Goal: Transaction & Acquisition: Purchase product/service

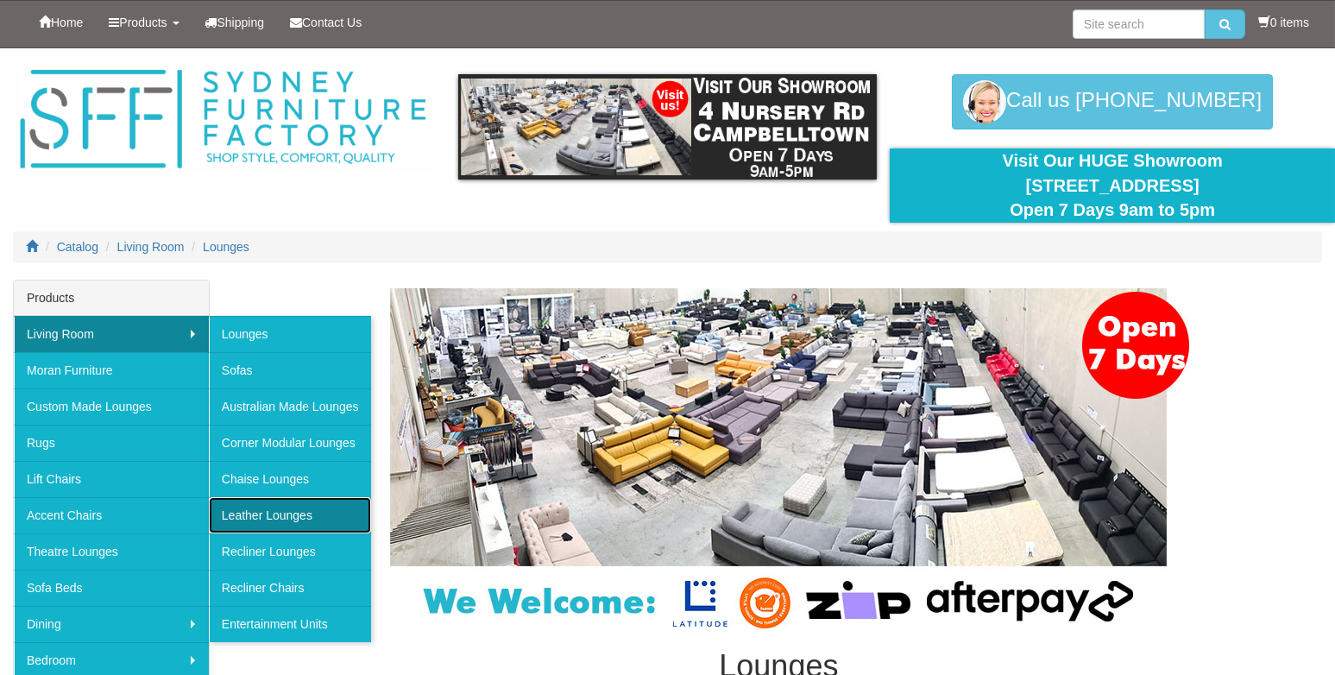
click at [228, 513] on link "Leather Lounges" at bounding box center [290, 515] width 162 height 36
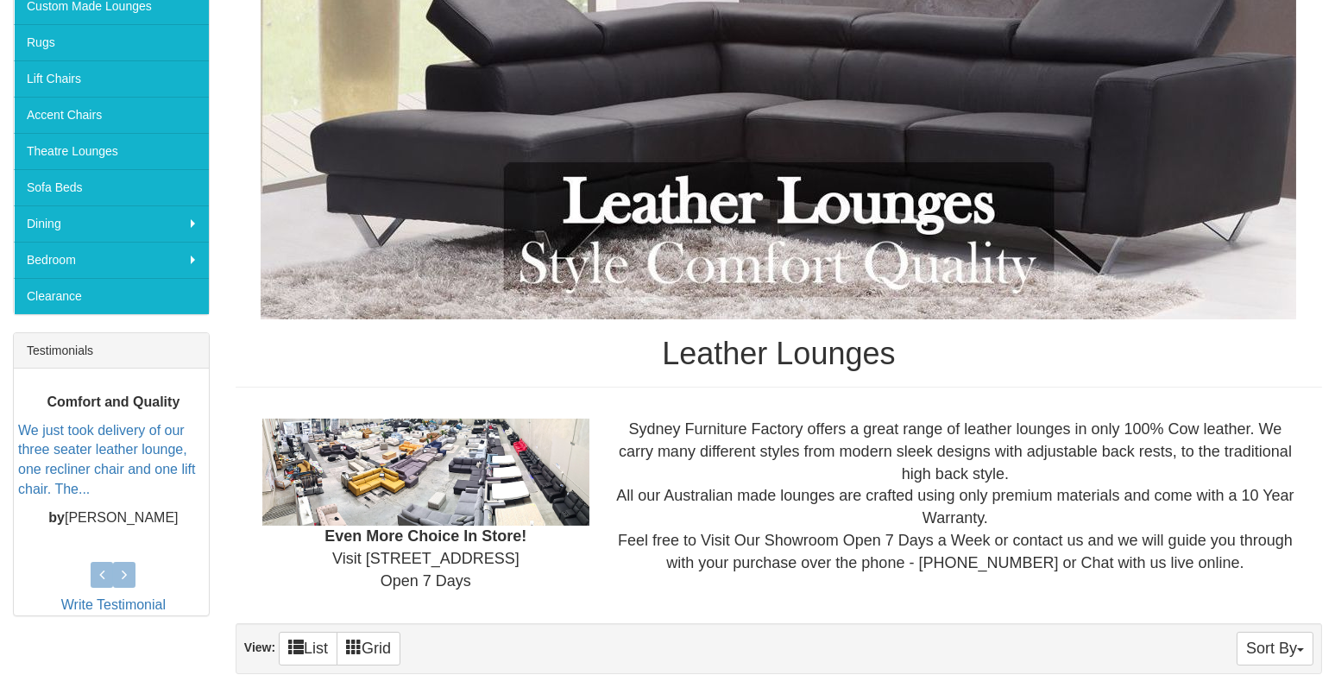
scroll to position [431, 0]
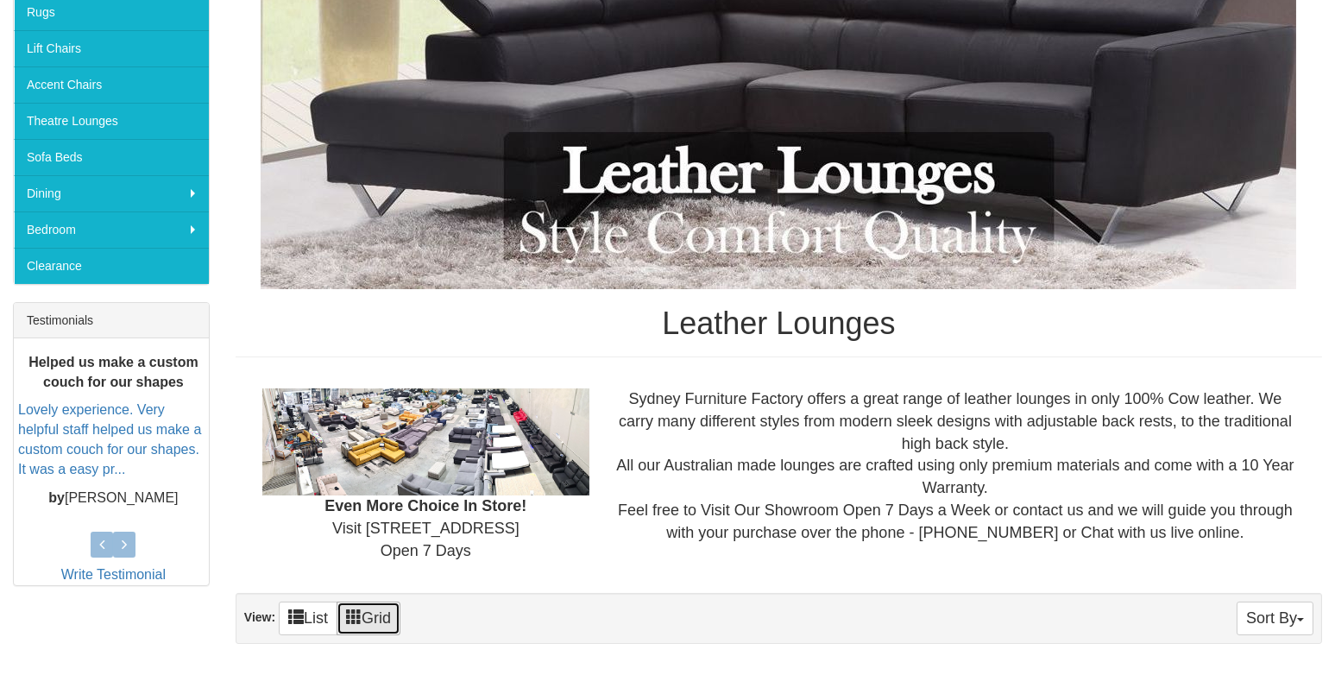
click at [354, 610] on span at bounding box center [354, 616] width 16 height 16
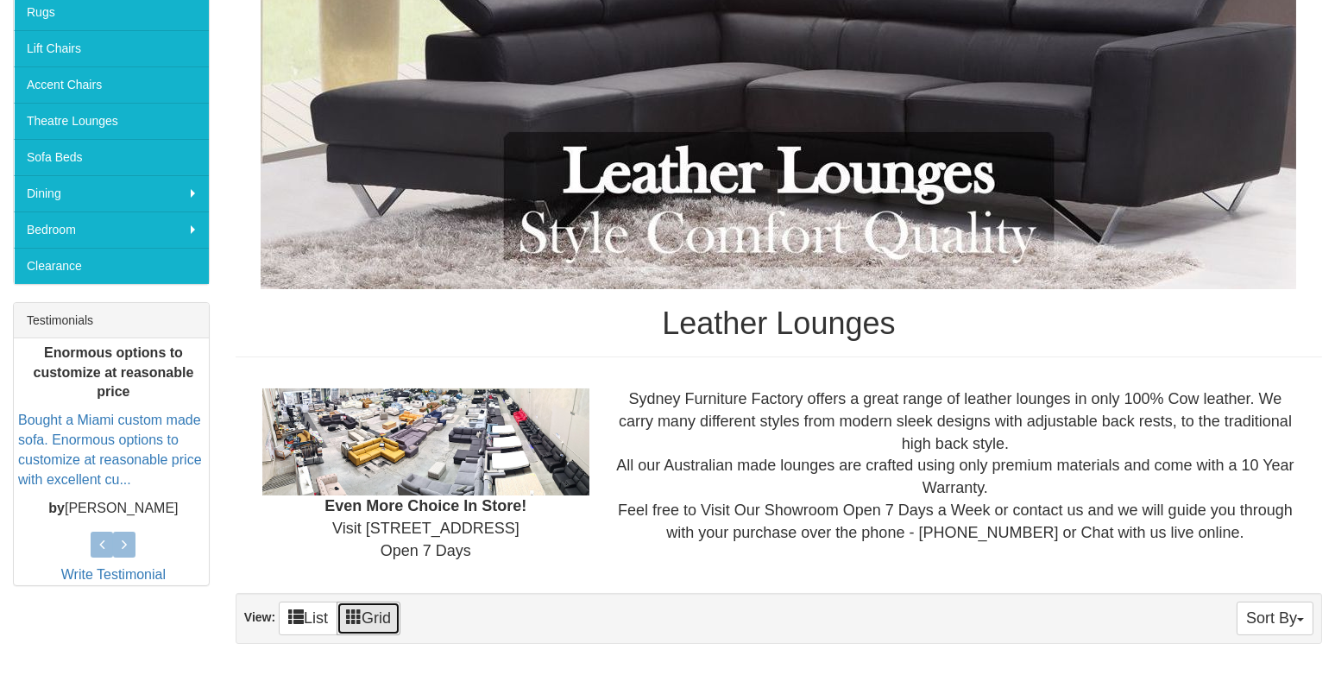
click at [400, 619] on link "Grid" at bounding box center [369, 618] width 64 height 34
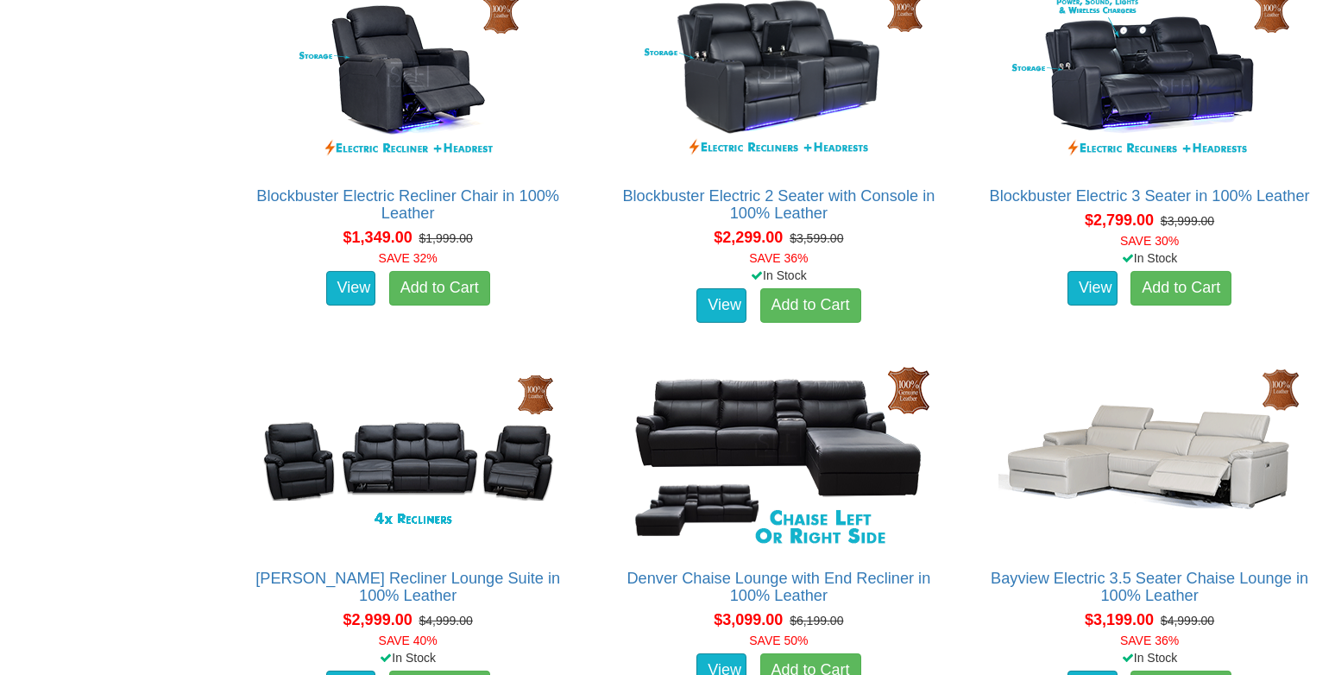
scroll to position [1207, 0]
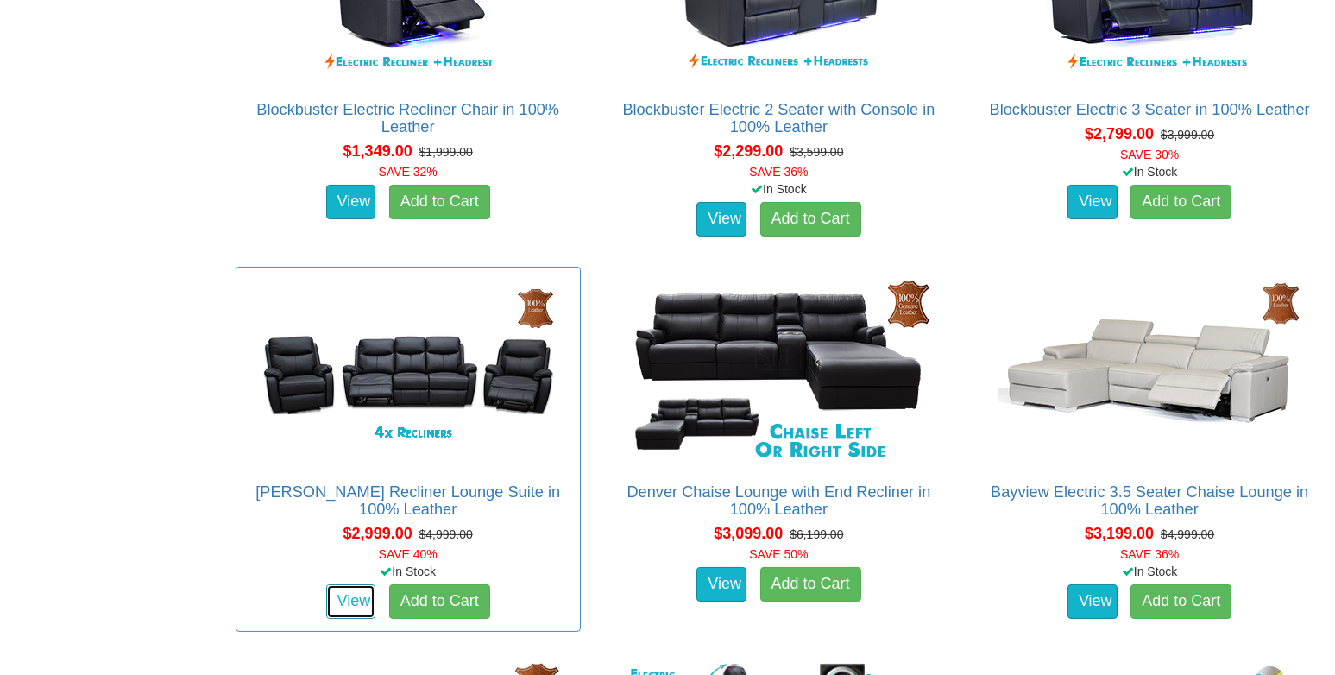
click at [364, 594] on link "View" at bounding box center [351, 601] width 50 height 35
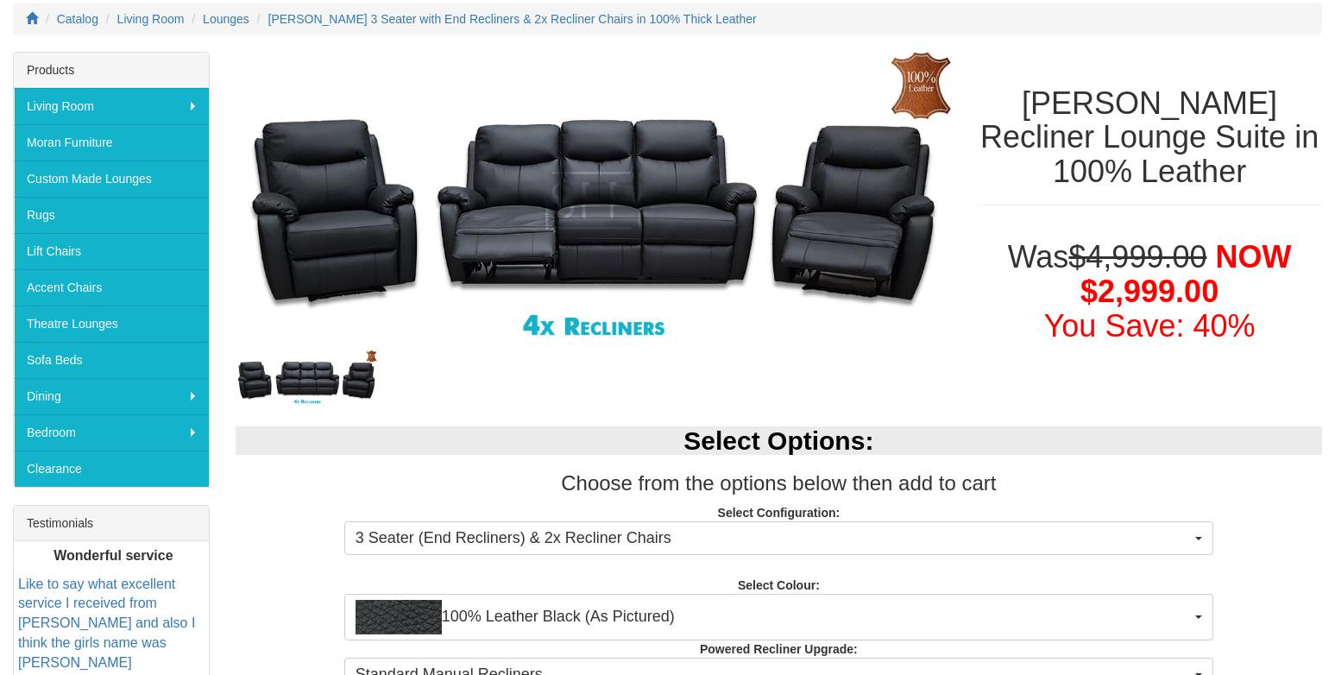
scroll to position [259, 0]
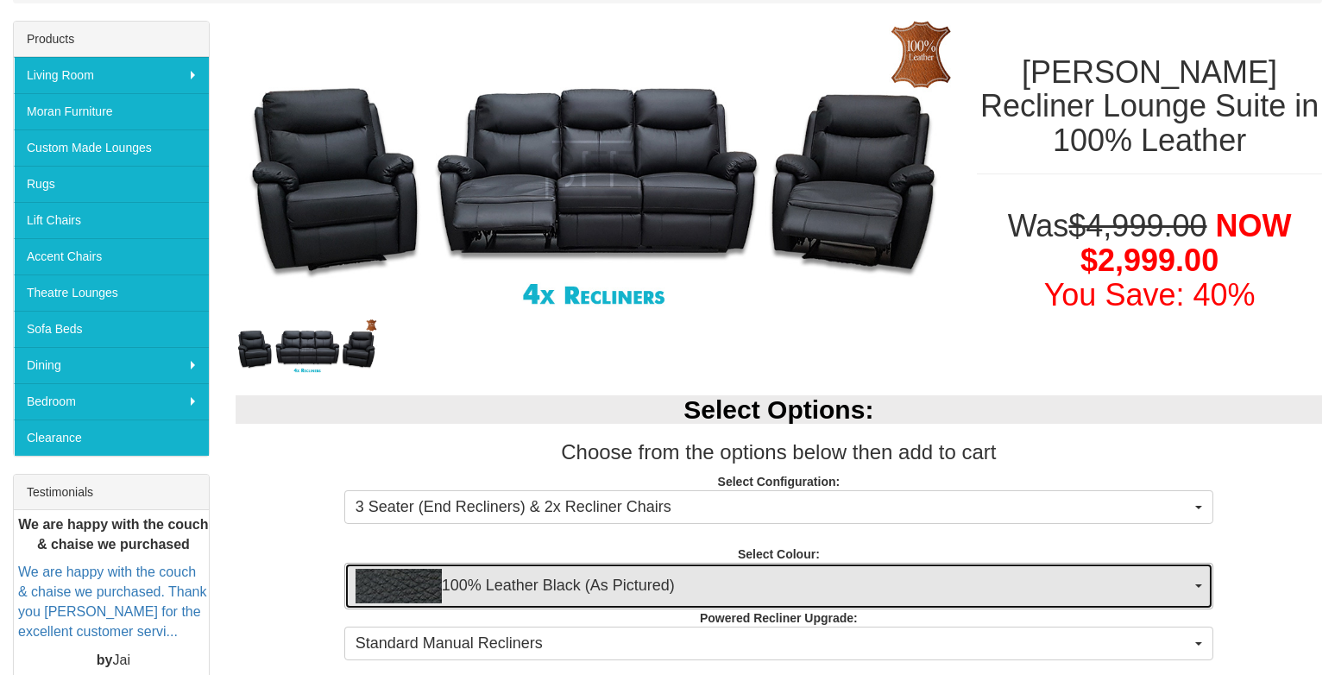
click at [526, 586] on span "100% Leather Black (As Pictured)" at bounding box center [772, 586] width 835 height 35
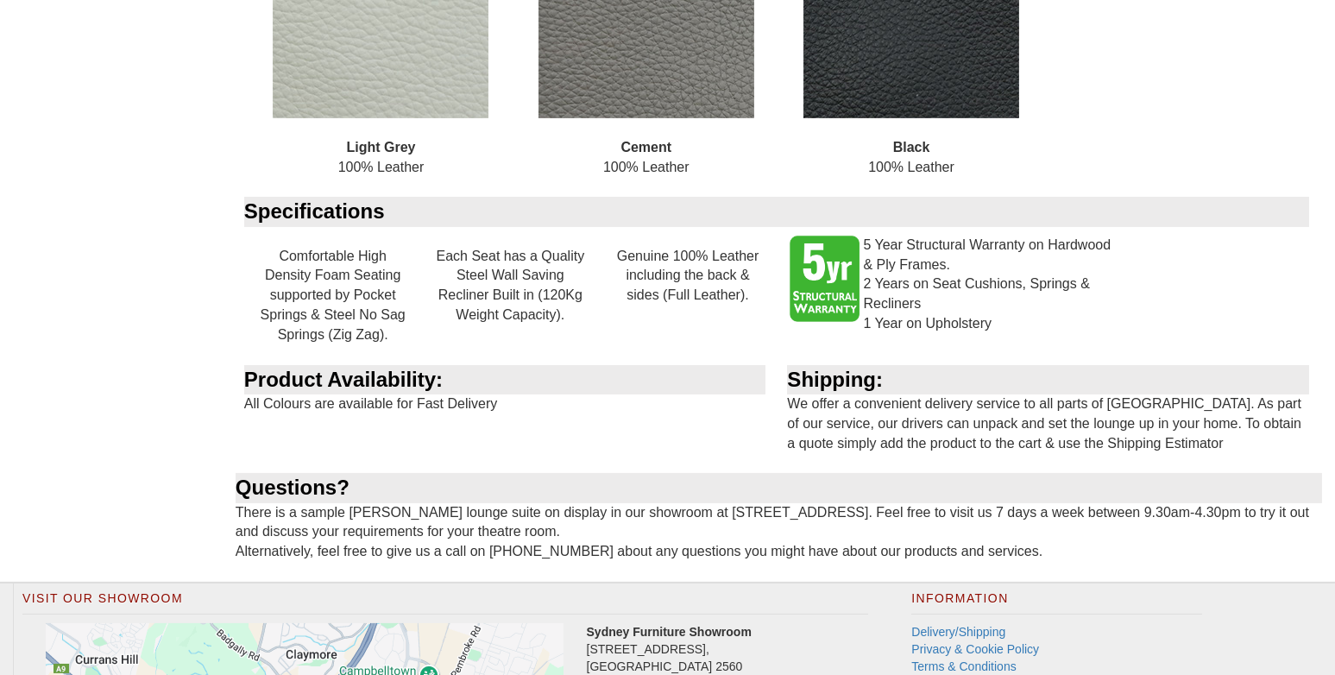
scroll to position [1725, 0]
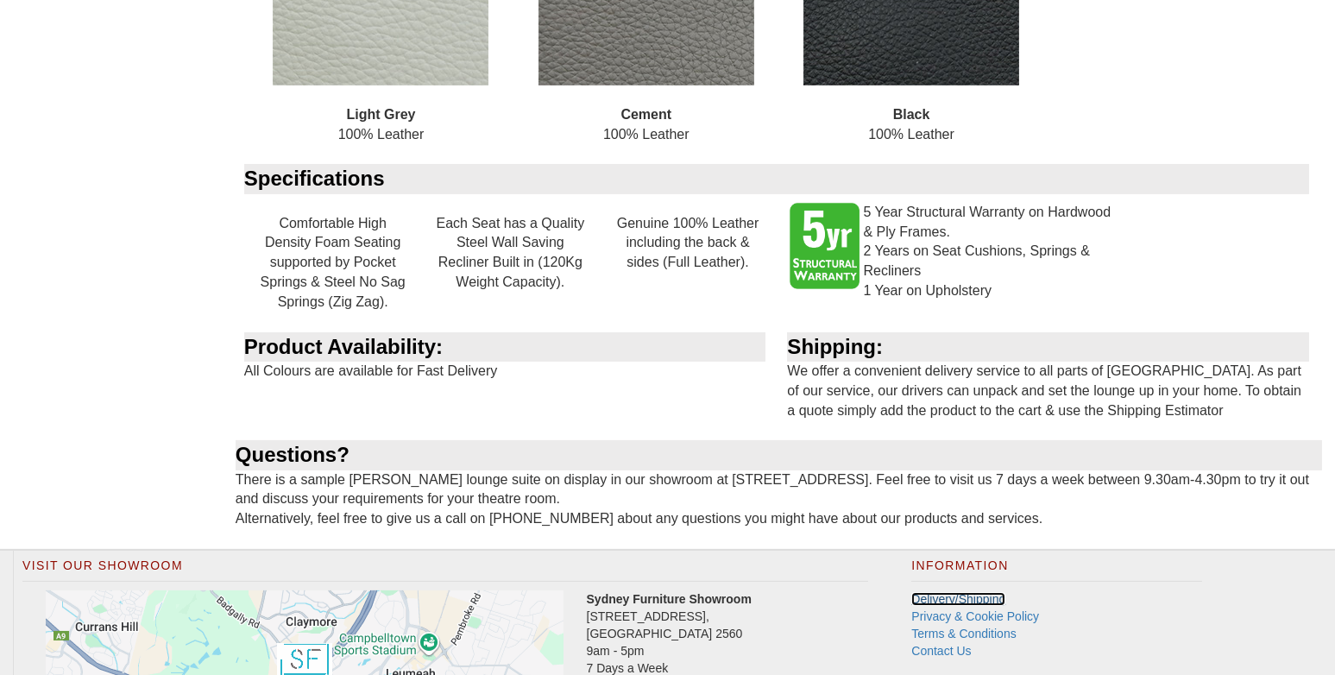
click at [973, 601] on link "Delivery/Shipping" at bounding box center [958, 599] width 94 height 14
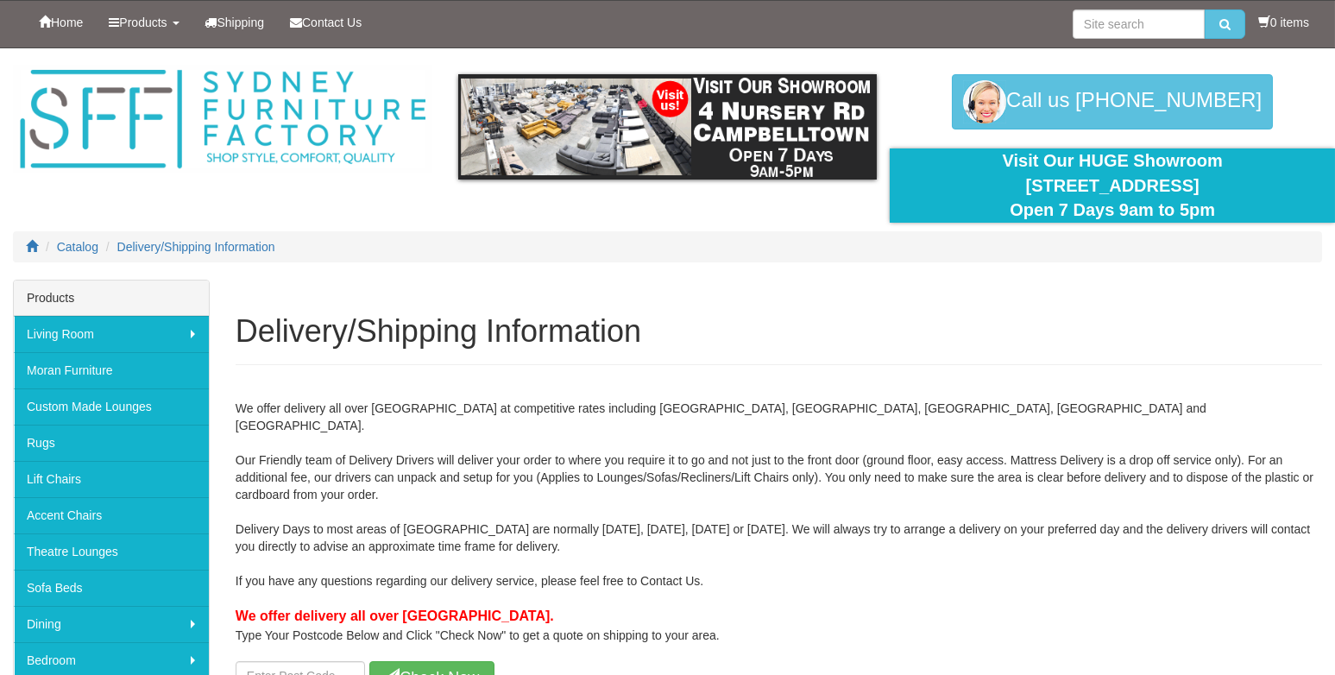
drag, startPoint x: 1037, startPoint y: 607, endPoint x: 1213, endPoint y: 670, distance: 187.2
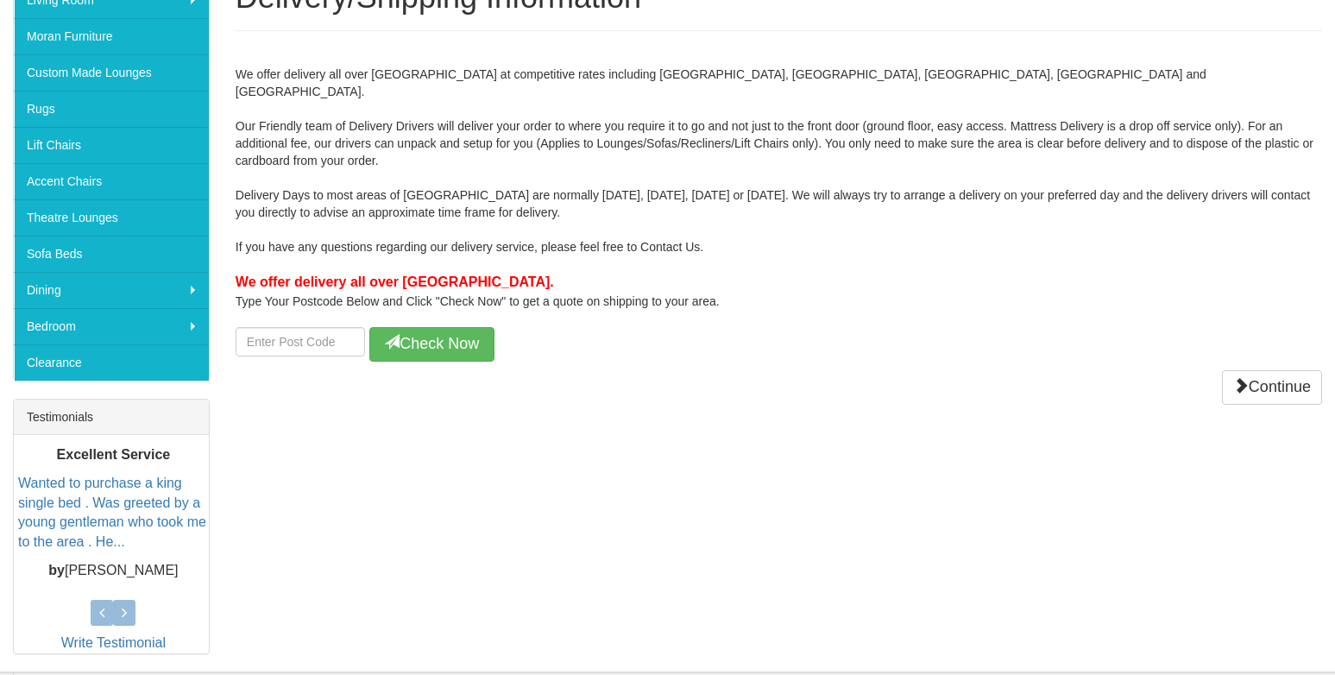
scroll to position [344, 0]
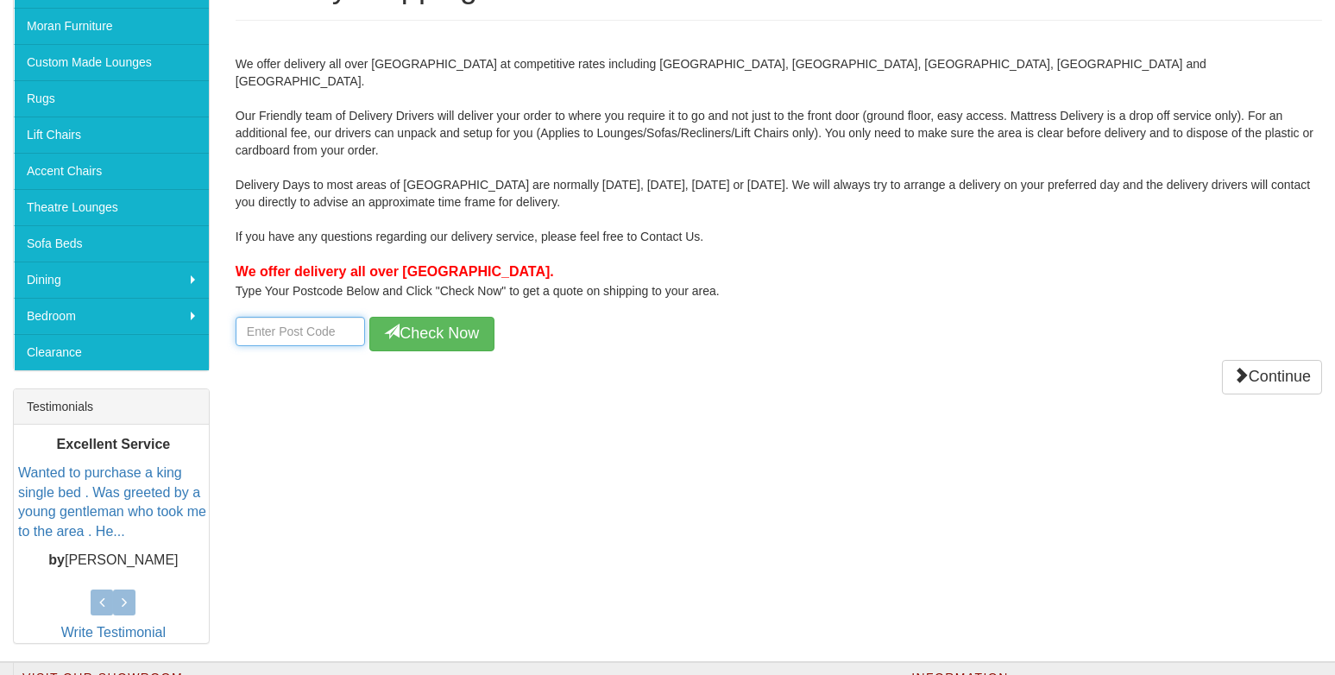
click at [250, 317] on input "number" at bounding box center [300, 331] width 129 height 29
type input "2170"
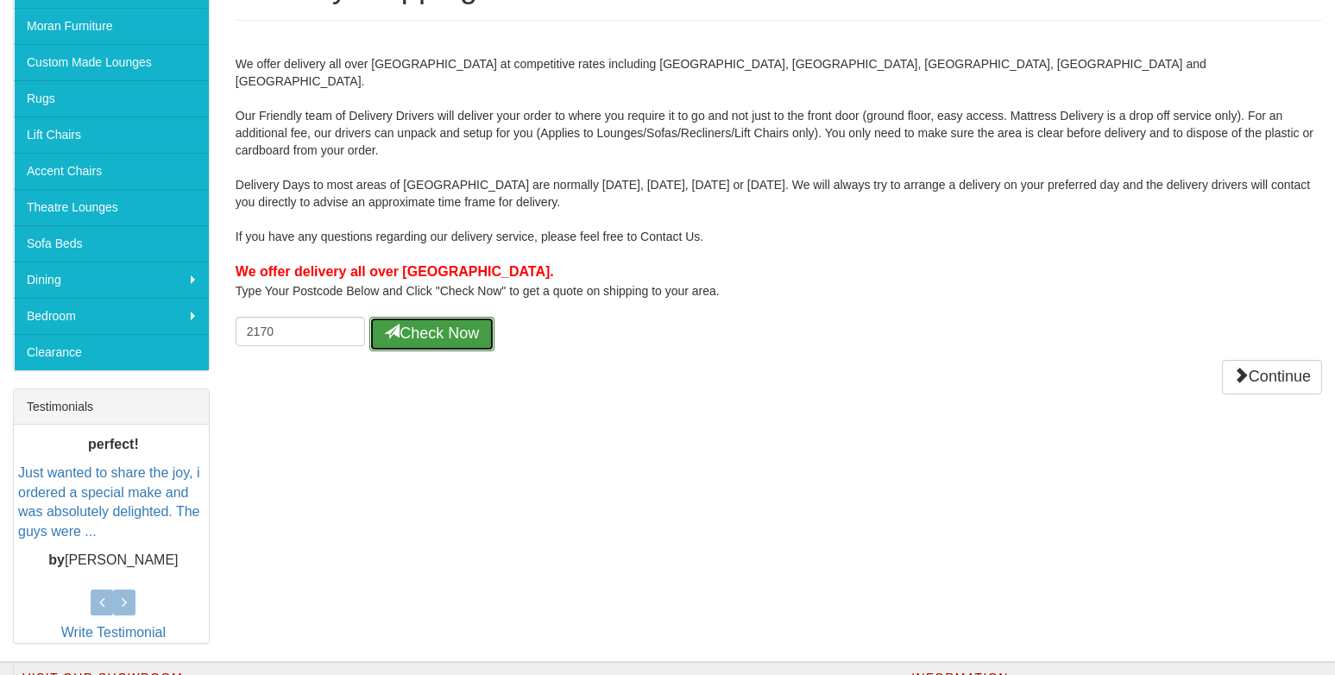
click at [410, 318] on button "Check Now" at bounding box center [431, 334] width 125 height 35
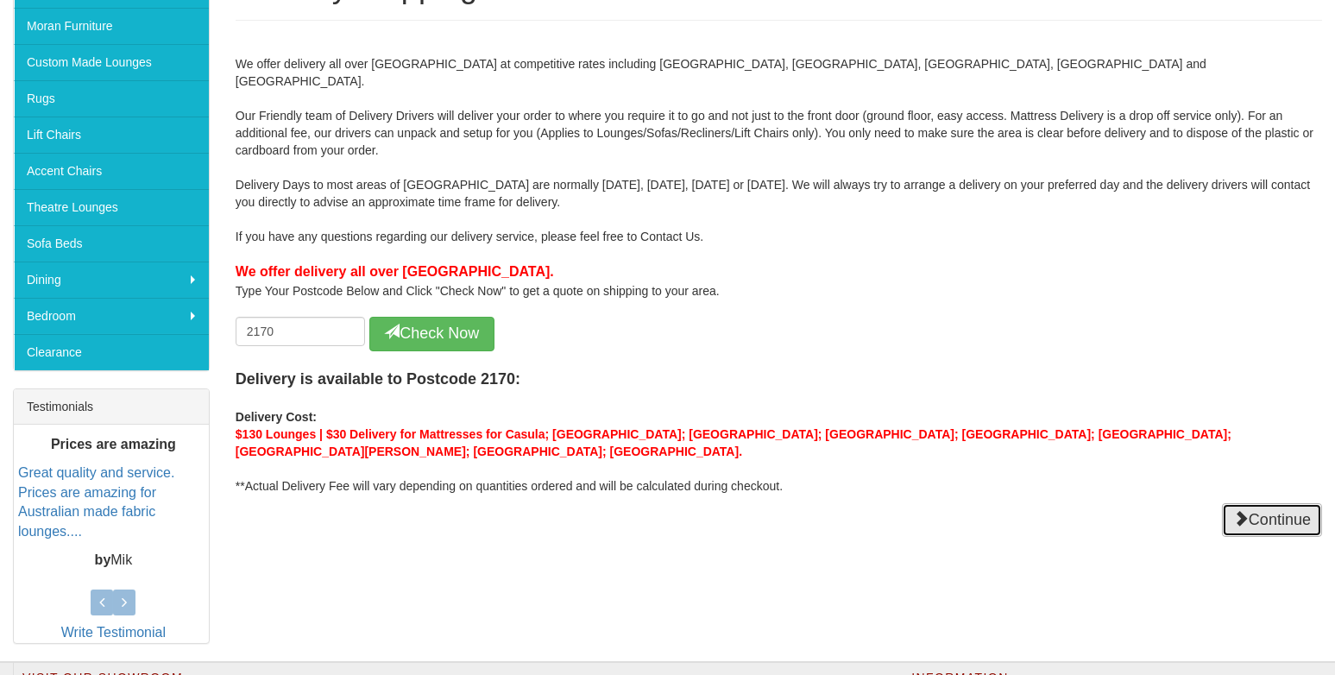
click at [1264, 503] on link "Continue" at bounding box center [1272, 520] width 100 height 35
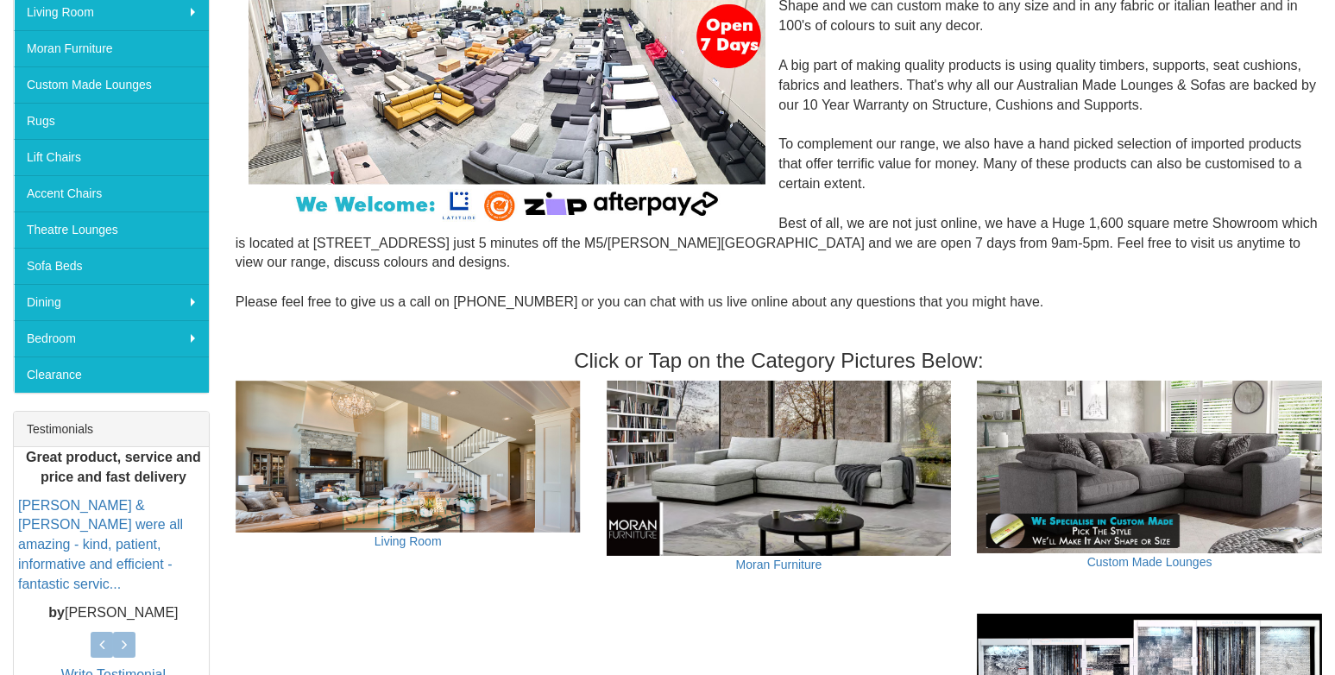
scroll to position [431, 0]
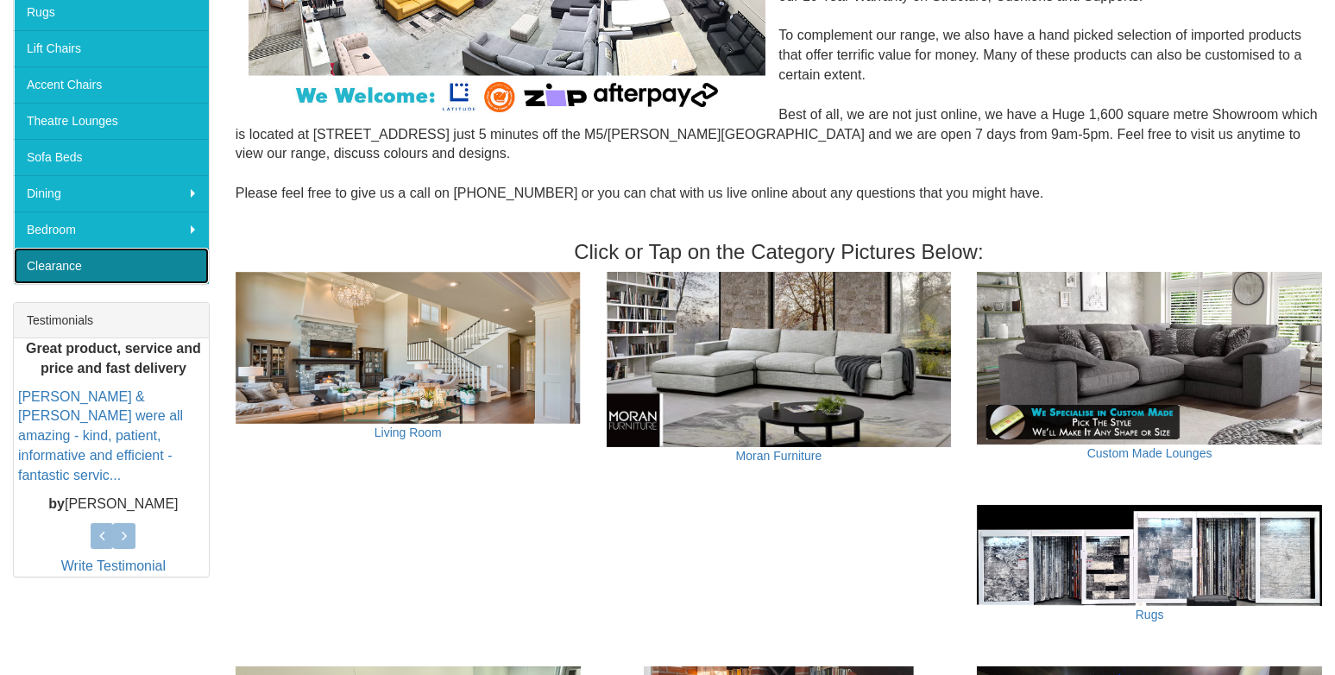
click at [68, 261] on link "Clearance" at bounding box center [111, 266] width 195 height 36
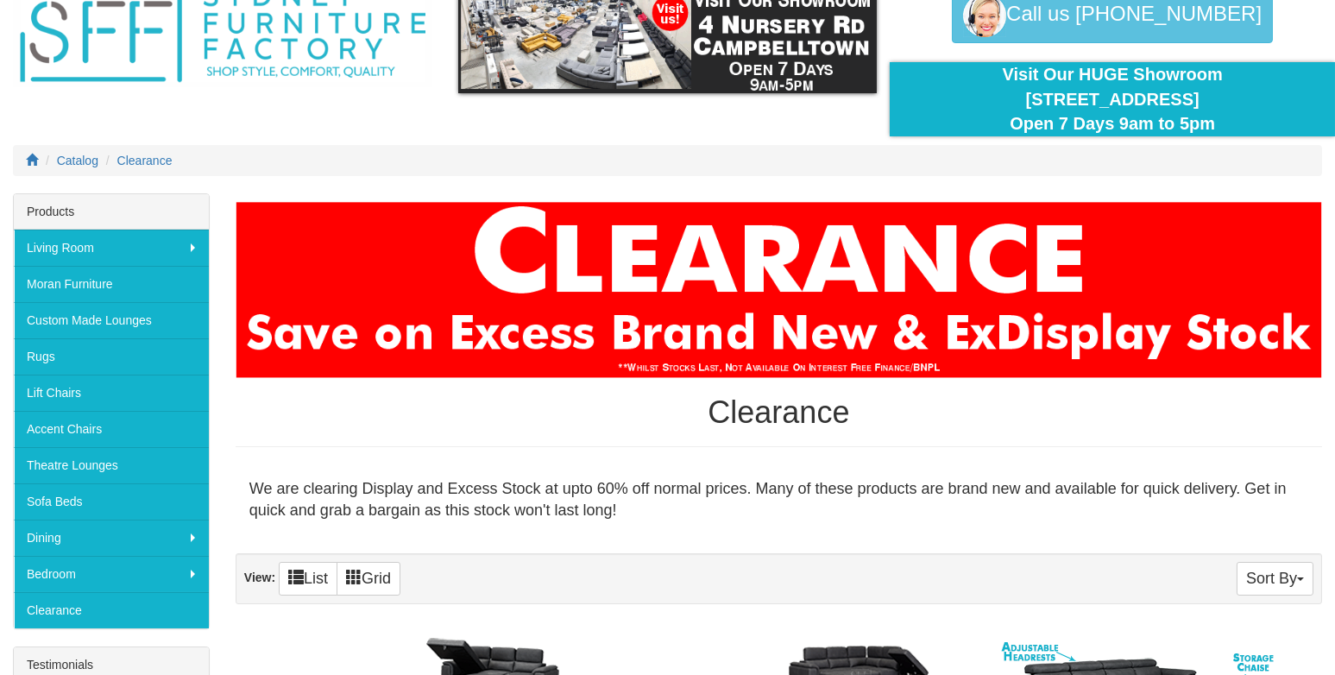
scroll to position [85, 0]
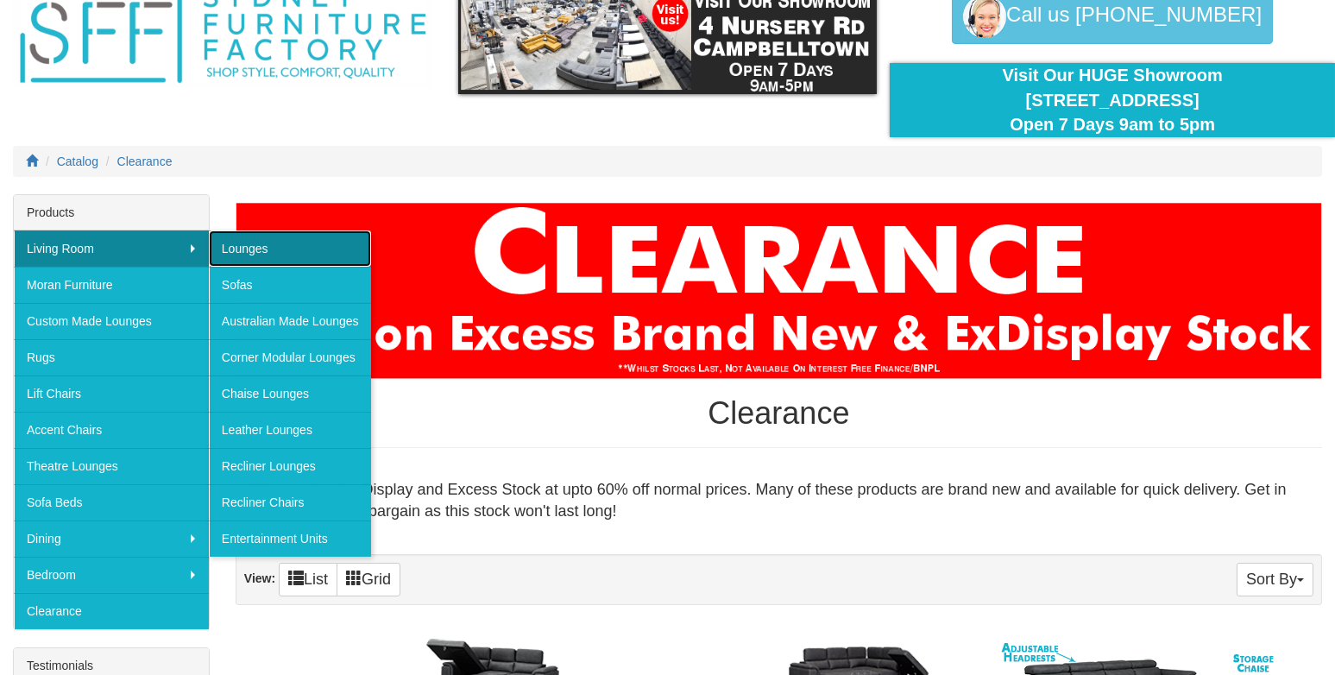
click at [235, 248] on link "Lounges" at bounding box center [290, 248] width 162 height 36
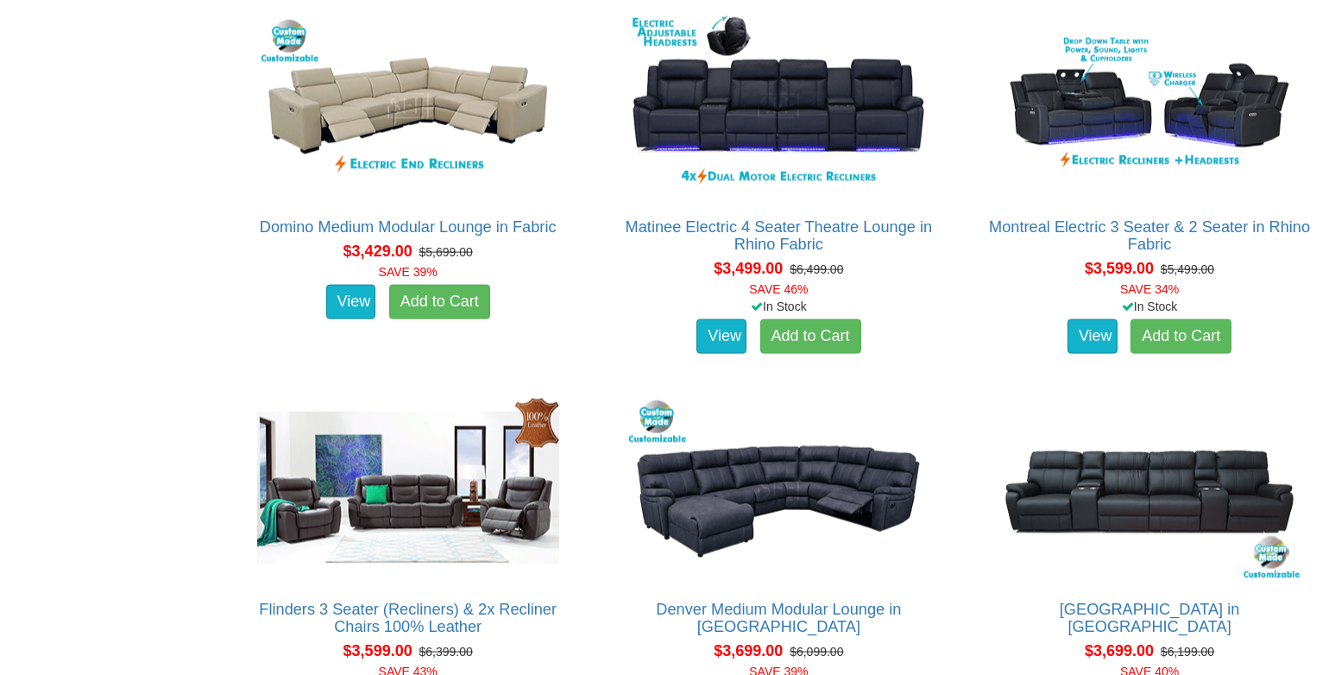
scroll to position [8715, 0]
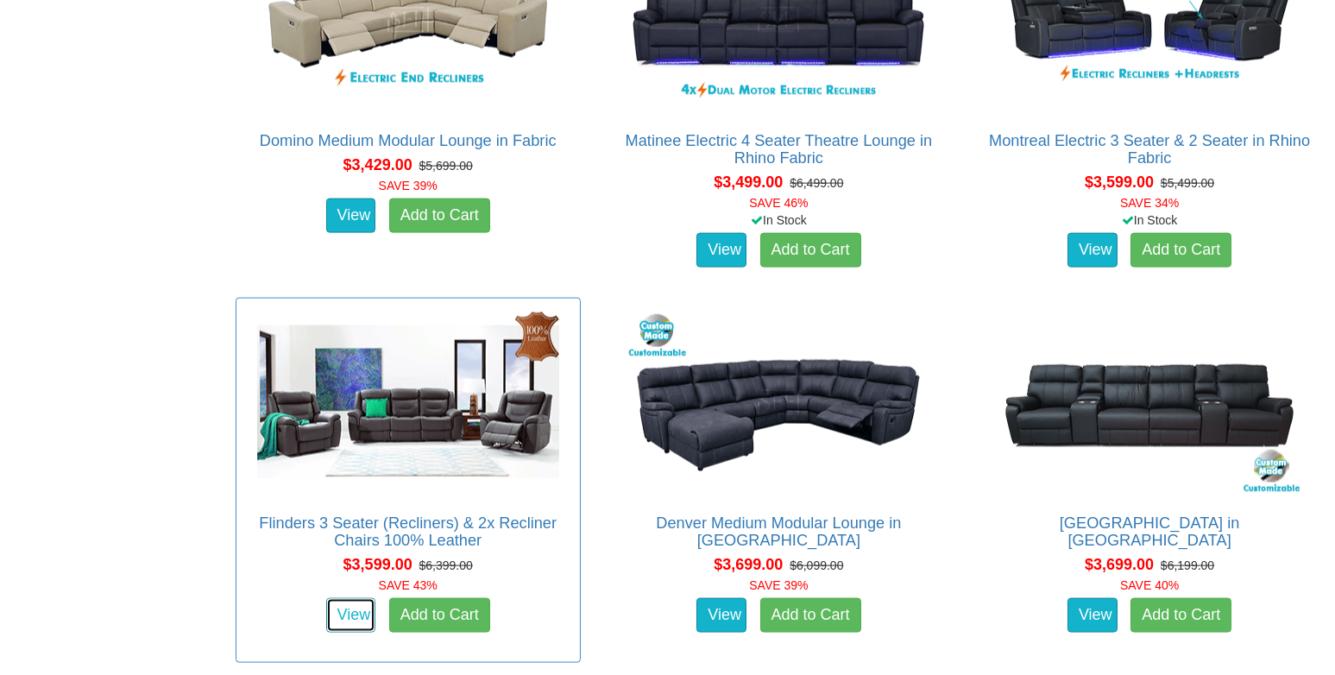
click at [362, 613] on link "View" at bounding box center [351, 615] width 50 height 35
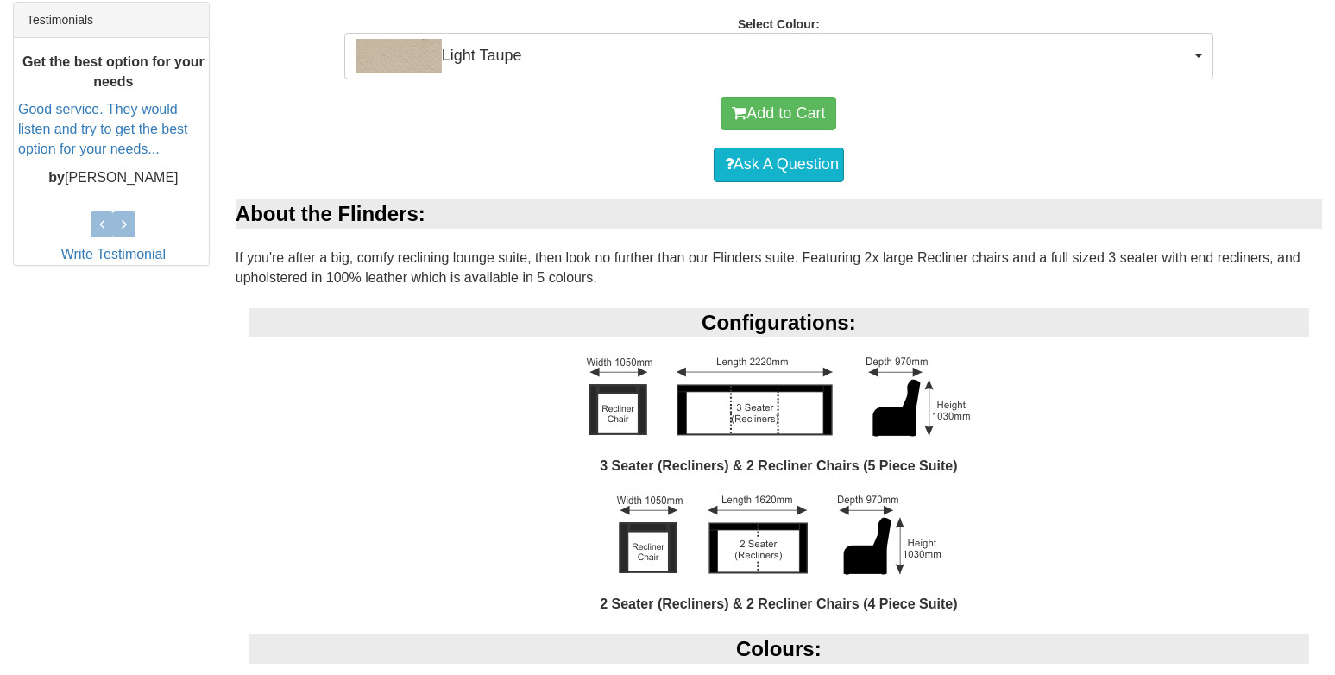
scroll to position [689, 0]
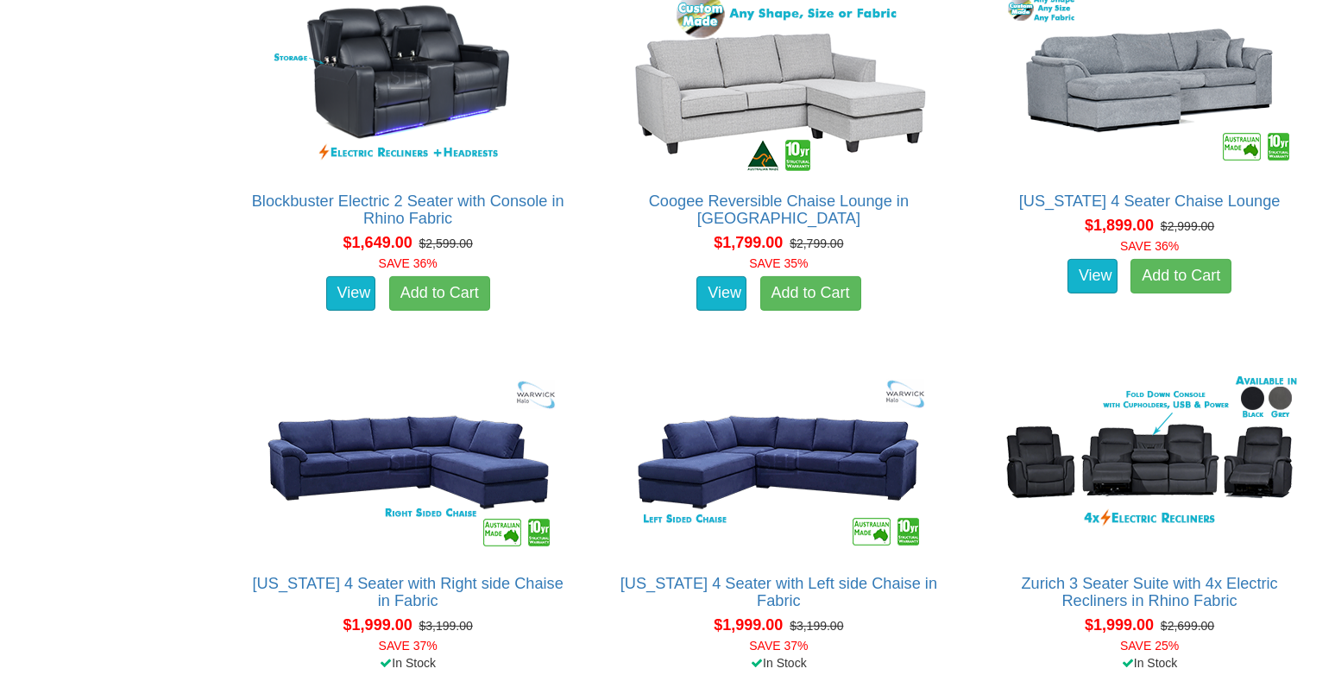
scroll to position [2157, 0]
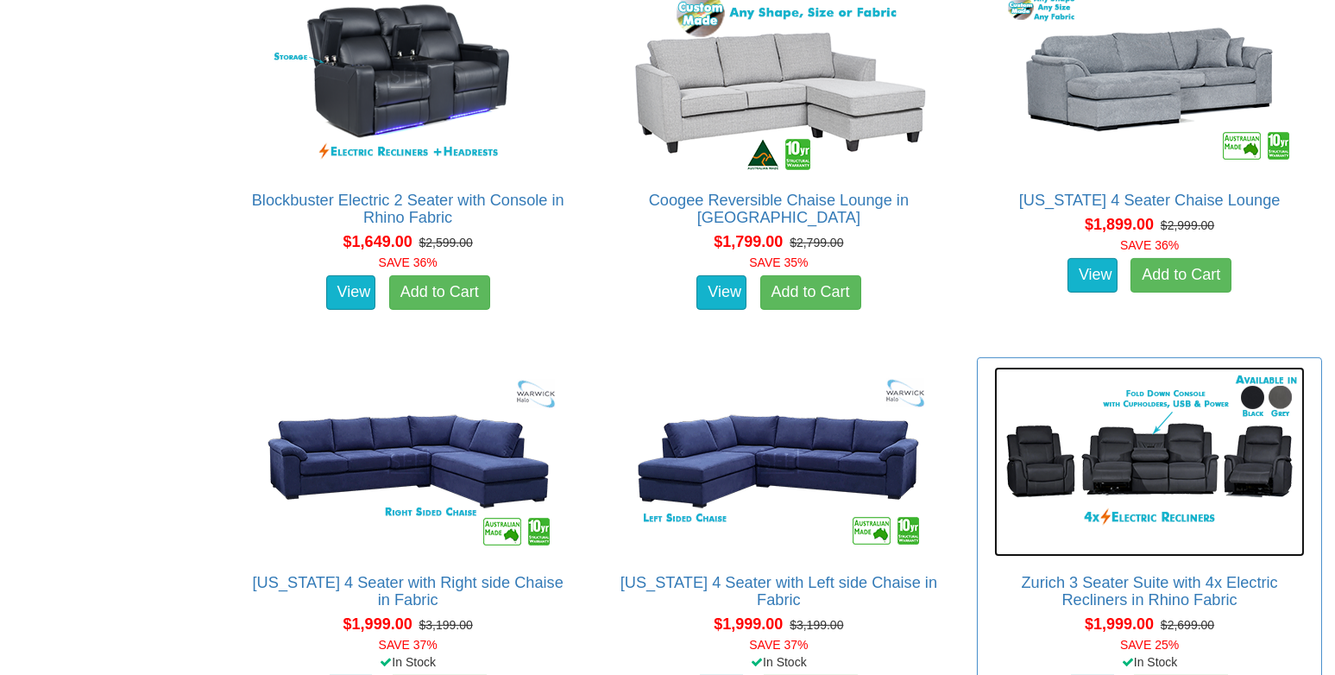
click at [1121, 474] on img at bounding box center [1149, 462] width 311 height 190
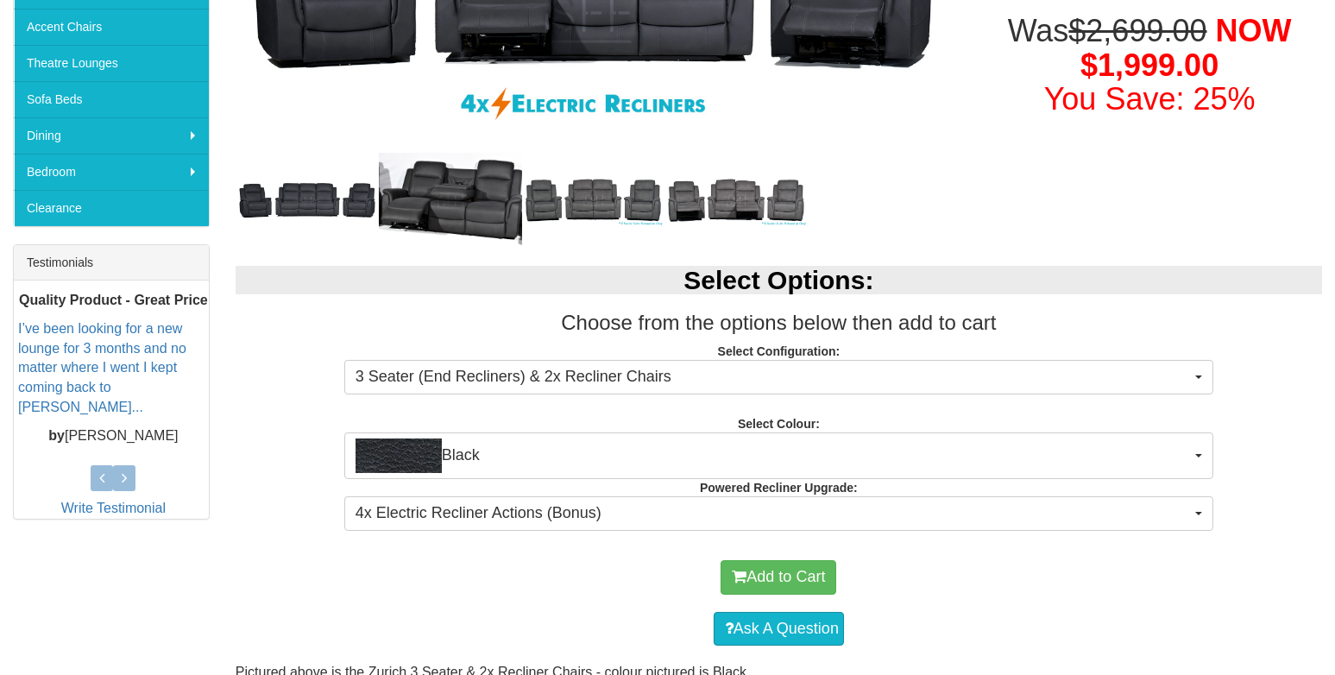
scroll to position [518, 0]
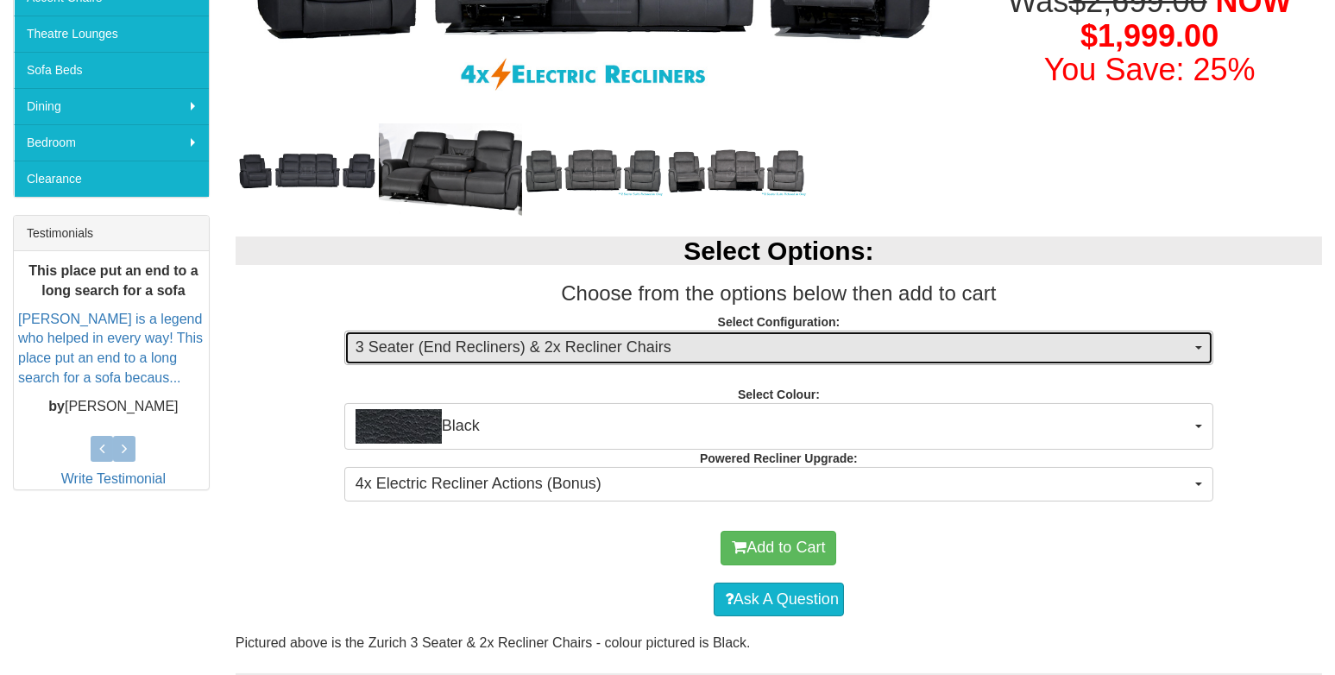
click at [414, 338] on span "3 Seater (End Recliners) & 2x Recliner Chairs" at bounding box center [772, 348] width 835 height 22
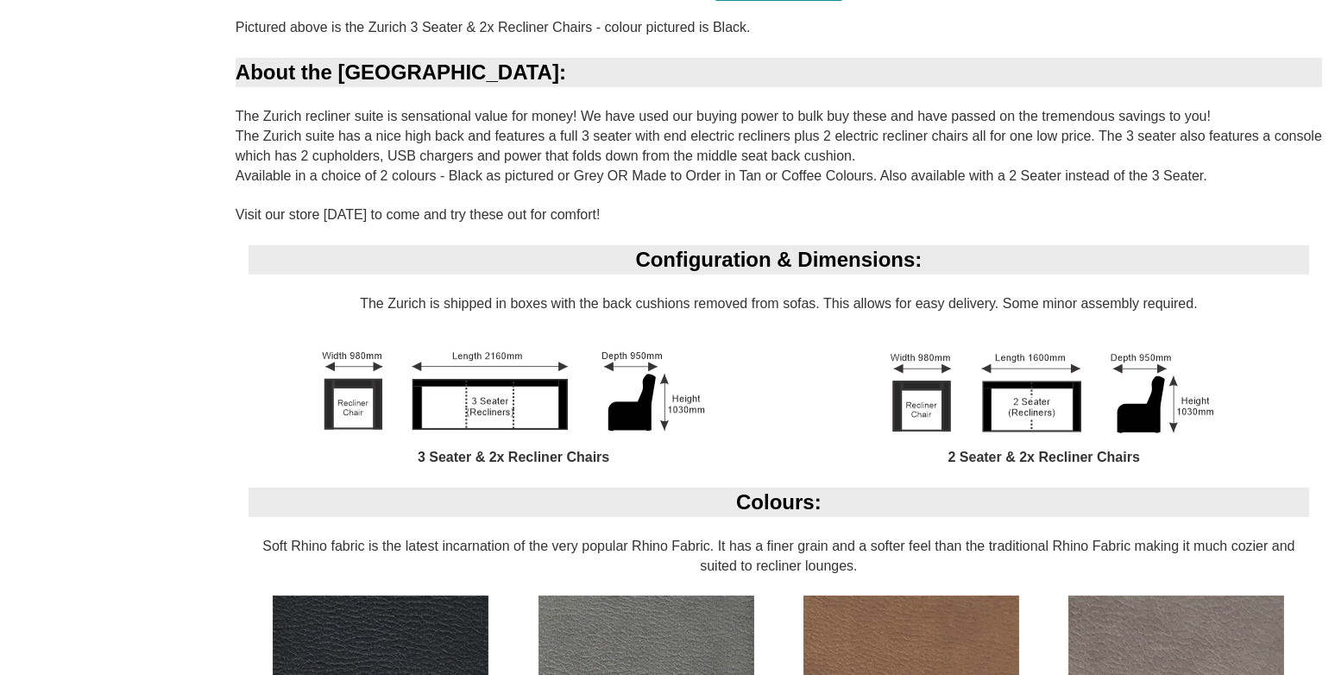
scroll to position [1121, 0]
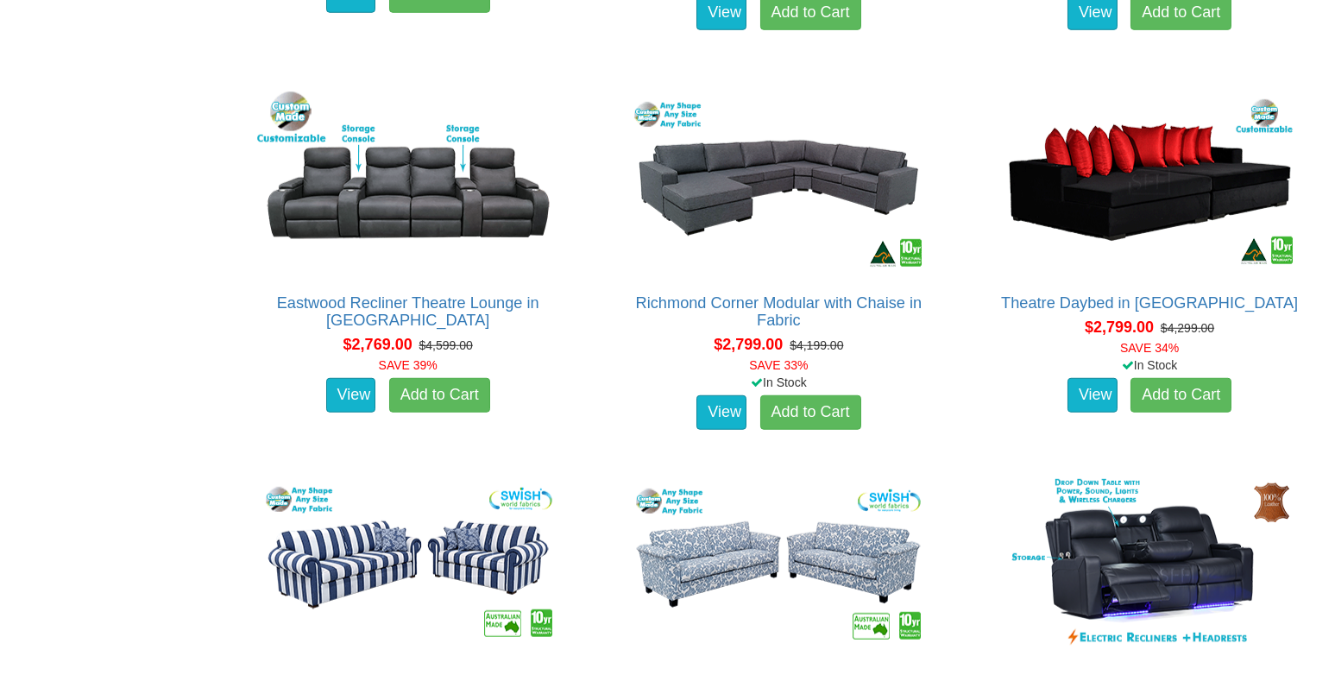
scroll to position [5176, 0]
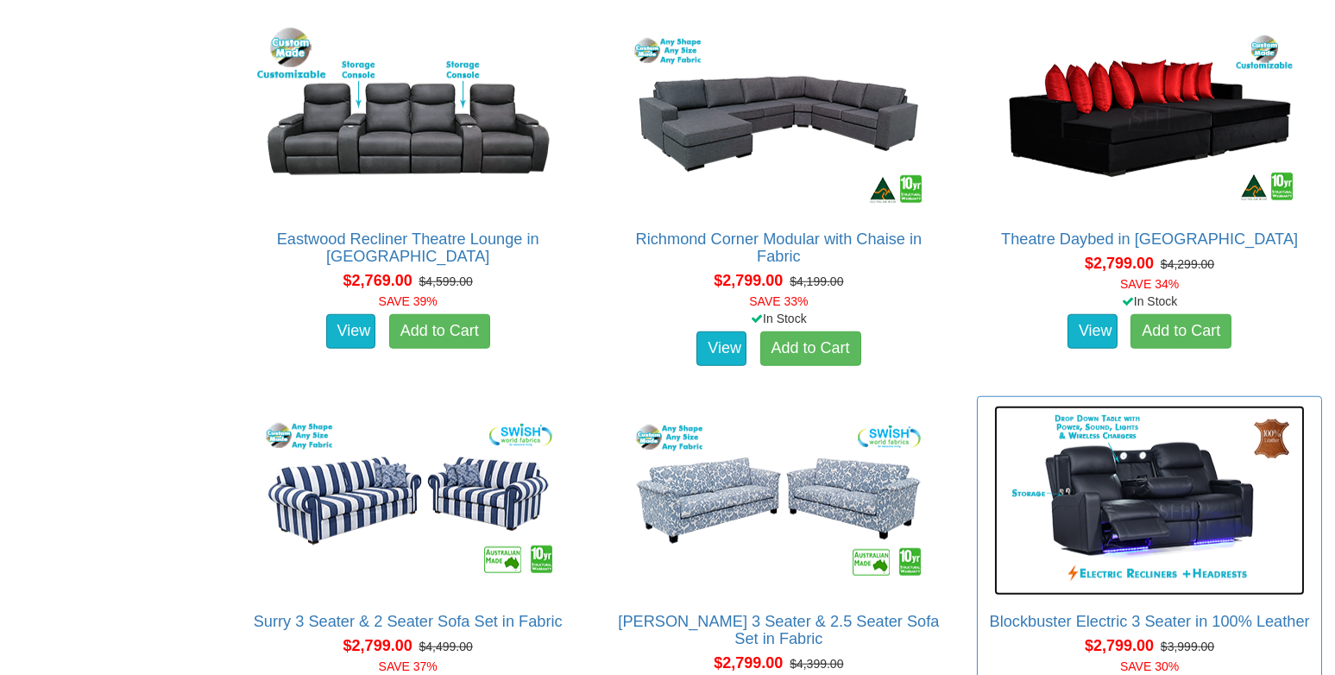
click at [1123, 461] on img at bounding box center [1149, 501] width 311 height 190
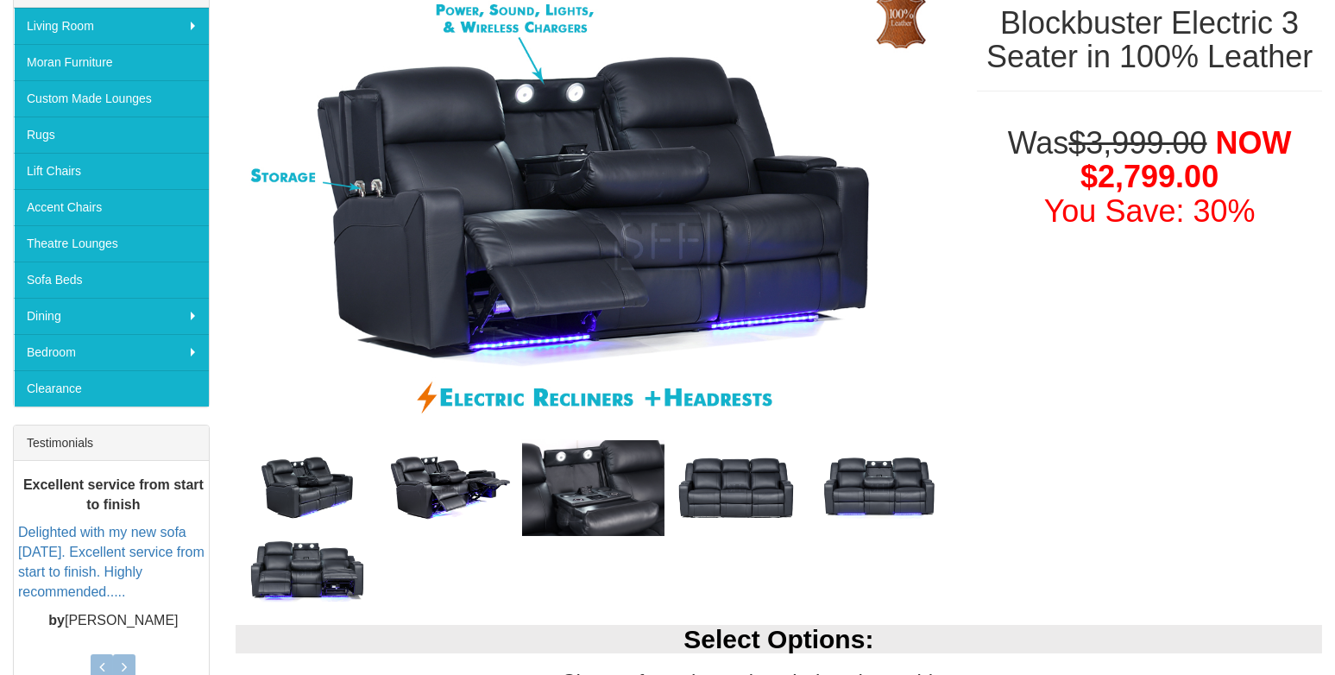
scroll to position [344, 0]
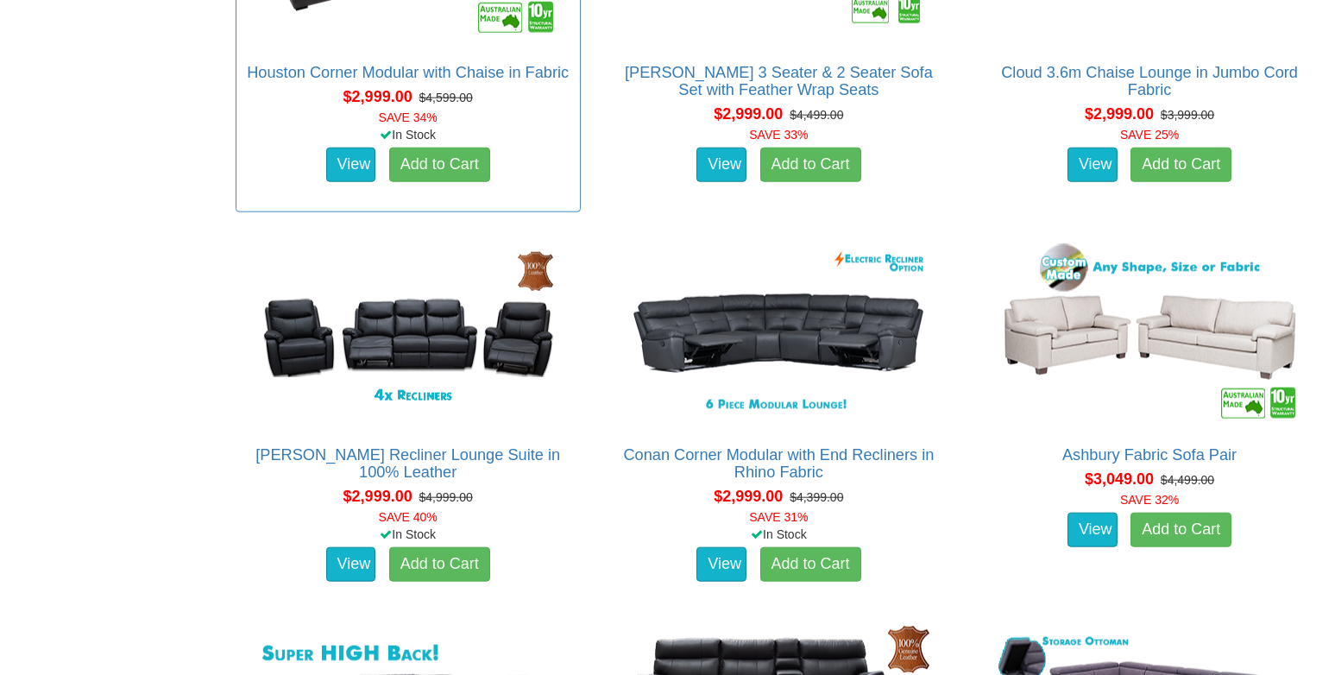
scroll to position [6902, 0]
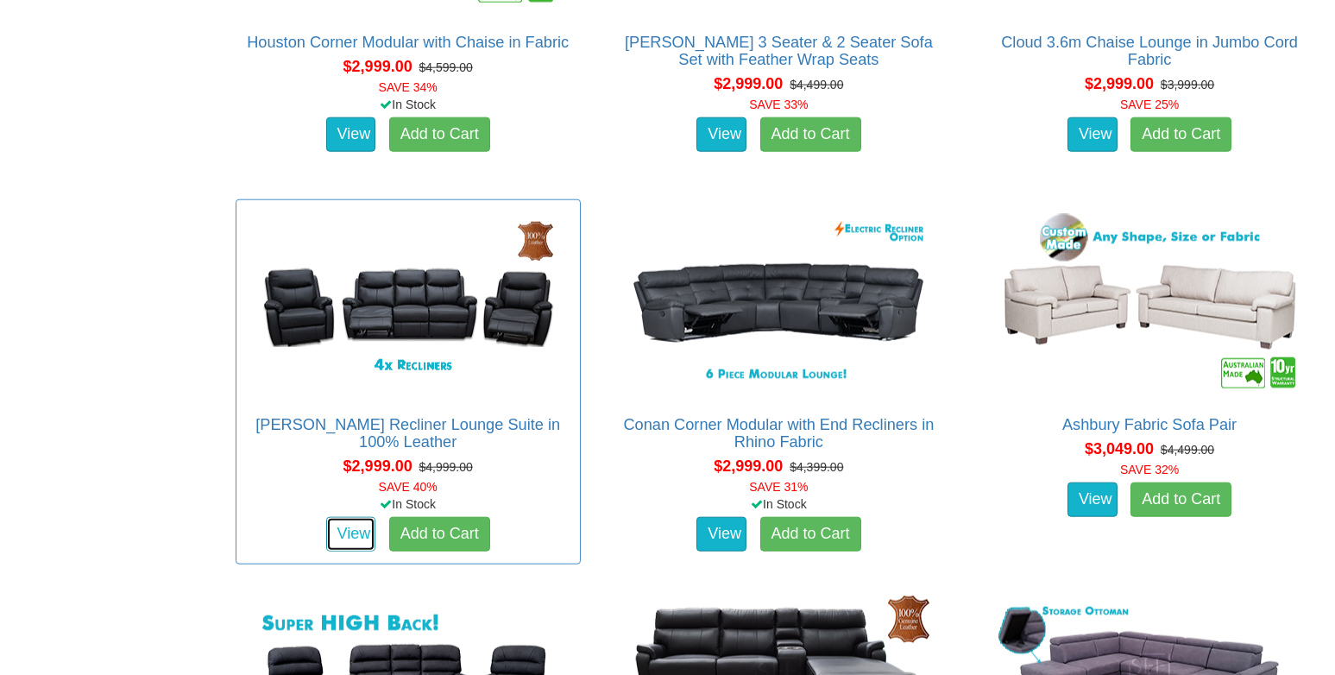
click at [371, 533] on link "View" at bounding box center [351, 534] width 50 height 35
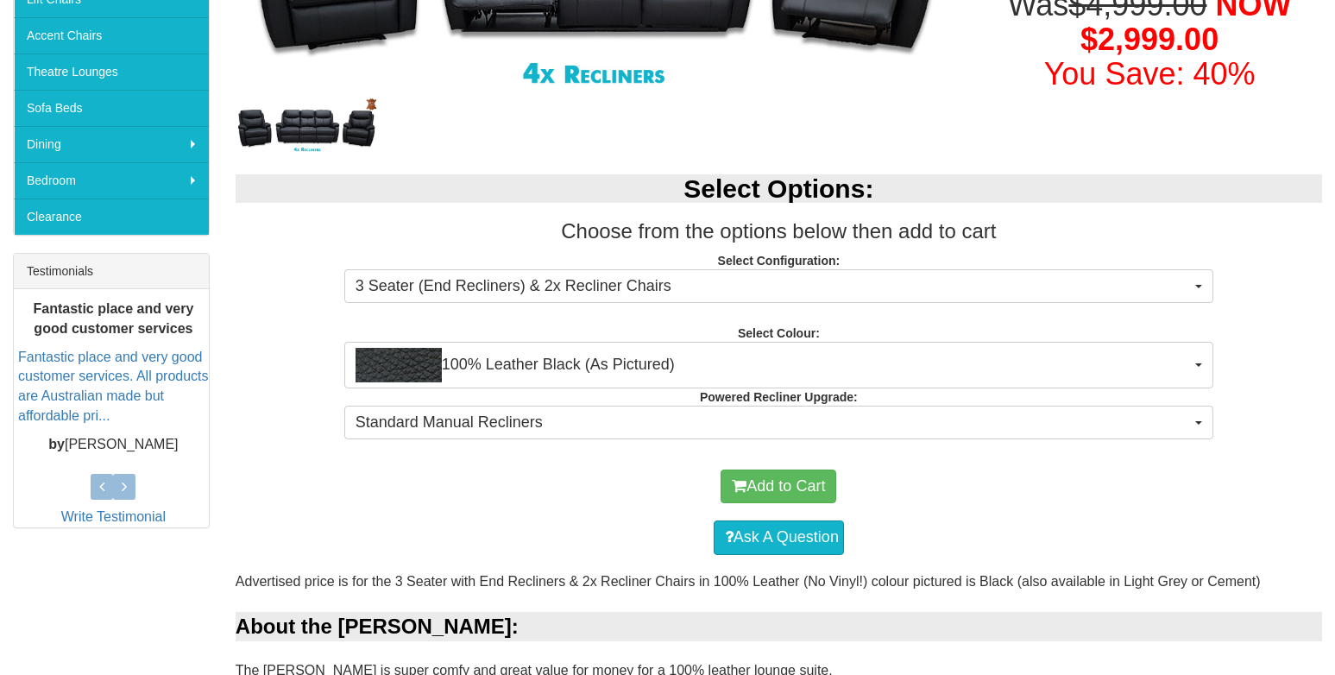
scroll to position [518, 0]
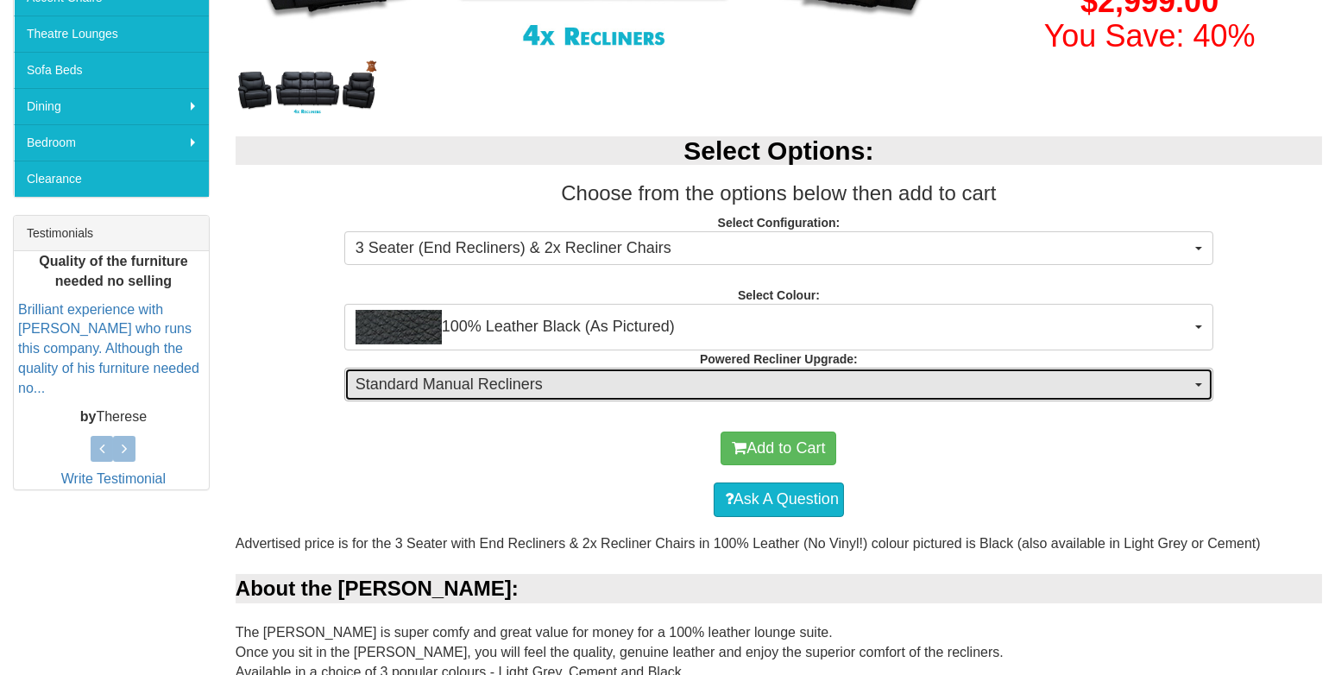
click at [438, 375] on span "Standard Manual Recliners" at bounding box center [772, 385] width 835 height 22
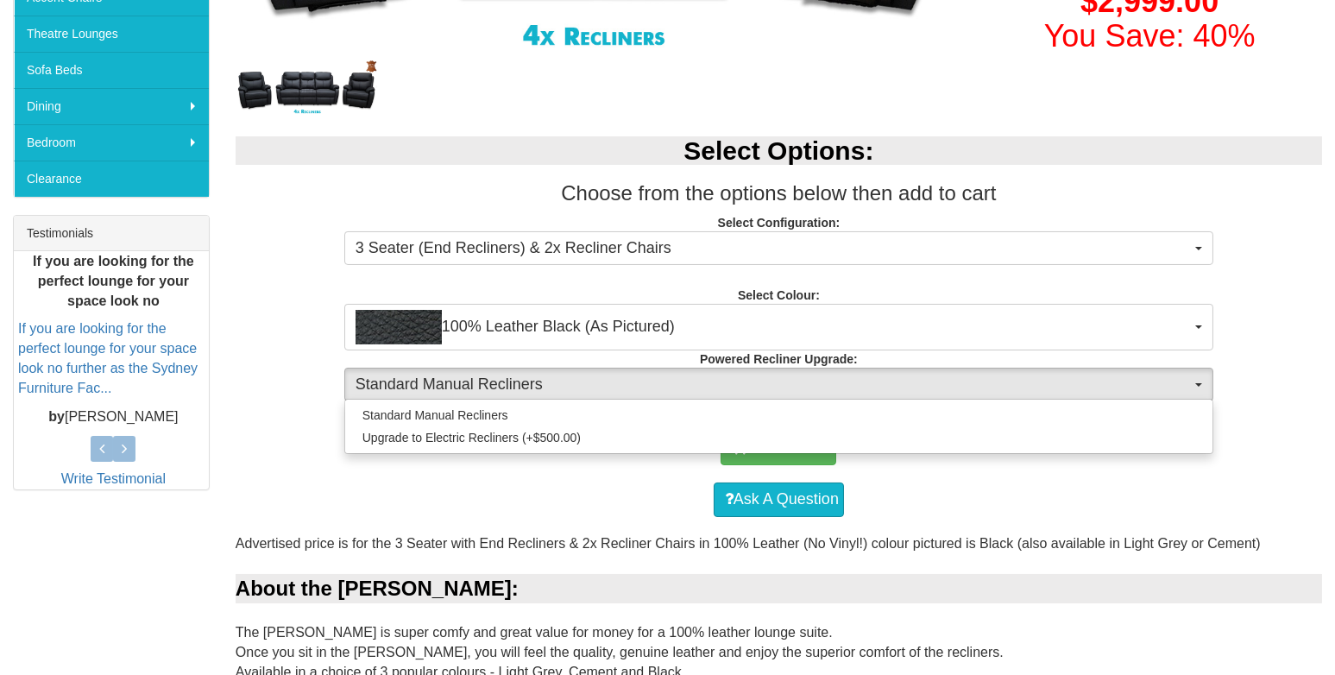
click at [571, 490] on div "Ask A Question" at bounding box center [778, 500] width 1069 height 52
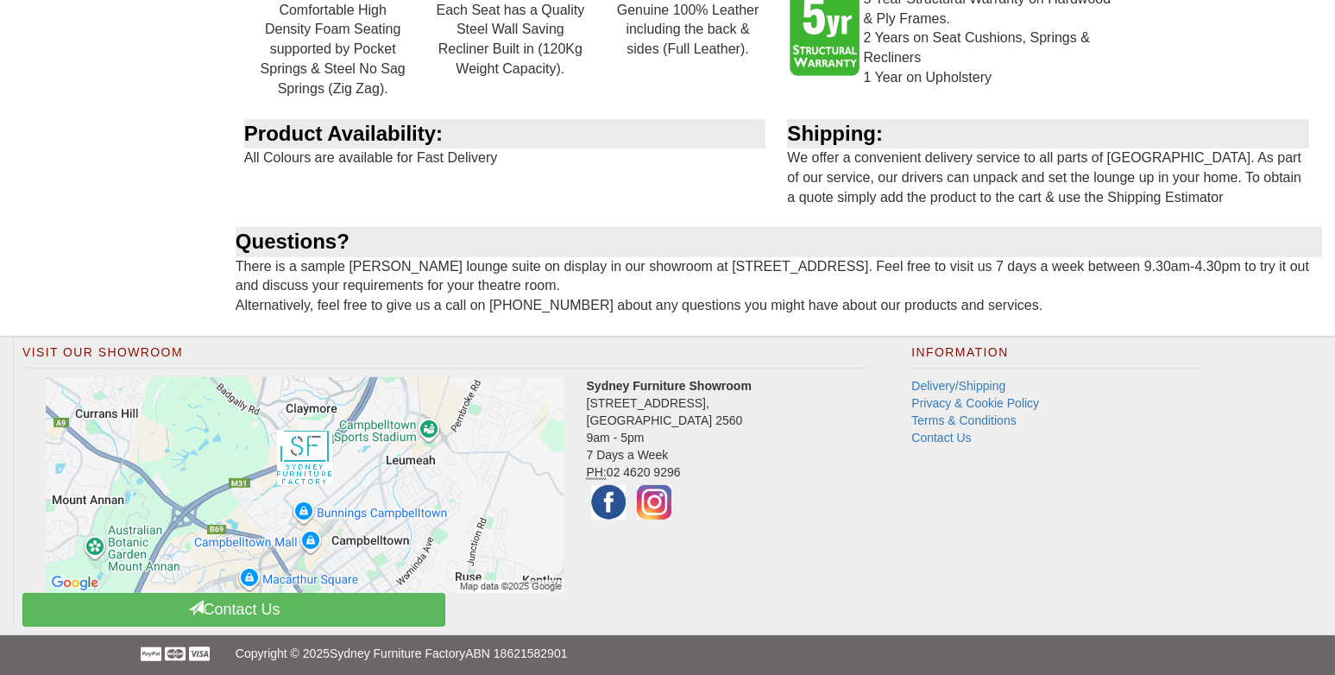
scroll to position [1941, 0]
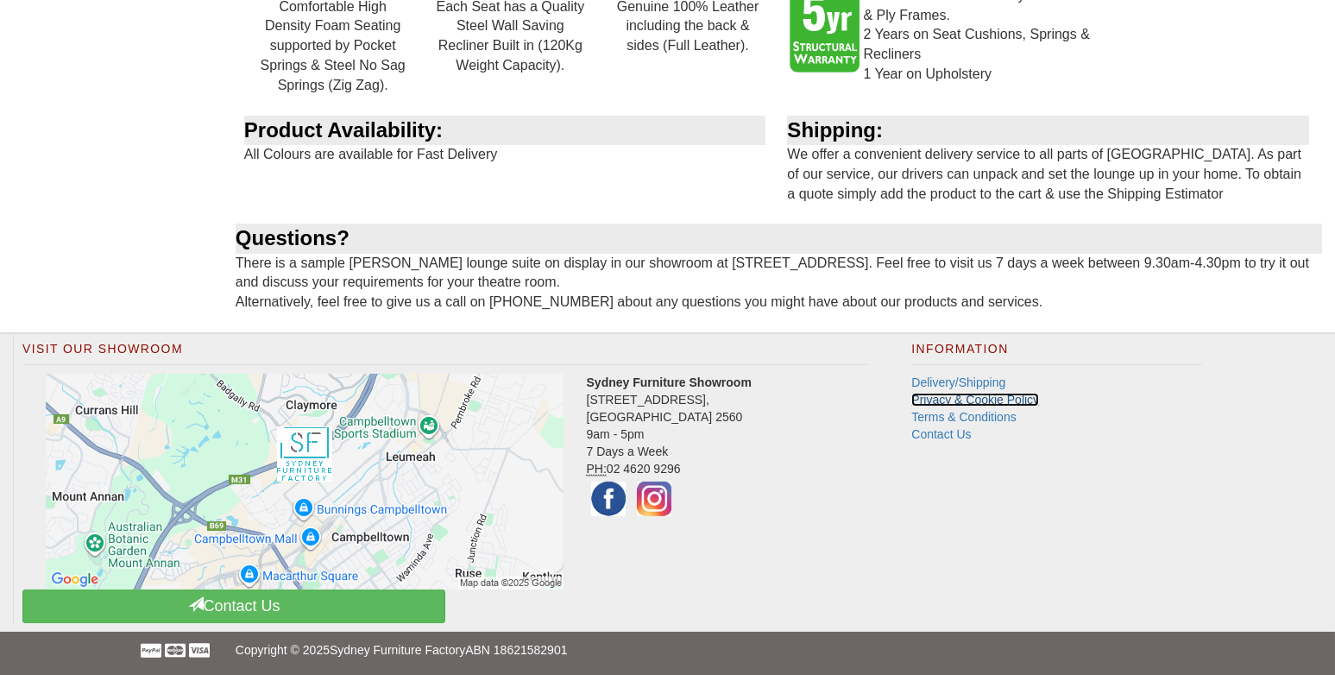
click at [959, 393] on link "Privacy & Cookie Policy" at bounding box center [975, 400] width 128 height 14
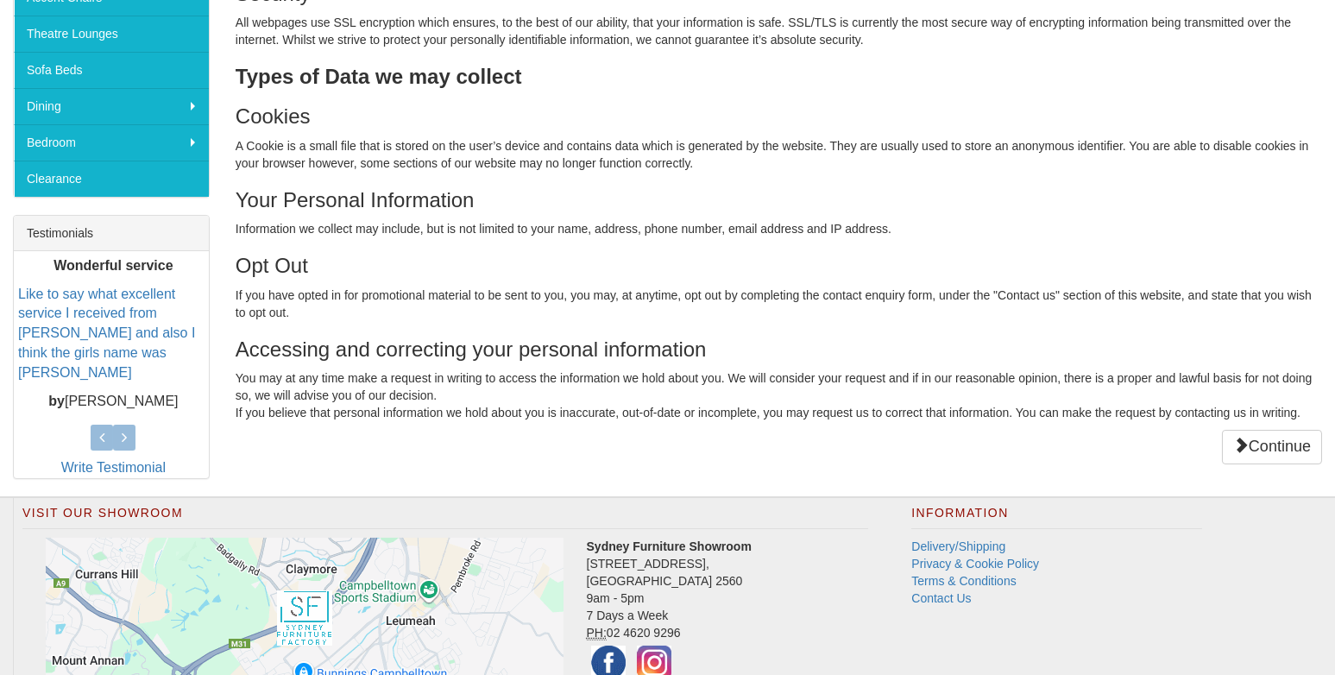
scroll to position [431, 0]
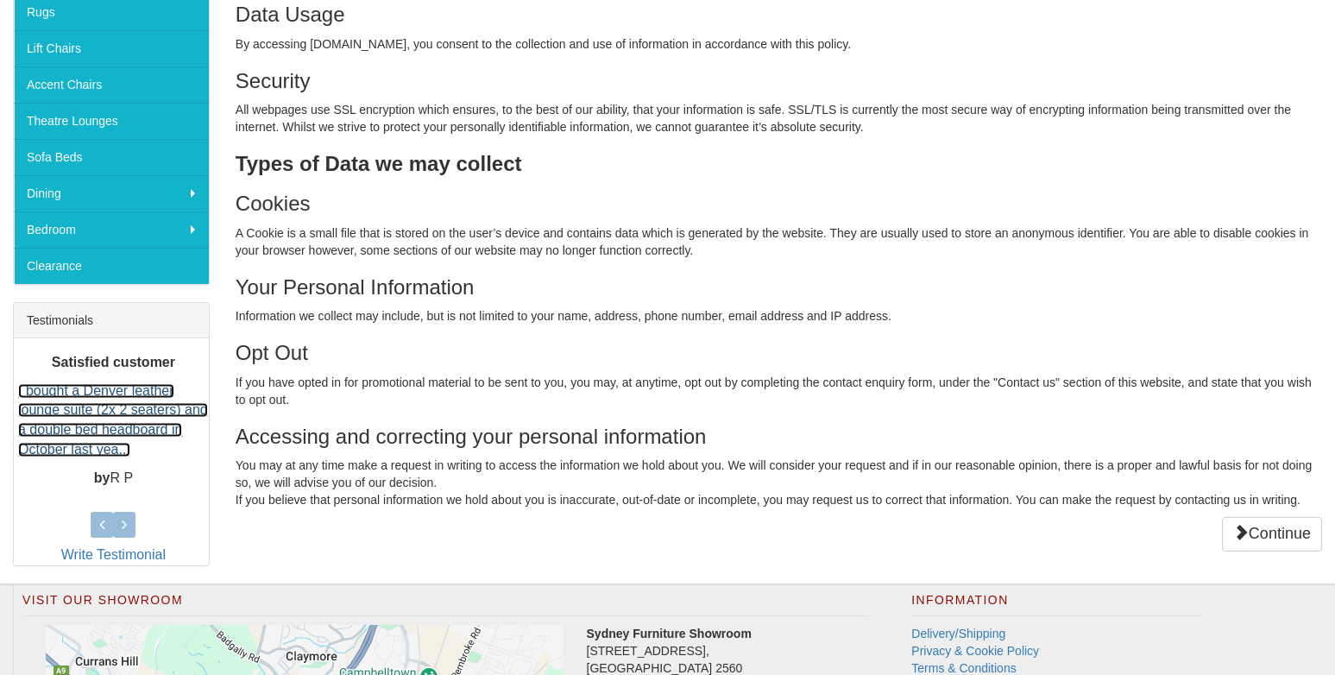
click at [51, 425] on link "I bought a Denver leather lounge suite (2x 2 seaters) and a double bed headboar…" at bounding box center [113, 420] width 190 height 74
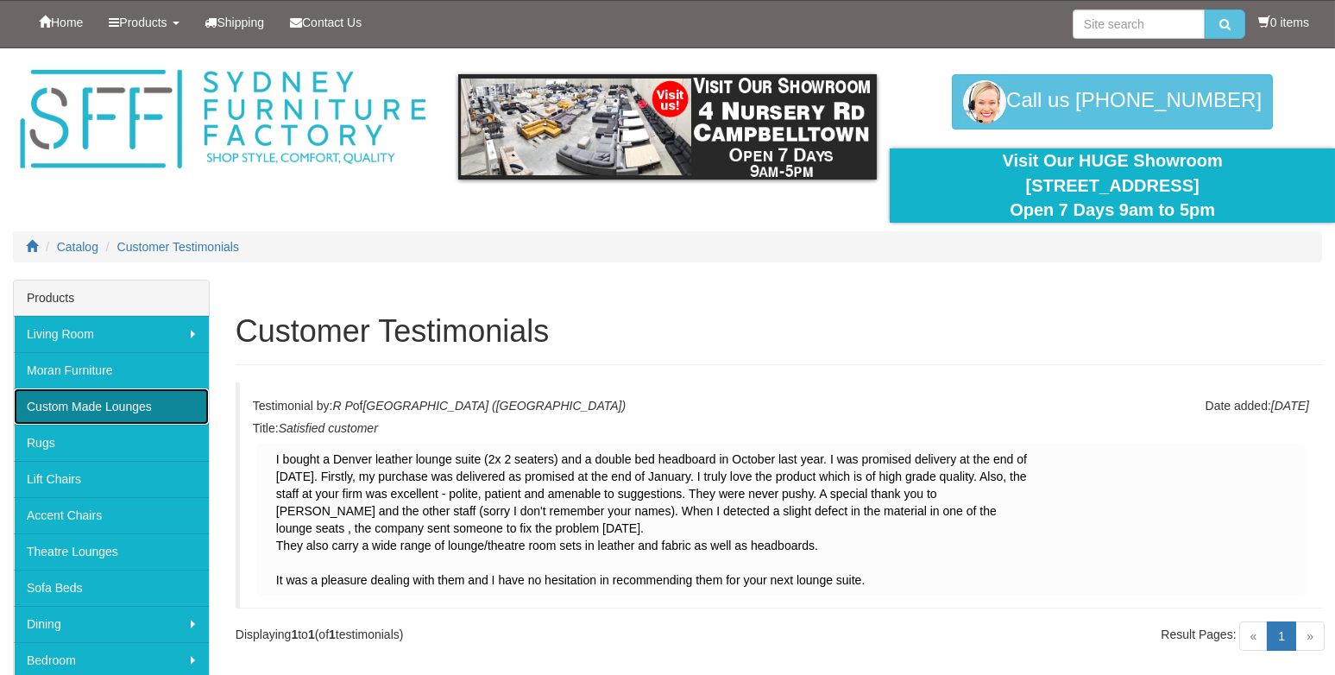
click at [33, 398] on link "Custom Made Lounges" at bounding box center [111, 406] width 195 height 36
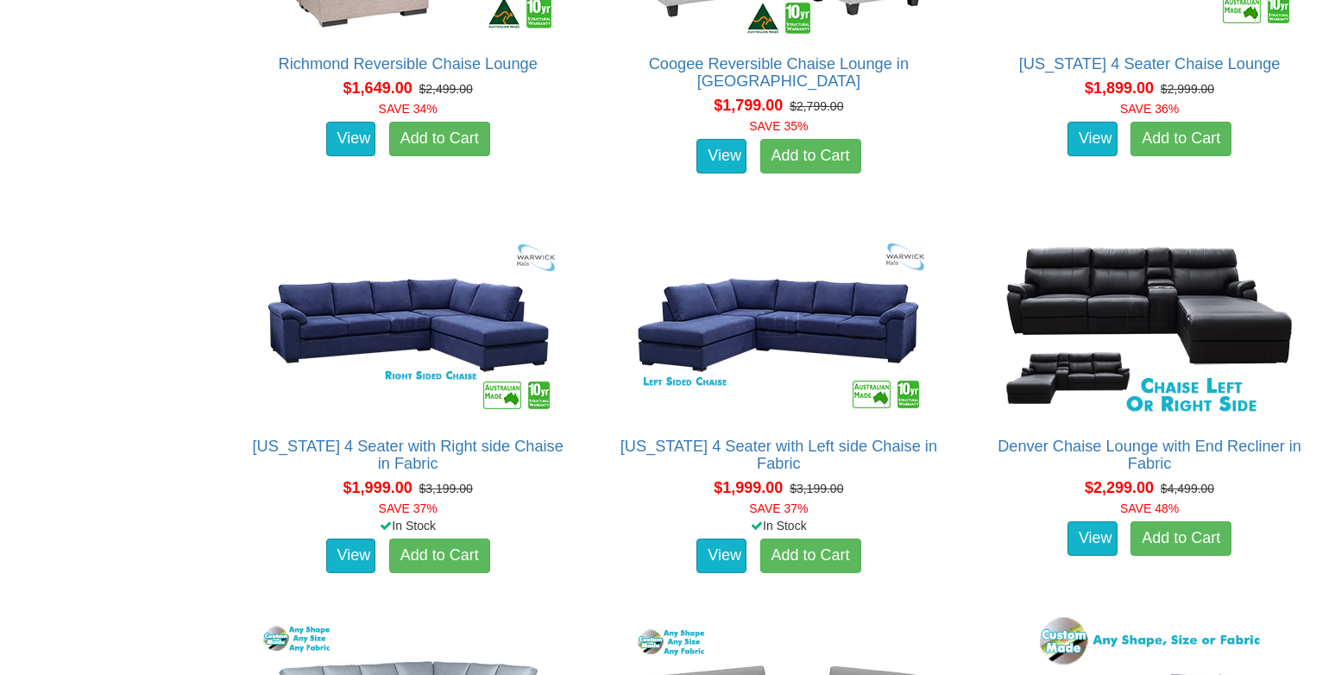
scroll to position [1725, 0]
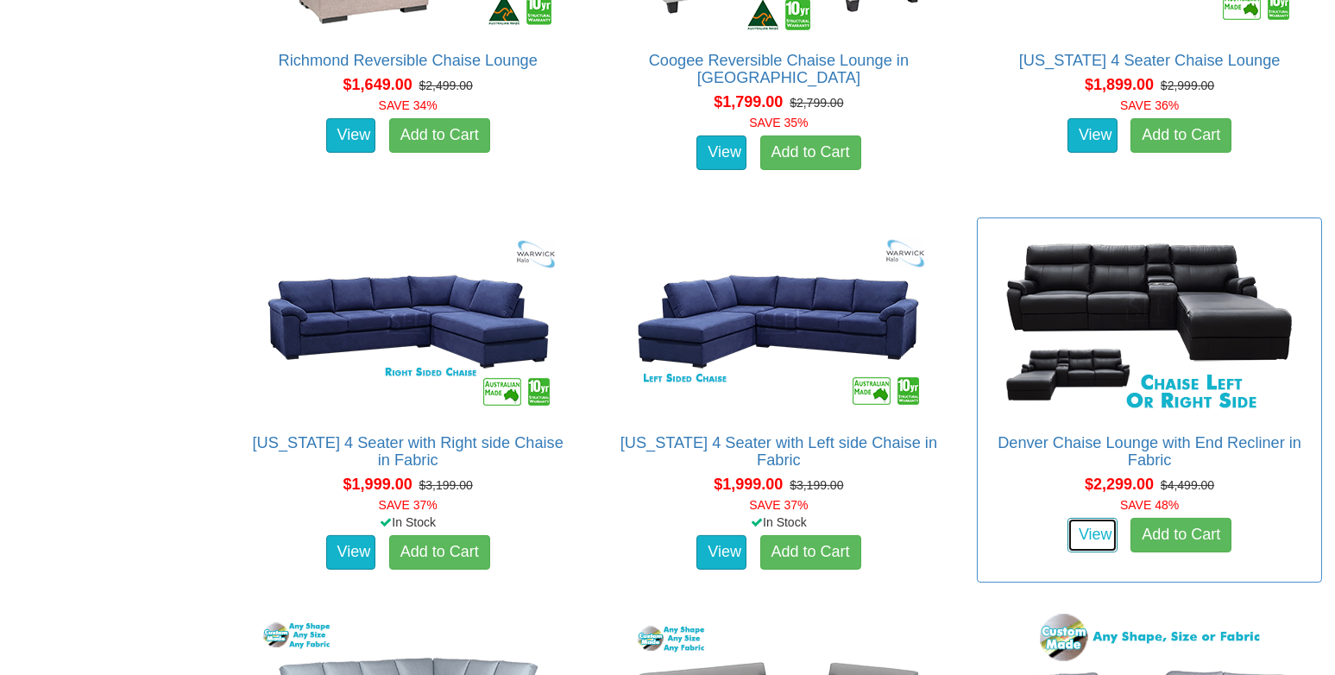
click at [1094, 533] on link "View" at bounding box center [1092, 535] width 50 height 35
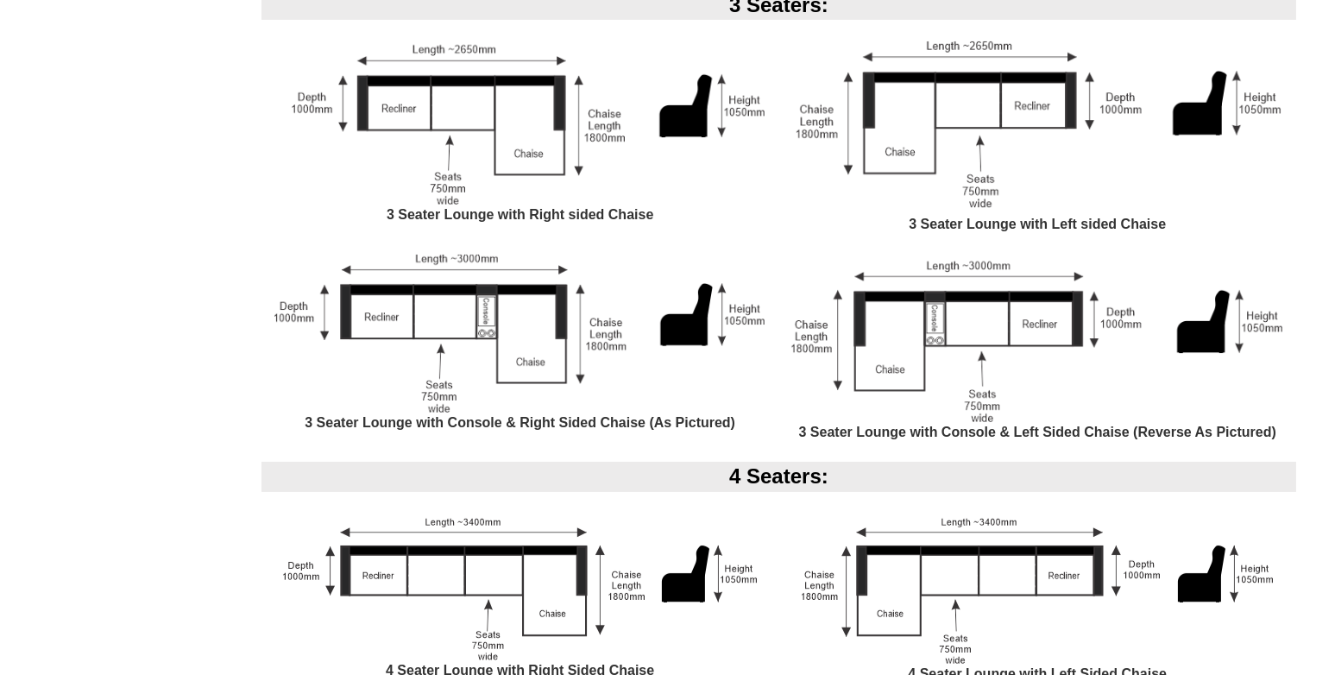
scroll to position [1466, 0]
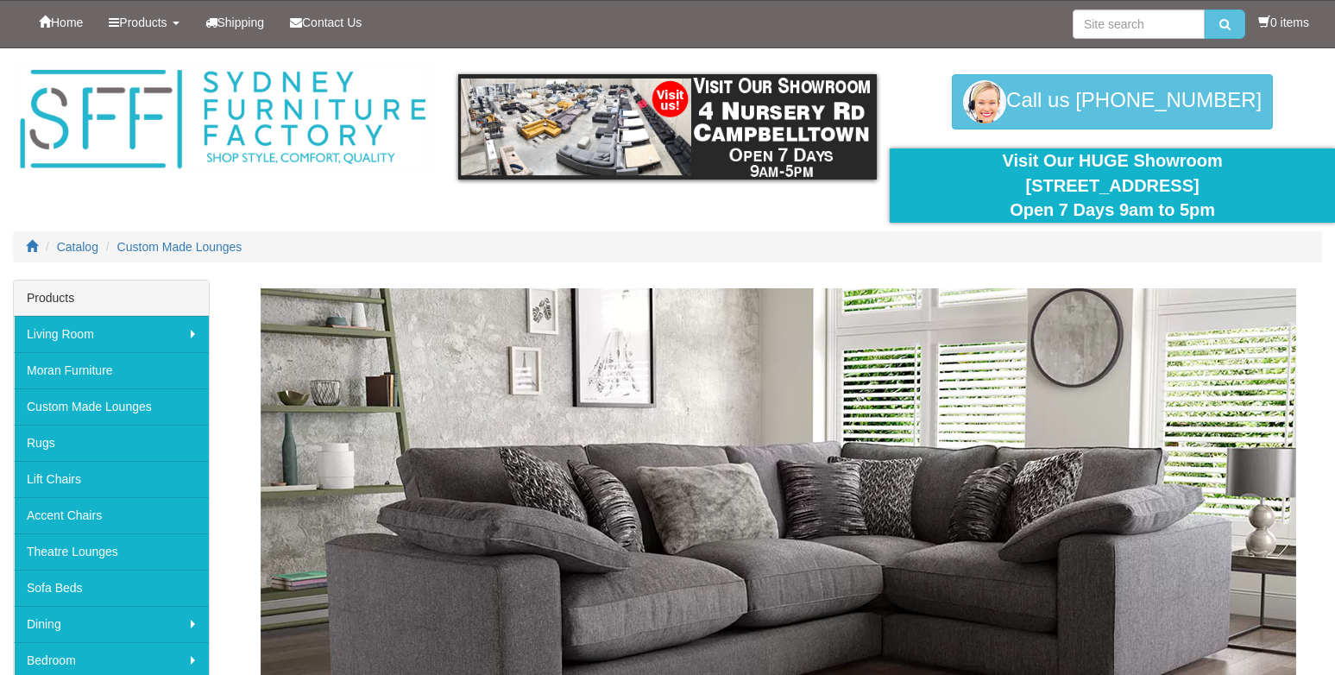
scroll to position [1725, 0]
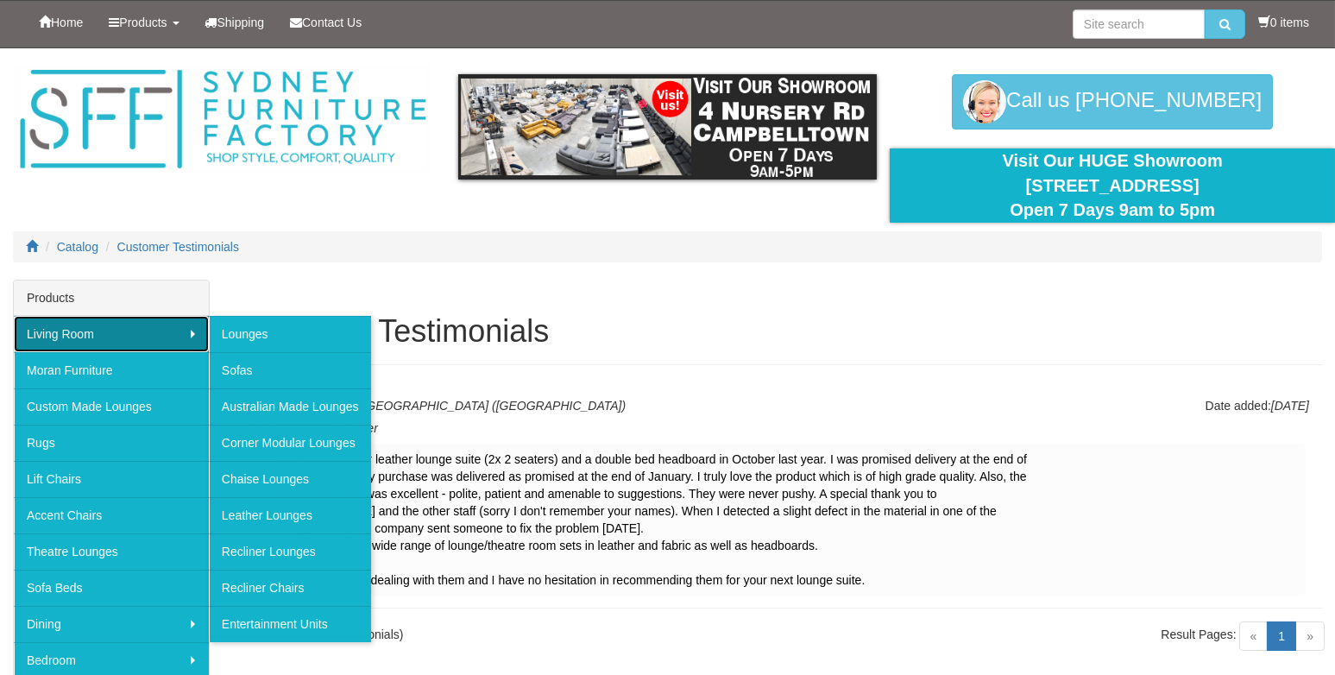
click at [47, 333] on link "Living Room" at bounding box center [111, 334] width 195 height 36
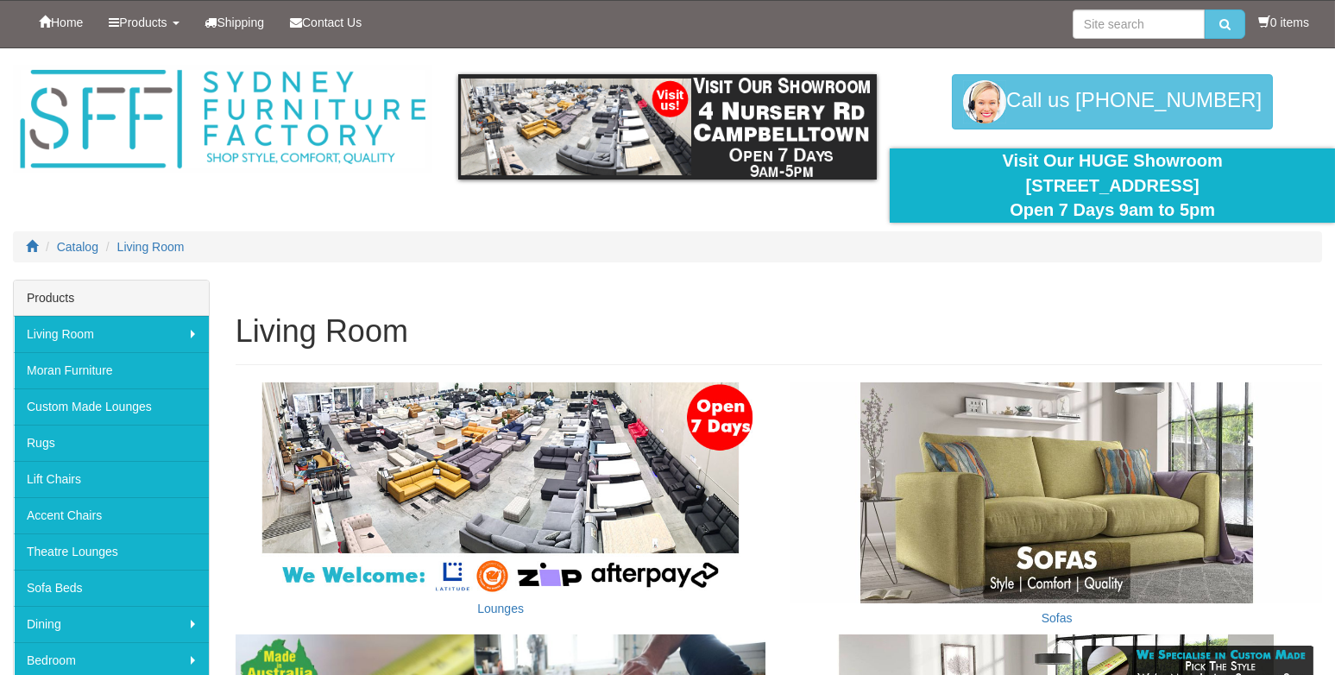
click at [254, 333] on h1 "Living Room" at bounding box center [779, 331] width 1086 height 35
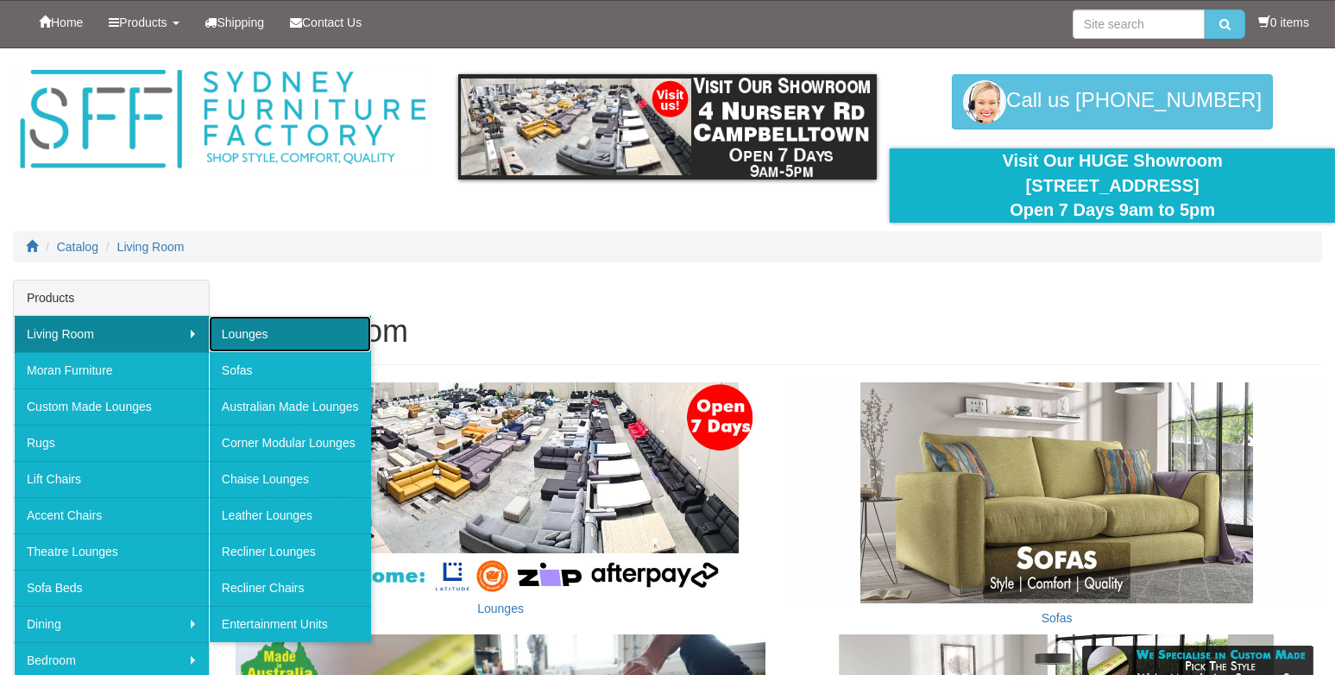
click at [224, 330] on link "Lounges" at bounding box center [290, 334] width 162 height 36
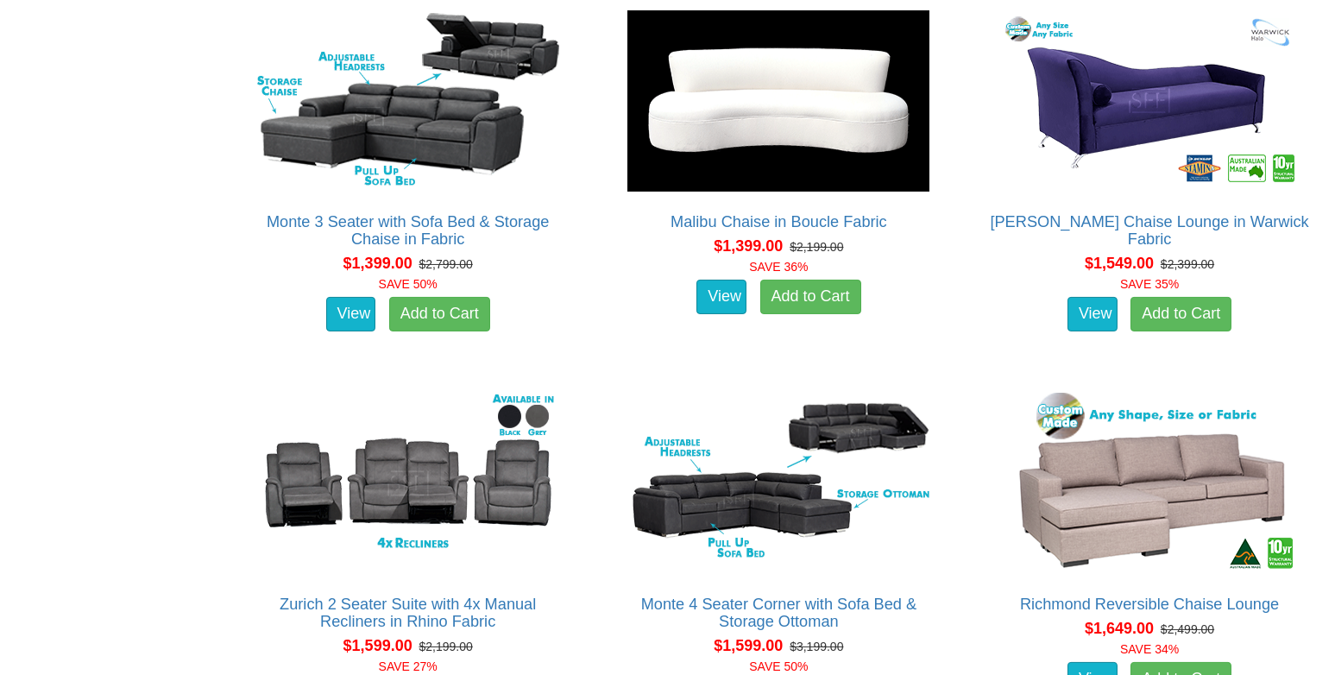
scroll to position [1380, 0]
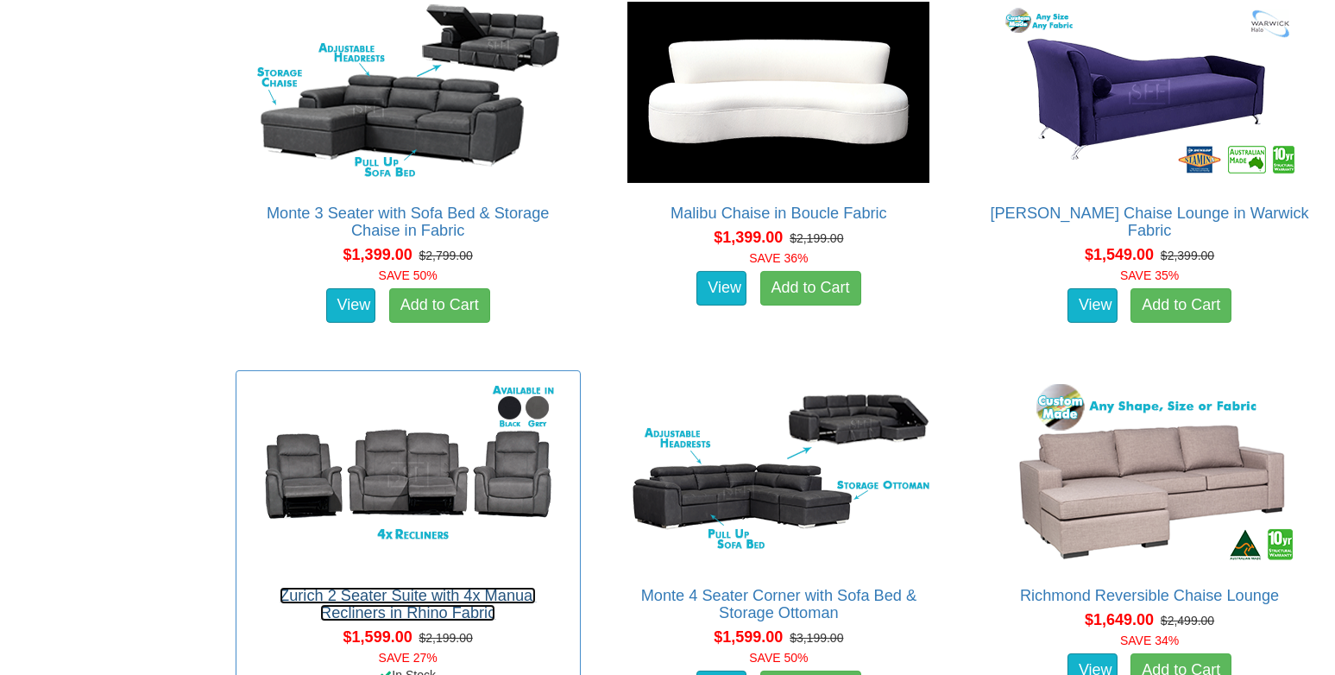
click at [380, 601] on link "Zurich 2 Seater Suite with 4x Manual Recliners in Rhino Fabric" at bounding box center [408, 604] width 256 height 35
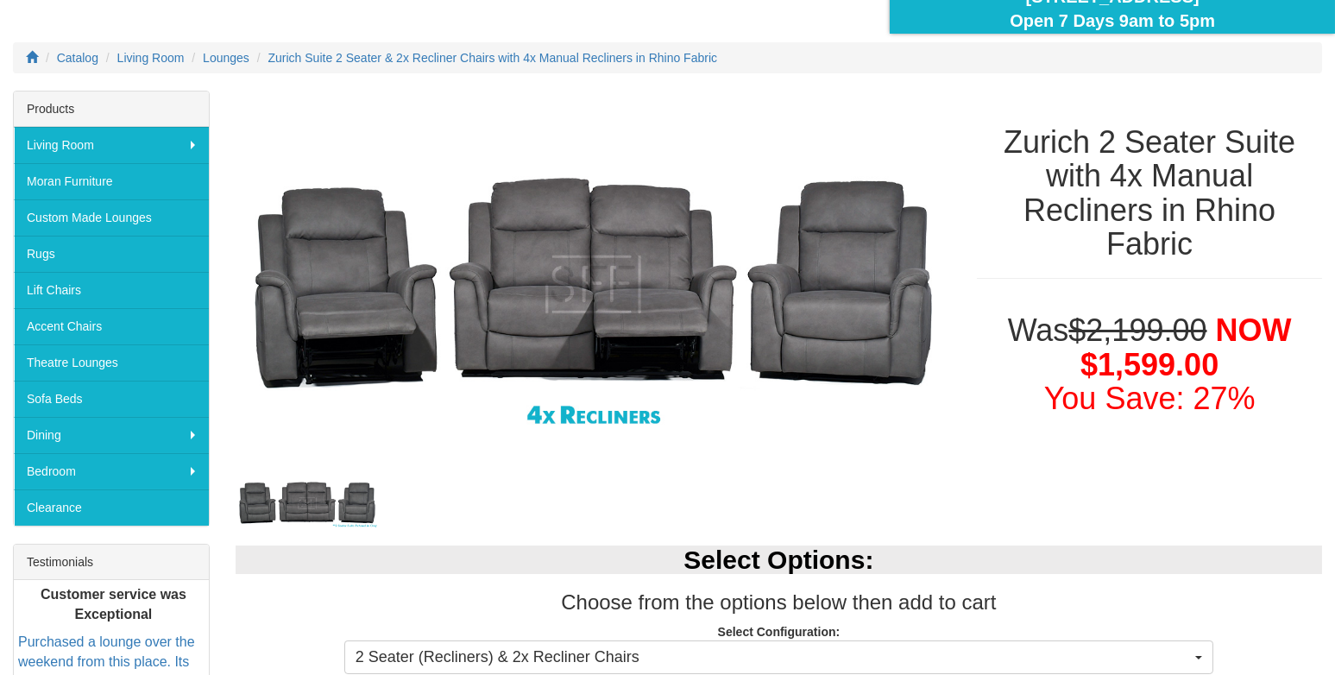
scroll to position [172, 0]
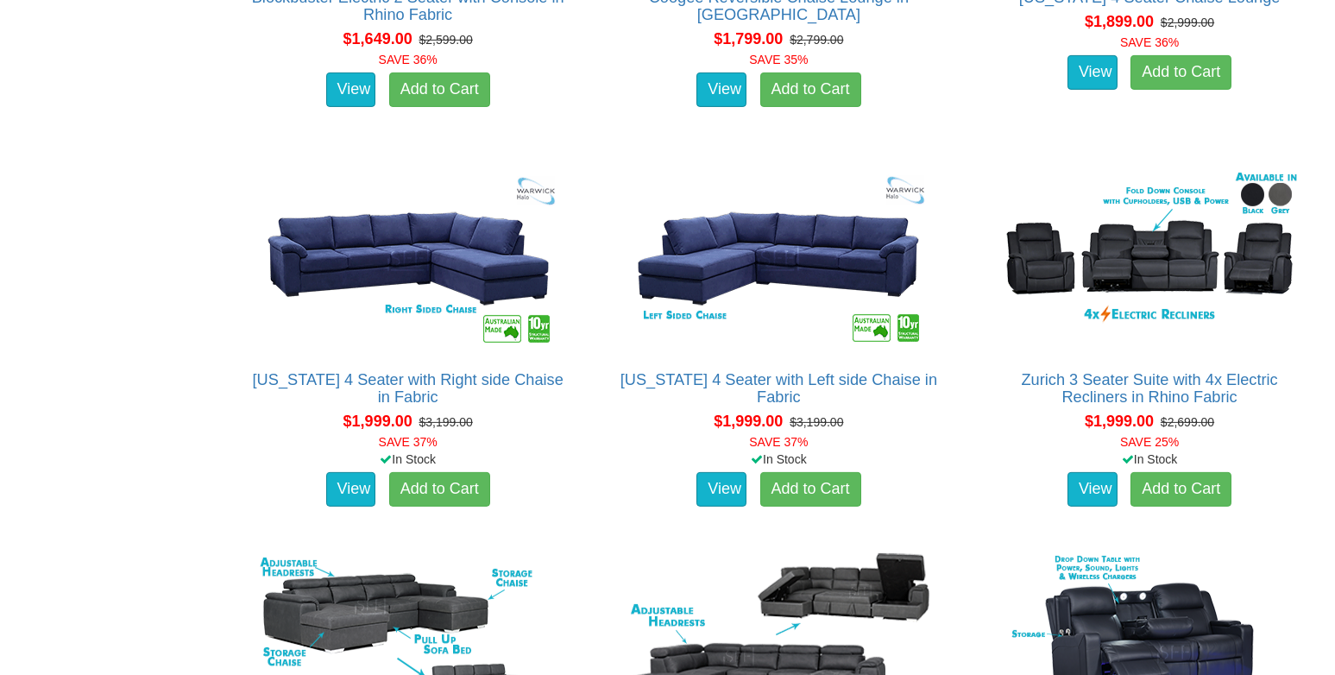
scroll to position [2415, 0]
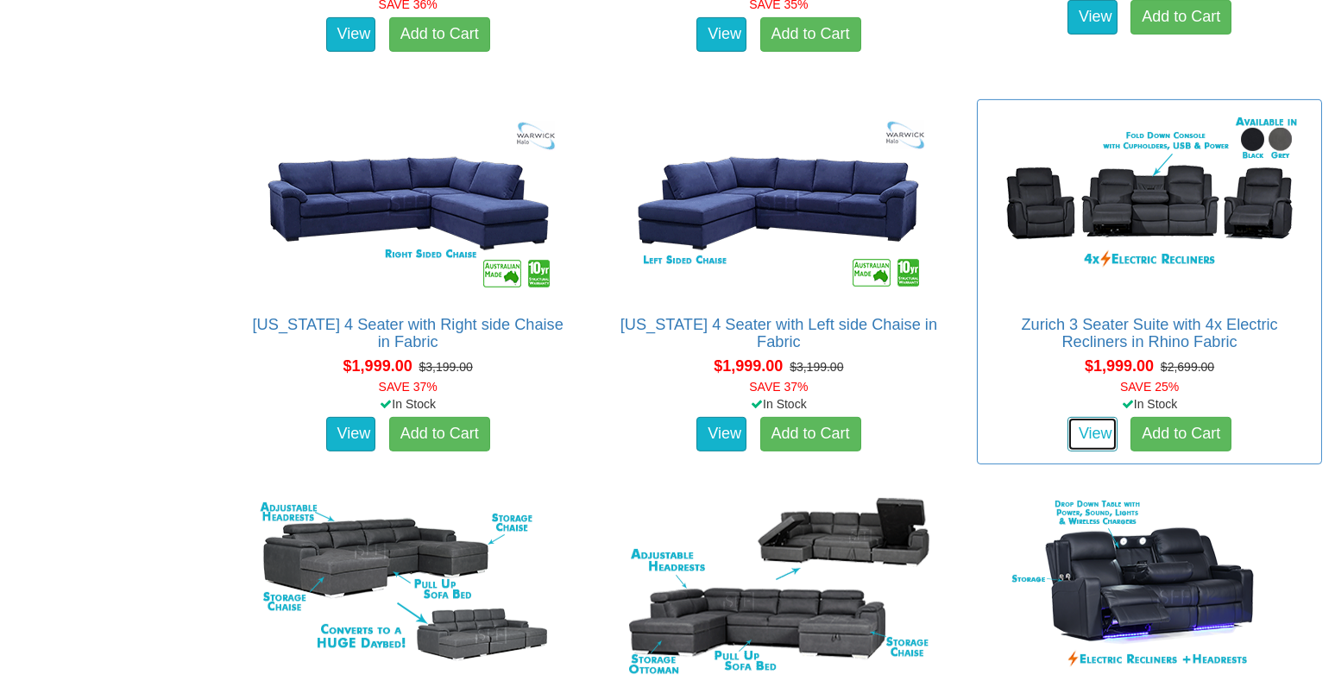
click at [1085, 442] on link "View" at bounding box center [1092, 434] width 50 height 35
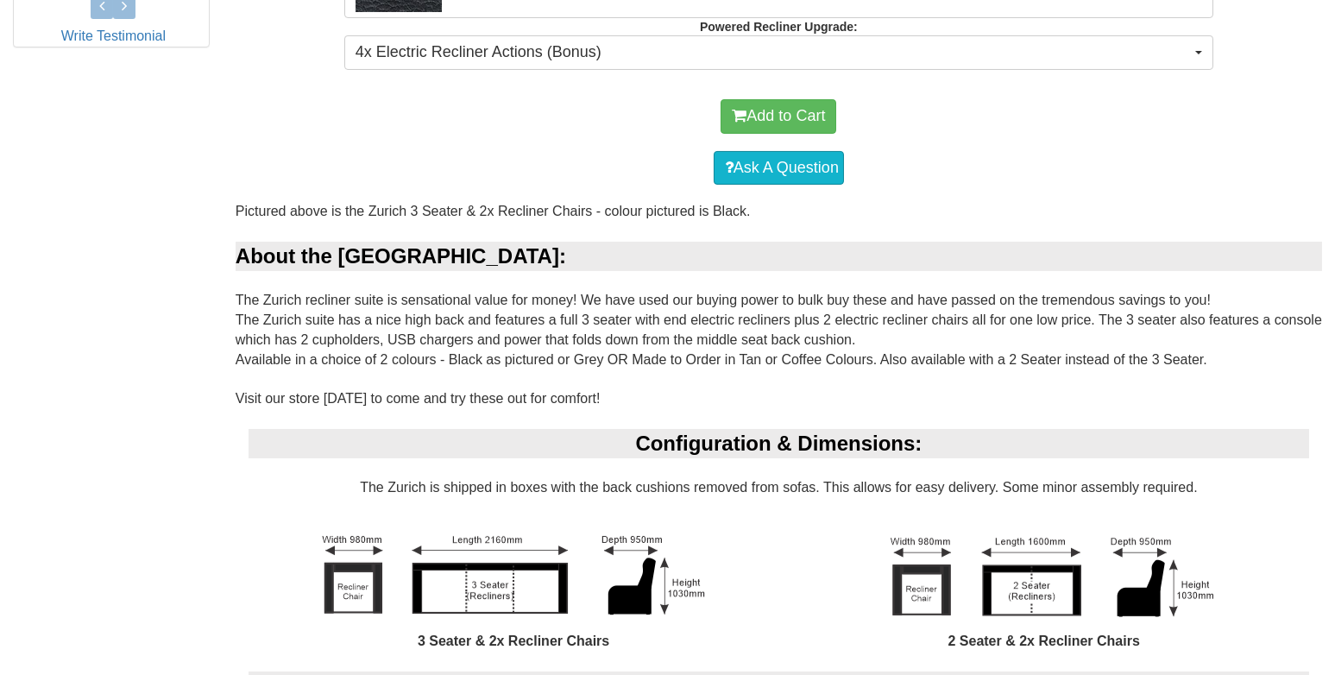
scroll to position [1035, 0]
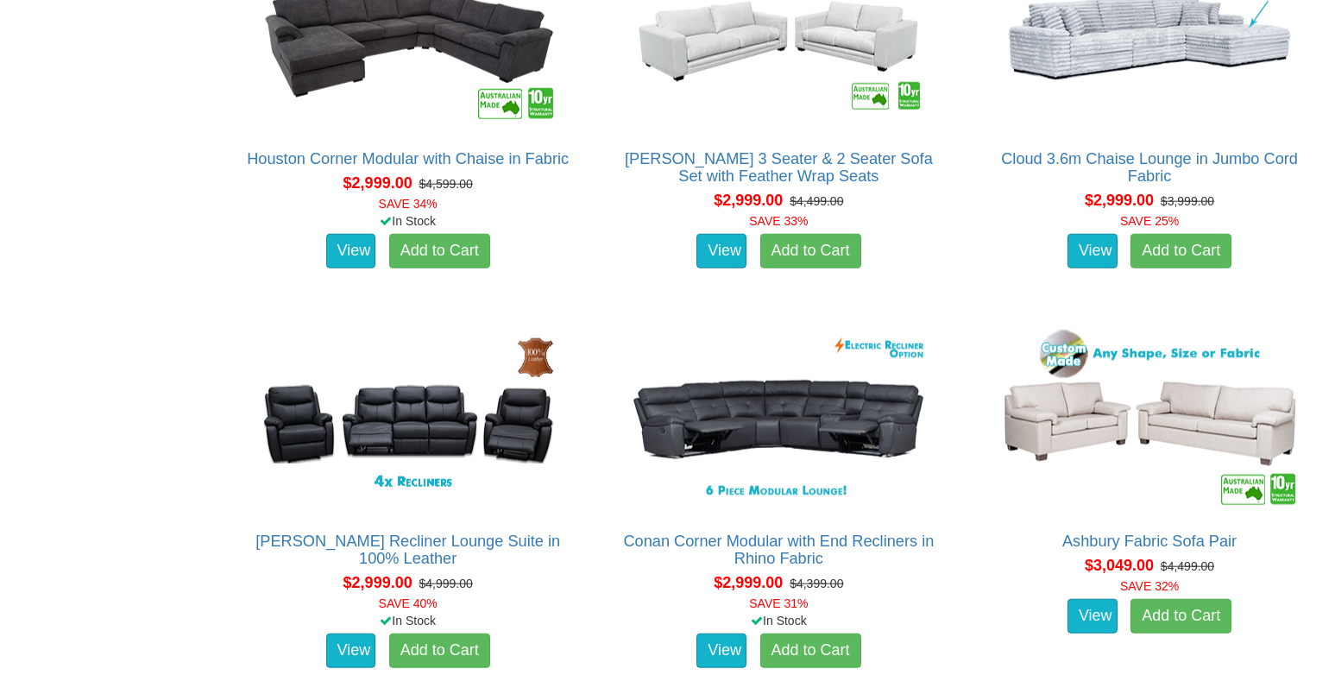
scroll to position [6815, 0]
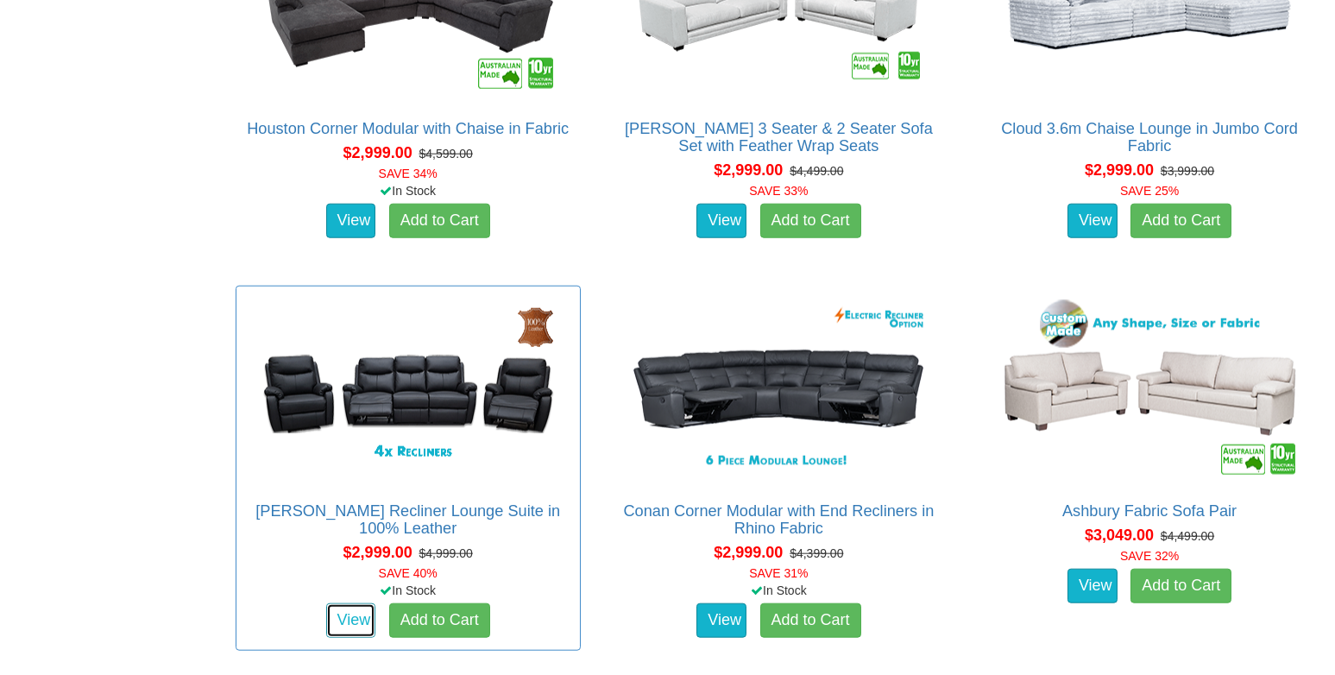
click at [367, 611] on link "View" at bounding box center [351, 620] width 50 height 35
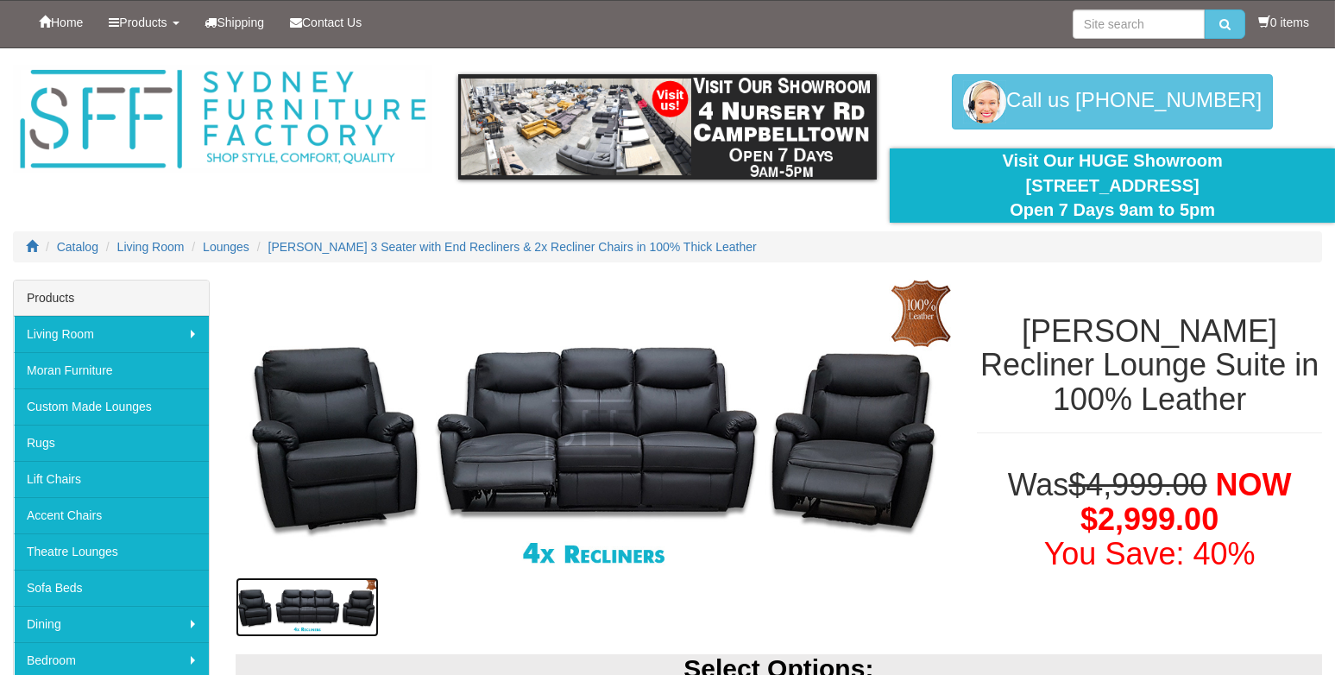
click at [370, 584] on img at bounding box center [307, 607] width 143 height 60
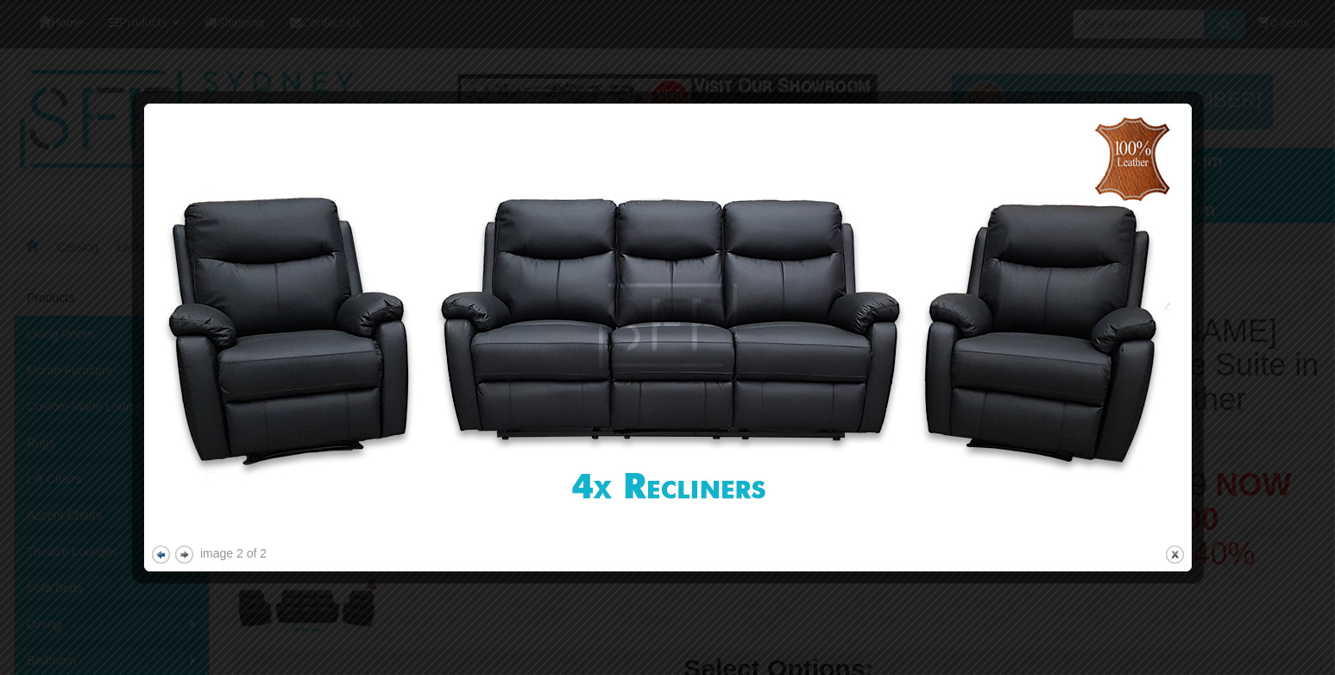
click at [160, 557] on button "previous" at bounding box center [161, 555] width 22 height 22
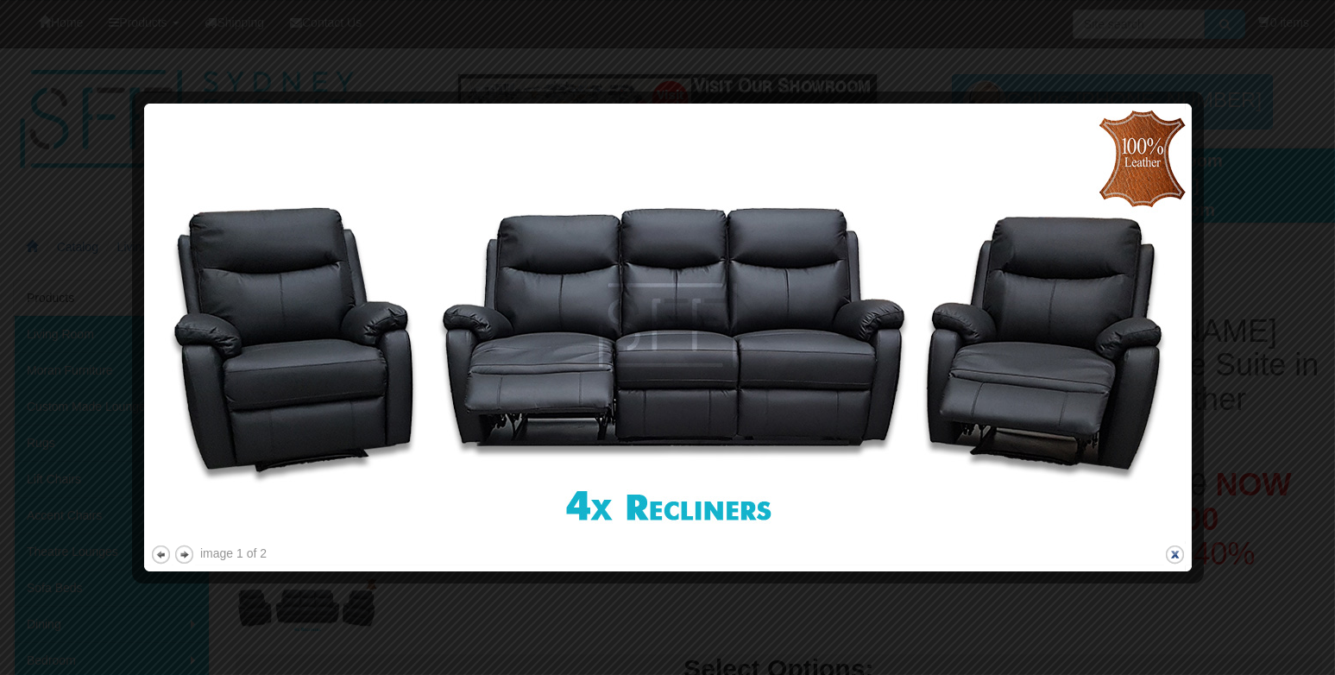
click at [1173, 553] on button "close" at bounding box center [1175, 555] width 22 height 22
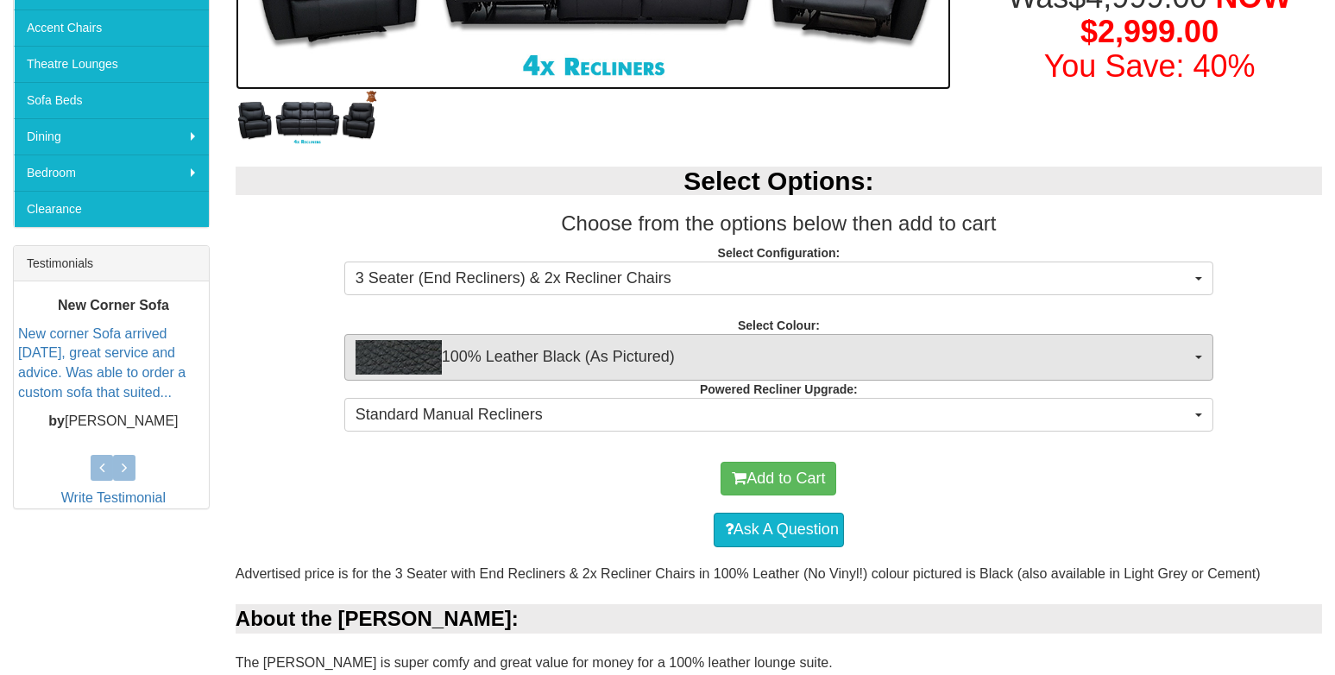
scroll to position [518, 0]
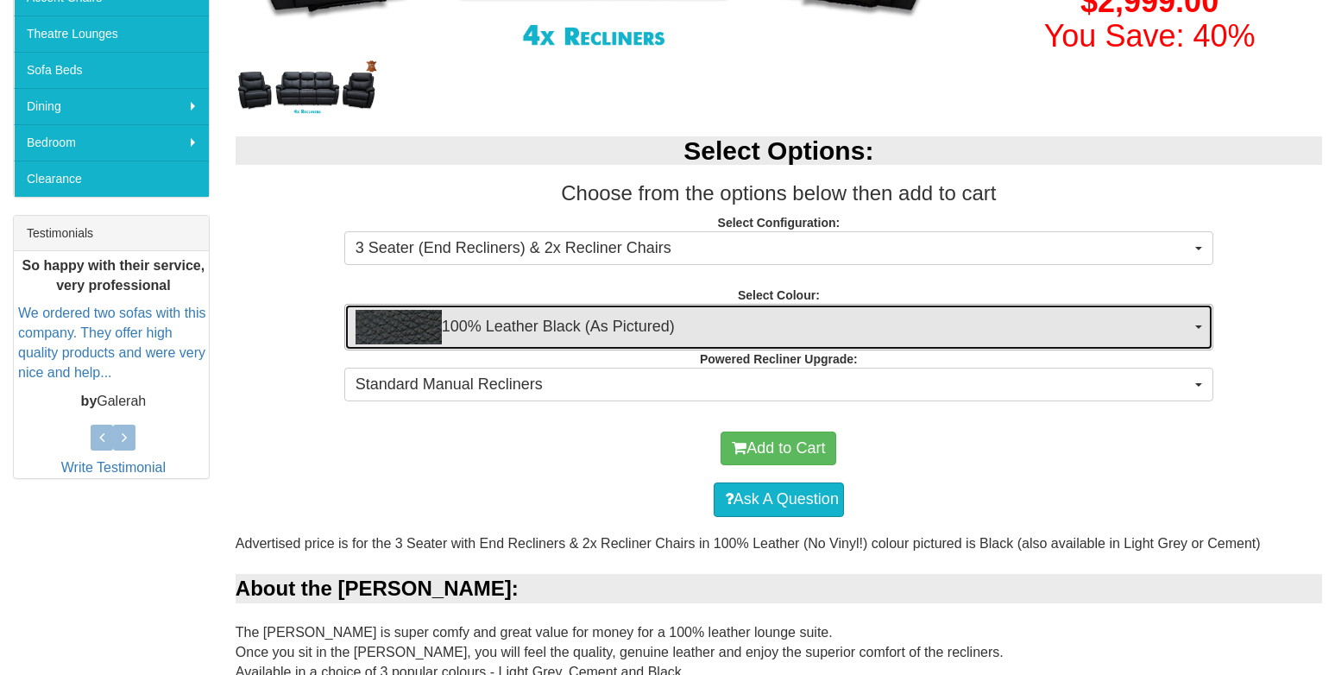
click at [421, 324] on img "button" at bounding box center [398, 327] width 86 height 35
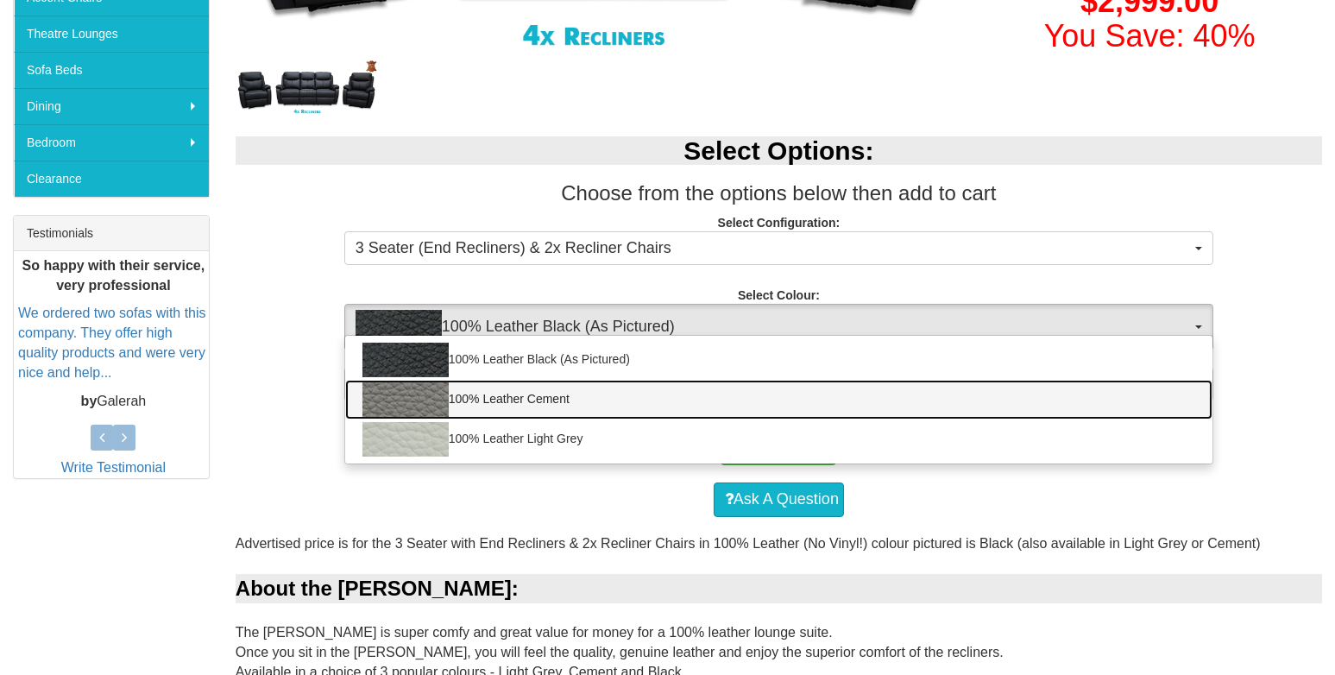
click at [418, 401] on img at bounding box center [405, 399] width 86 height 35
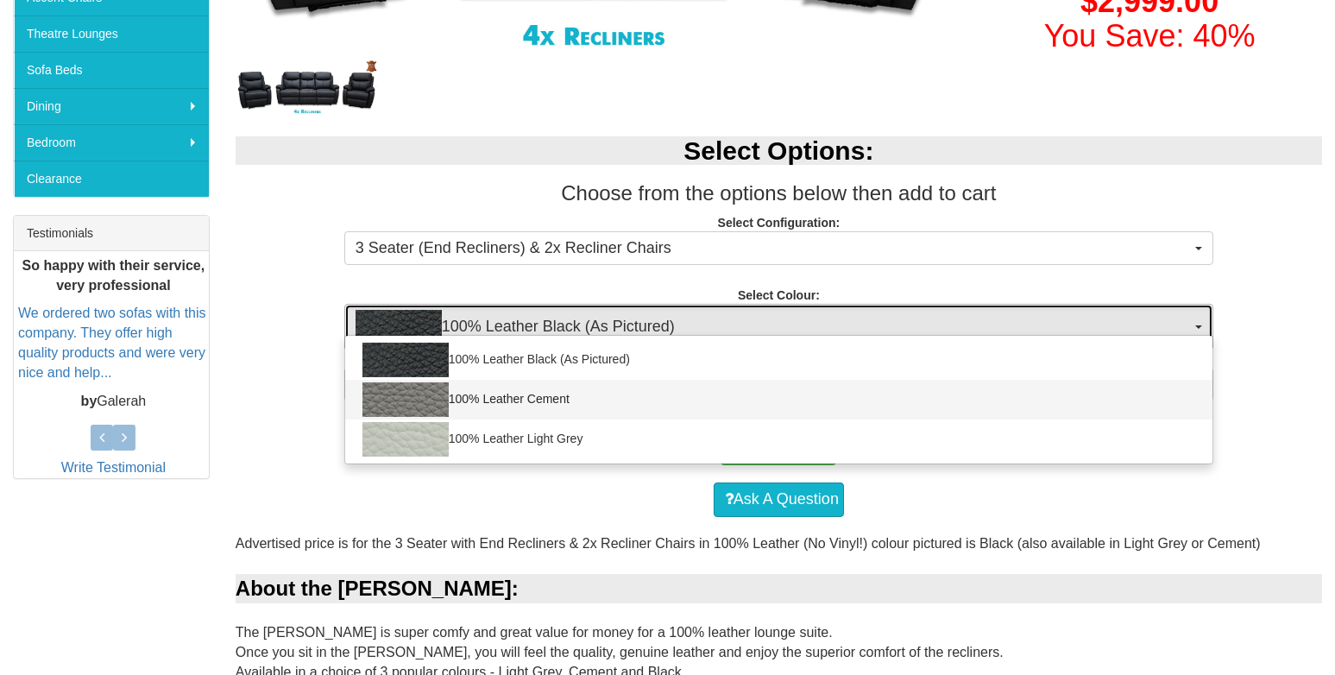
select select "2001"
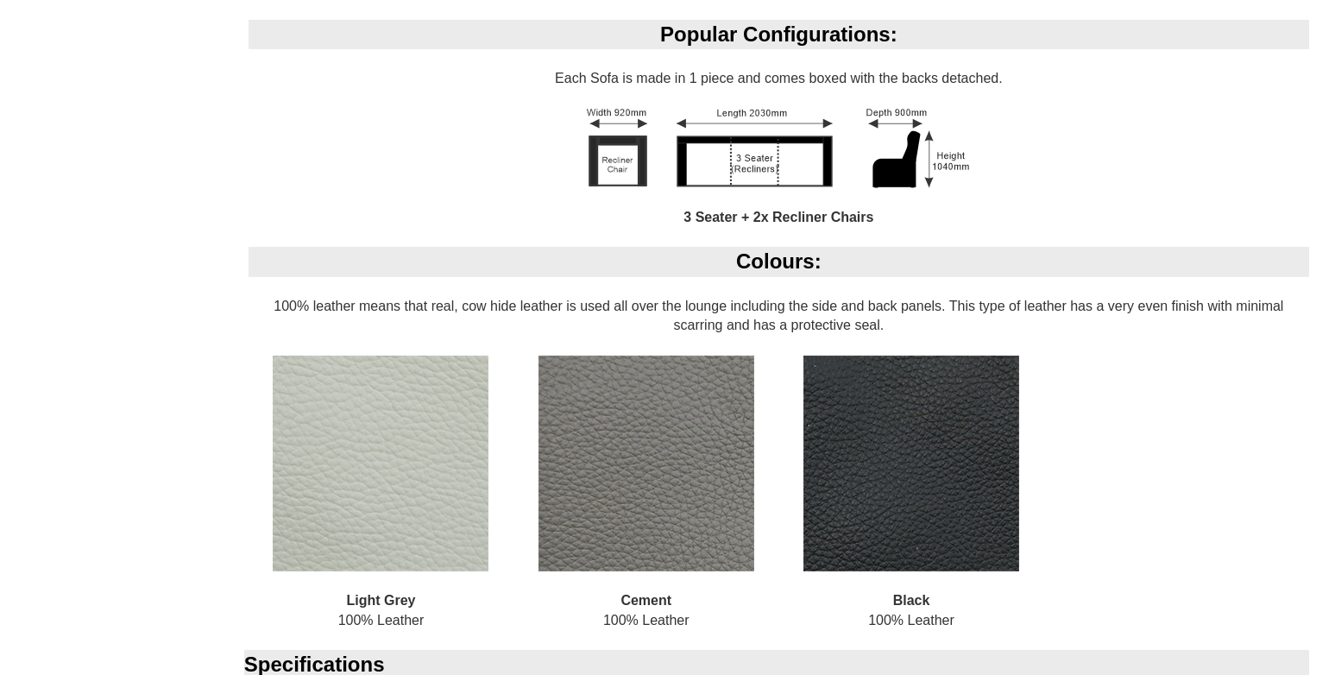
scroll to position [1293, 0]
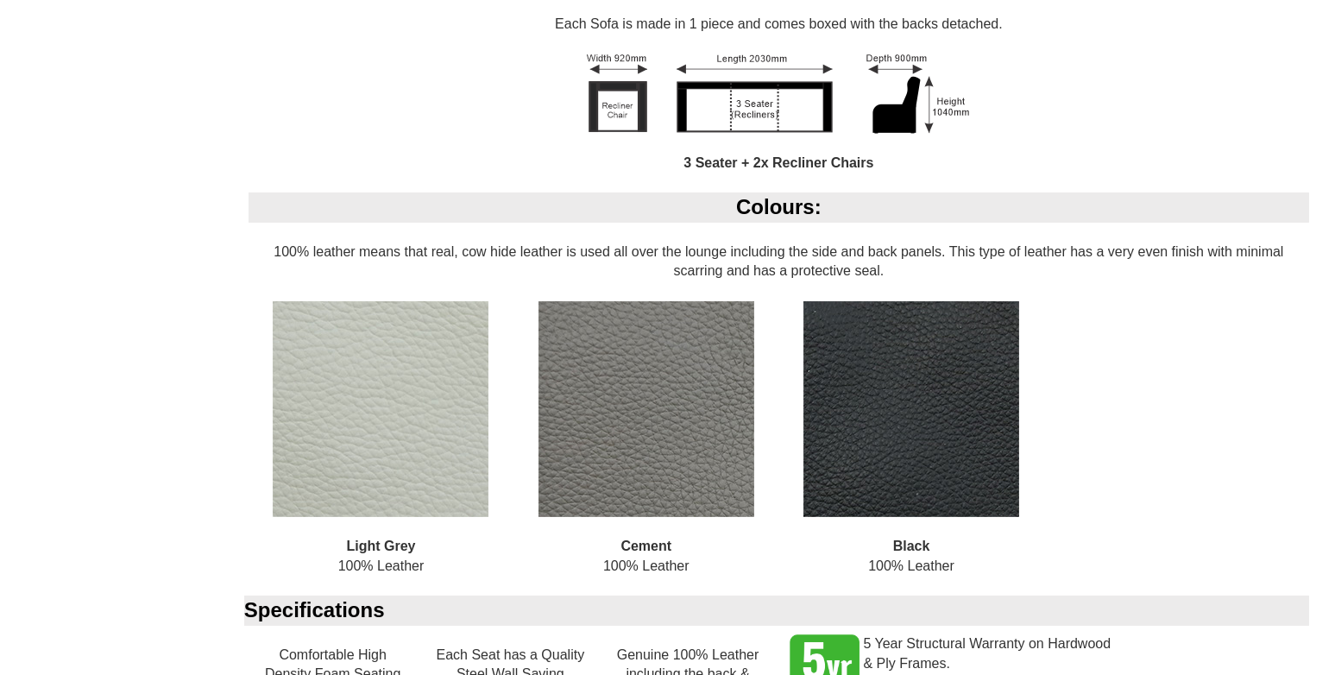
click at [342, 468] on img at bounding box center [381, 409] width 216 height 216
click at [621, 437] on img at bounding box center [646, 409] width 216 height 216
click at [870, 433] on img at bounding box center [911, 409] width 216 height 216
click at [1096, 484] on div "Colours: 100% leather means that real, cow hide leather is used all over the lo…" at bounding box center [779, 393] width 1086 height 403
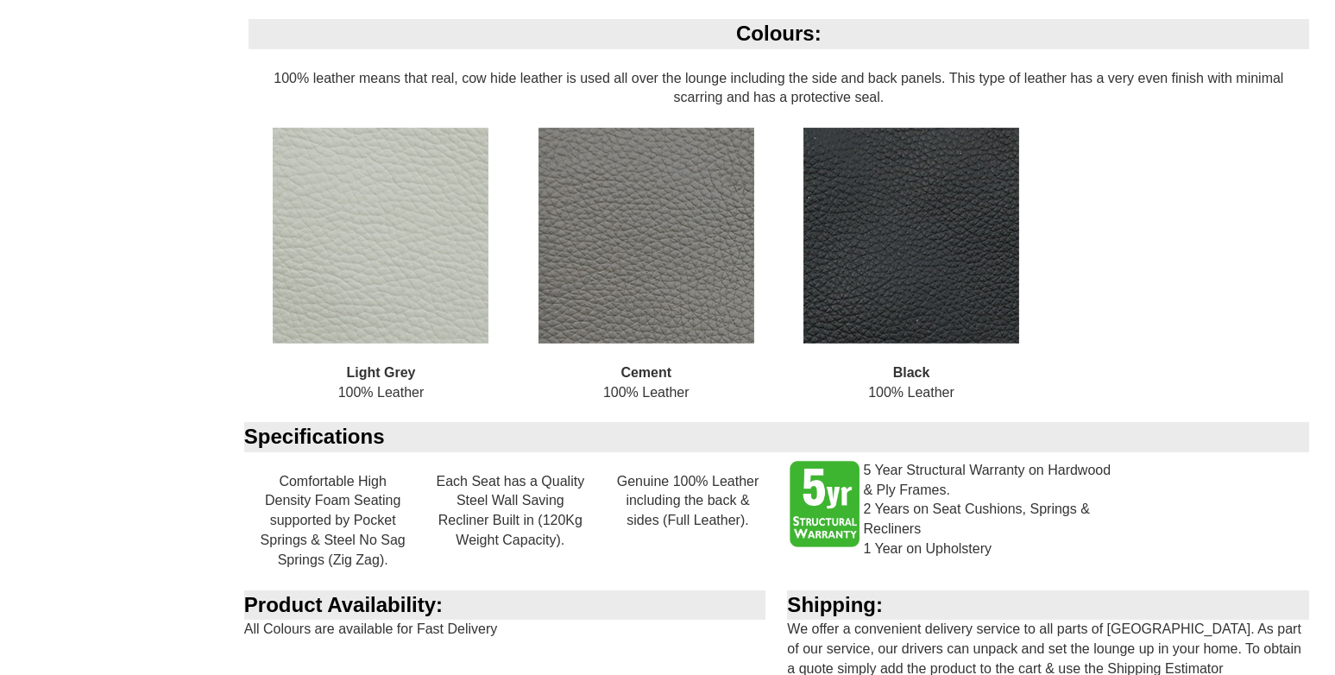
scroll to position [1466, 0]
click at [796, 282] on div "Black 100% Leather" at bounding box center [910, 276] width 265 height 294
click at [808, 283] on img at bounding box center [911, 237] width 216 height 216
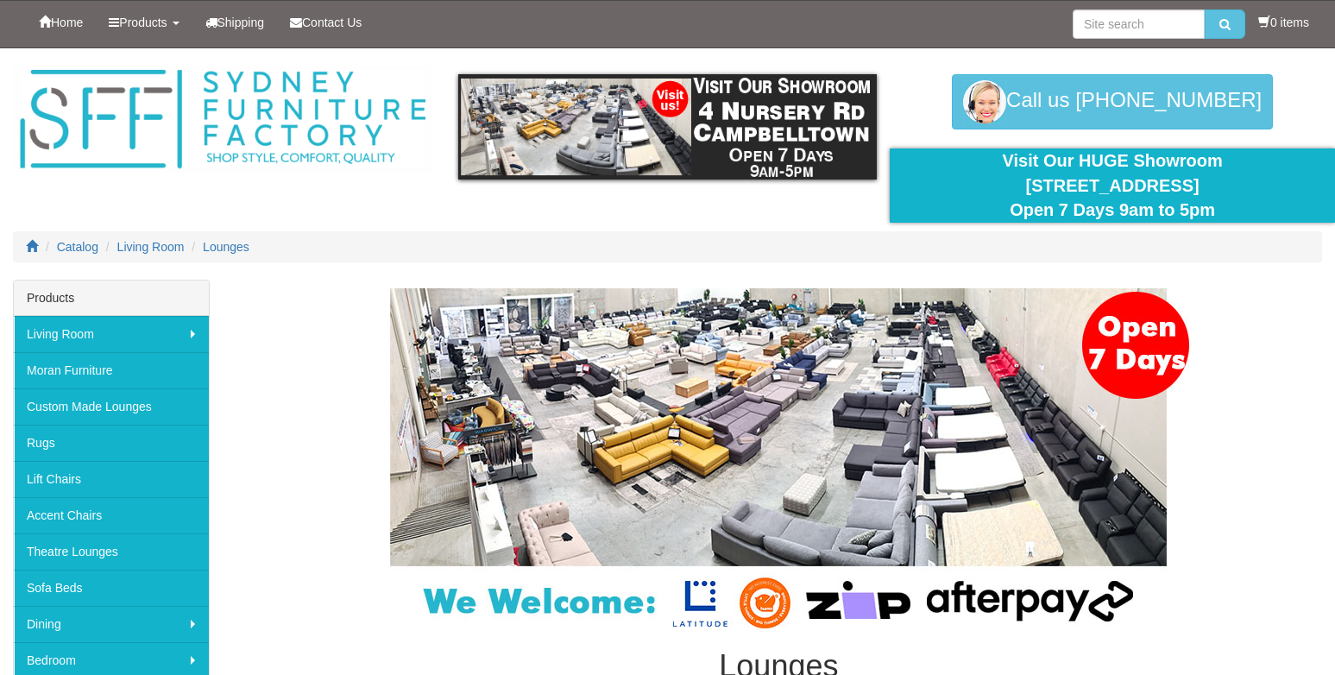
scroll to position [6815, 0]
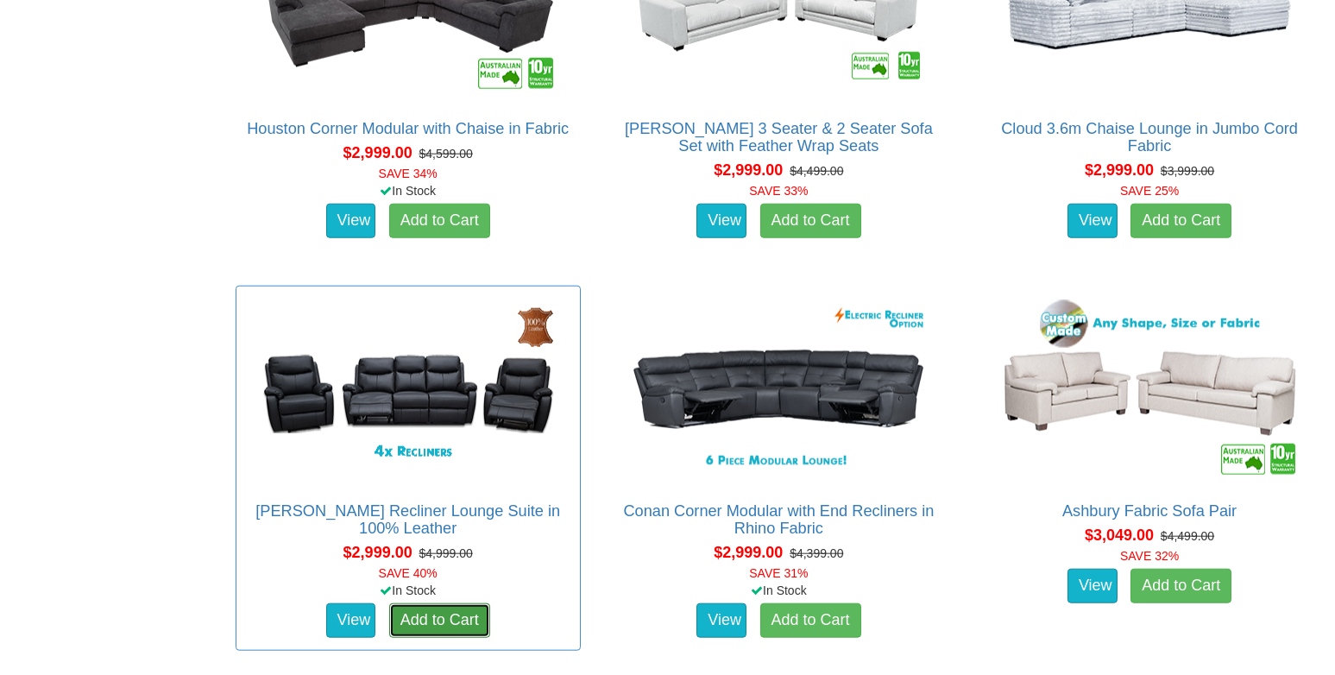
click at [419, 624] on link "Add to Cart" at bounding box center [439, 620] width 101 height 35
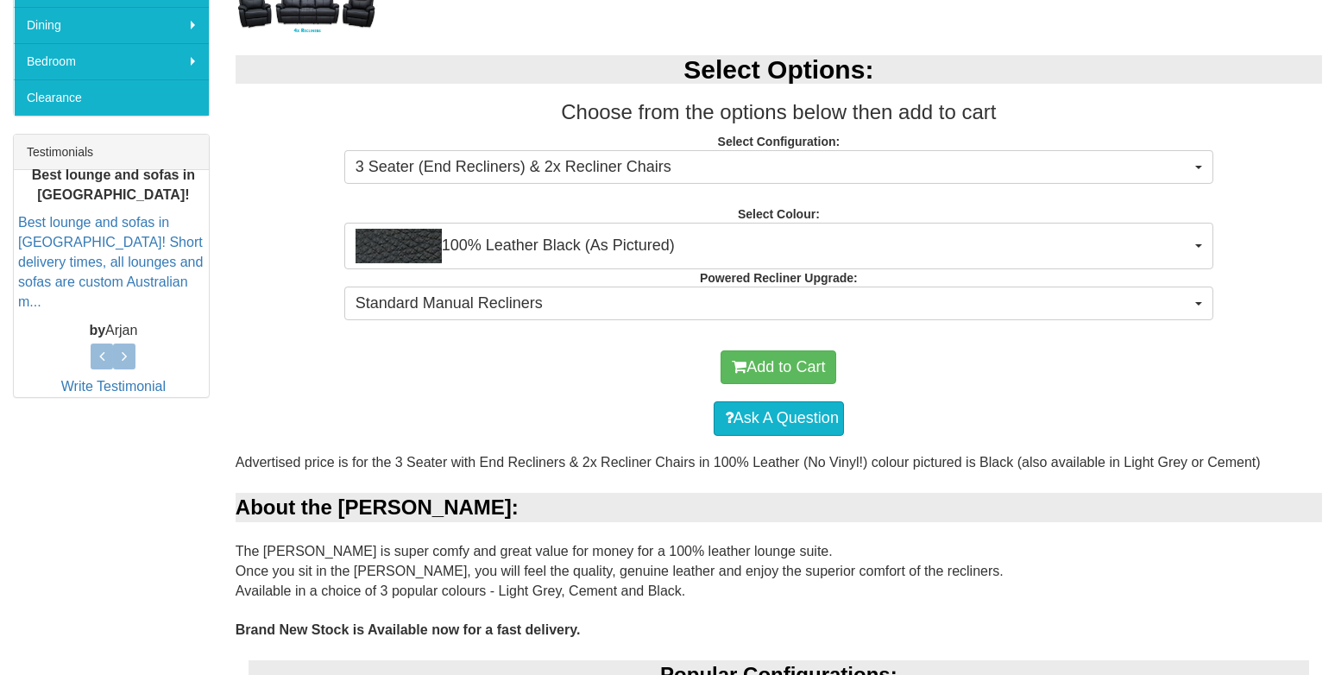
scroll to position [603, 0]
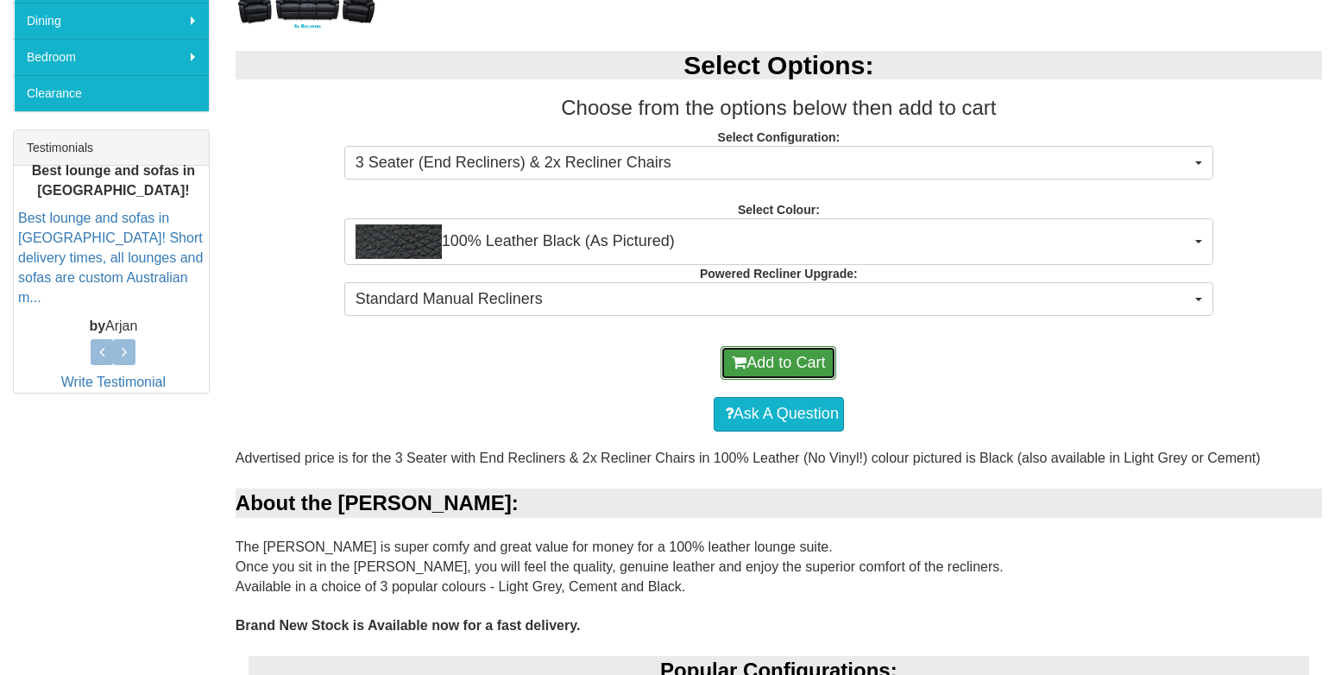
click at [733, 364] on span "submit" at bounding box center [739, 363] width 15 height 16
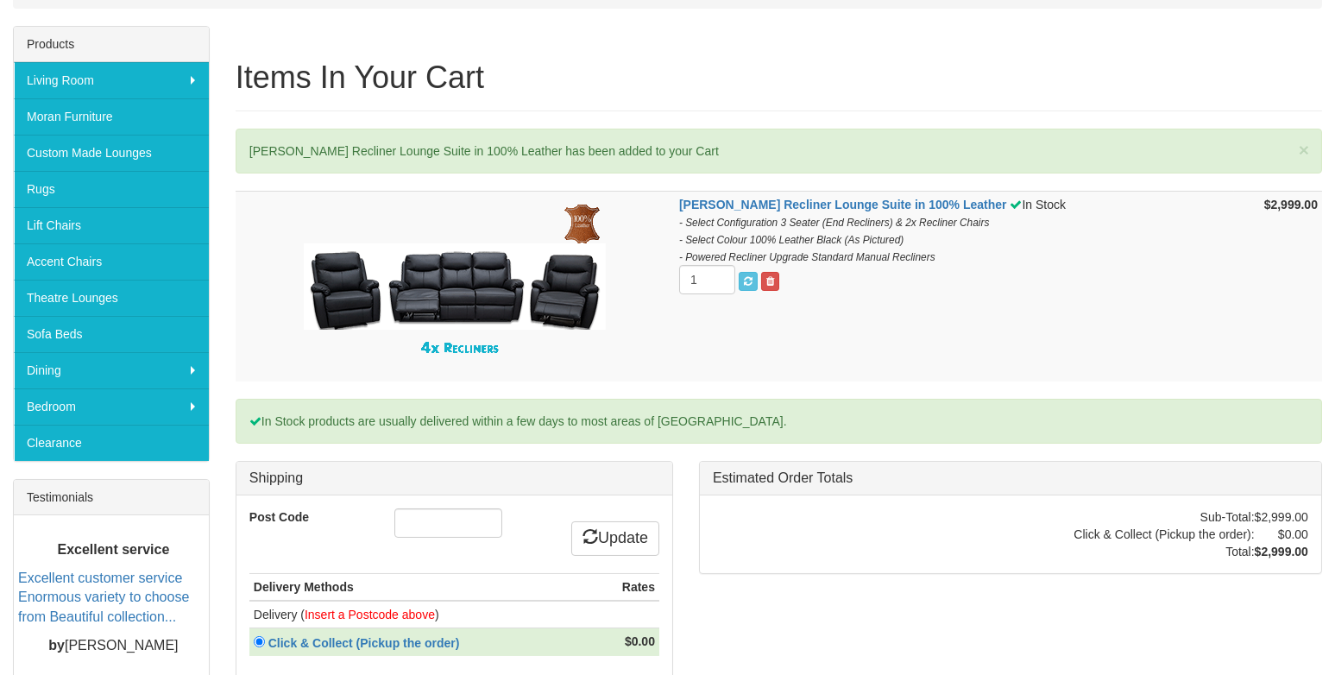
scroll to position [259, 0]
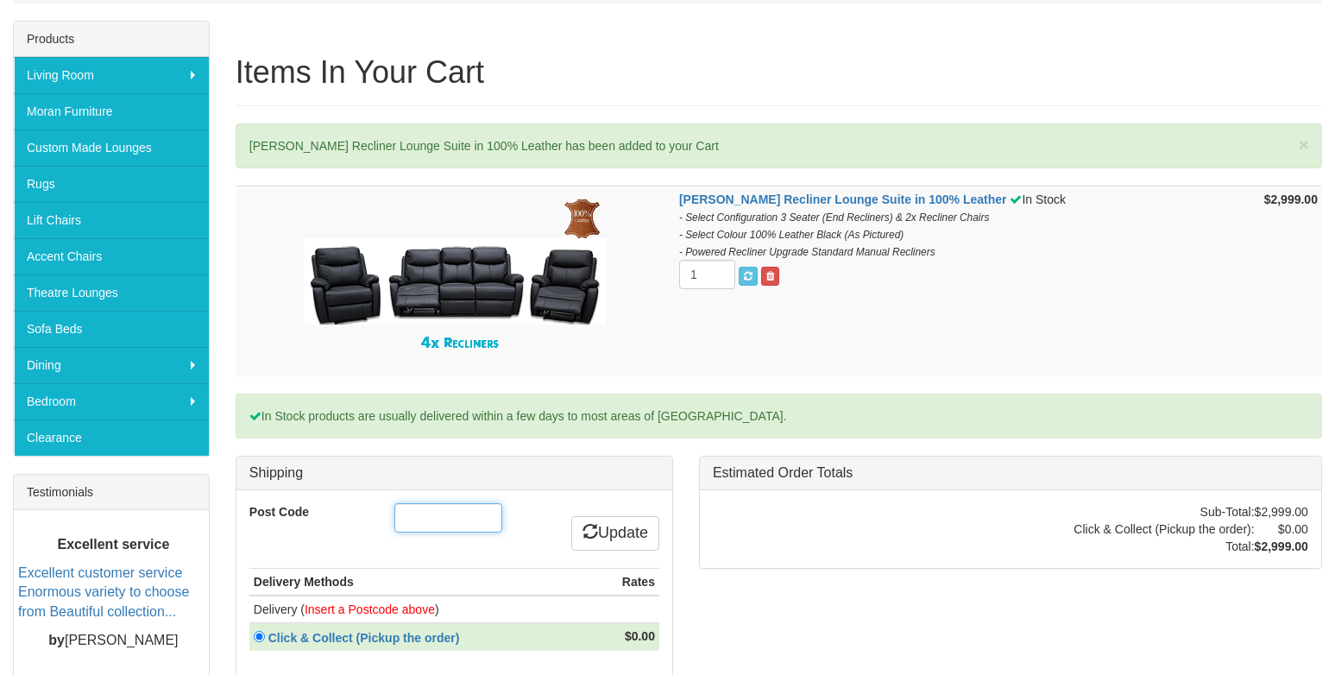
click at [406, 516] on input "Post Code" at bounding box center [448, 517] width 108 height 29
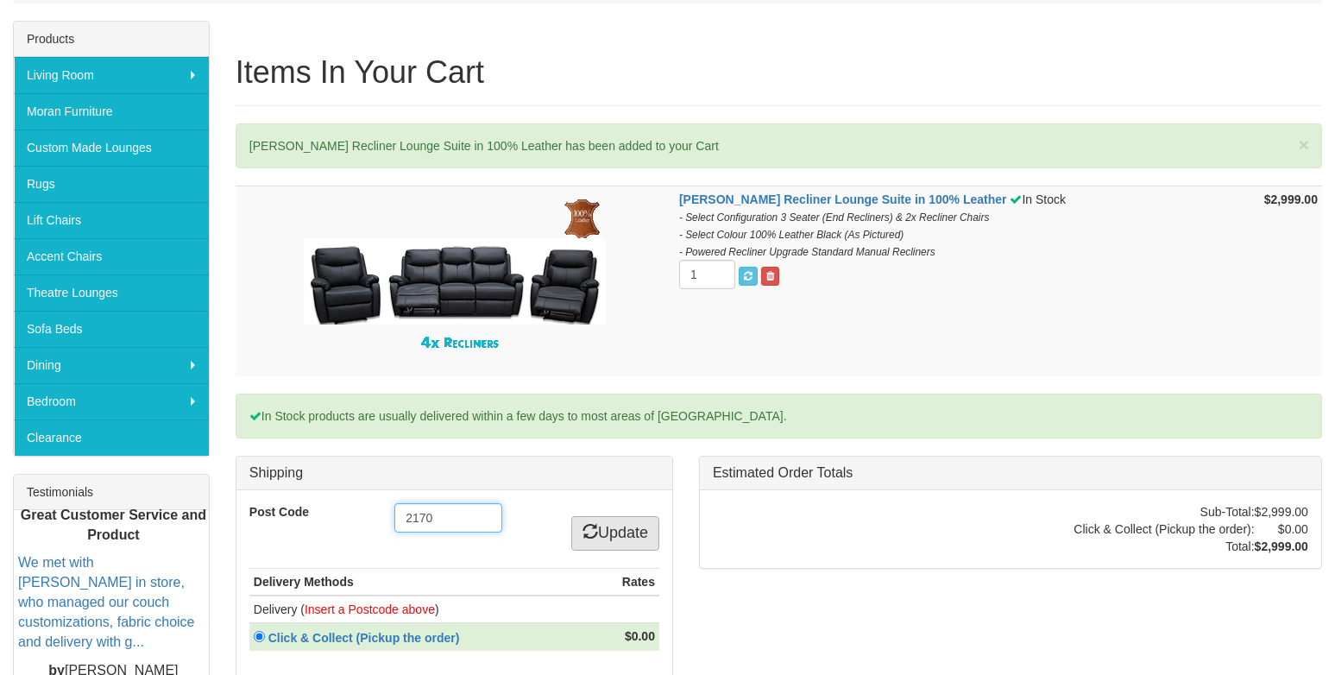
type input "2170"
click at [592, 533] on icon at bounding box center [590, 531] width 16 height 16
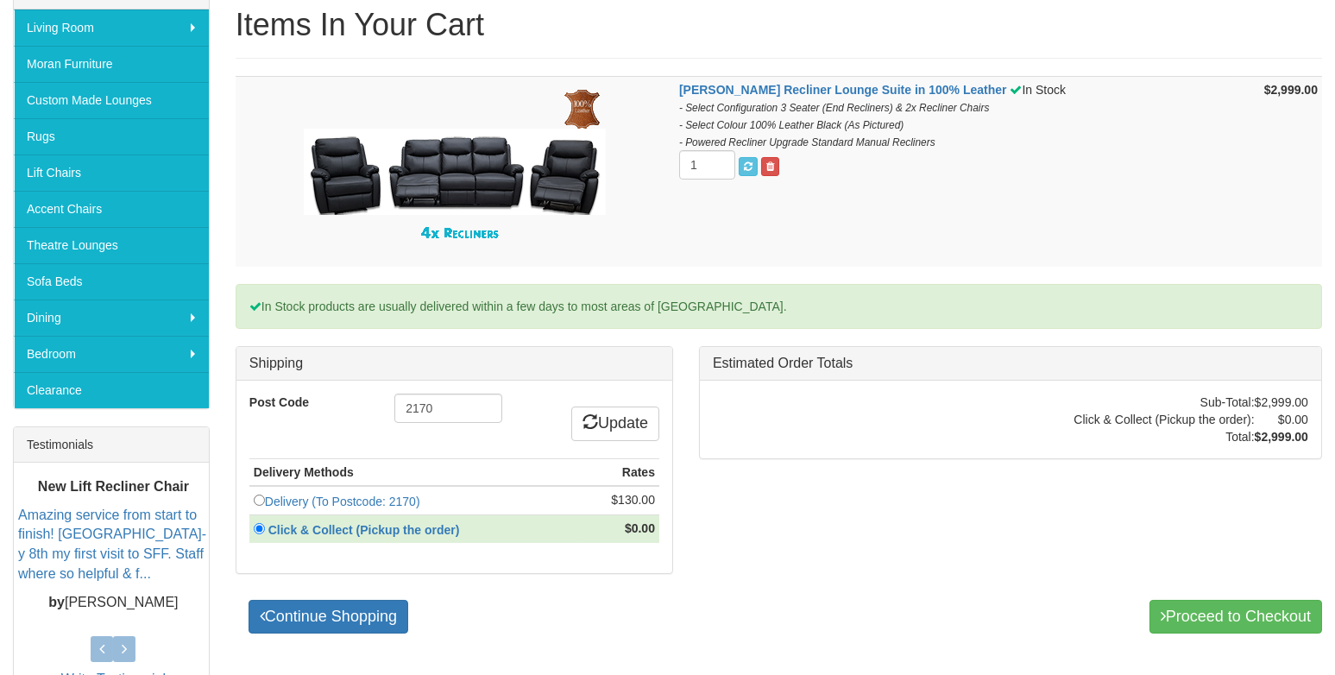
scroll to position [344, 0]
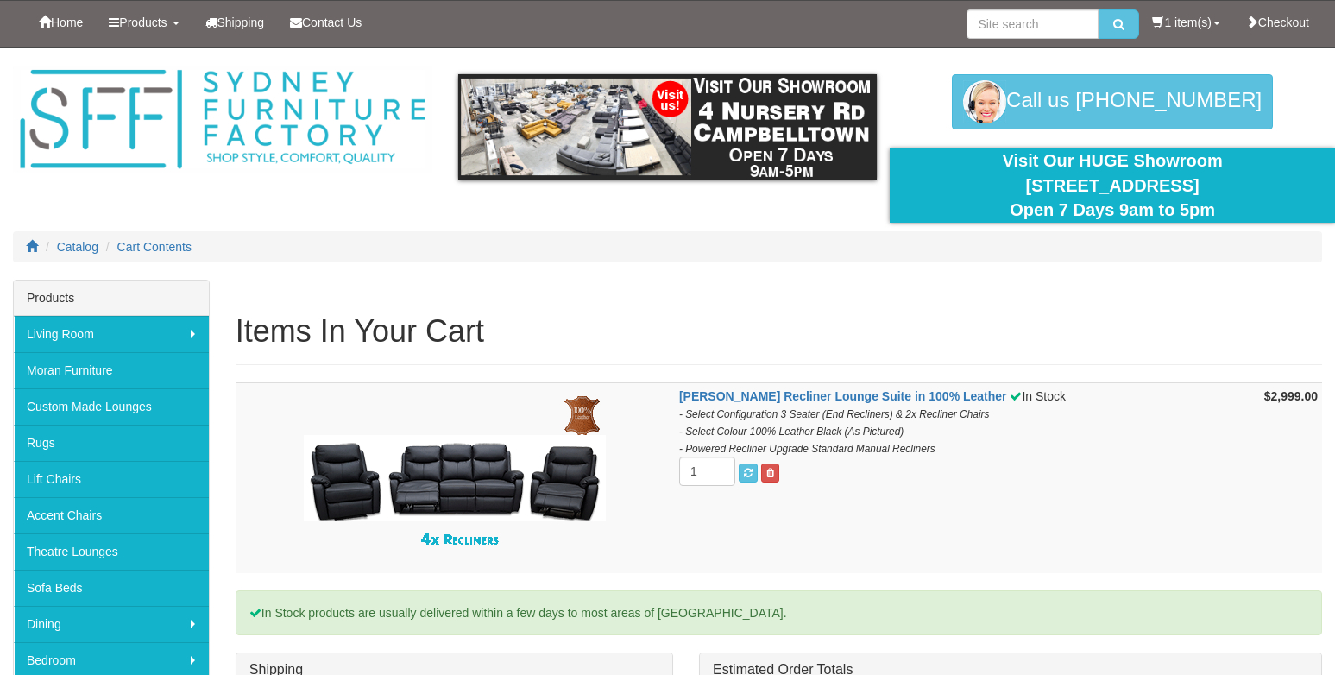
scroll to position [259, 0]
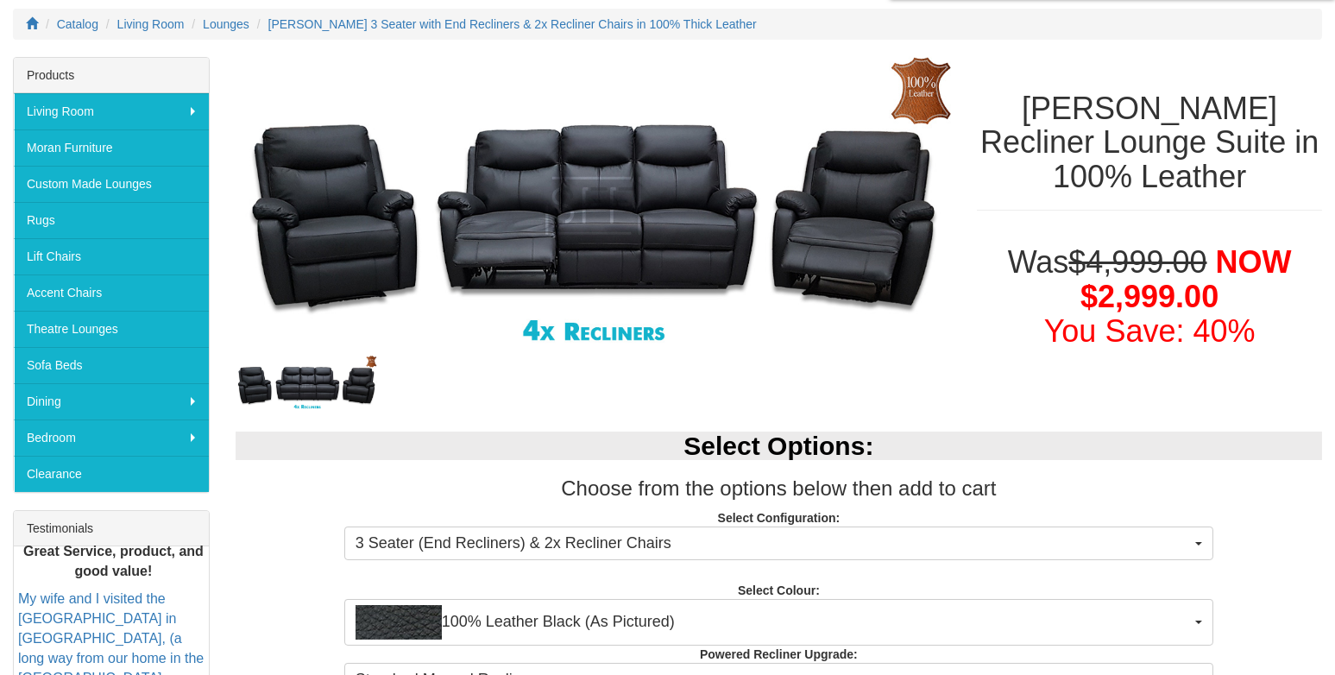
scroll to position [172, 0]
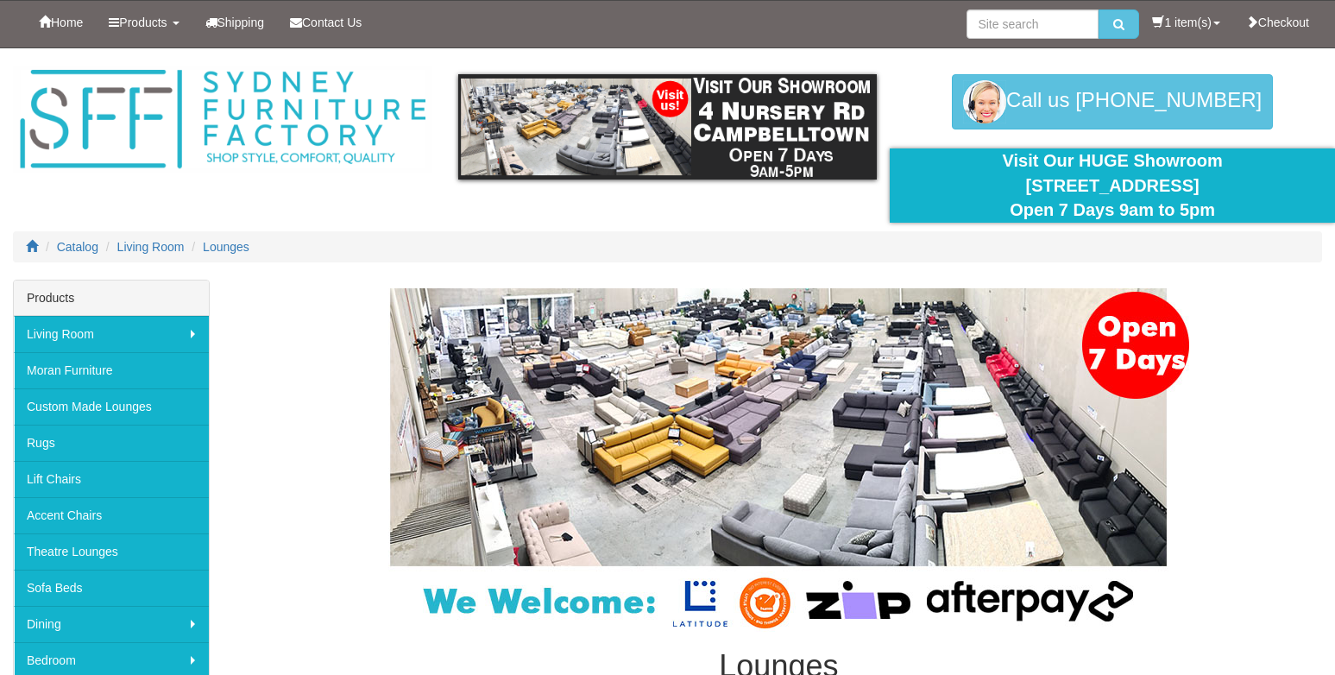
scroll to position [6815, 0]
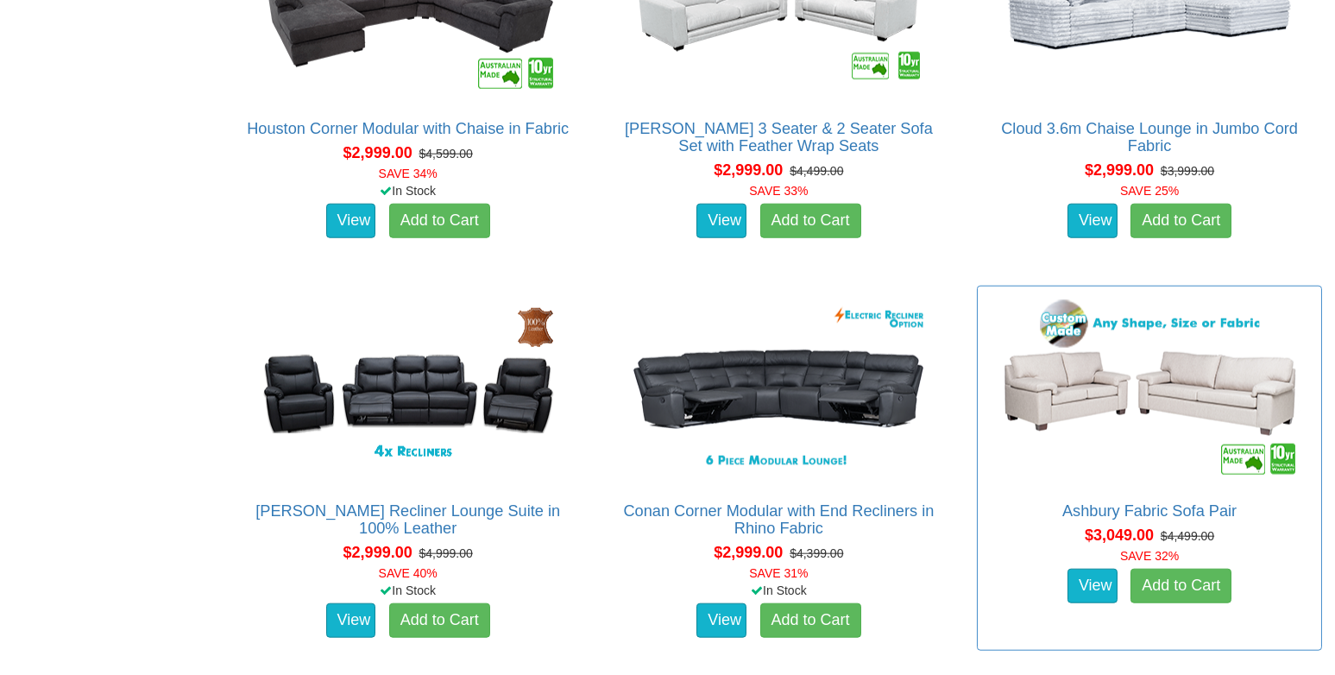
click at [1010, 588] on div "View Add to Cart" at bounding box center [1149, 585] width 352 height 43
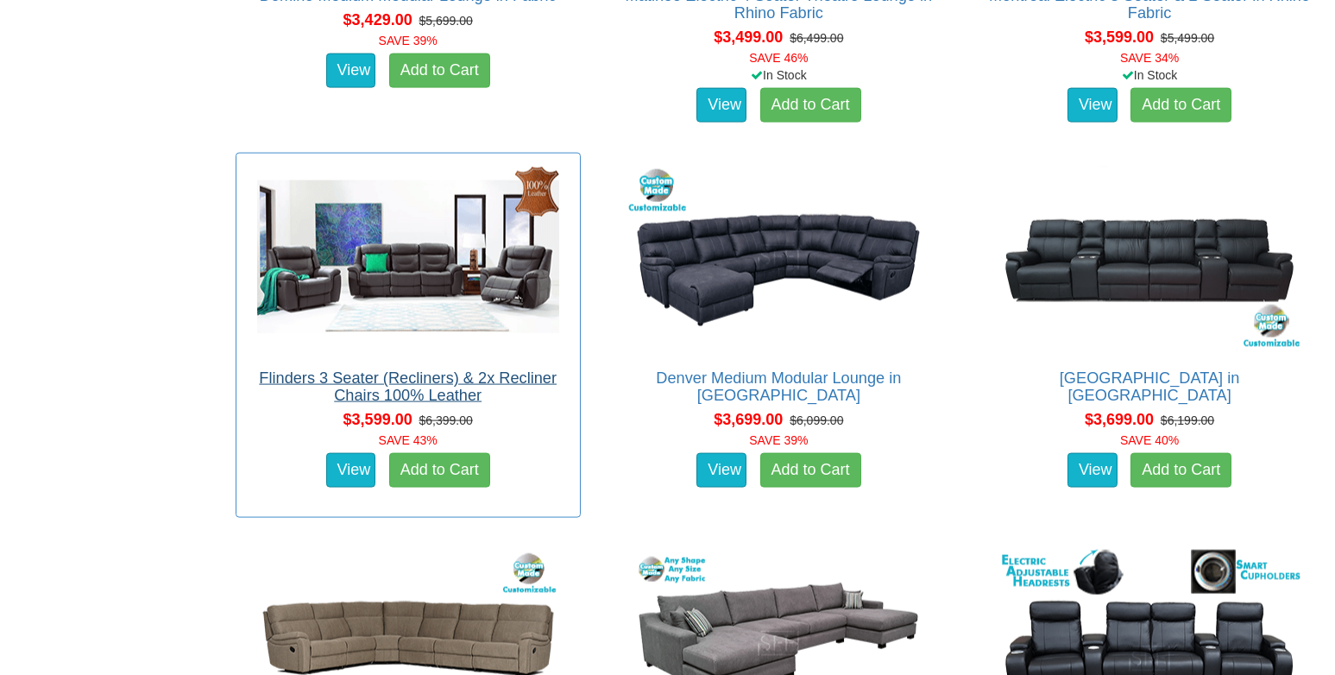
scroll to position [8886, 0]
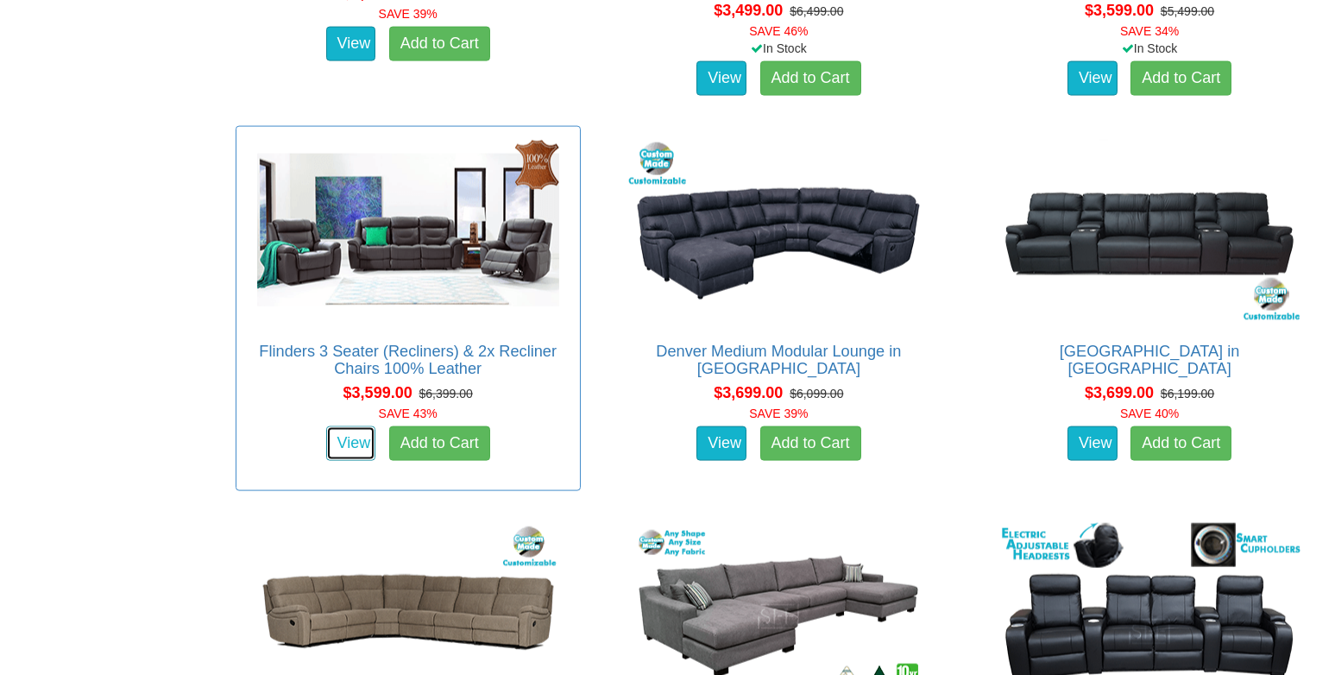
click at [337, 451] on link "View" at bounding box center [351, 443] width 50 height 35
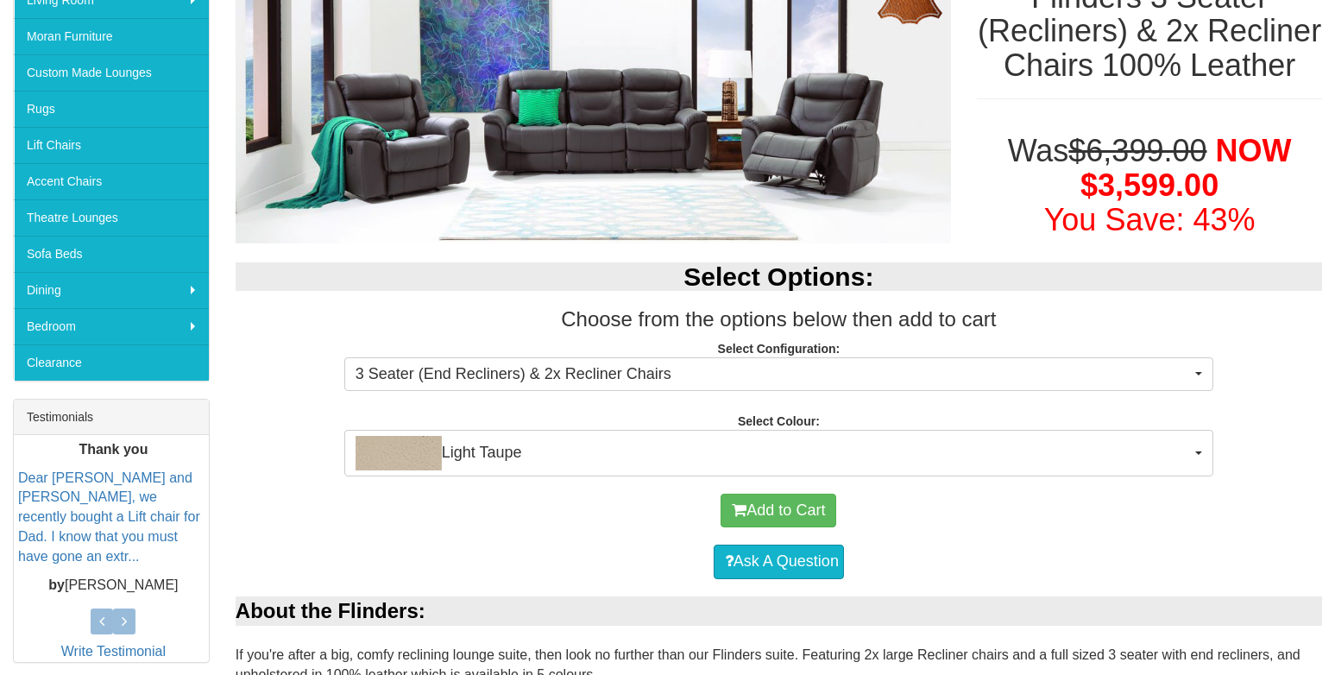
scroll to position [344, 0]
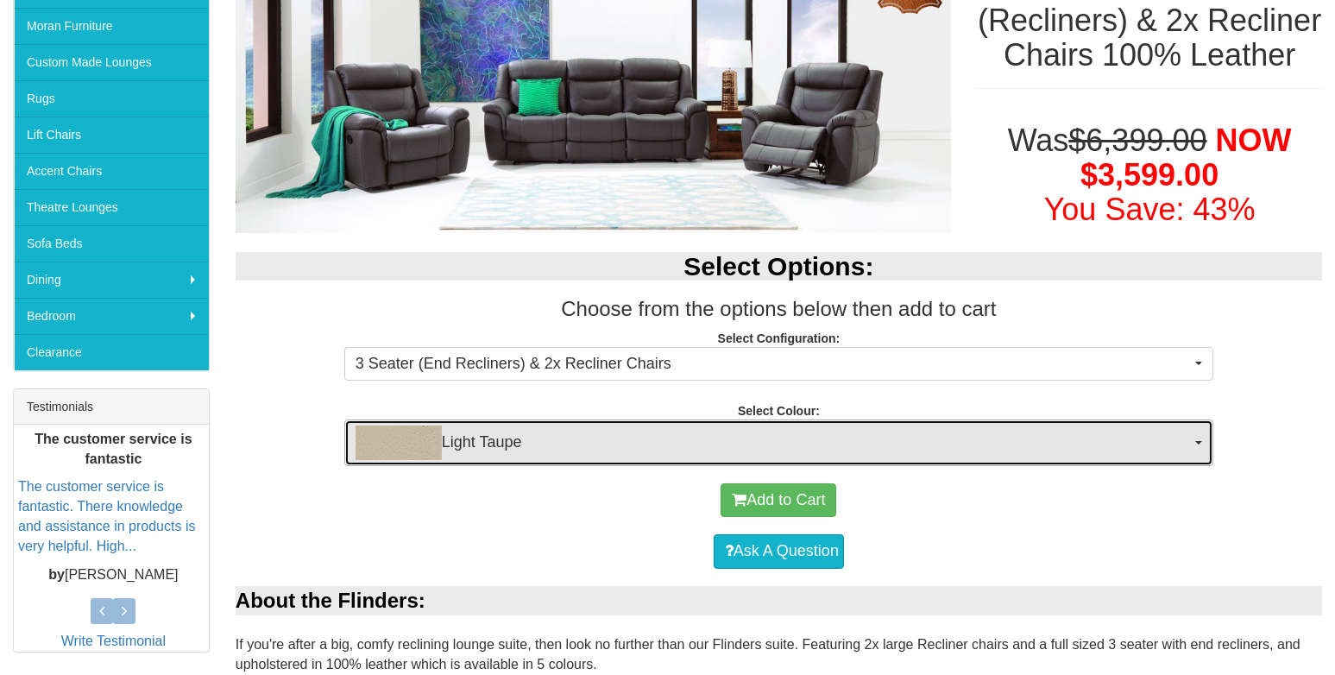
click at [1200, 443] on button "Light Taupe" at bounding box center [778, 442] width 869 height 47
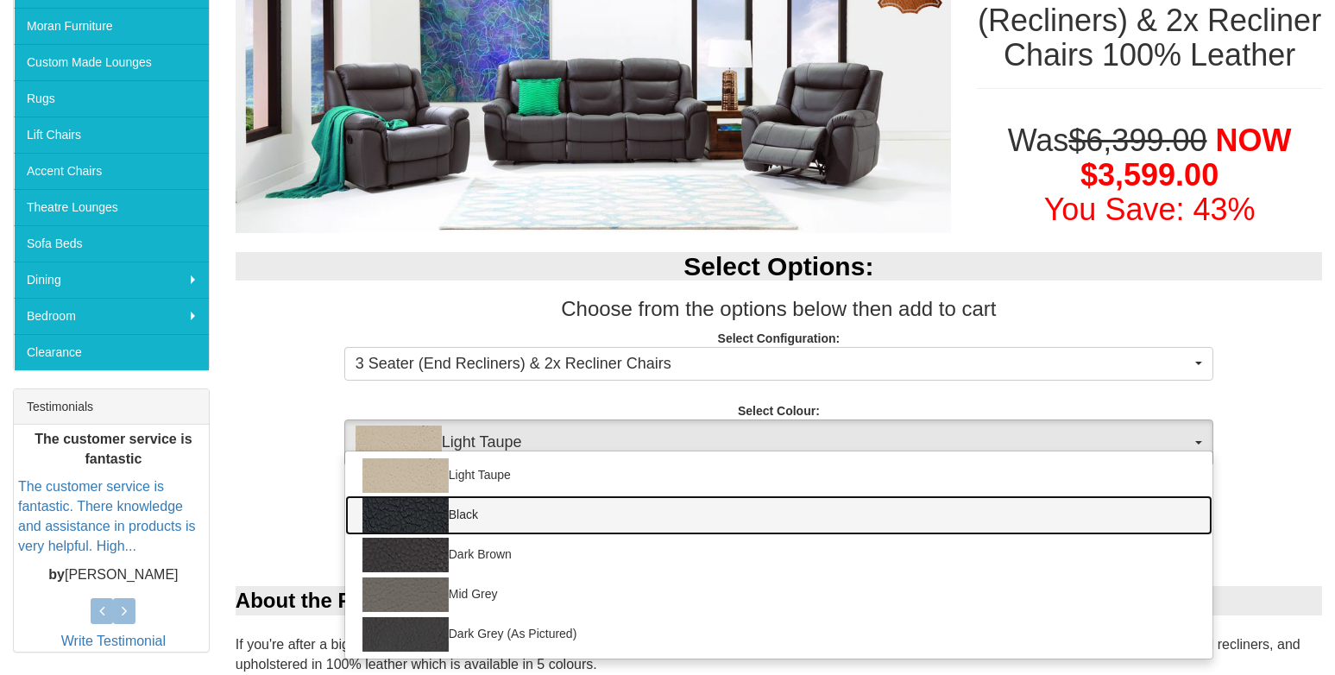
click at [400, 515] on img at bounding box center [405, 515] width 86 height 35
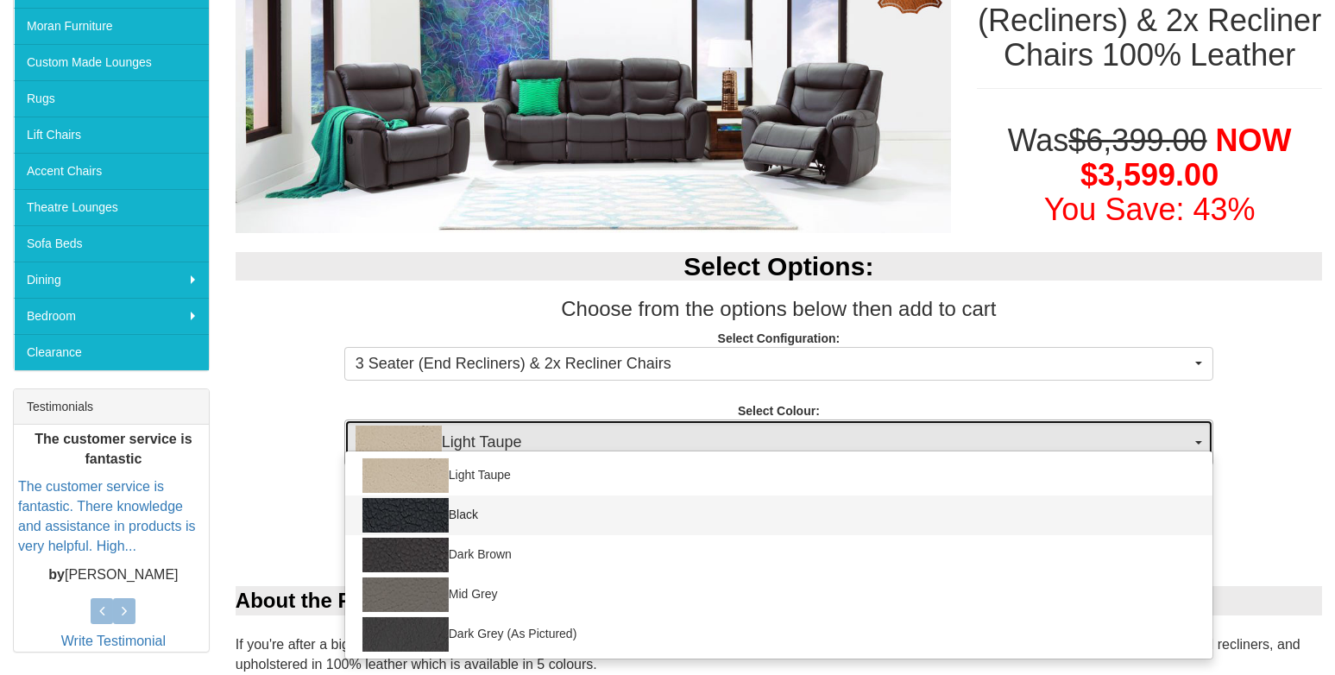
select select "184"
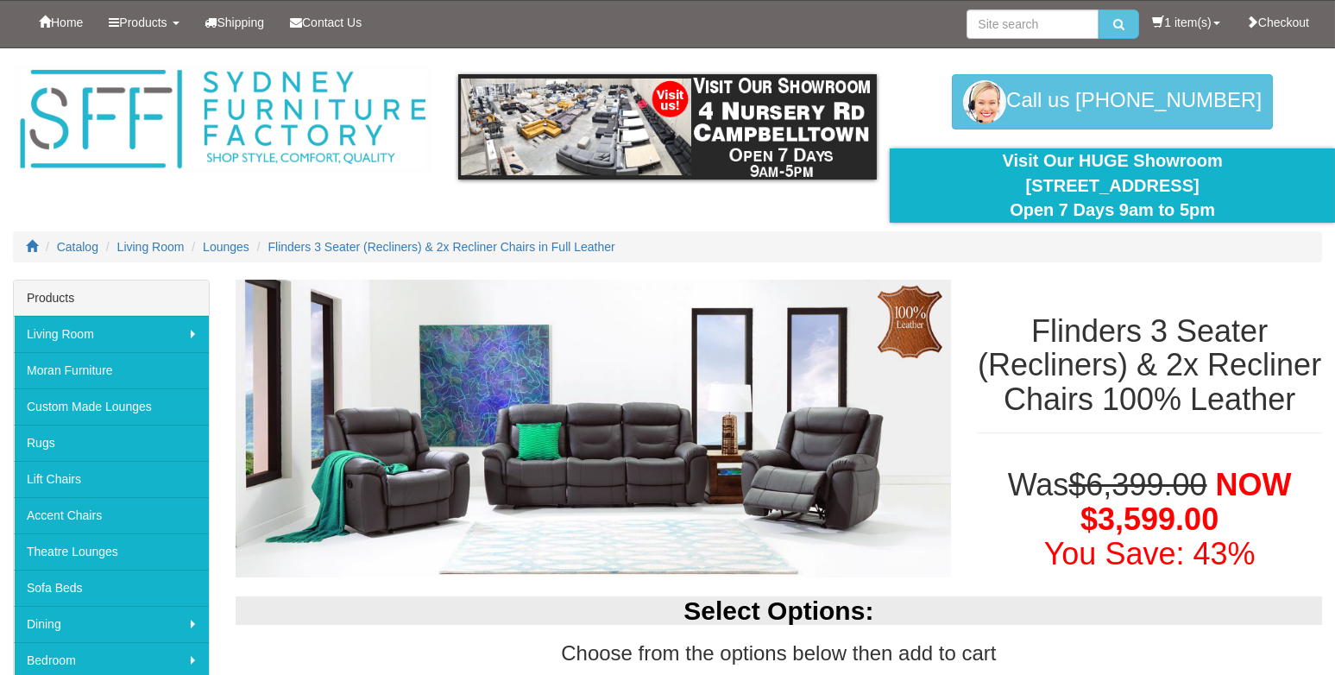
scroll to position [0, 0]
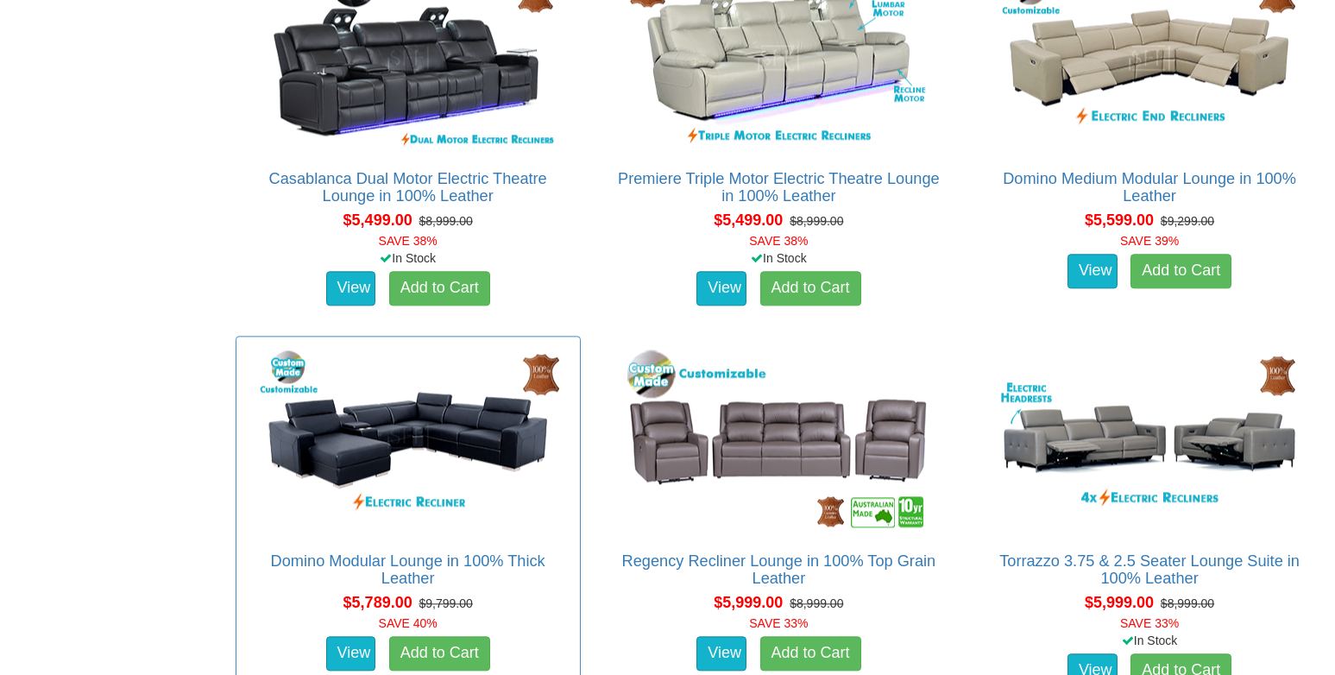
scroll to position [14409, 0]
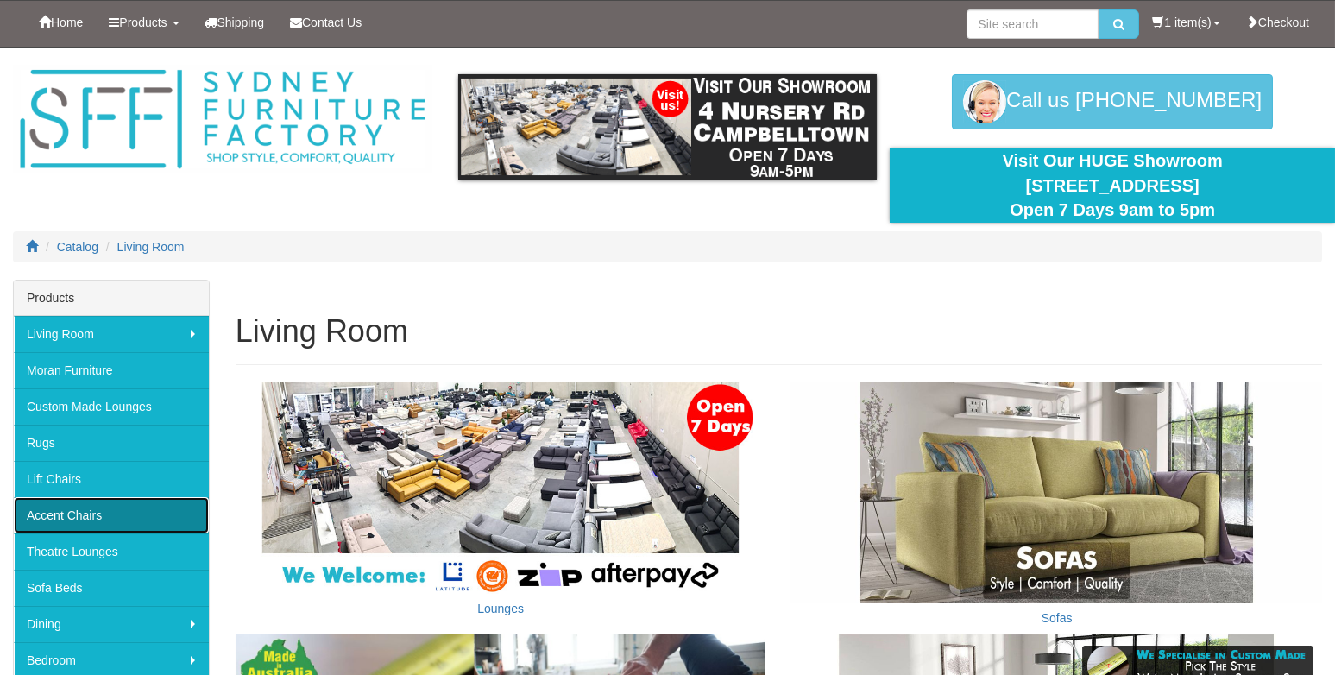
click at [58, 511] on link "Accent Chairs" at bounding box center [111, 515] width 195 height 36
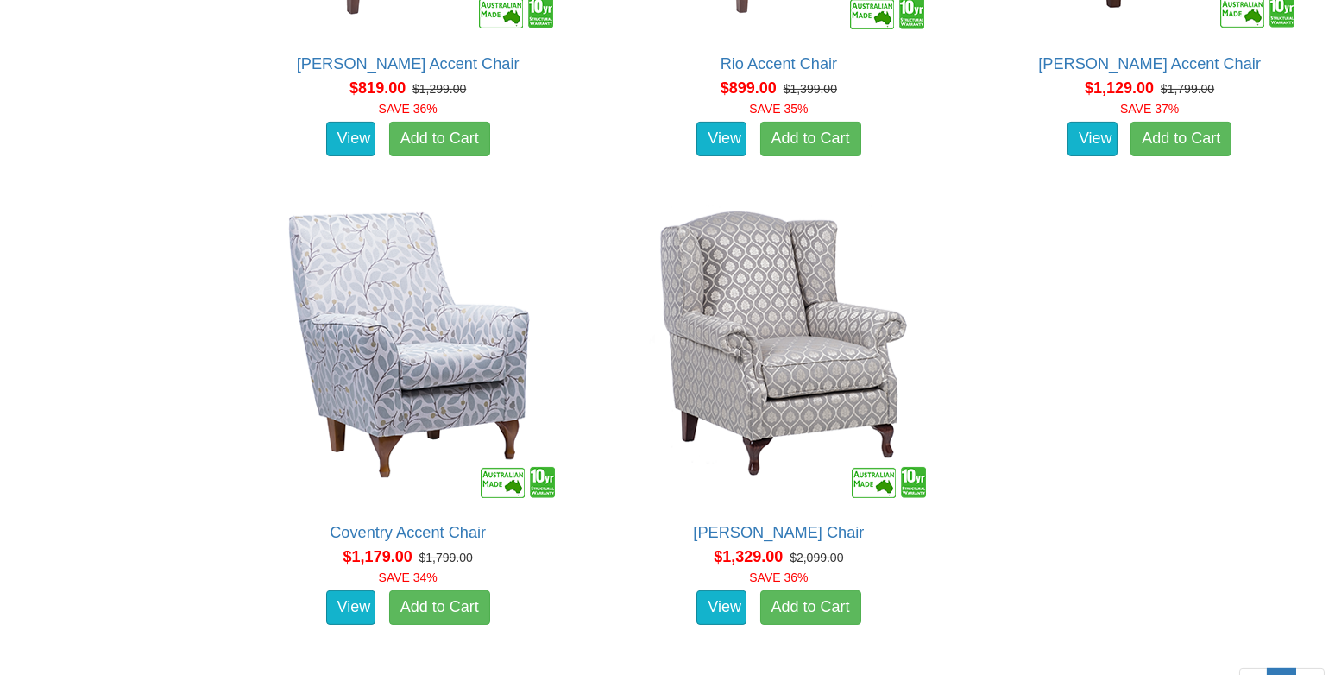
scroll to position [1725, 0]
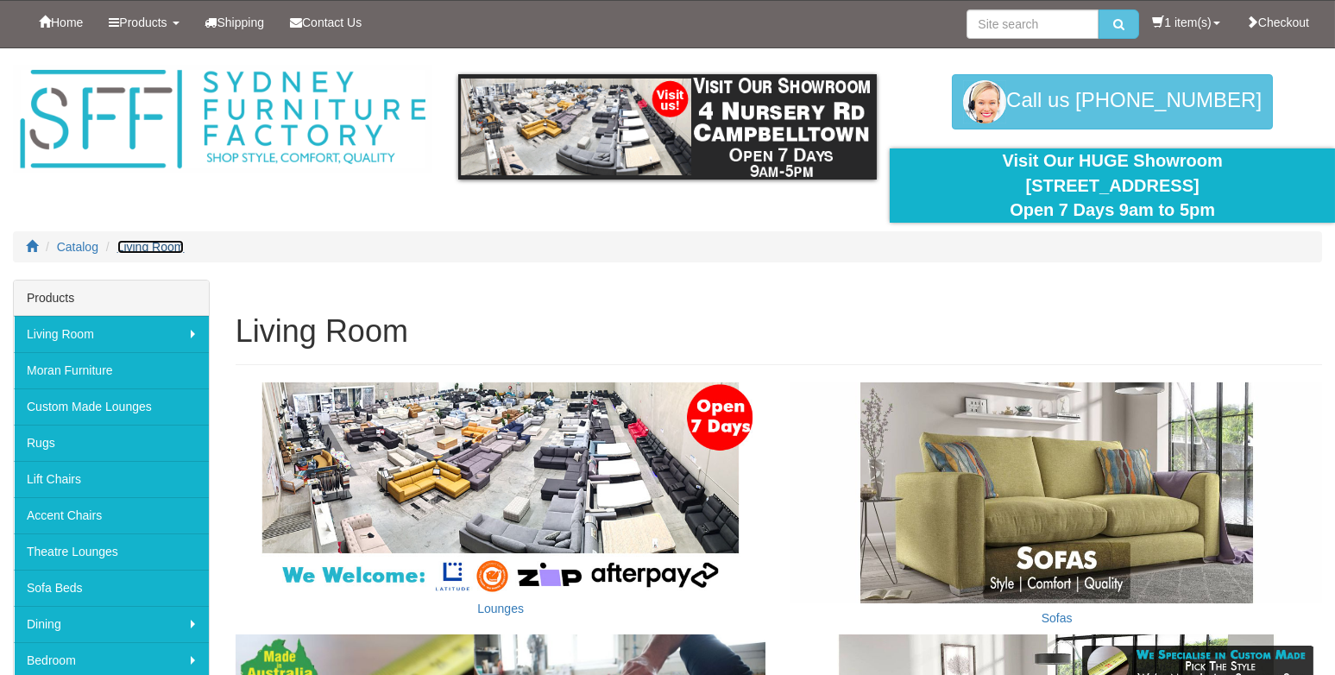
click at [147, 249] on span "Living Room" at bounding box center [150, 247] width 67 height 14
click at [90, 248] on span "Catalog" at bounding box center [77, 247] width 41 height 14
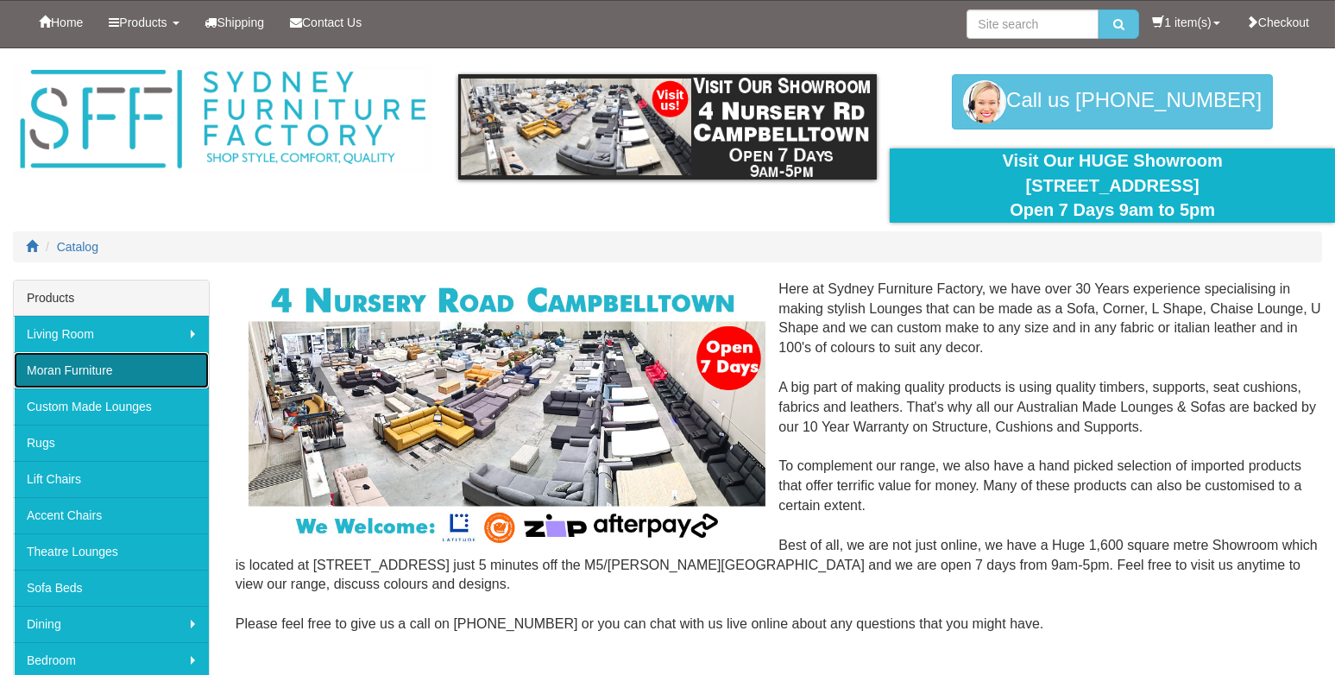
click at [51, 369] on link "Moran Furniture" at bounding box center [111, 370] width 195 height 36
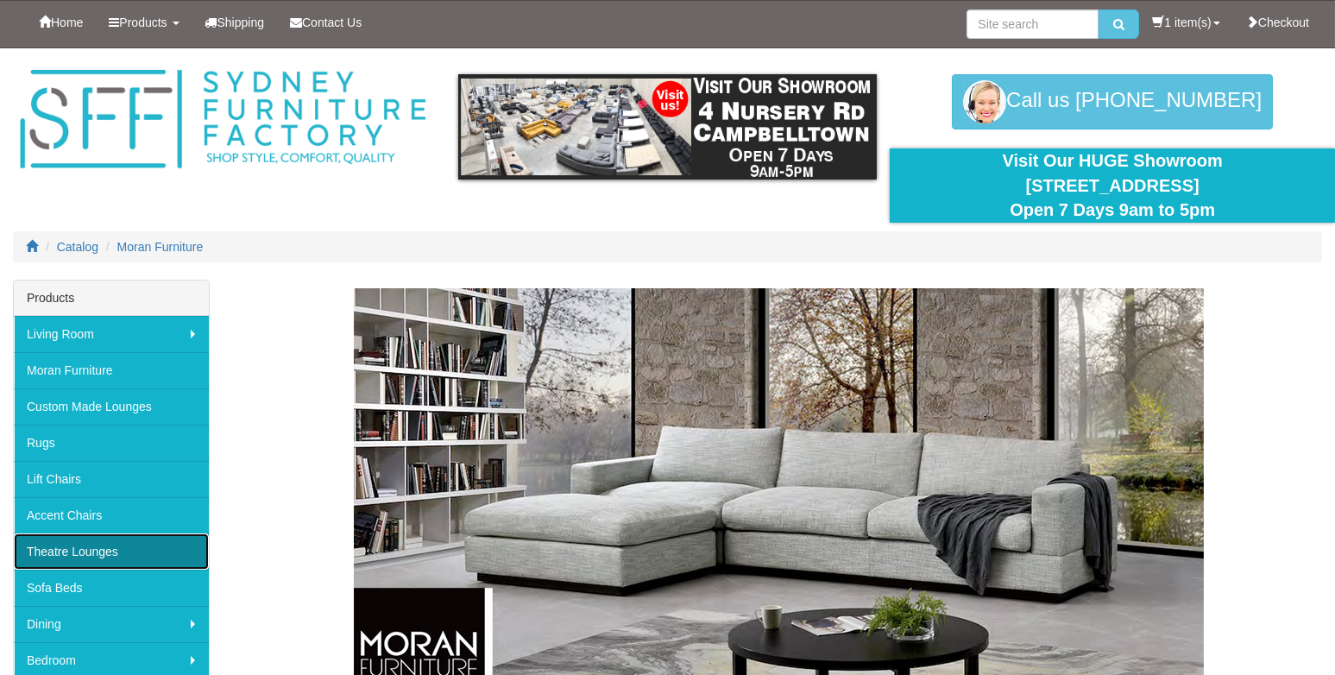
click at [57, 547] on link "Theatre Lounges" at bounding box center [111, 551] width 195 height 36
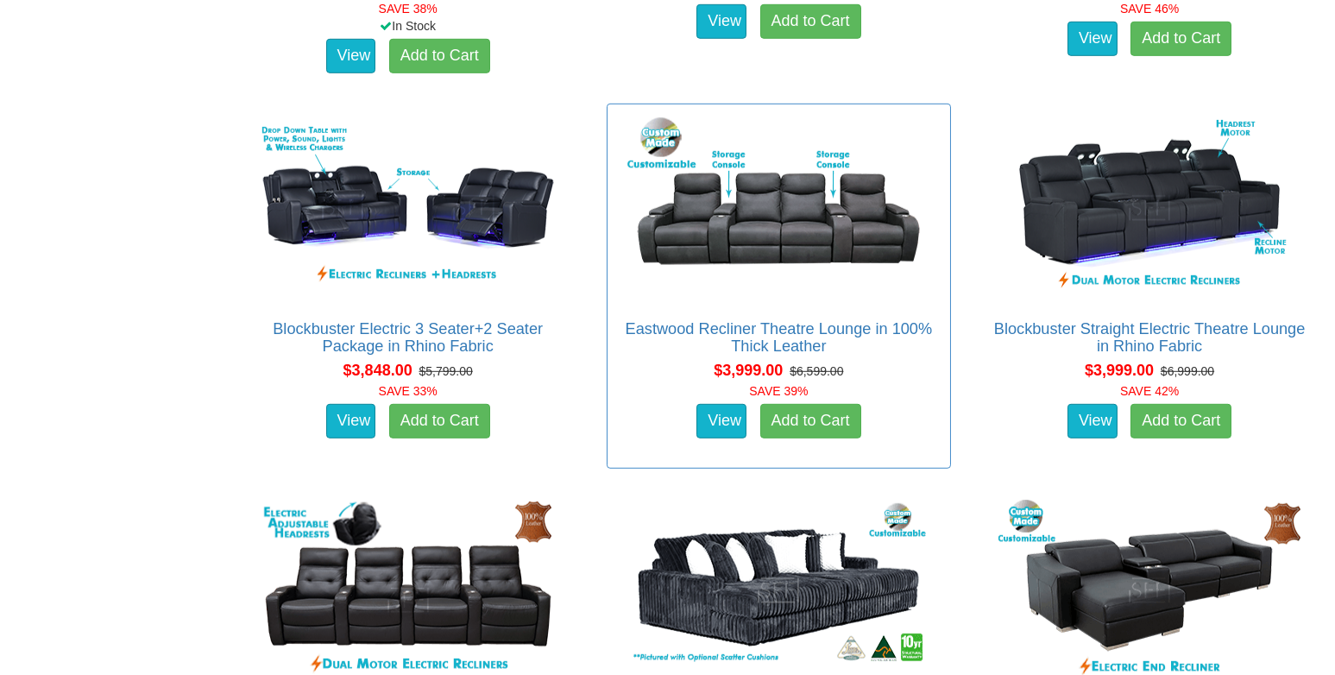
scroll to position [4142, 0]
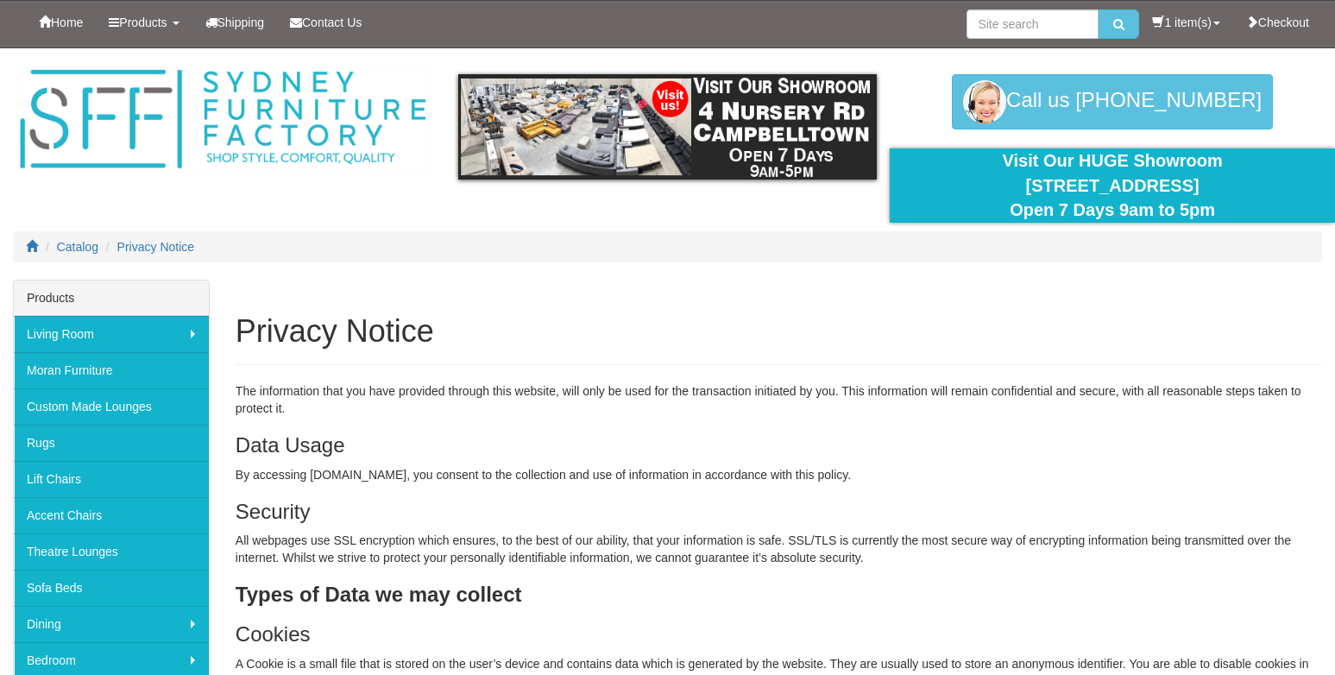
scroll to position [431, 0]
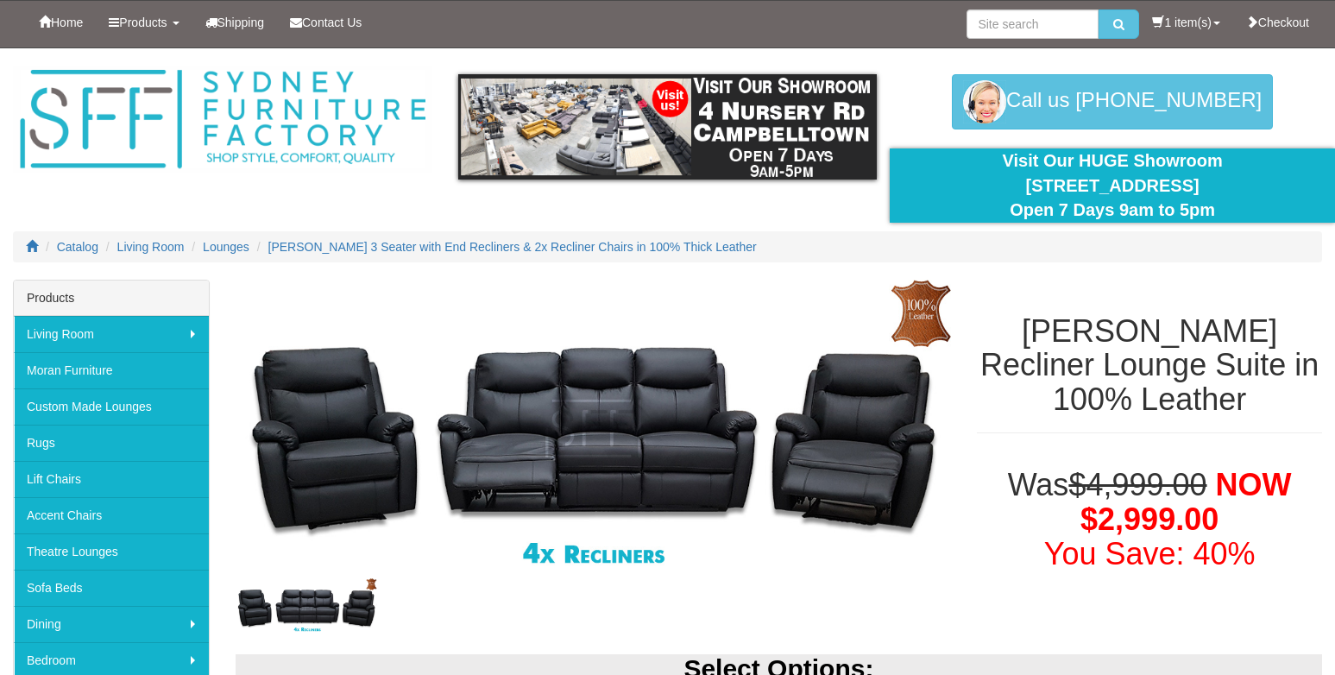
scroll to position [1920, 0]
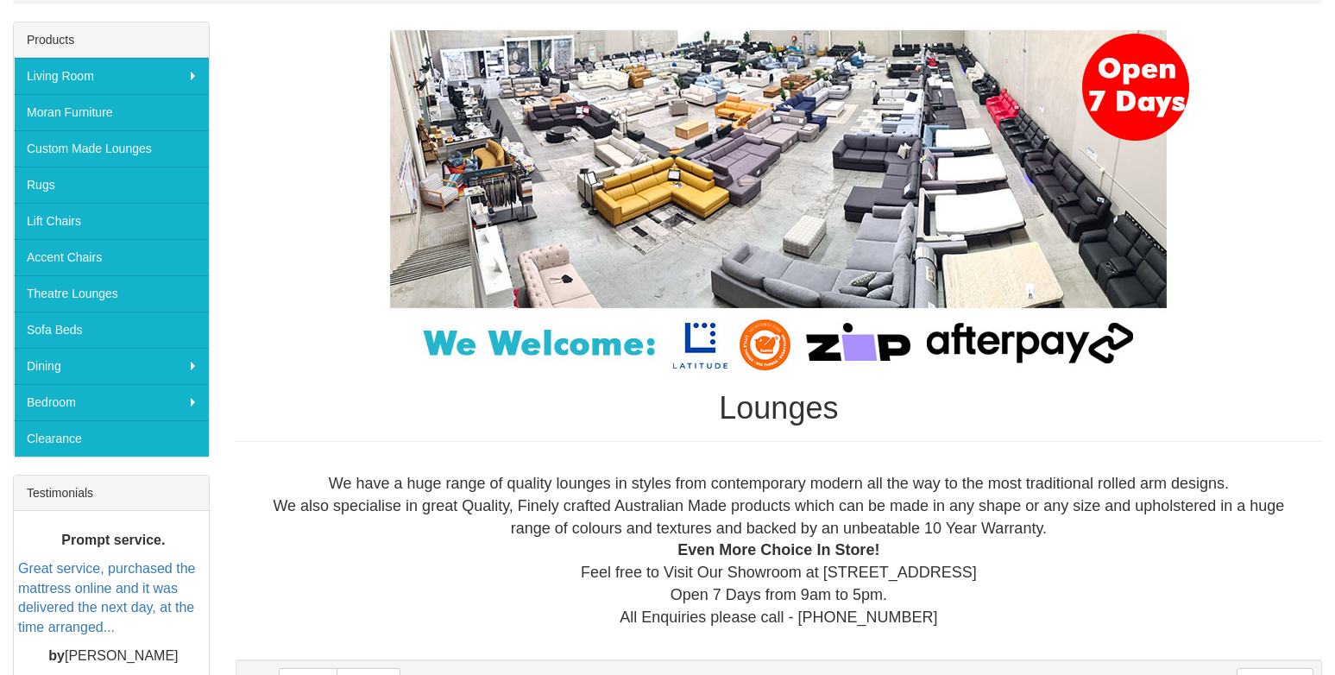
scroll to position [344, 0]
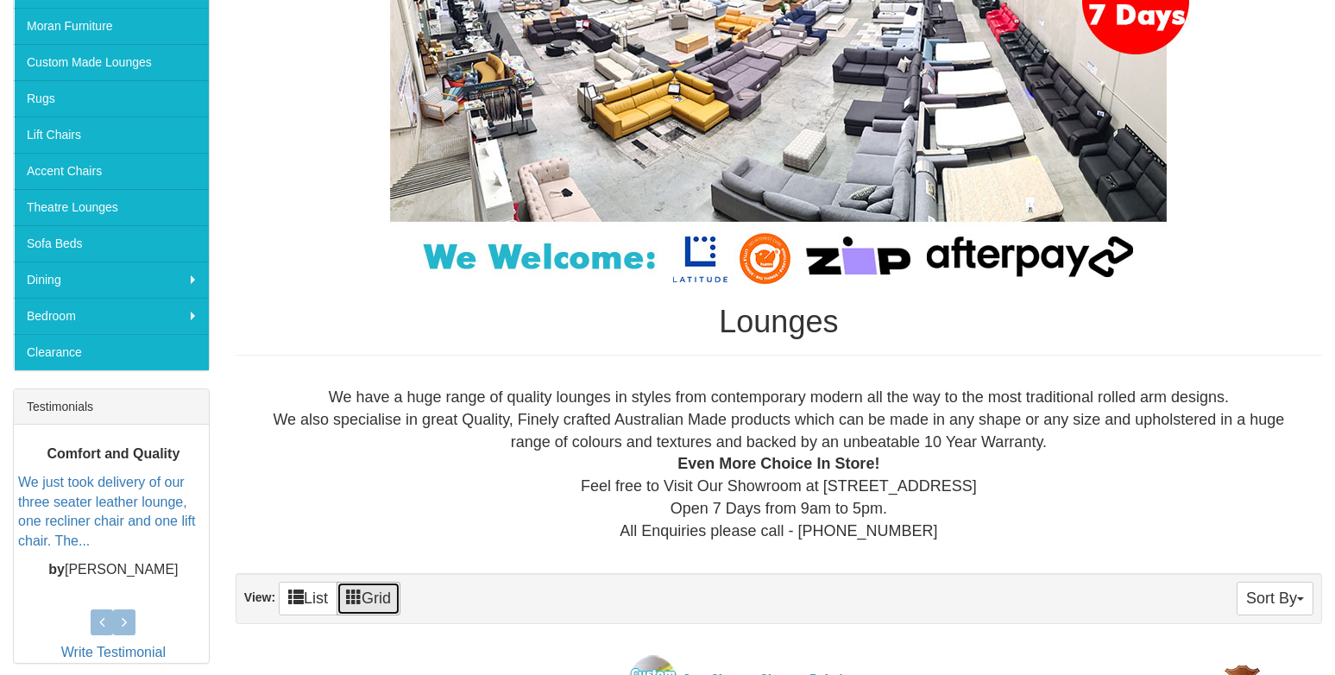
click at [360, 596] on span at bounding box center [354, 596] width 16 height 16
click at [299, 591] on span at bounding box center [296, 596] width 16 height 16
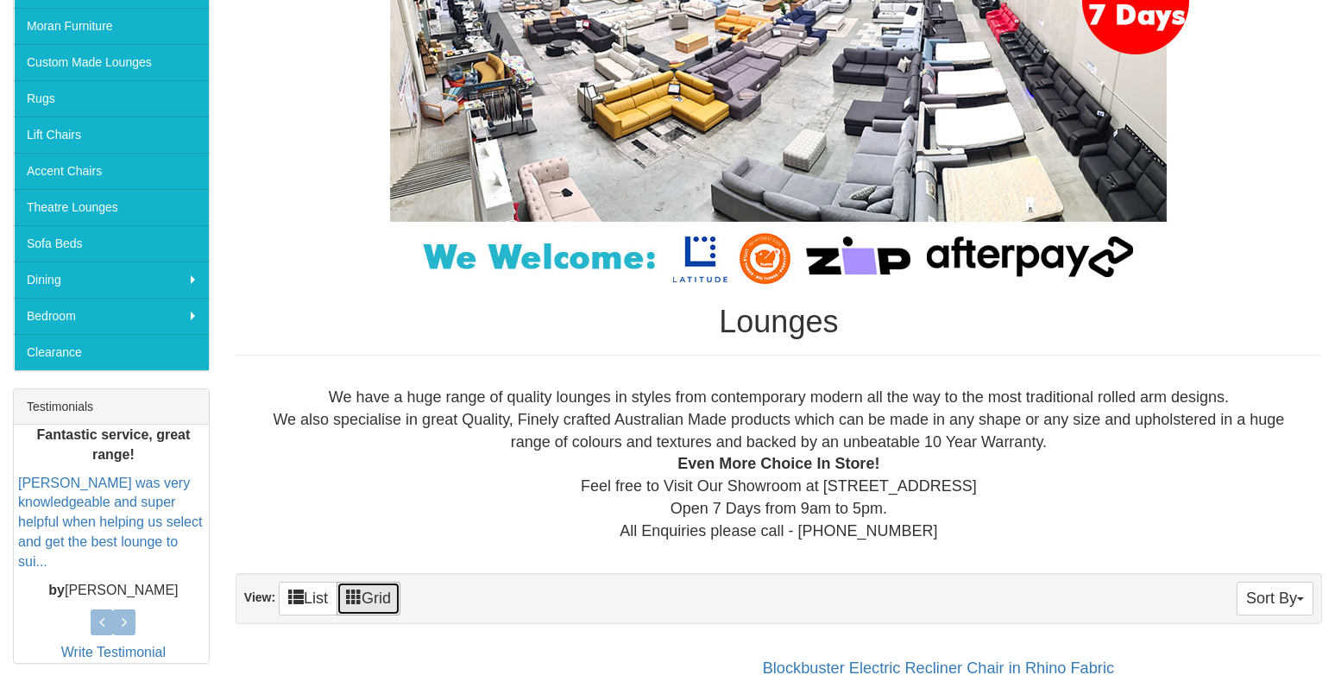
click at [361, 594] on span at bounding box center [354, 596] width 16 height 16
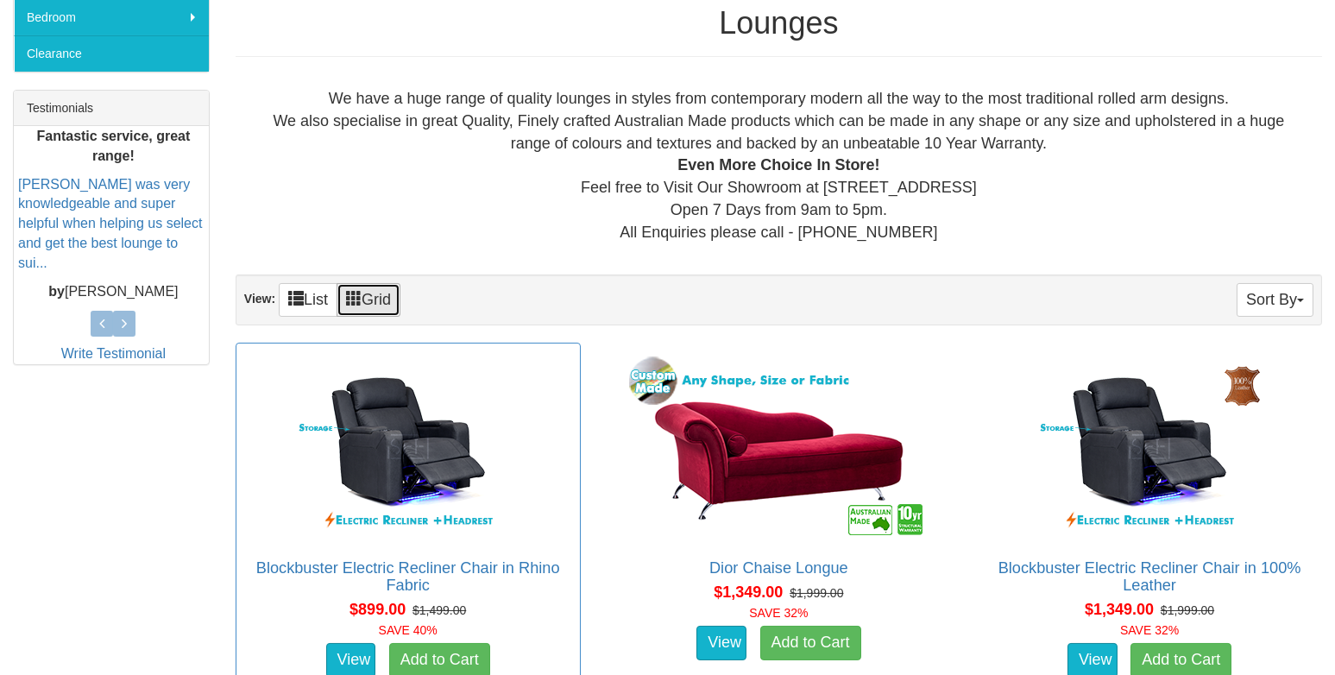
scroll to position [689, 0]
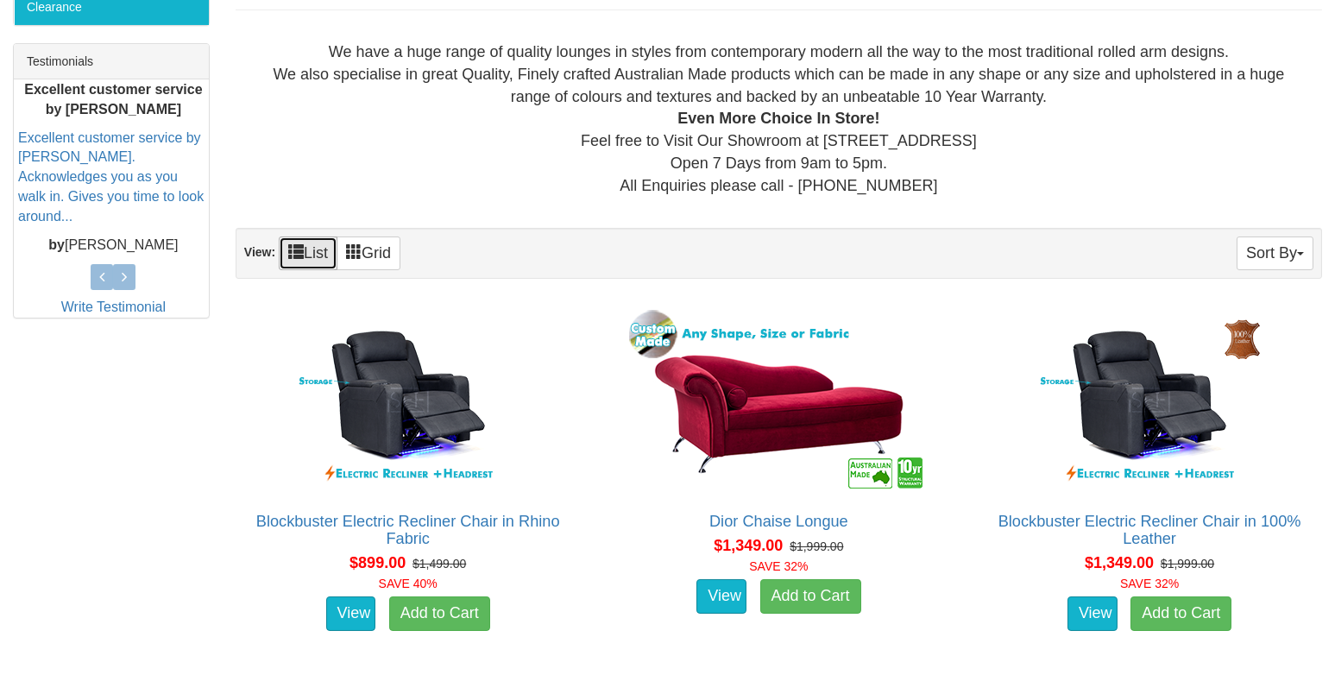
click at [296, 252] on span at bounding box center [296, 251] width 16 height 16
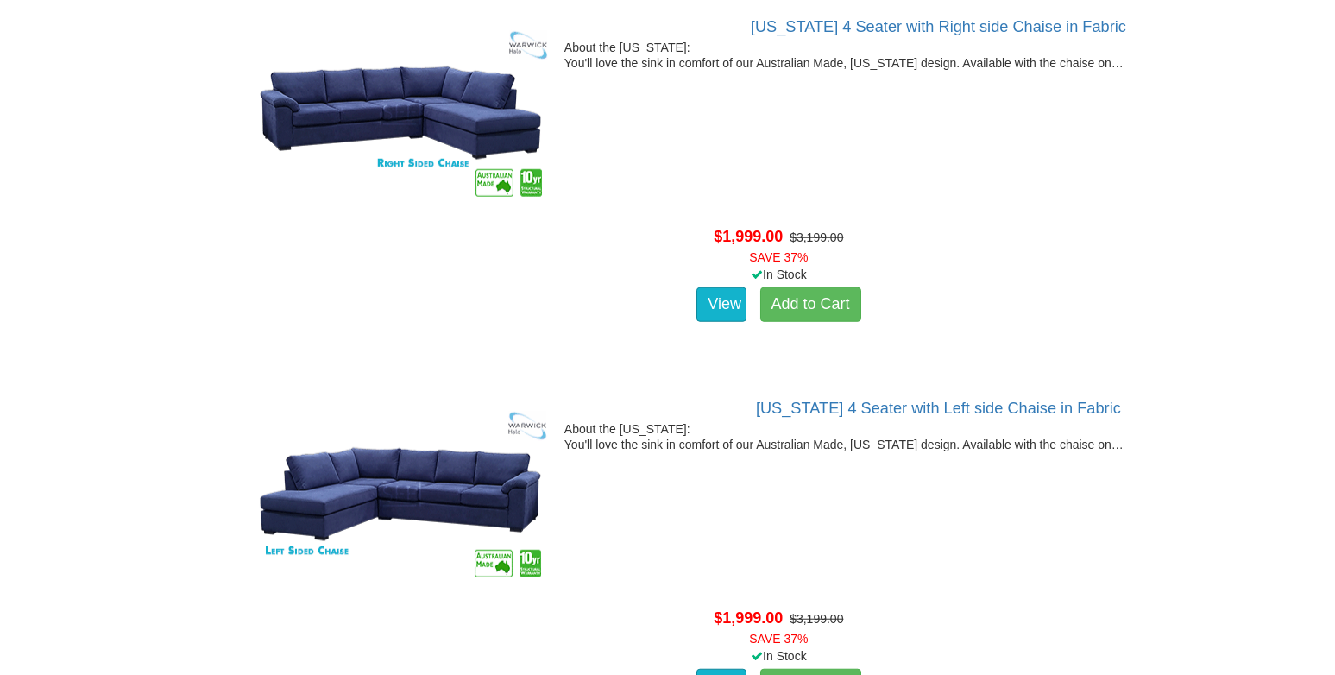
scroll to position [5608, 0]
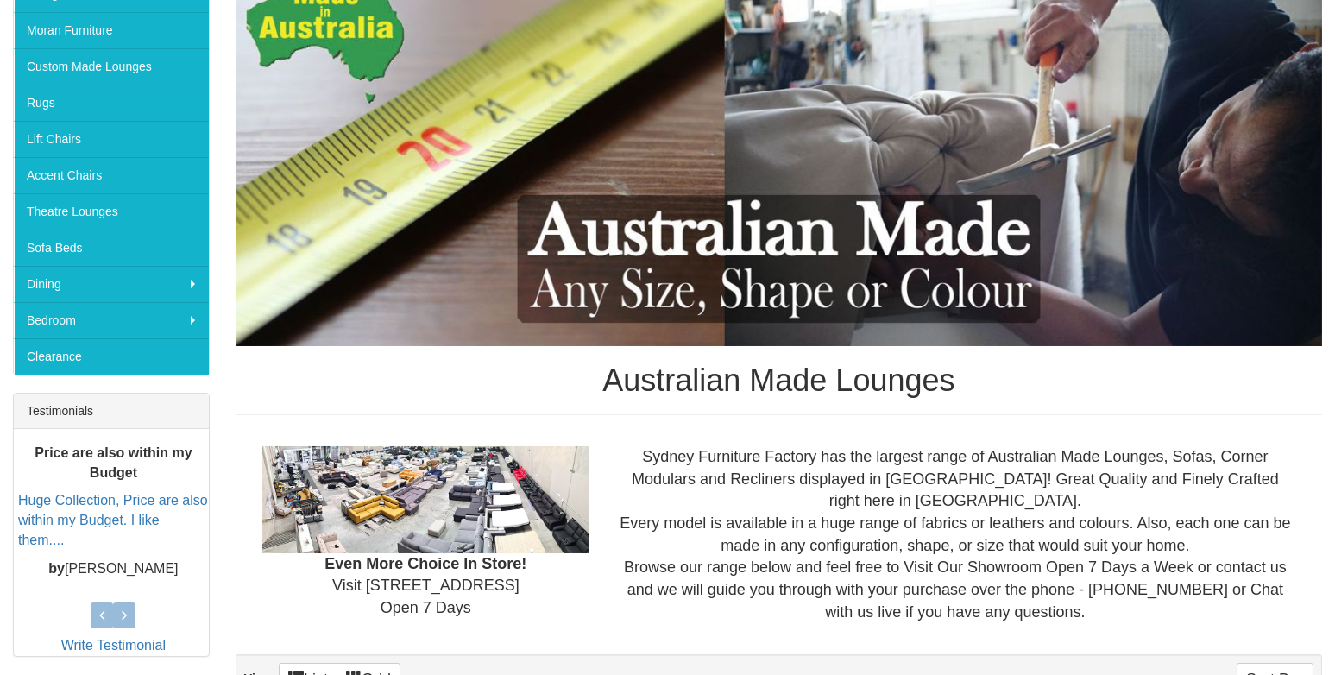
scroll to position [344, 0]
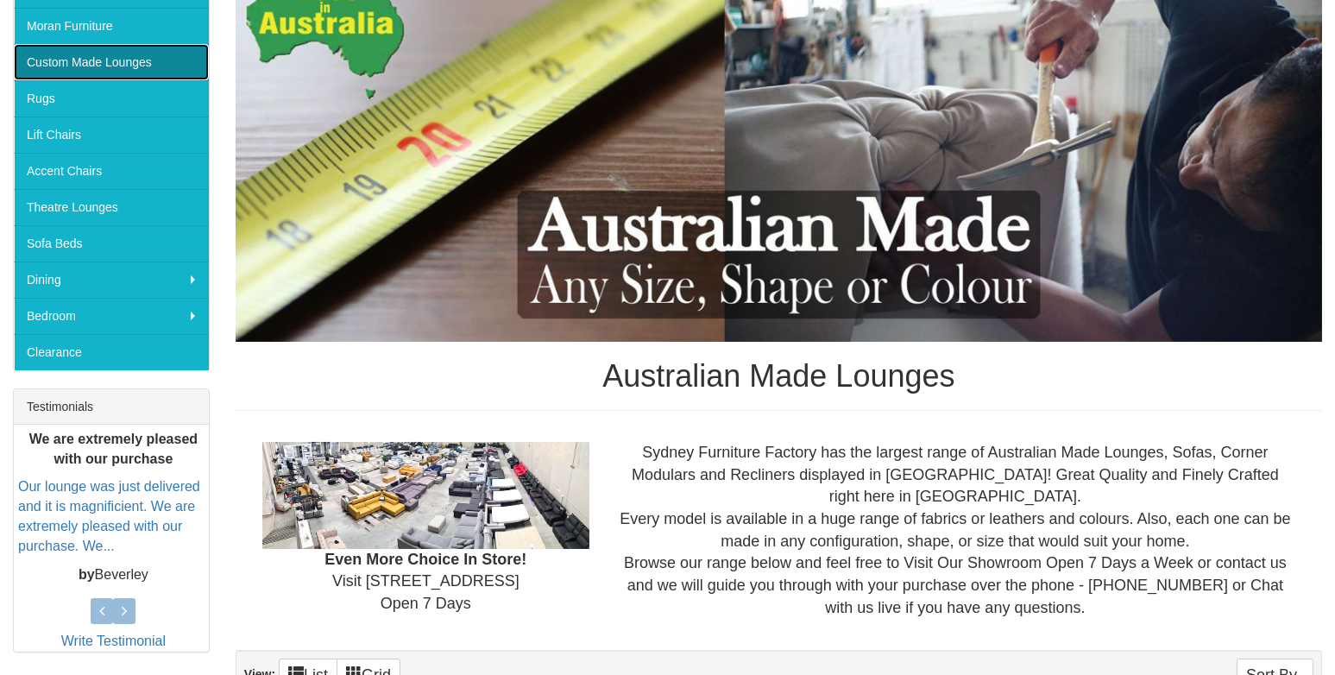
click at [53, 60] on link "Custom Made Lounges" at bounding box center [111, 62] width 195 height 36
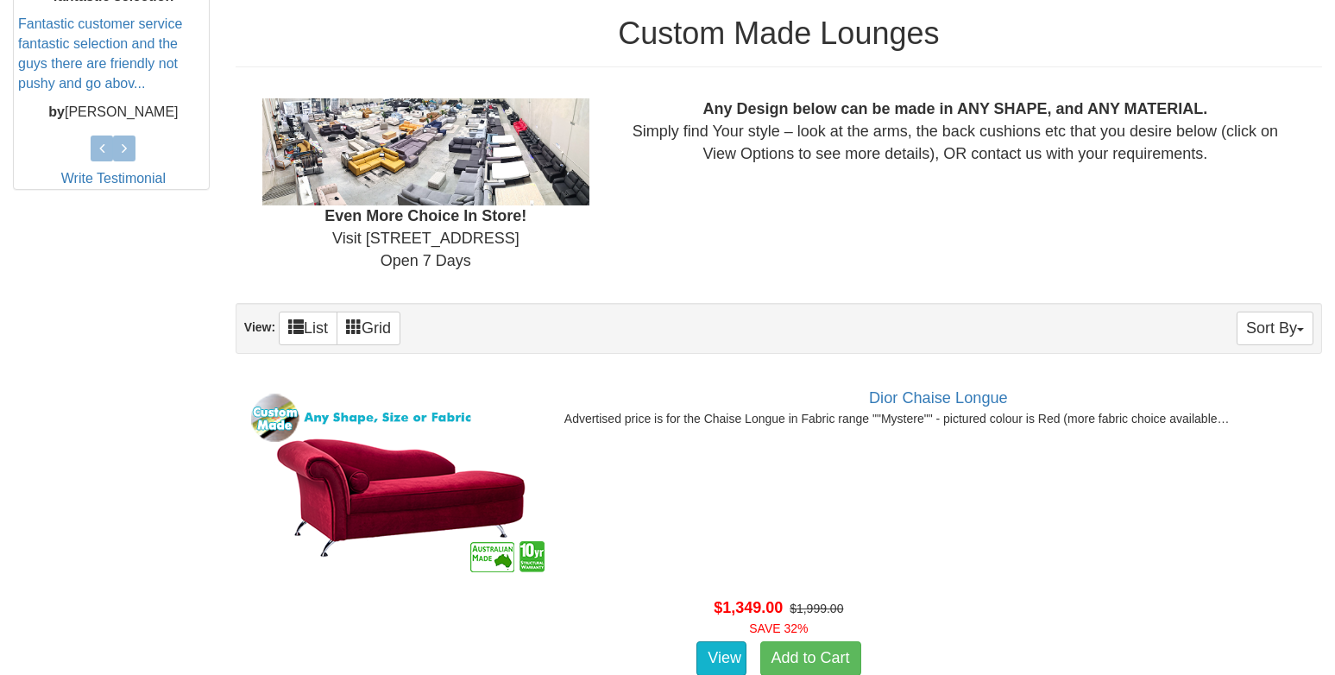
scroll to position [776, 0]
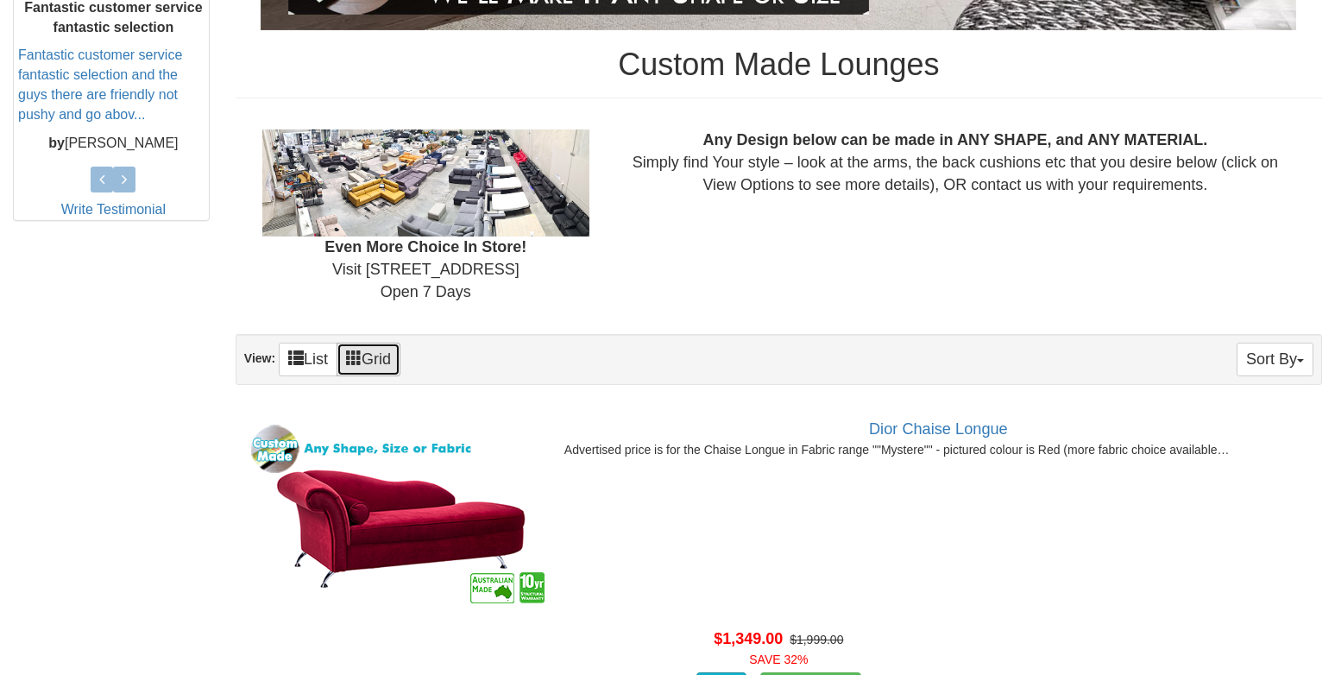
click at [354, 356] on span at bounding box center [354, 357] width 16 height 16
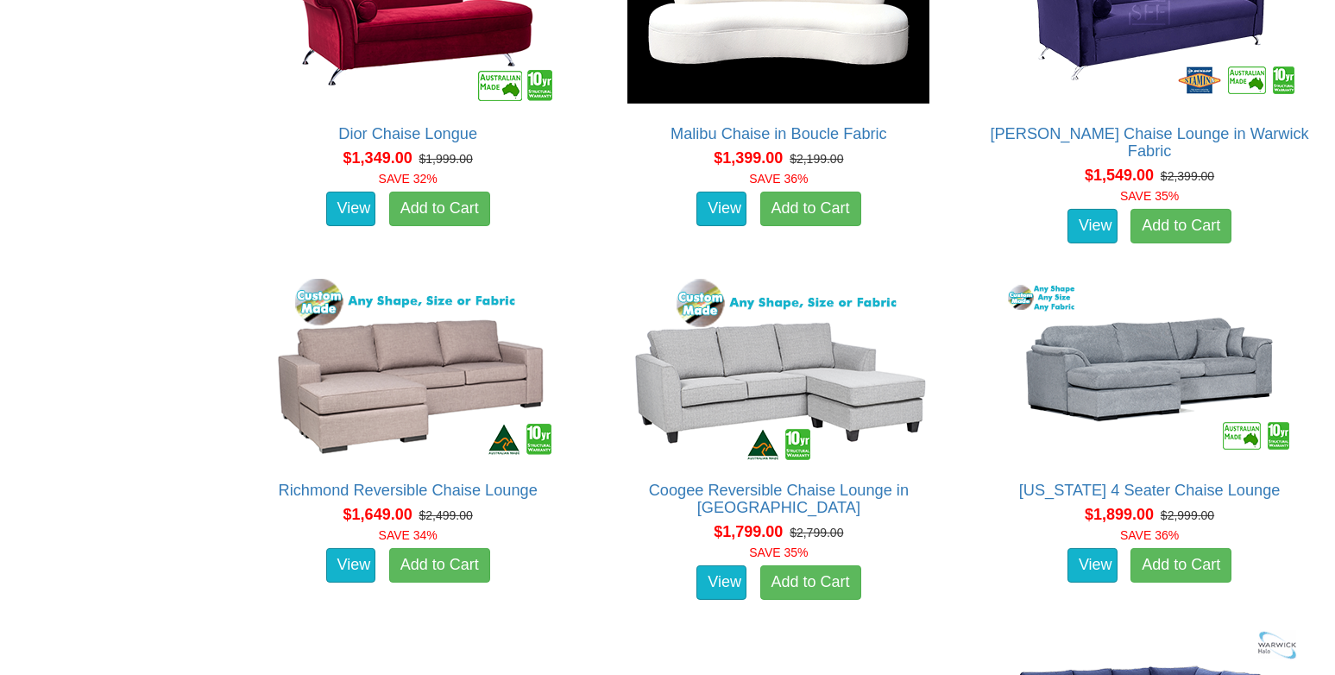
scroll to position [1293, 0]
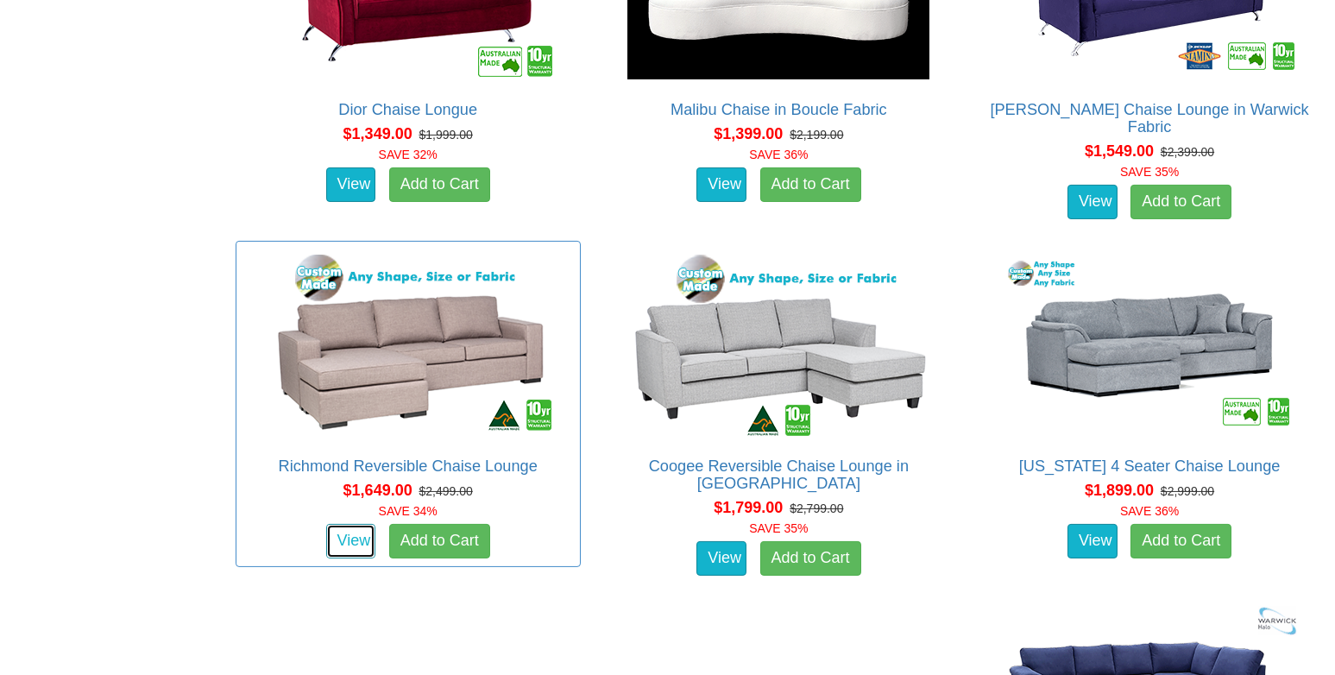
click at [344, 529] on link "View" at bounding box center [351, 541] width 50 height 35
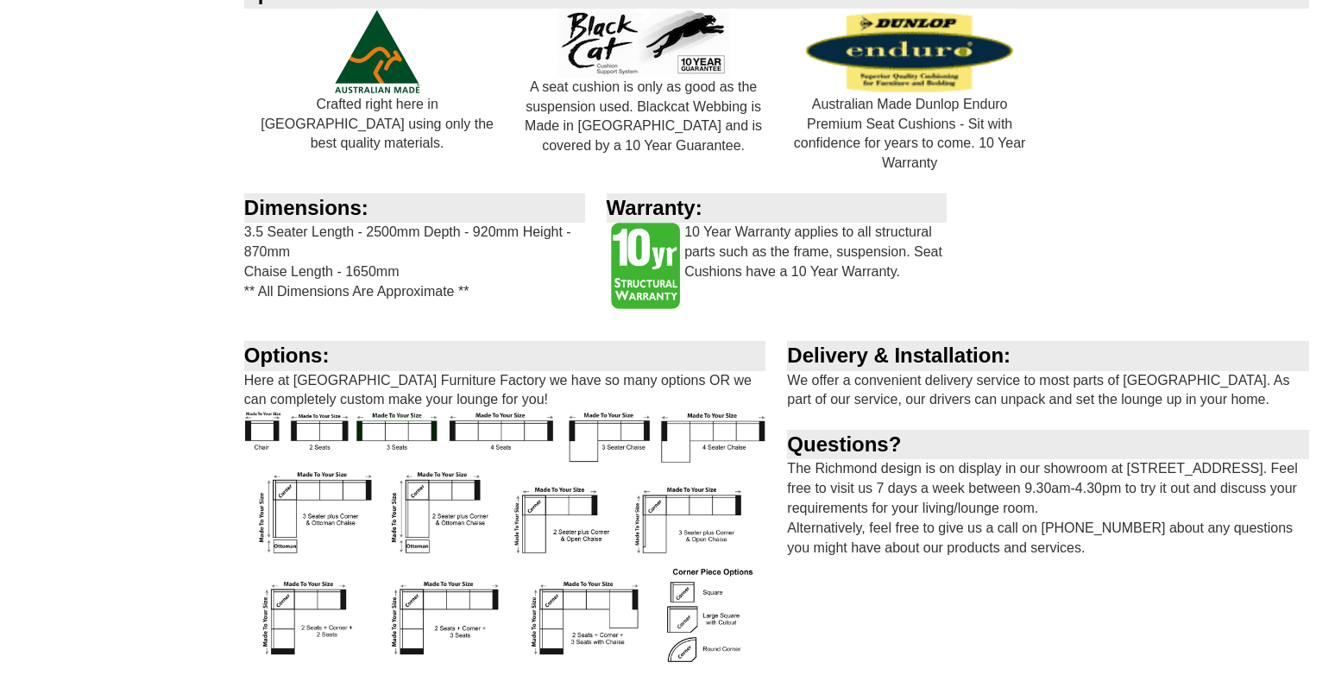
scroll to position [1121, 0]
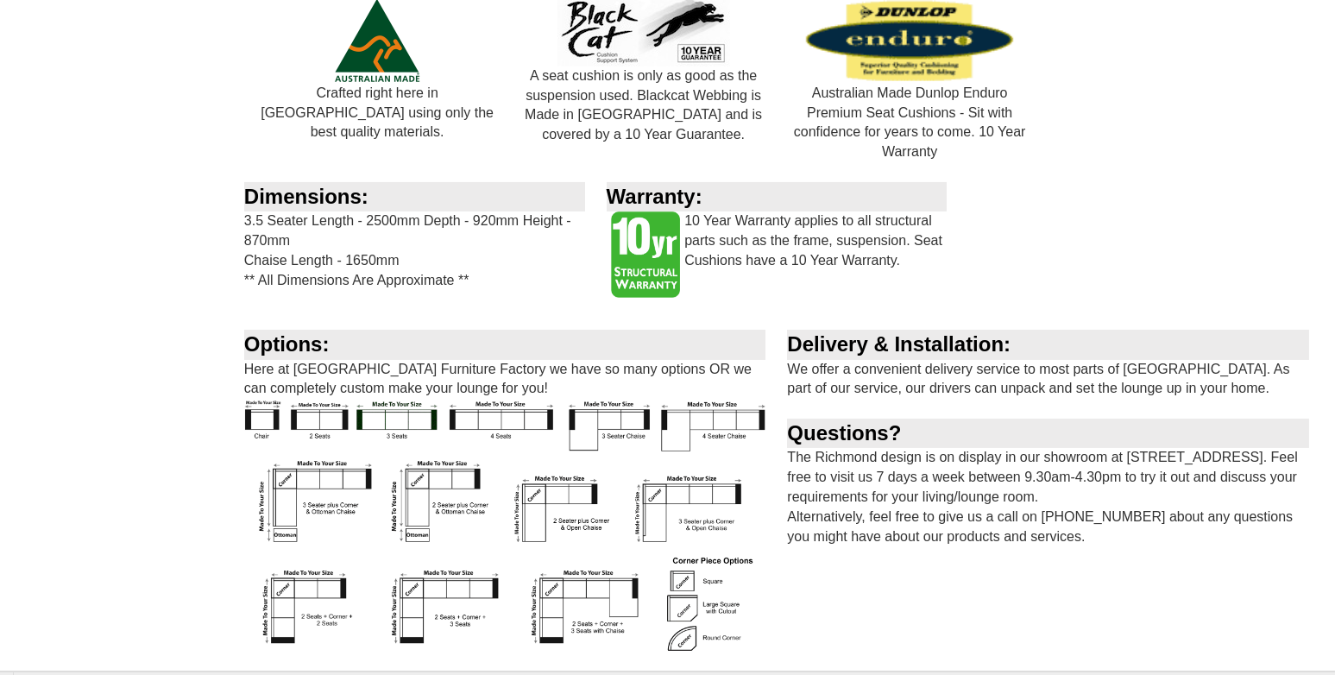
click at [253, 418] on img at bounding box center [505, 525] width 522 height 252
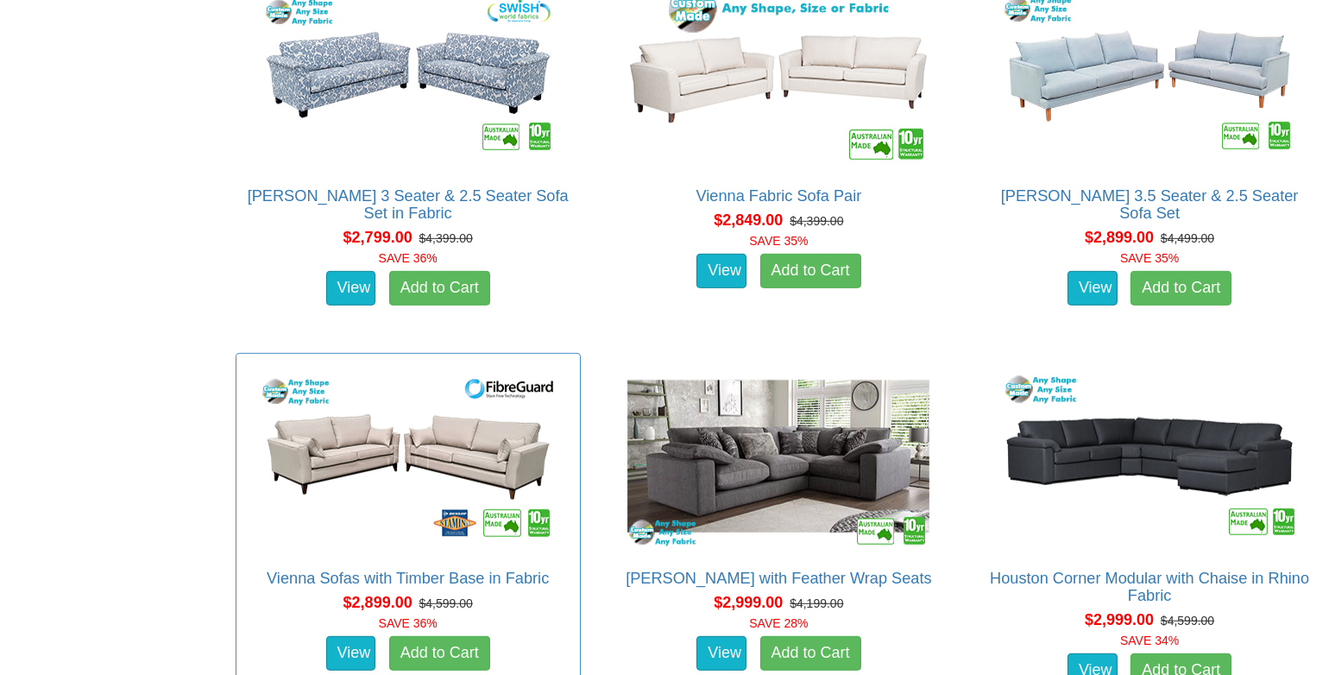
scroll to position [3969, 0]
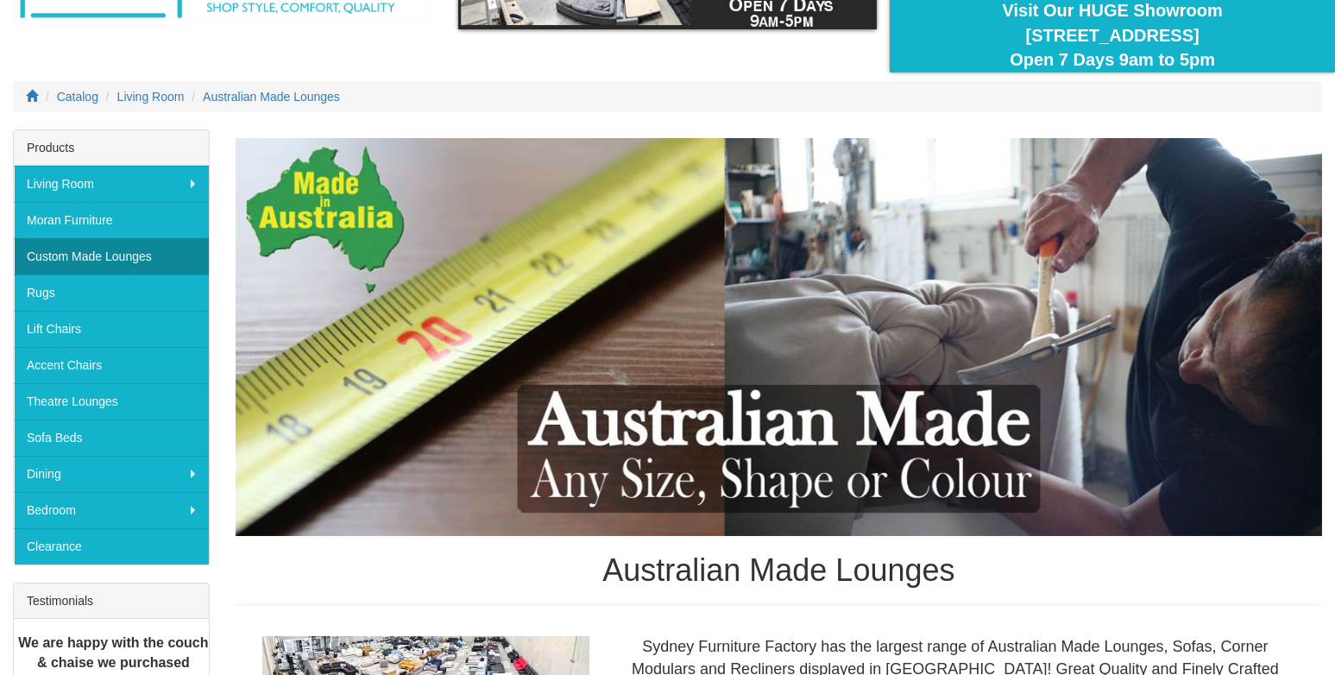
scroll to position [85, 0]
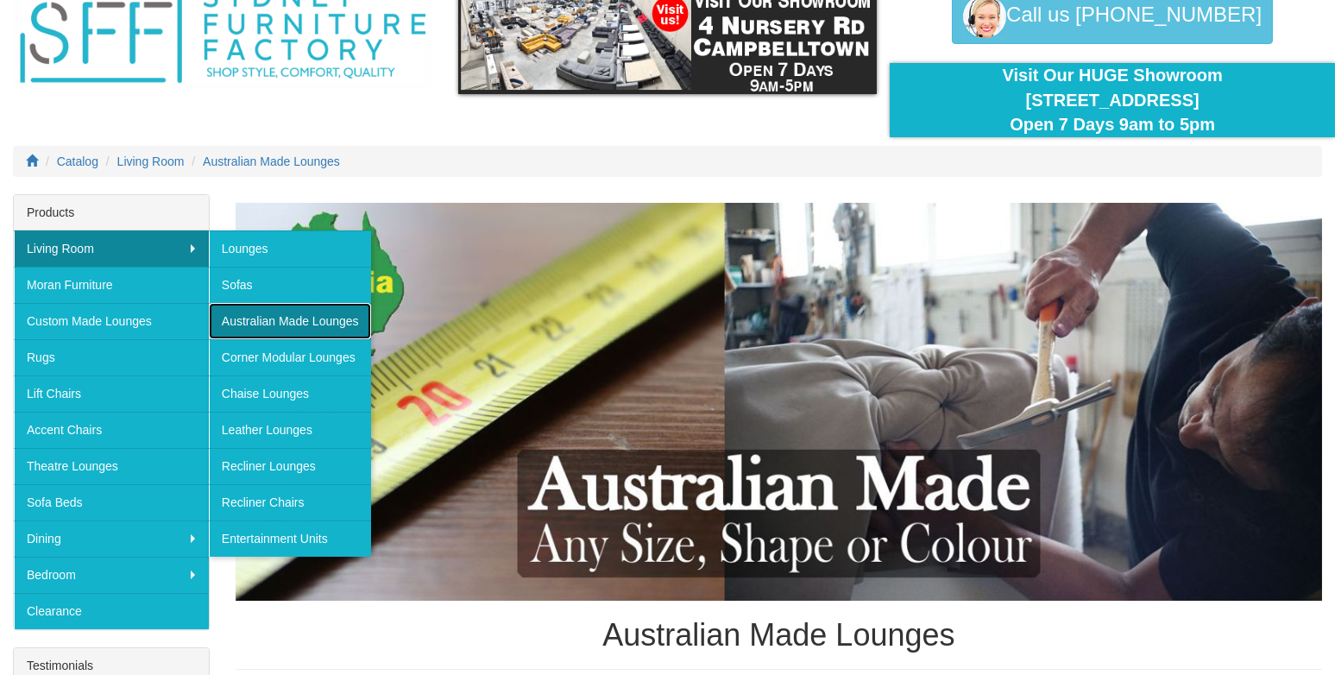
click at [236, 315] on link "Australian Made Lounges" at bounding box center [290, 321] width 162 height 36
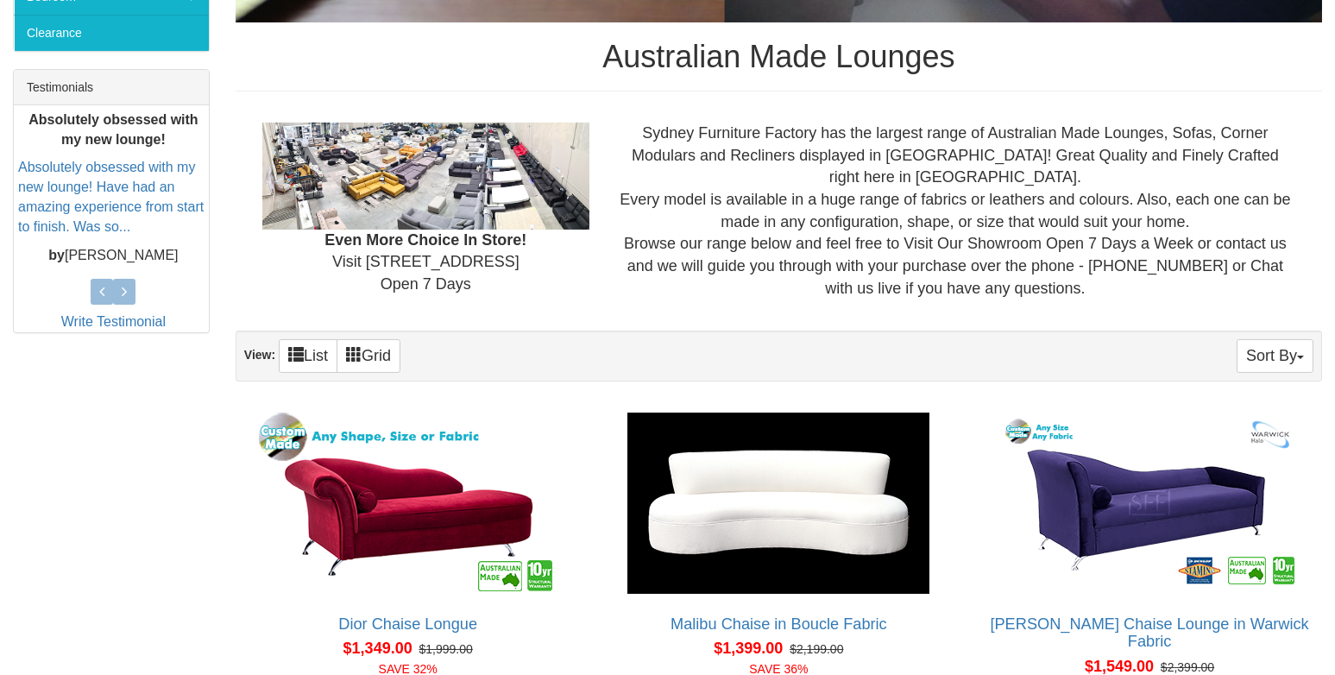
scroll to position [689, 0]
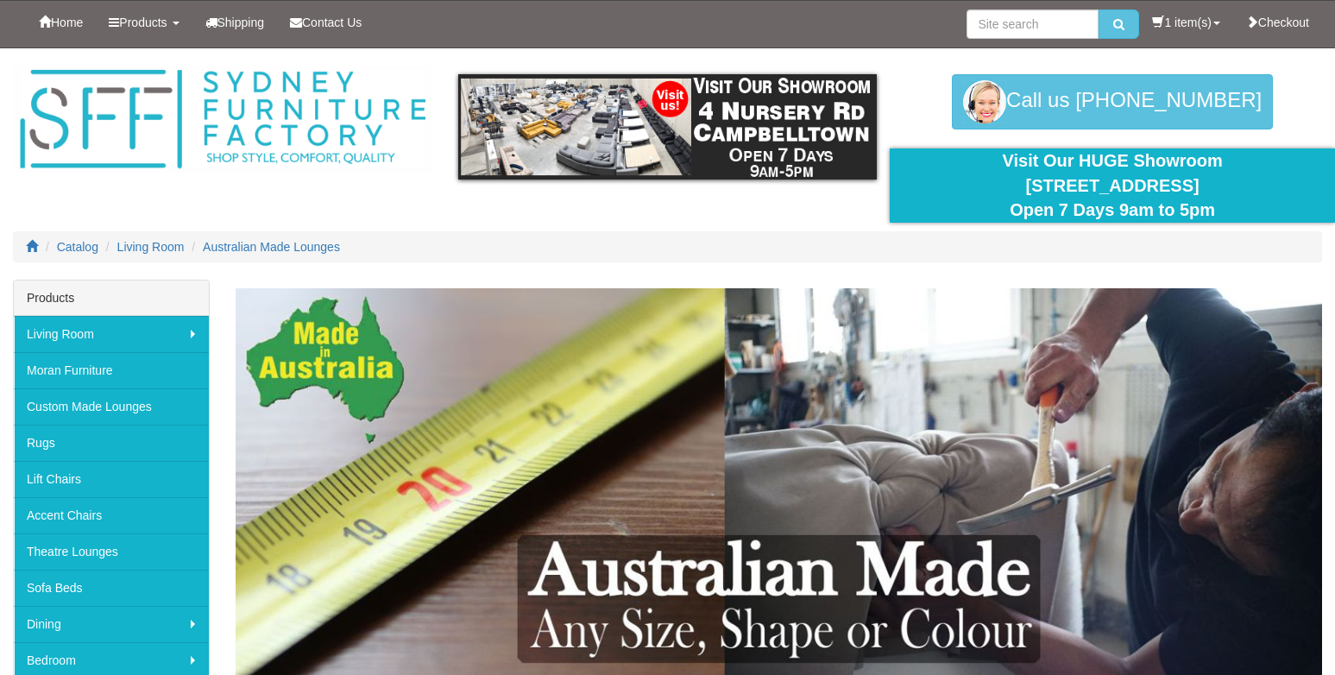
scroll to position [85, 0]
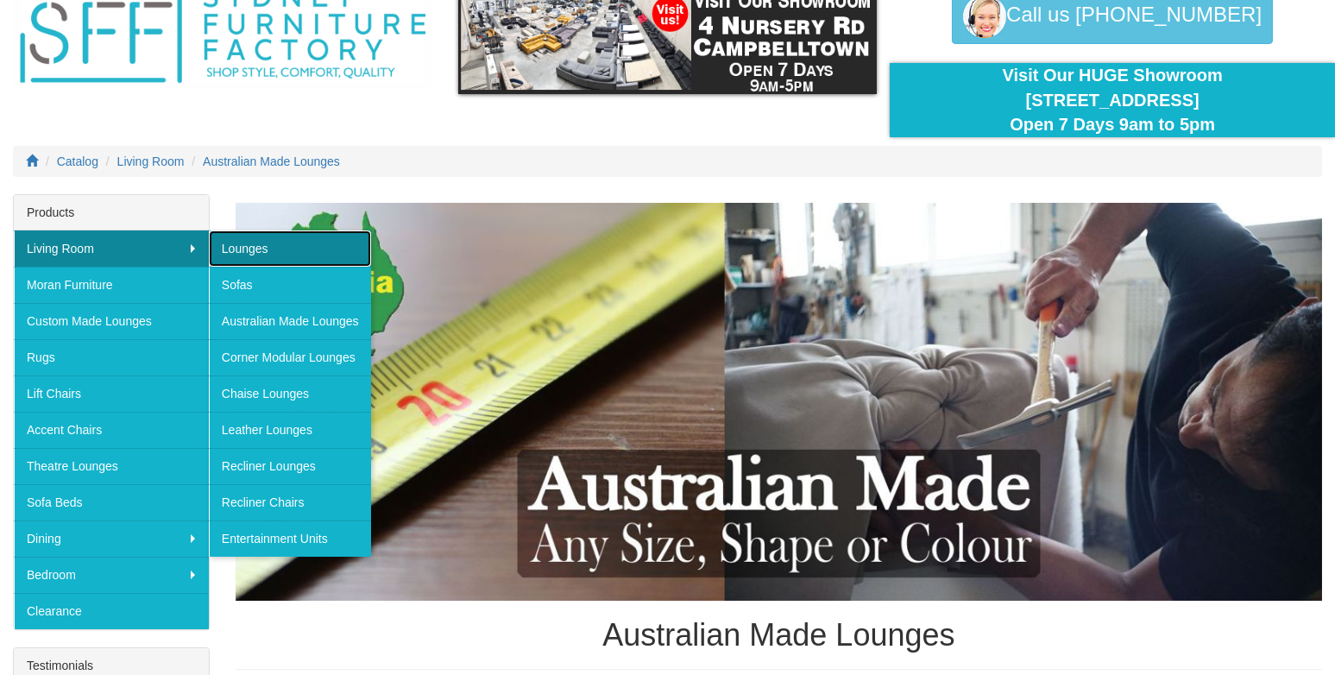
click at [224, 242] on link "Lounges" at bounding box center [290, 248] width 162 height 36
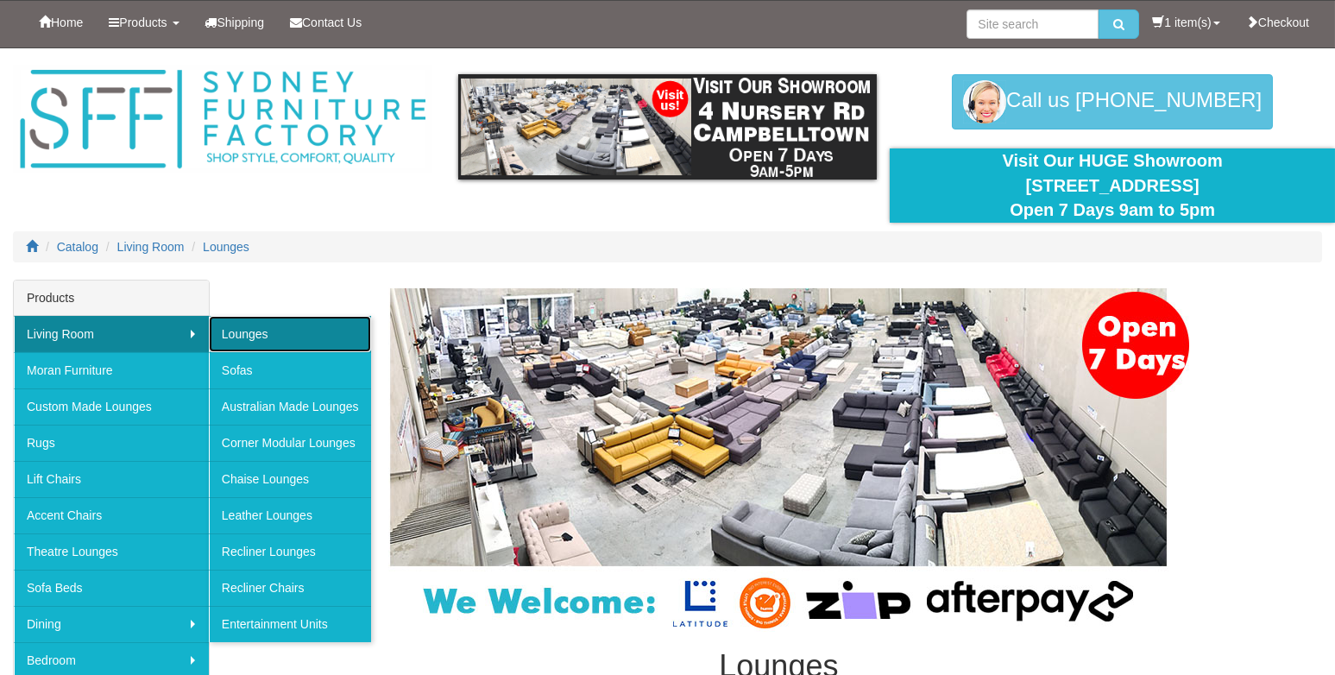
click at [251, 333] on link "Lounges" at bounding box center [290, 334] width 162 height 36
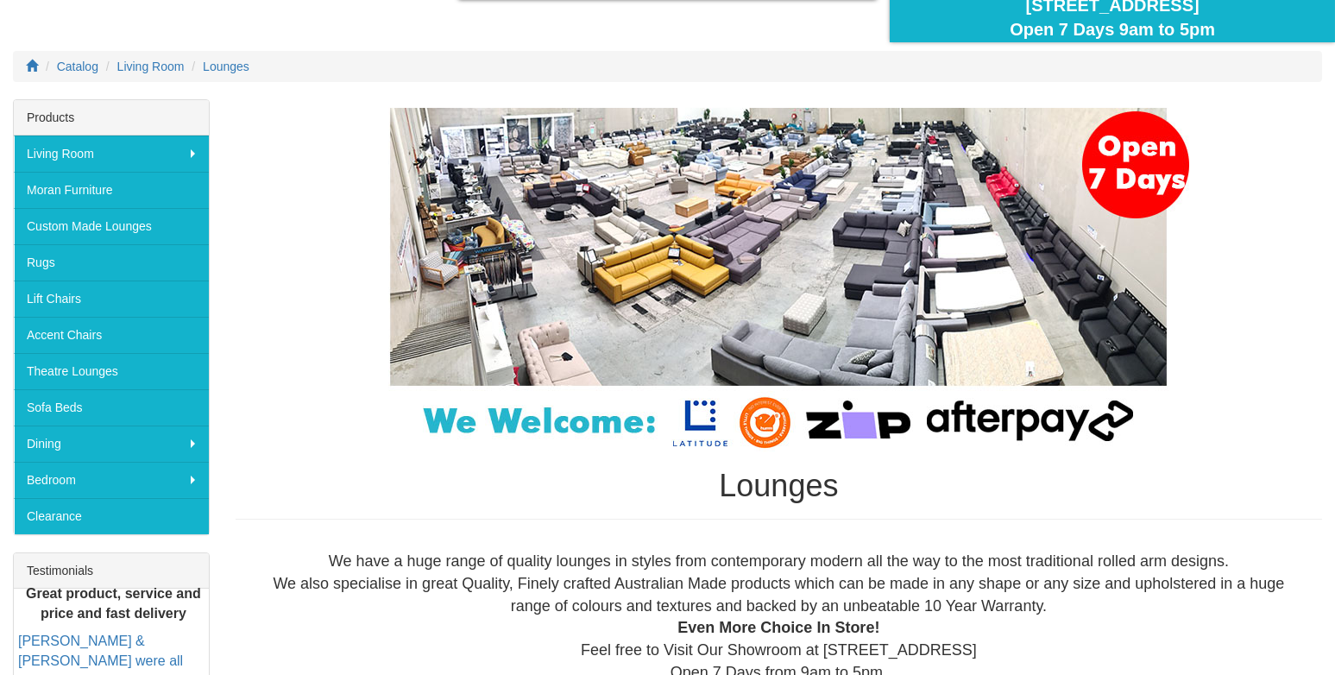
scroll to position [259, 0]
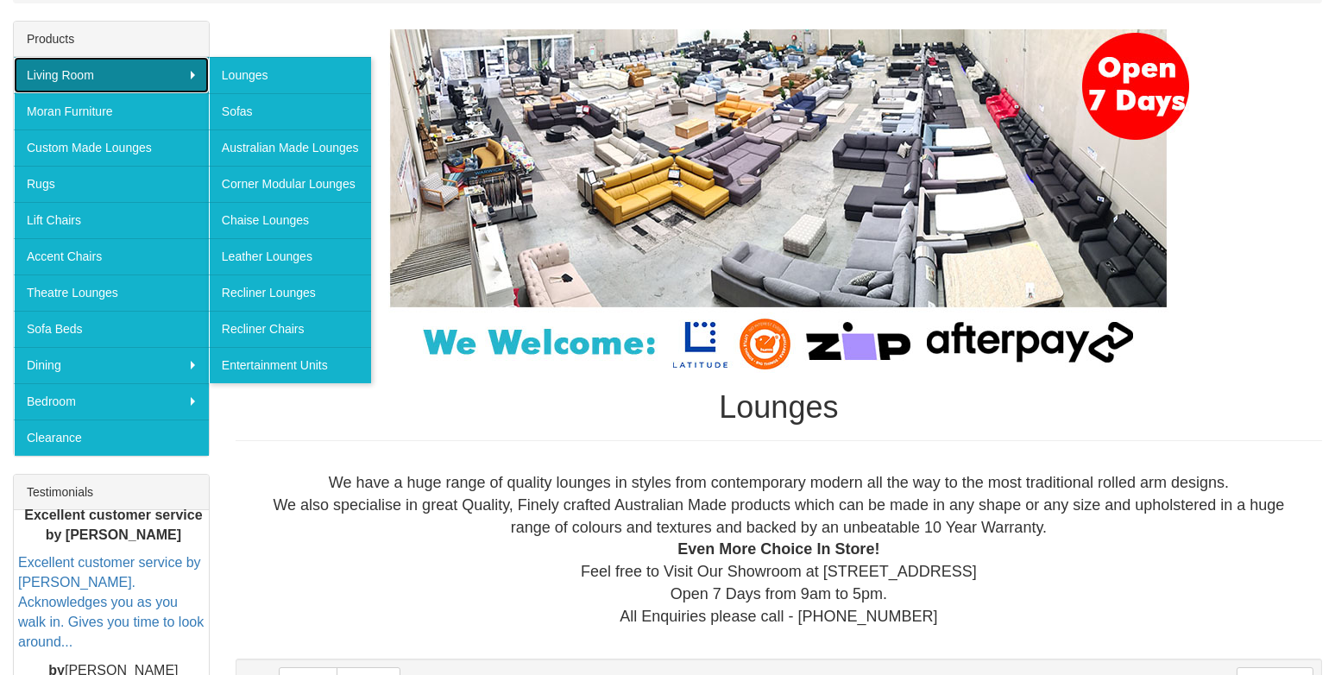
click at [91, 73] on link "Living Room" at bounding box center [111, 75] width 195 height 36
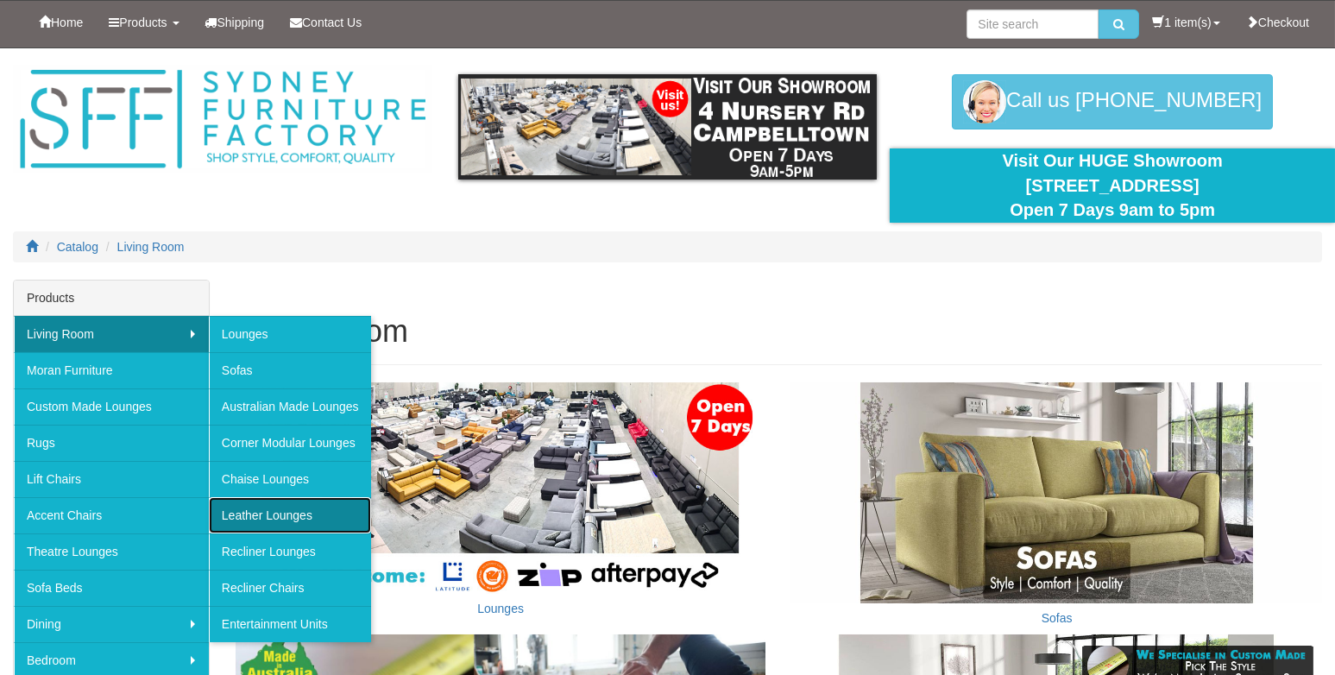
click at [226, 513] on link "Leather Lounges" at bounding box center [290, 515] width 162 height 36
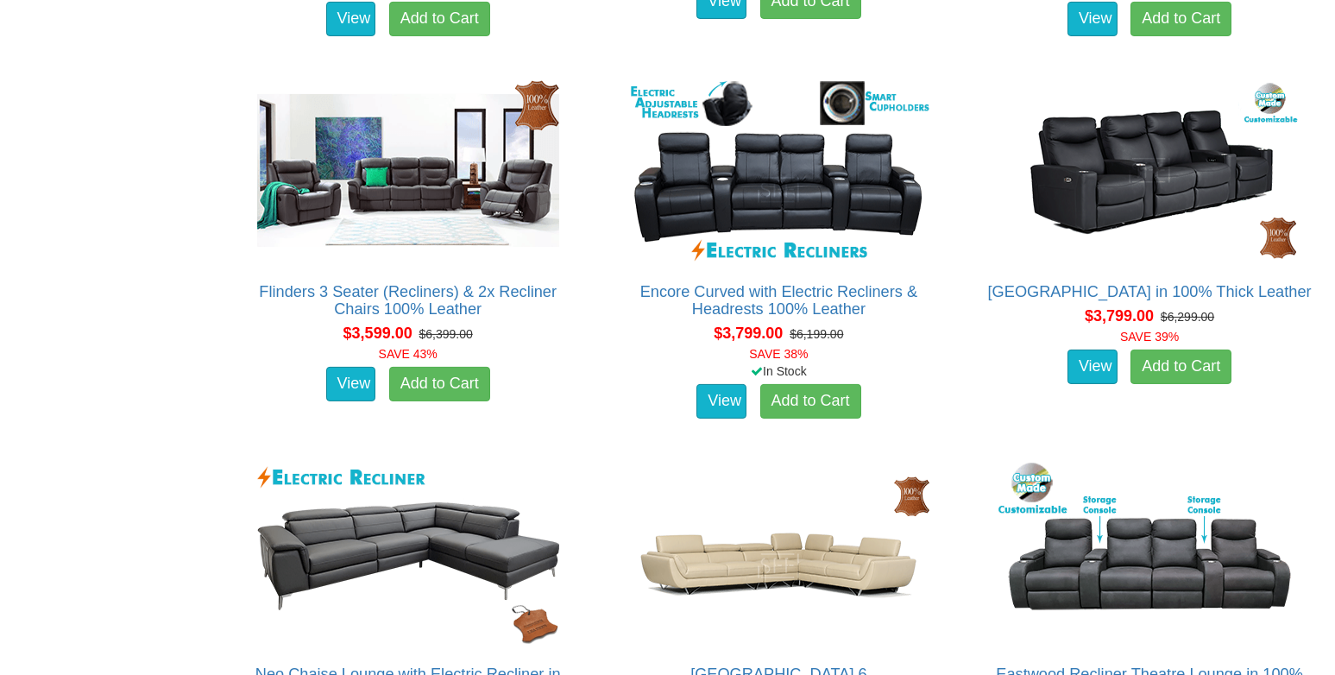
scroll to position [1812, 0]
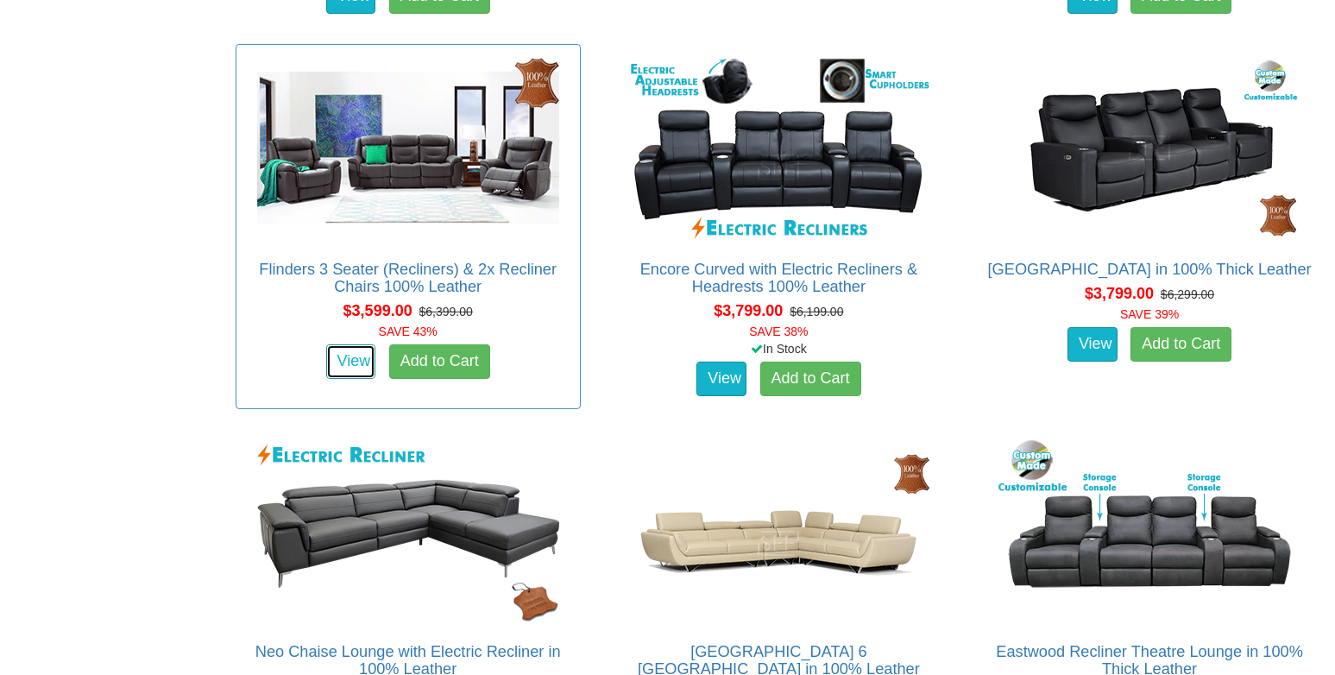
click at [335, 361] on link "View" at bounding box center [351, 361] width 50 height 35
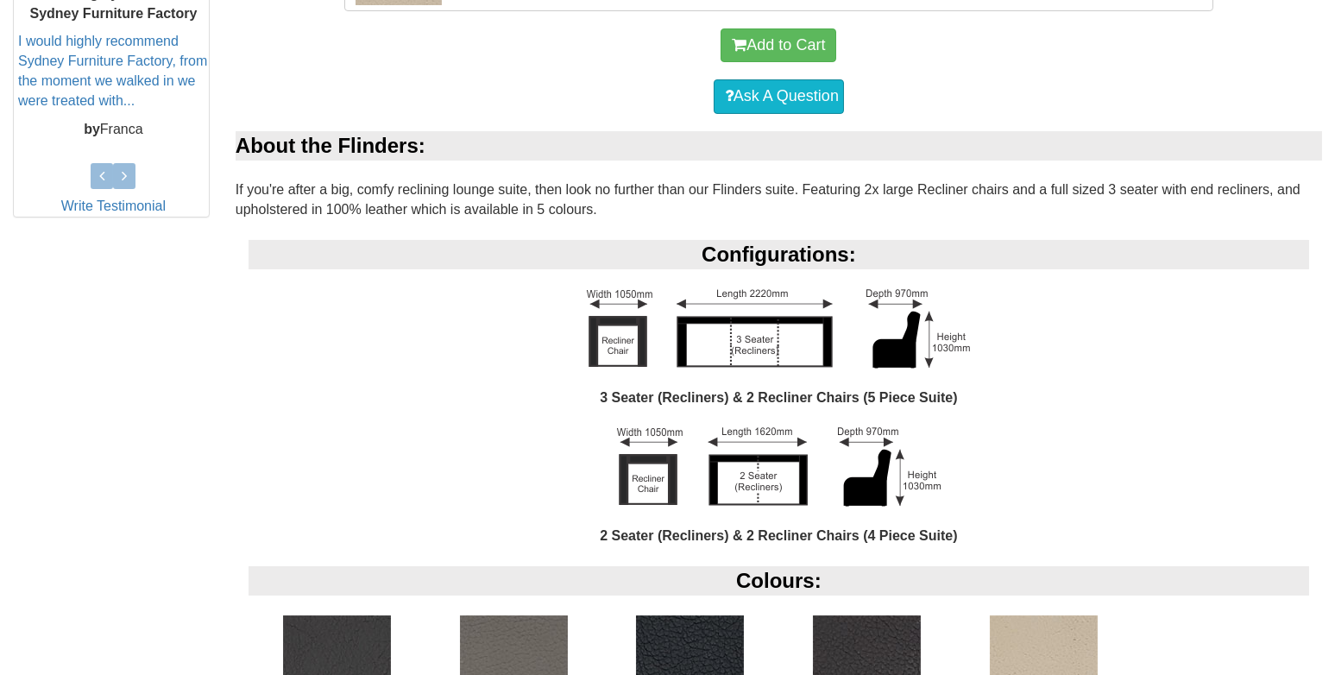
scroll to position [776, 0]
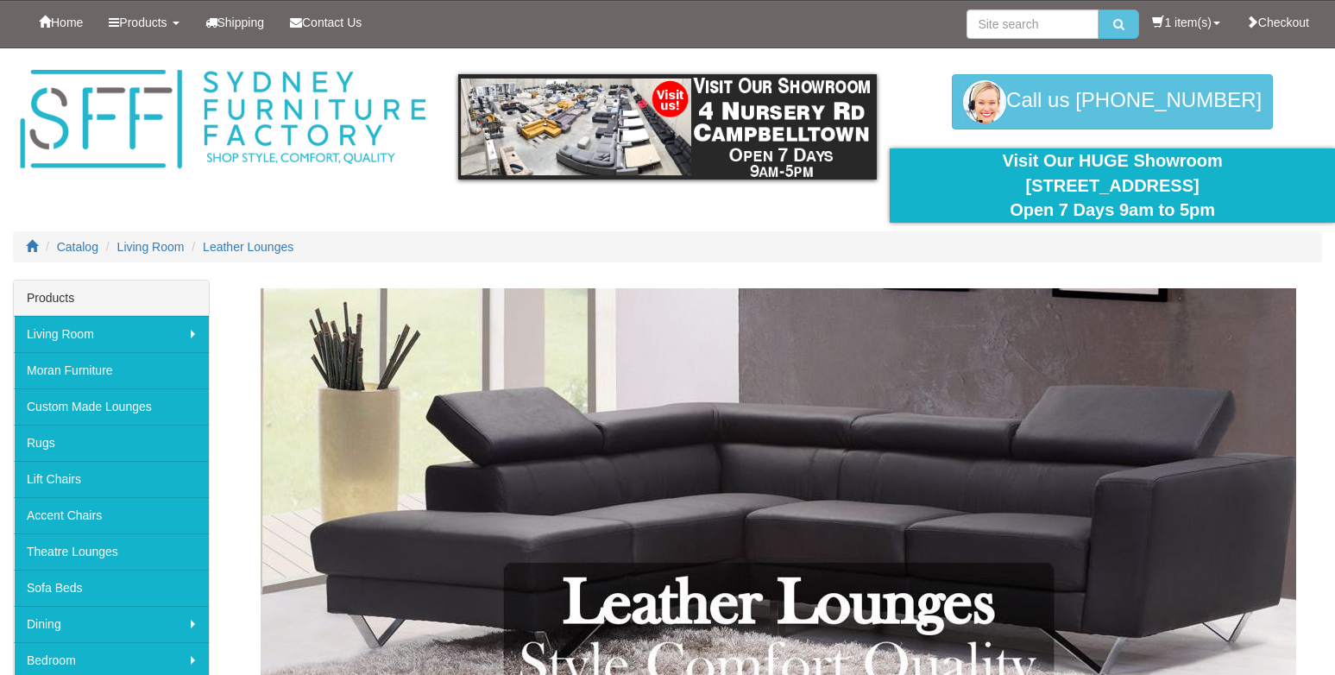
scroll to position [1812, 0]
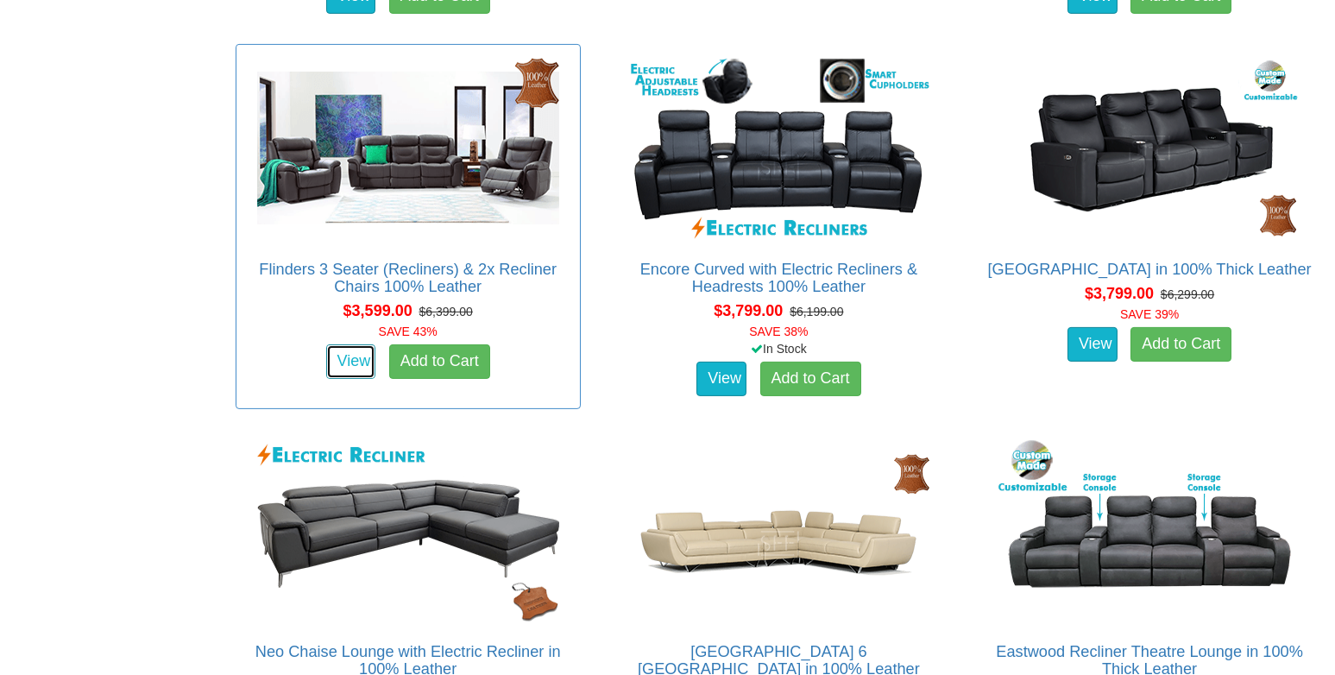
click at [356, 351] on link "View" at bounding box center [351, 361] width 50 height 35
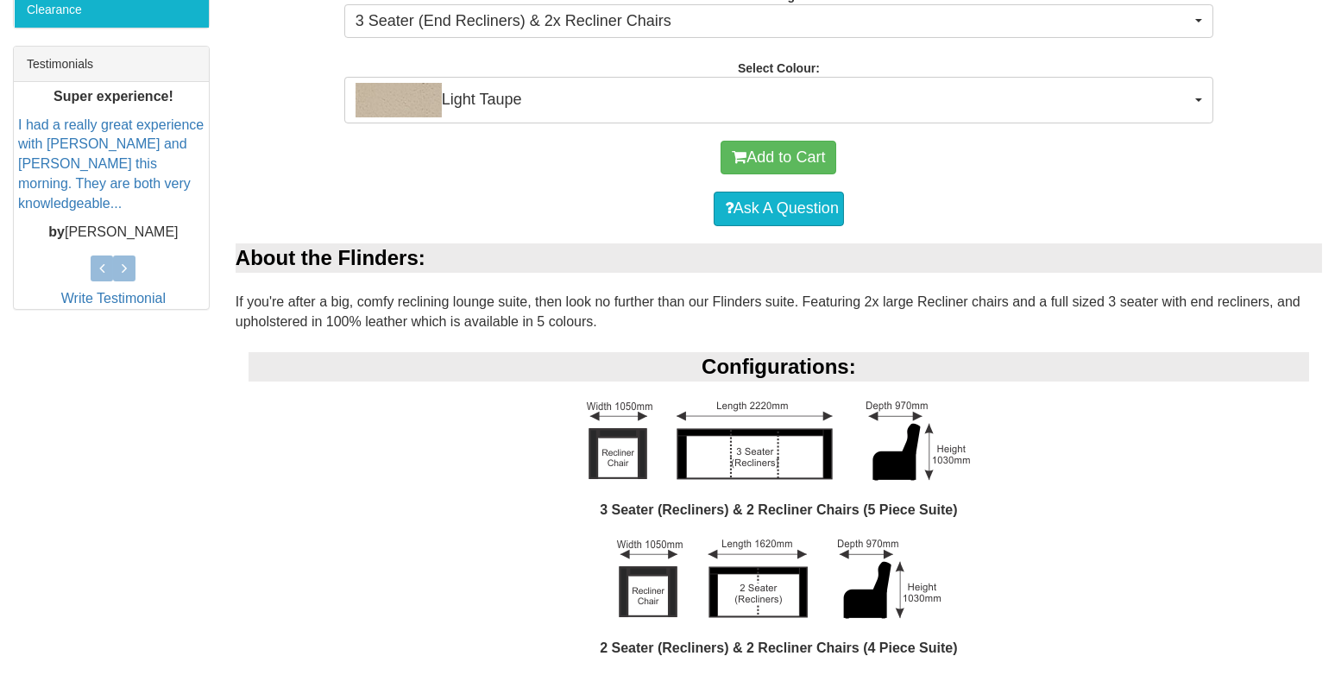
scroll to position [689, 0]
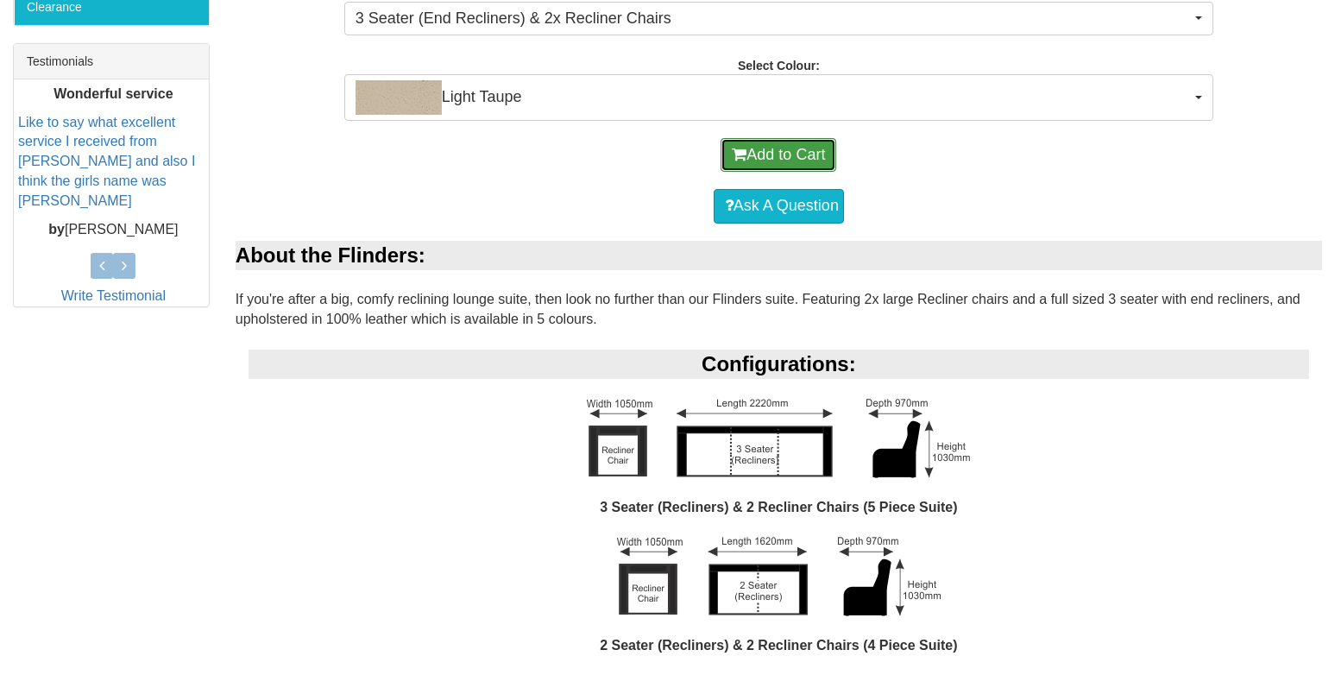
click at [739, 157] on span "submit" at bounding box center [739, 155] width 15 height 16
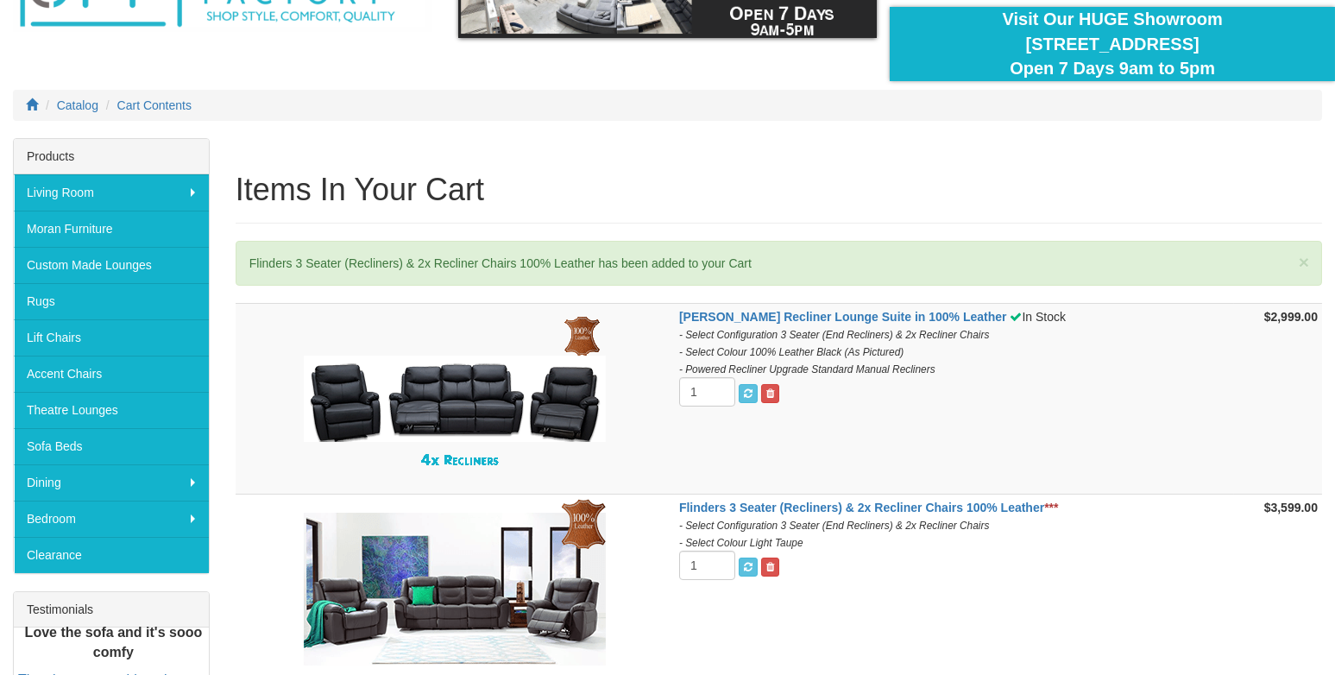
scroll to position [172, 0]
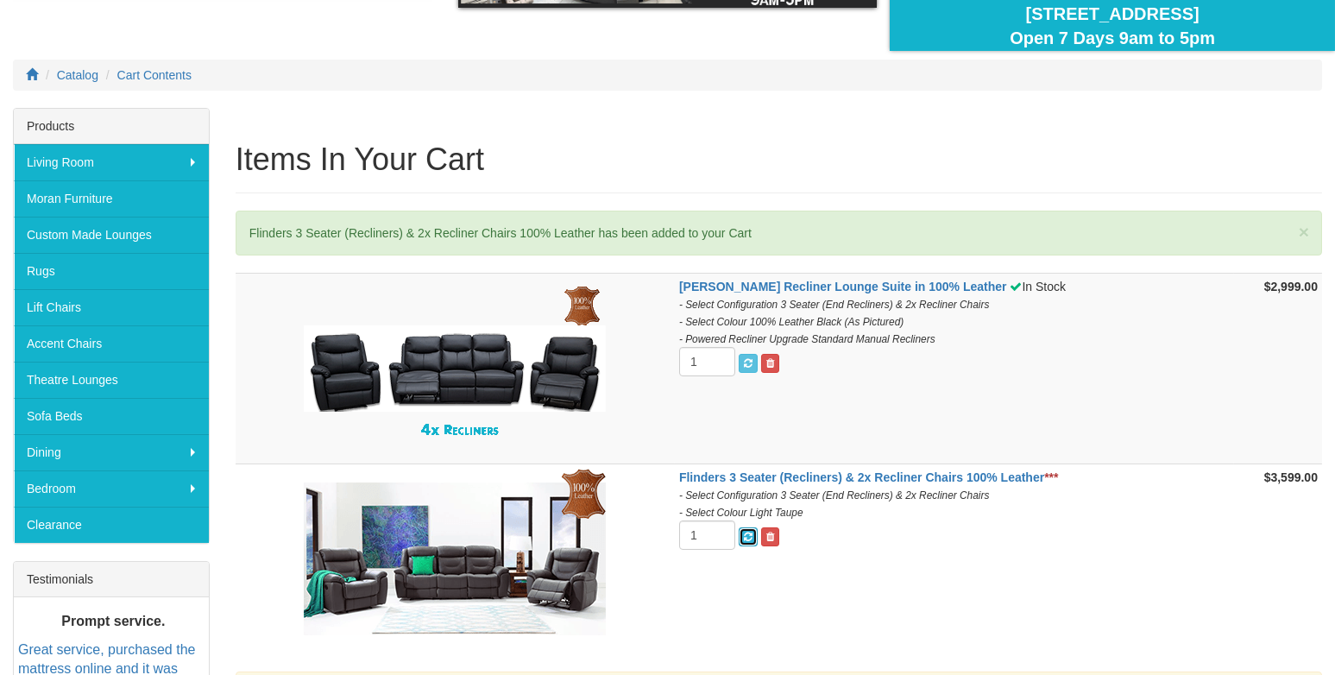
click at [750, 532] on span "submit" at bounding box center [748, 537] width 9 height 10
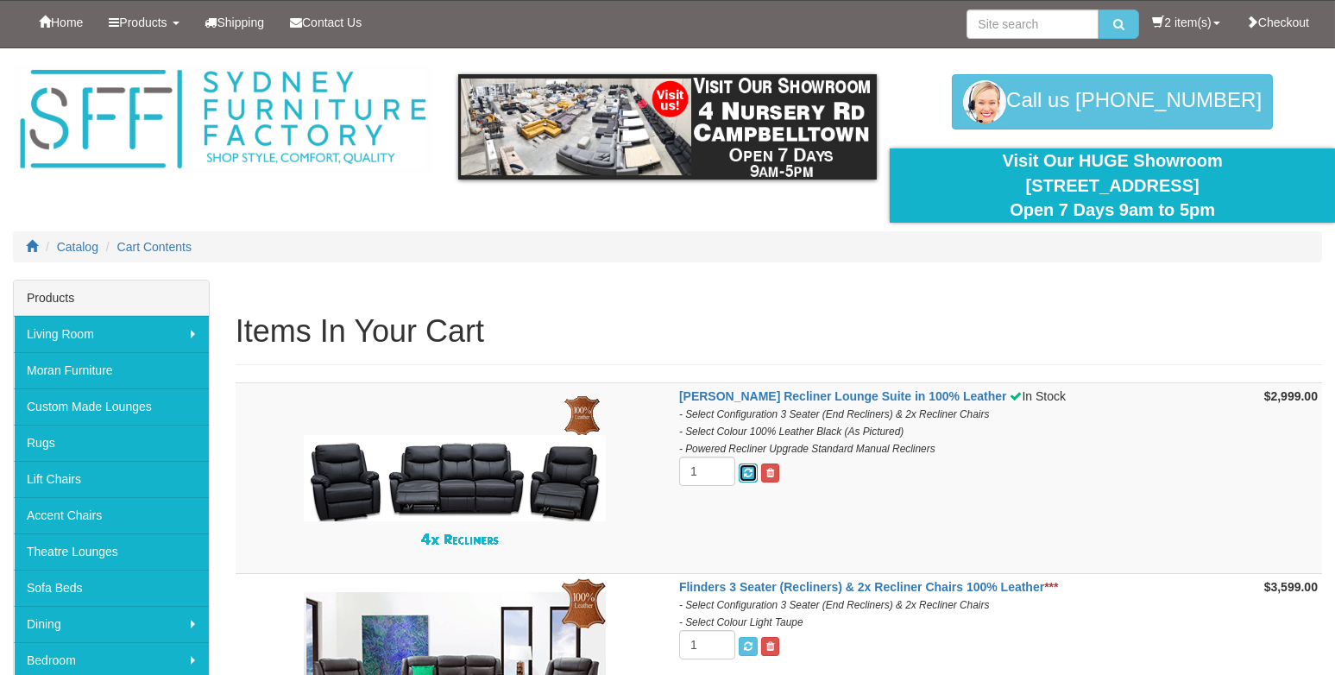
click at [751, 471] on span "submit" at bounding box center [748, 473] width 9 height 10
click at [697, 475] on input "1" at bounding box center [707, 470] width 56 height 29
click at [691, 475] on input "1" at bounding box center [707, 470] width 56 height 29
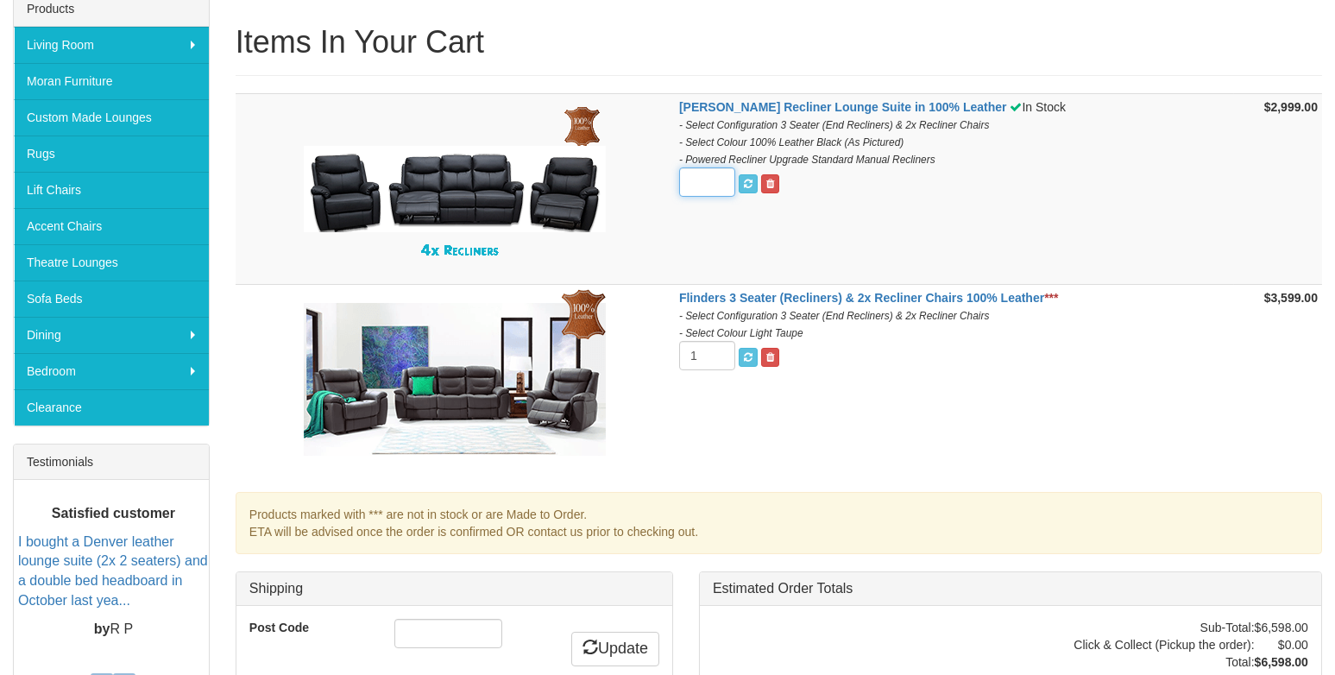
scroll to position [259, 0]
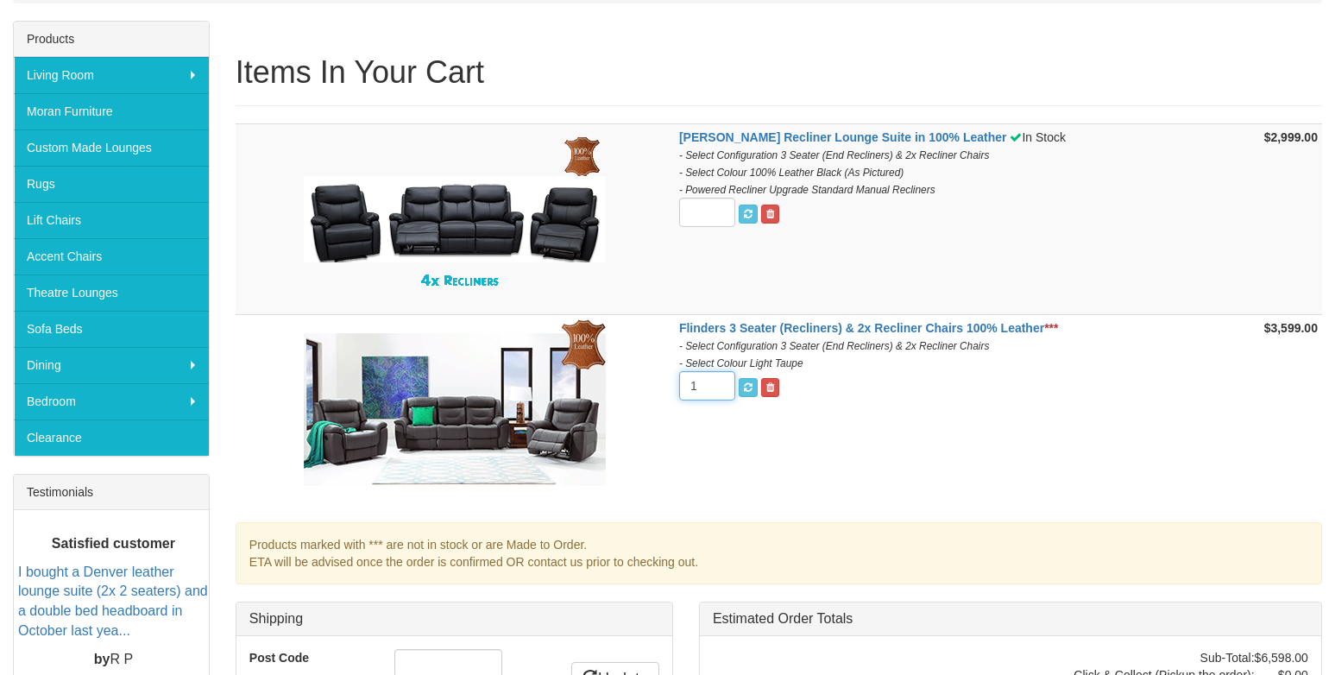
click at [693, 382] on input "1" at bounding box center [707, 385] width 56 height 29
click at [772, 378] on link at bounding box center [770, 387] width 18 height 19
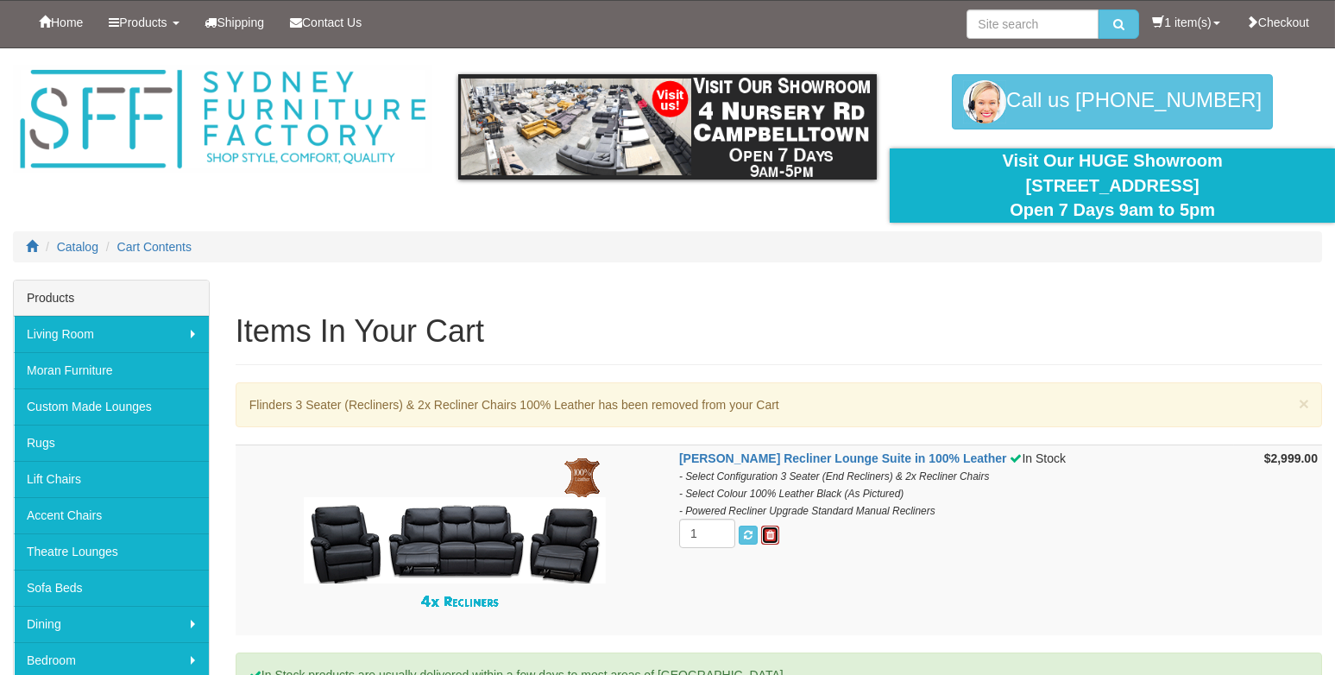
click at [774, 533] on span at bounding box center [770, 535] width 8 height 10
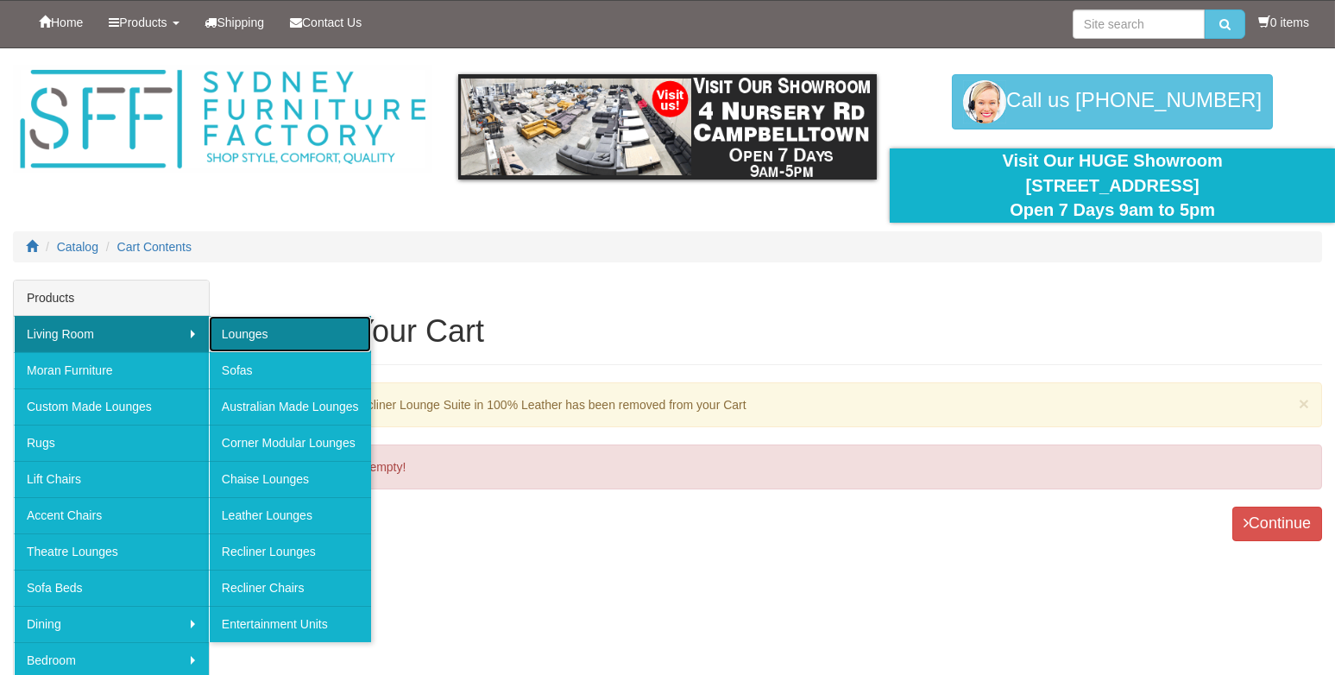
click at [240, 325] on link "Lounges" at bounding box center [290, 334] width 162 height 36
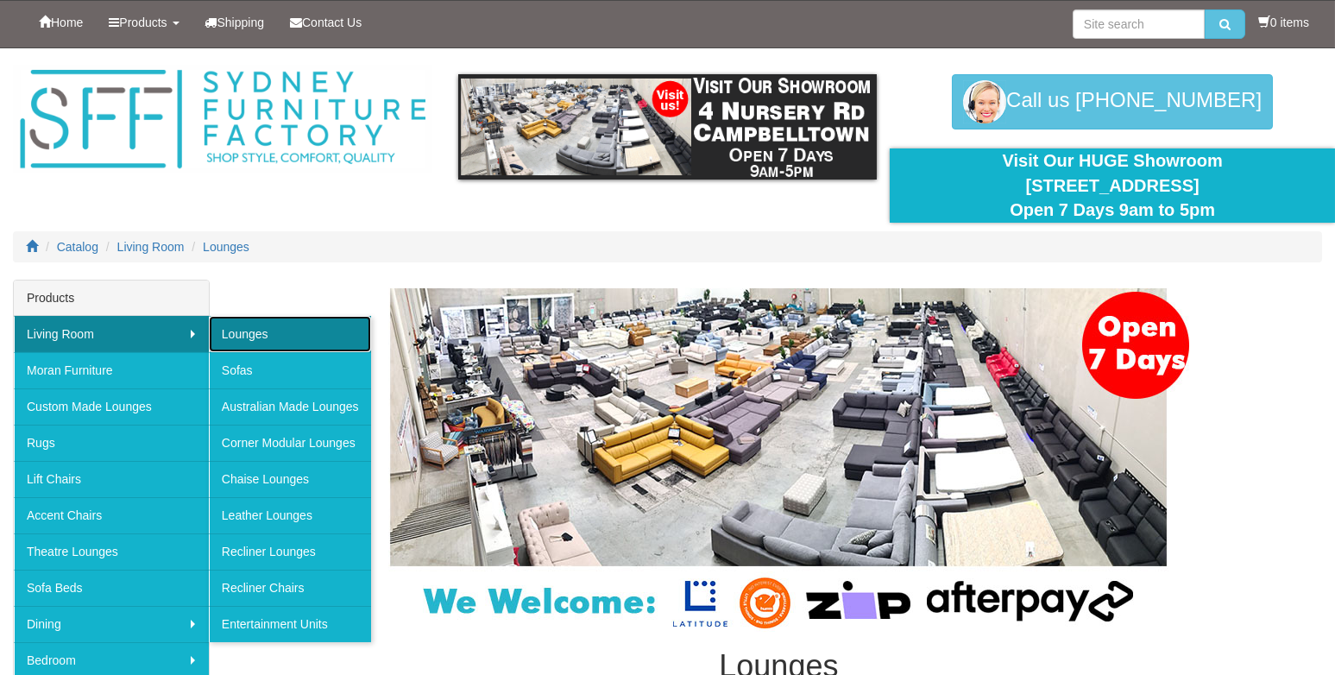
click at [233, 329] on link "Lounges" at bounding box center [290, 334] width 162 height 36
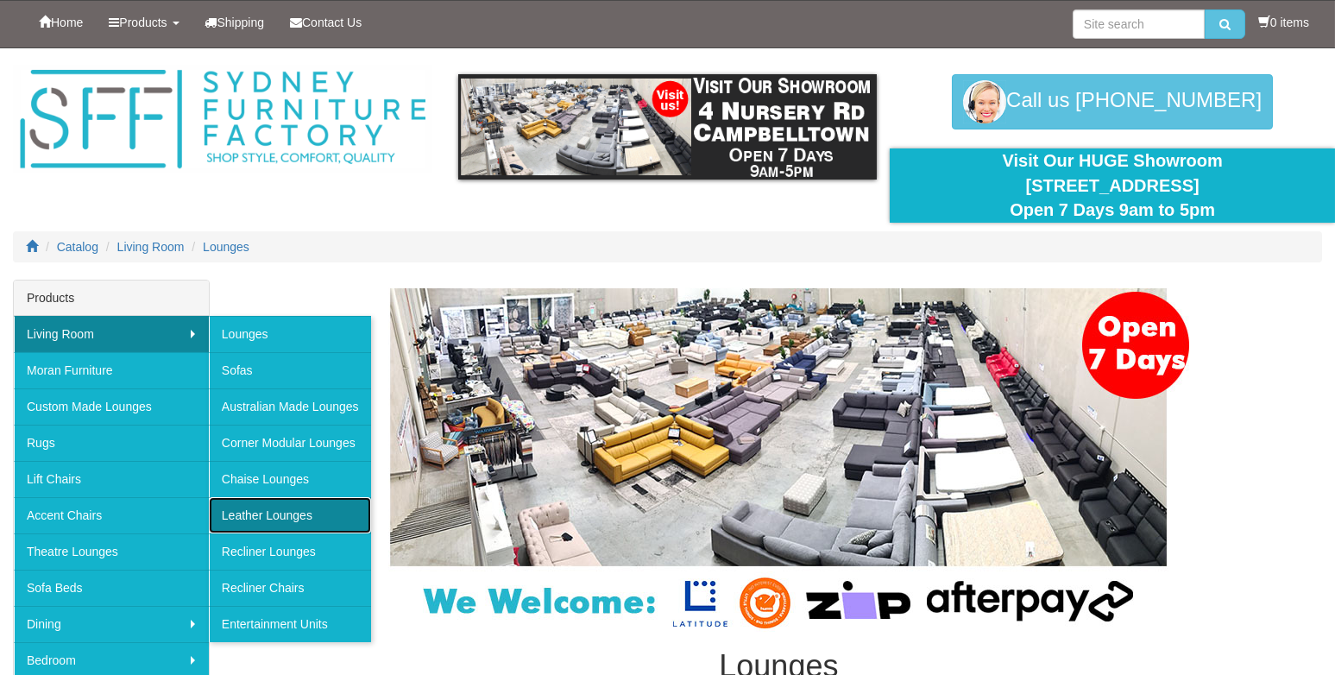
click at [242, 506] on link "Leather Lounges" at bounding box center [290, 515] width 162 height 36
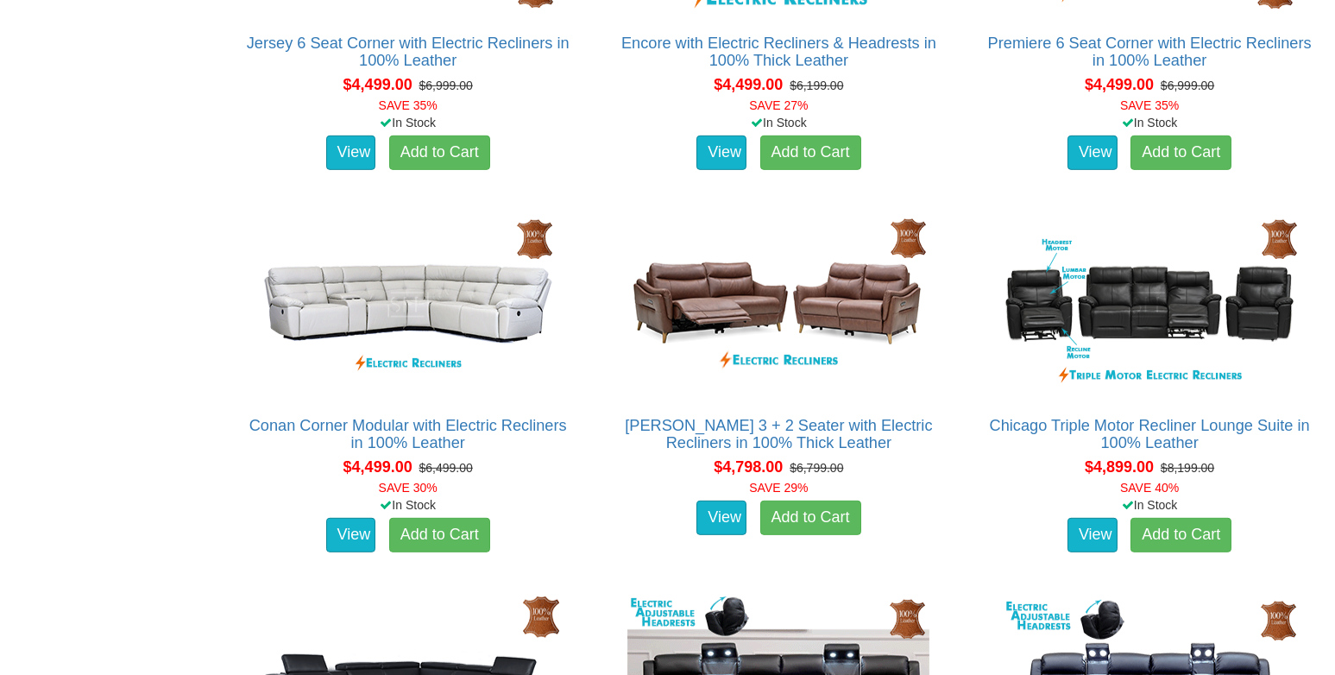
scroll to position [3624, 0]
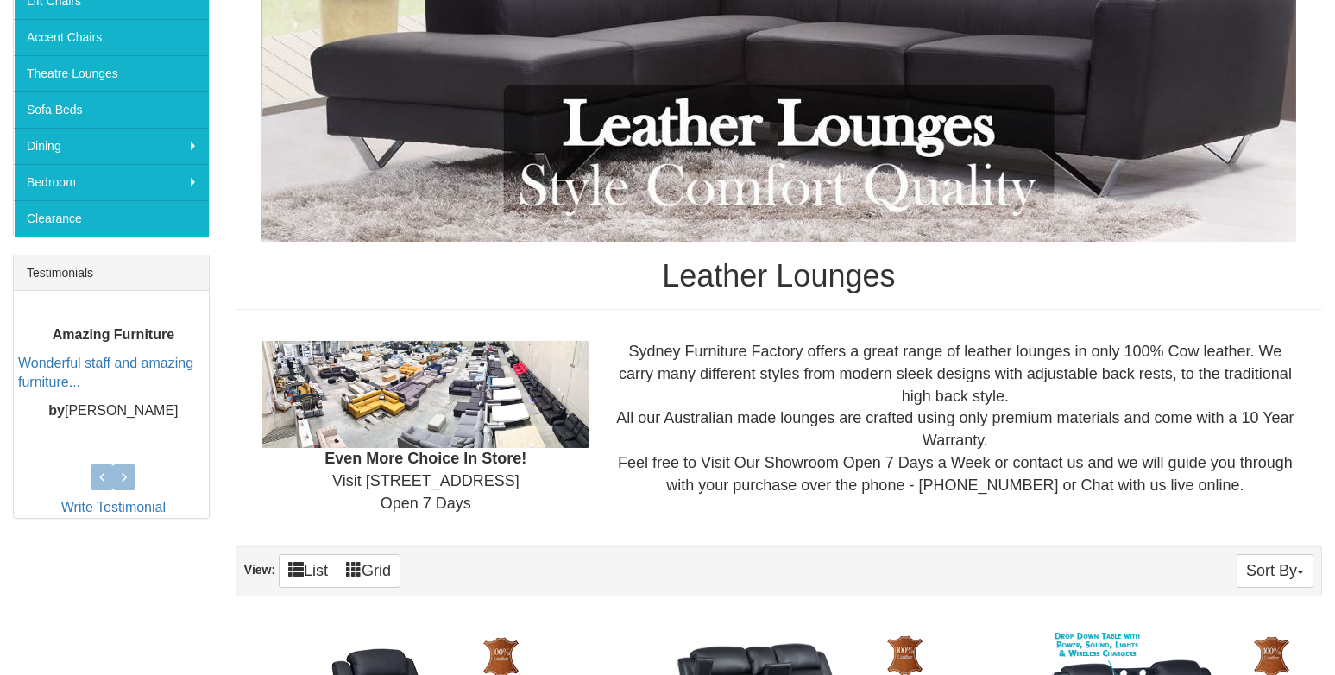
scroll to position [518, 0]
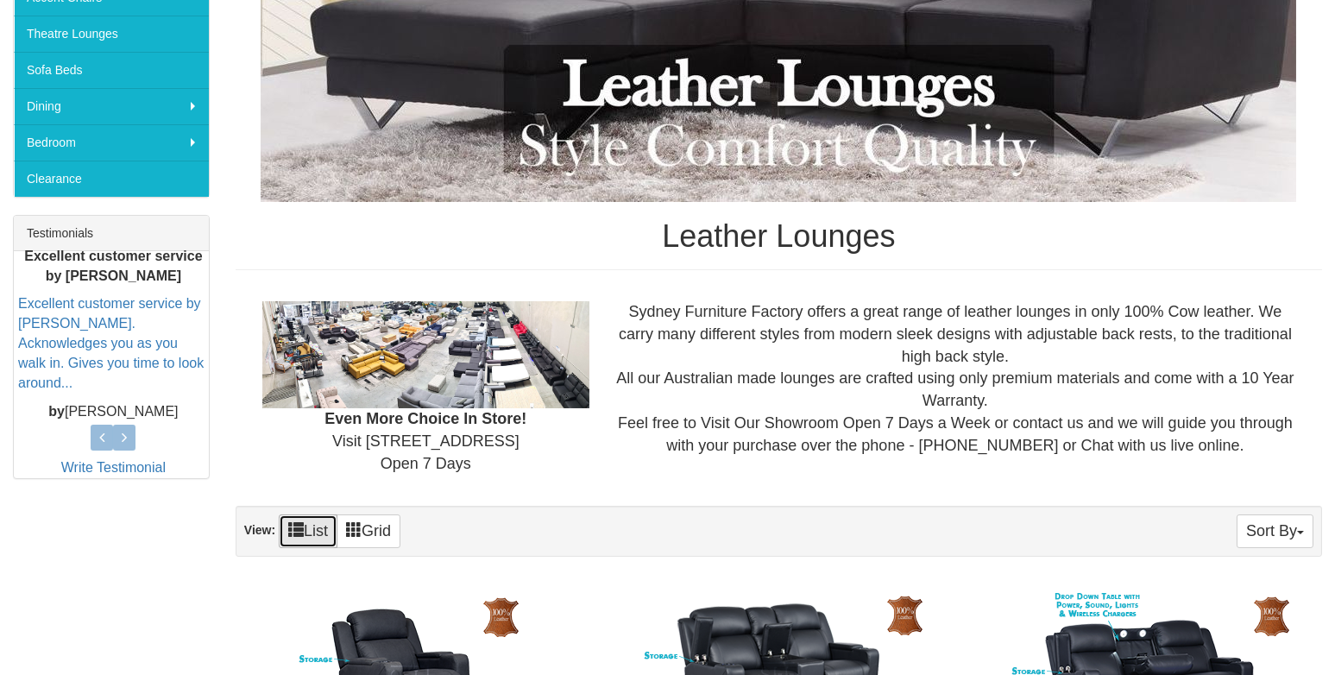
click at [316, 531] on link "List" at bounding box center [308, 531] width 59 height 34
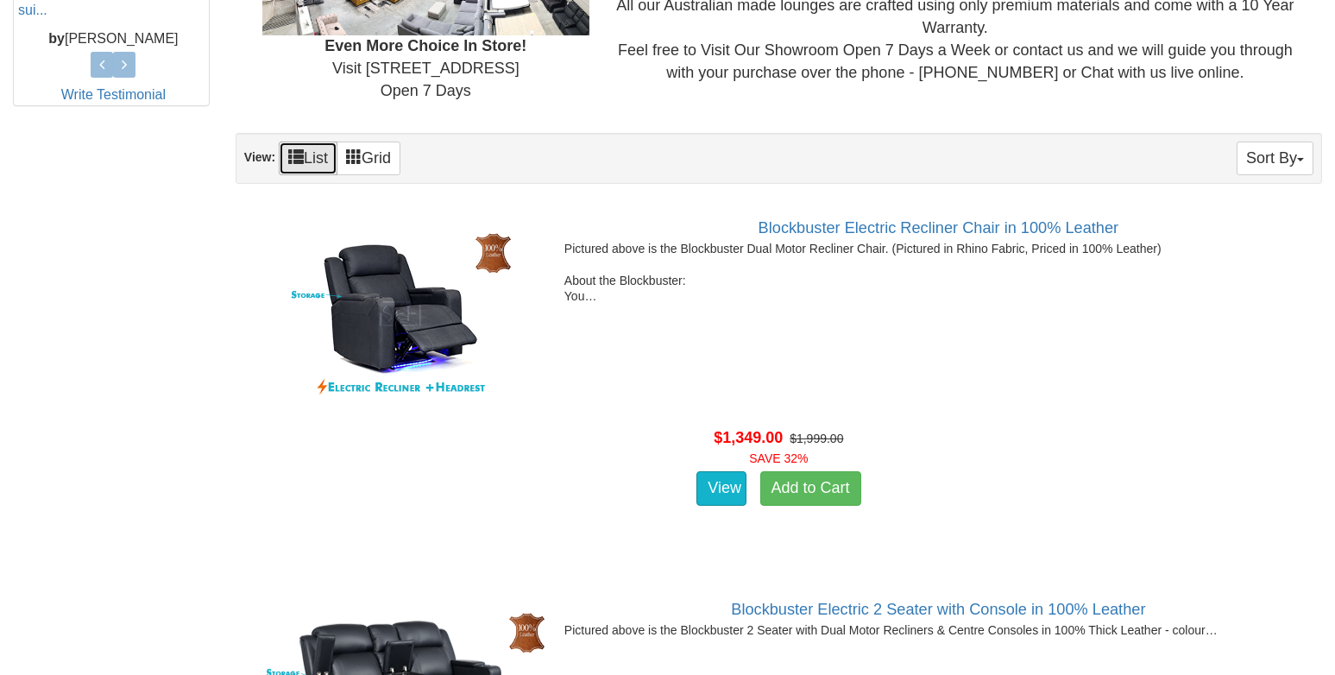
scroll to position [949, 0]
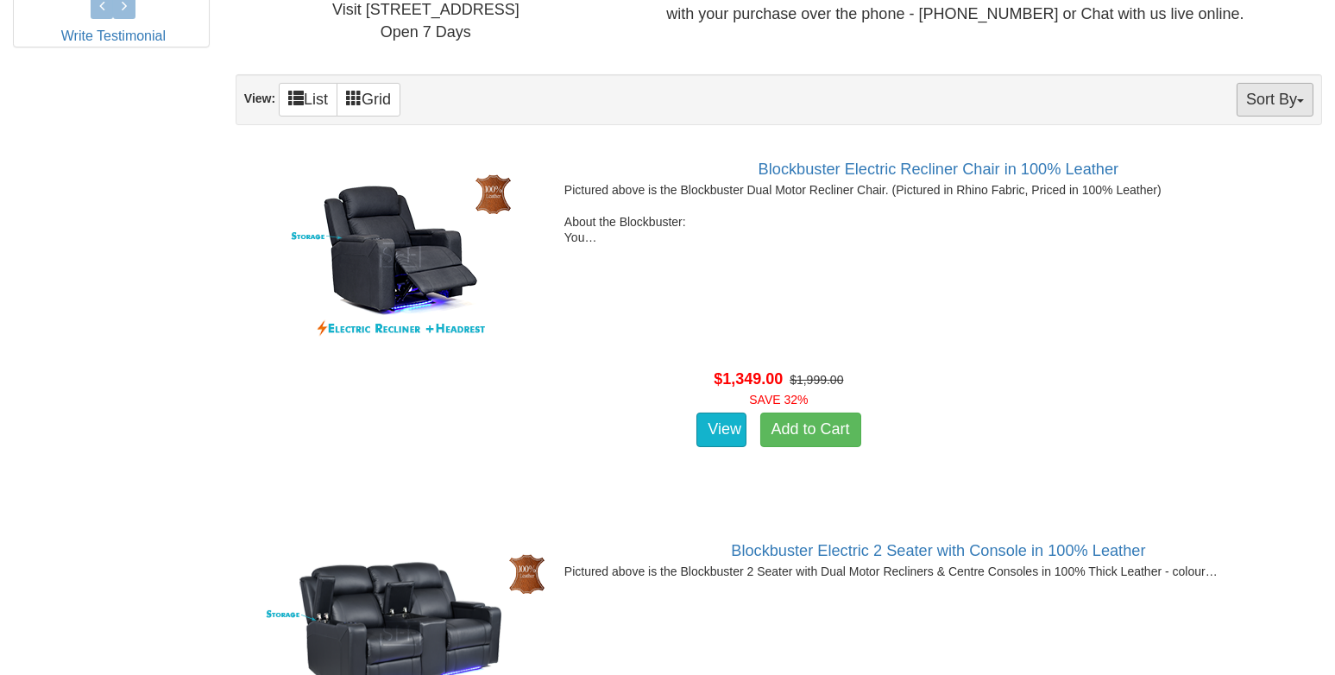
click at [1302, 99] on span "button" at bounding box center [1300, 100] width 7 height 3
click at [1200, 152] on link "Price+" at bounding box center [1244, 157] width 136 height 22
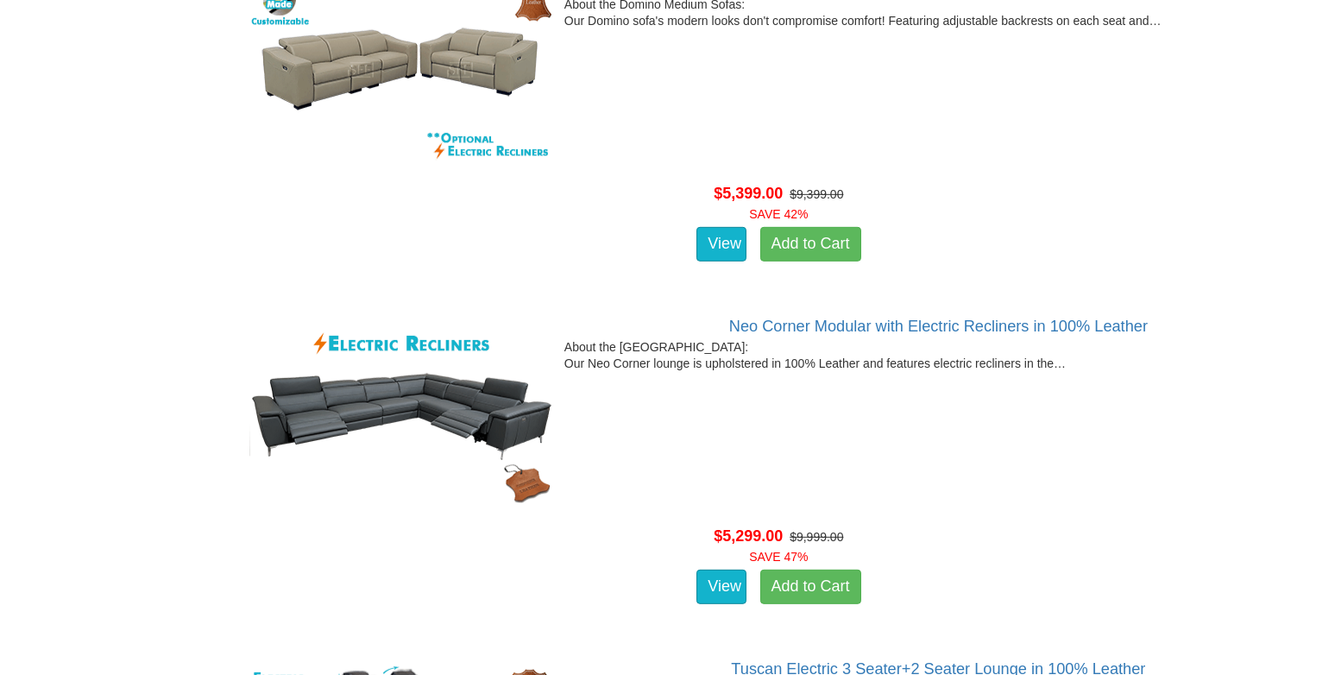
scroll to position [3538, 0]
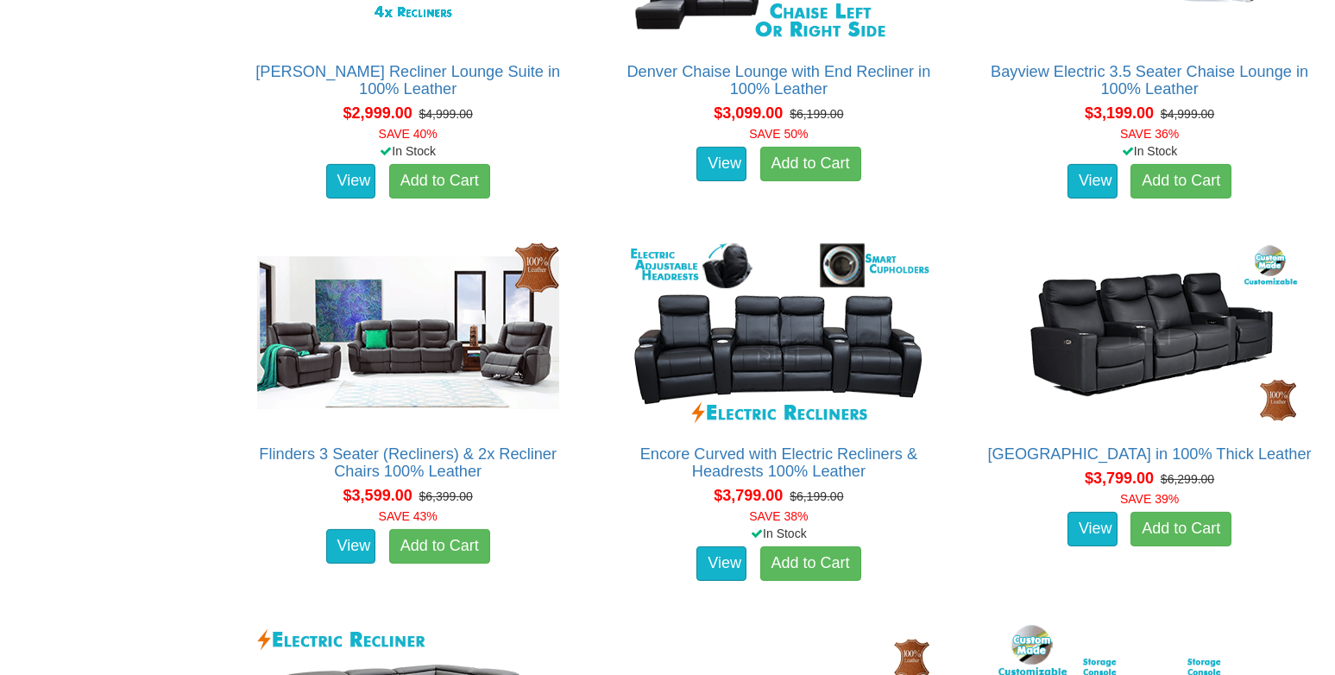
scroll to position [1293, 0]
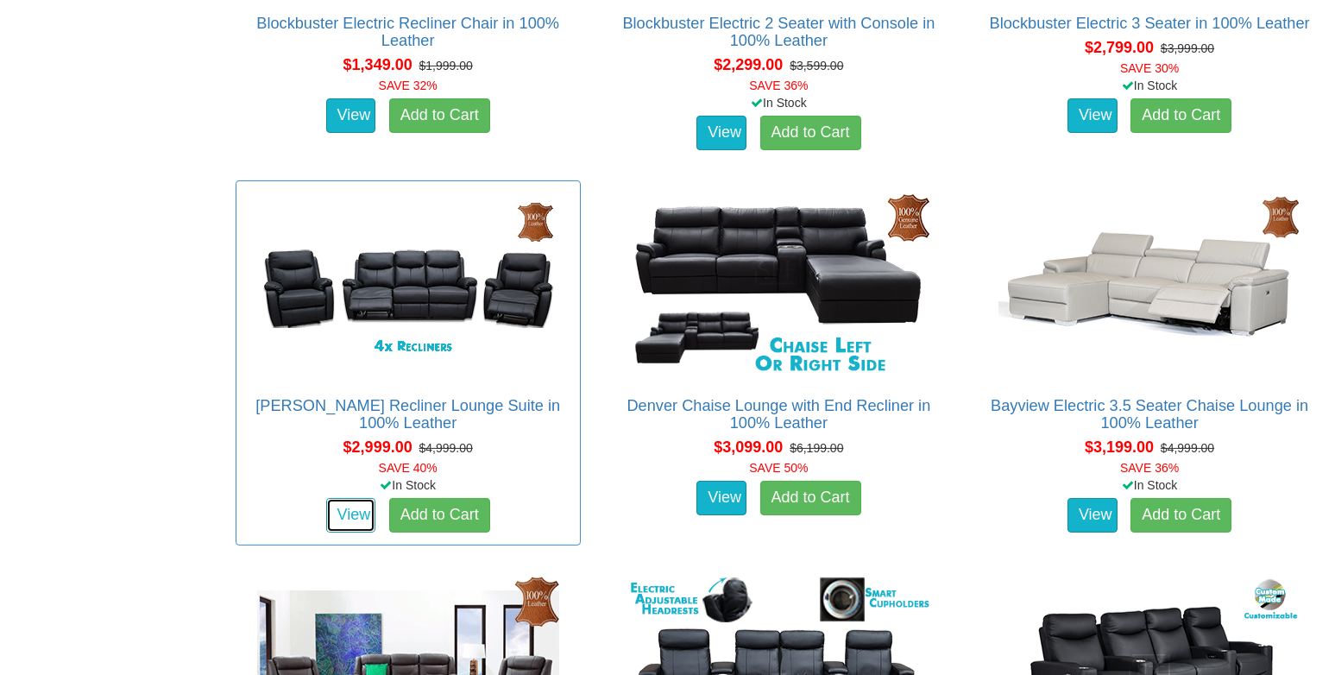
click at [360, 506] on link "View" at bounding box center [351, 515] width 50 height 35
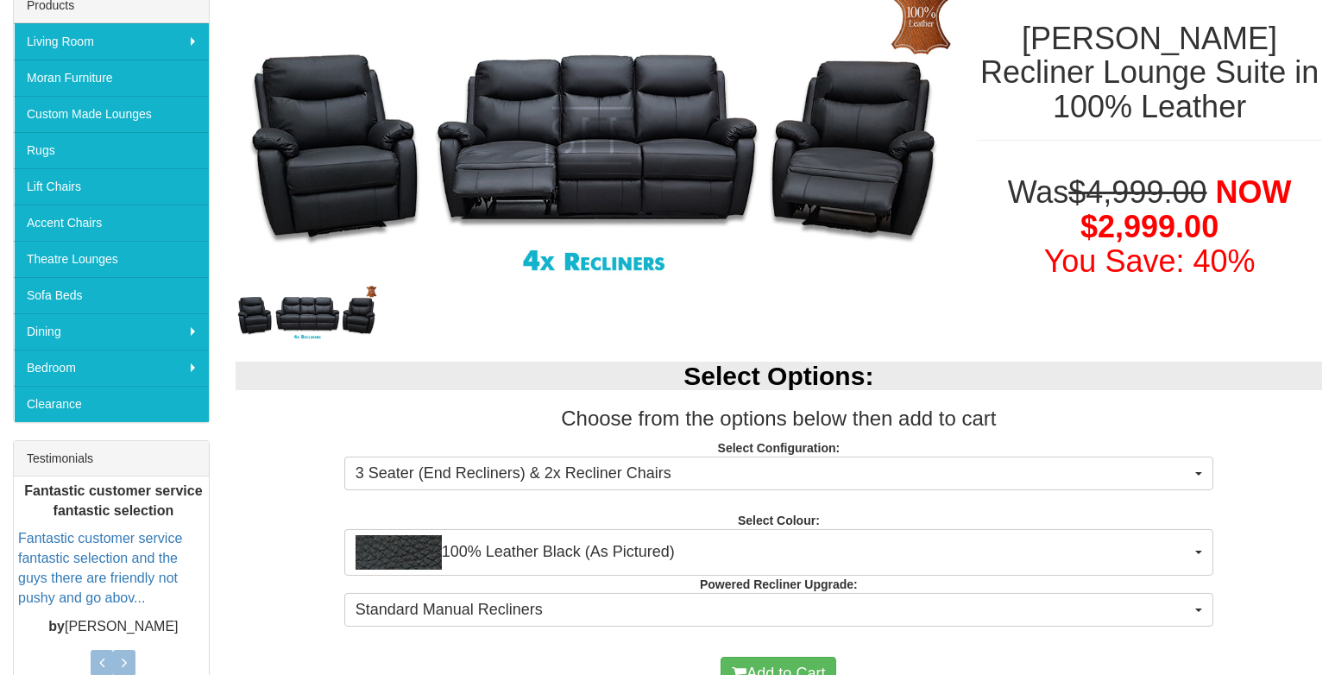
scroll to position [344, 0]
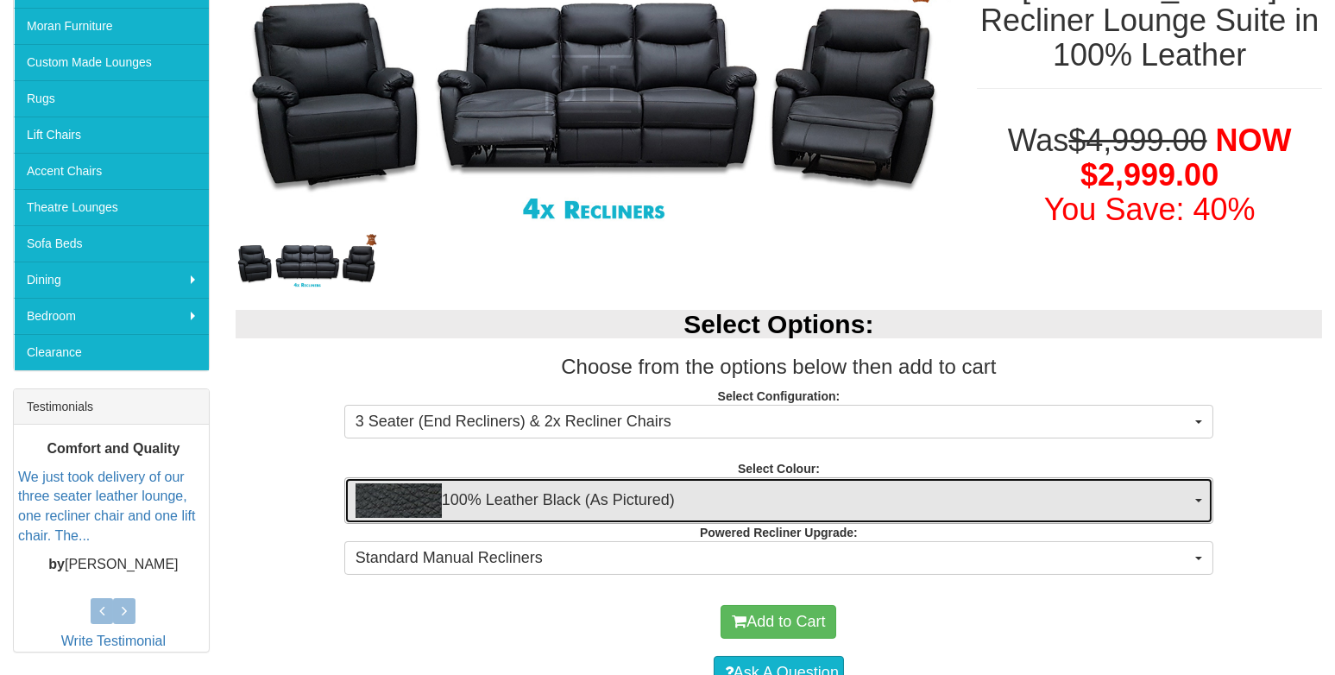
click at [1198, 499] on span "button" at bounding box center [1198, 500] width 7 height 3
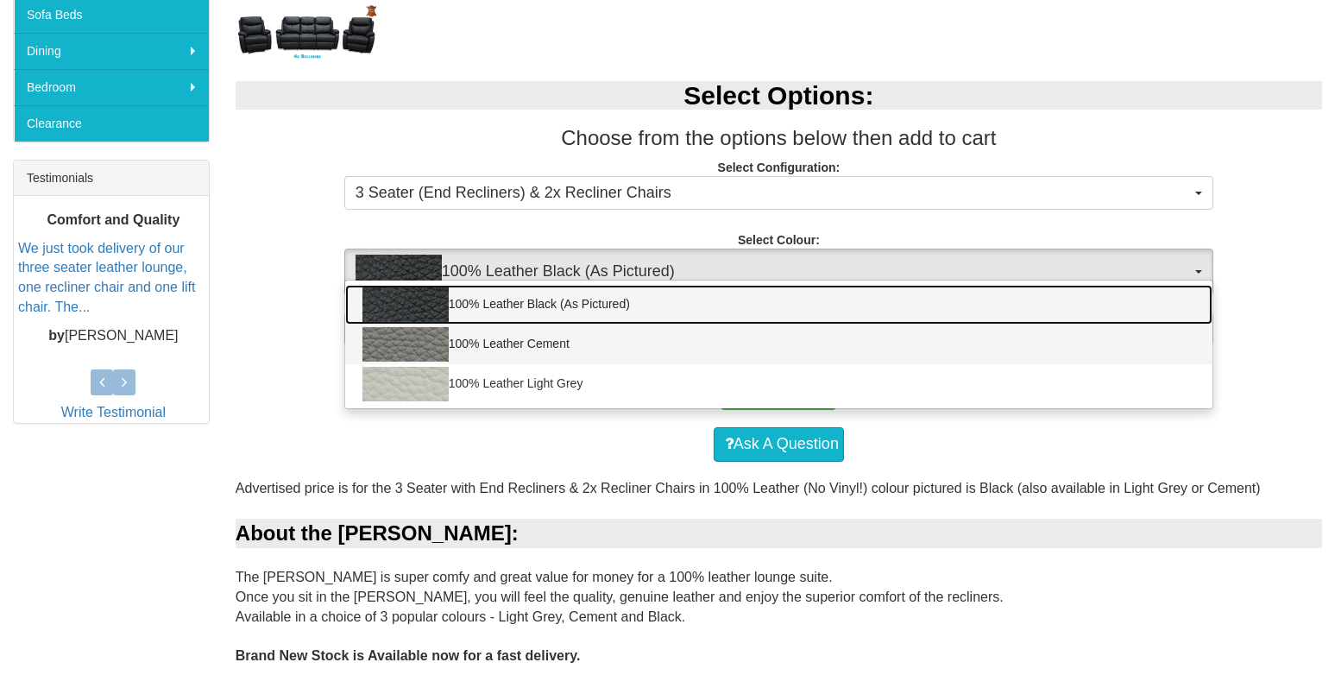
scroll to position [603, 0]
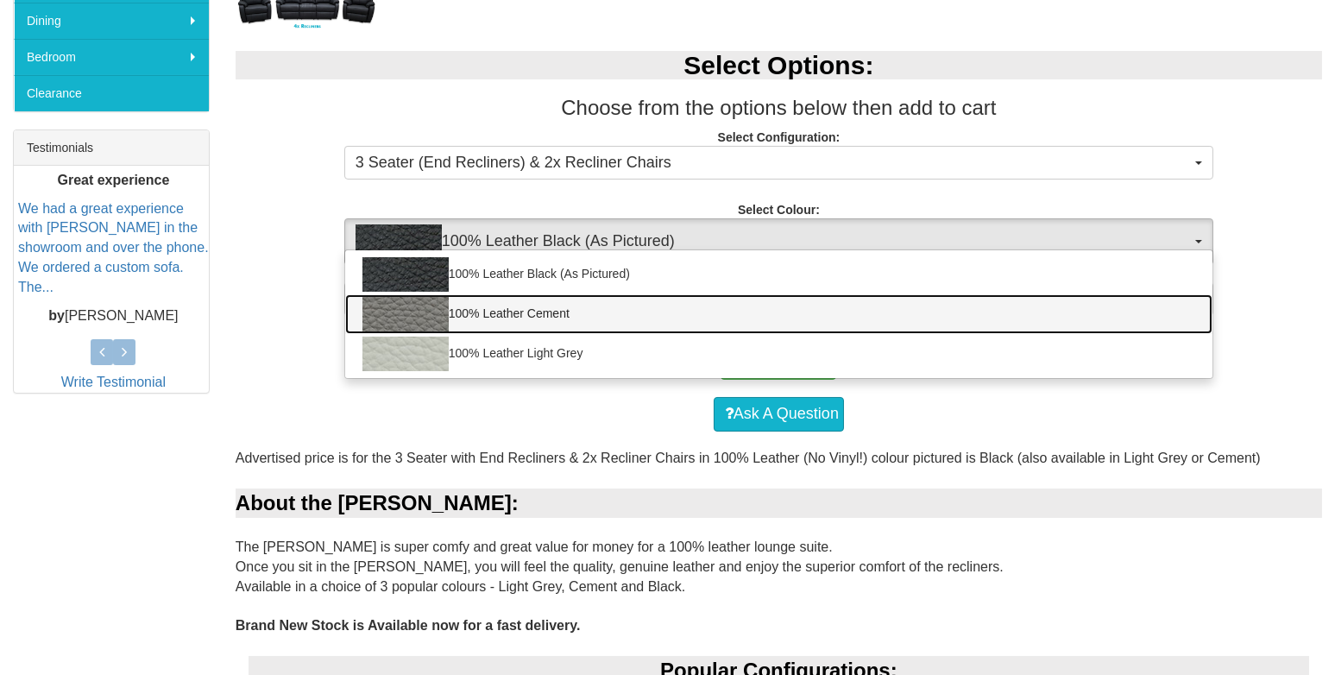
click at [418, 307] on img at bounding box center [405, 314] width 86 height 35
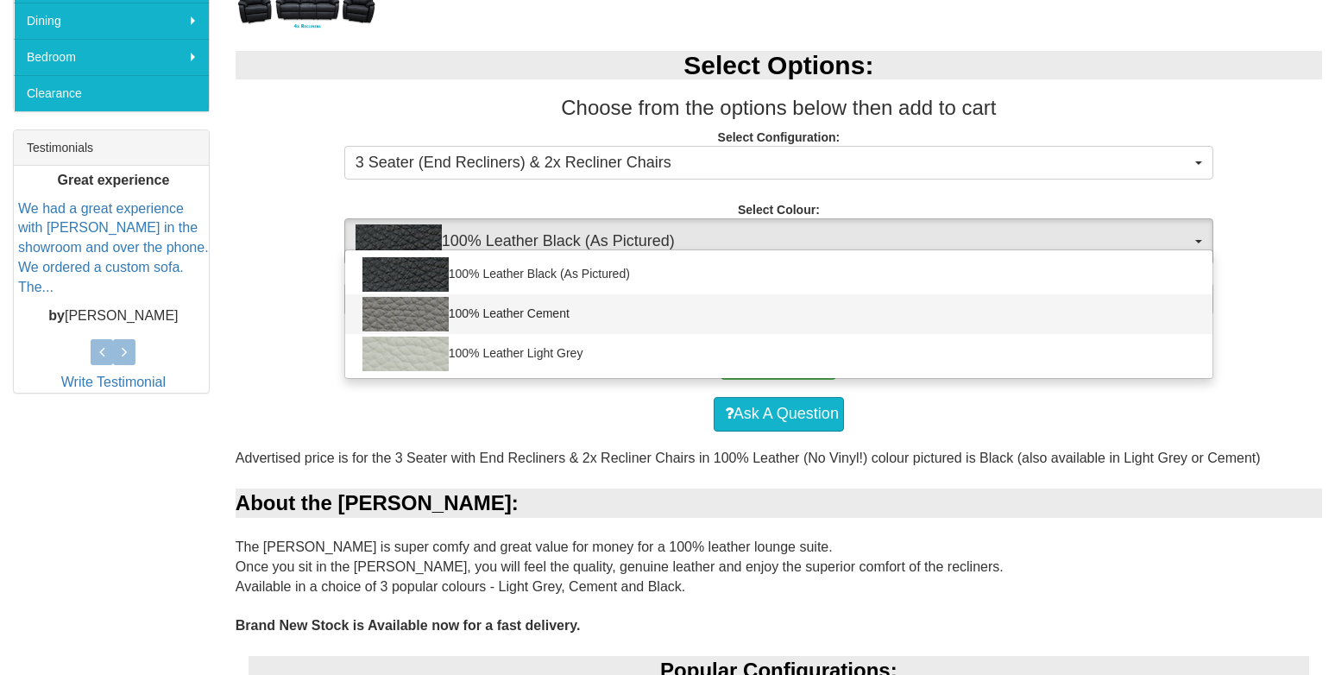
select select "2001"
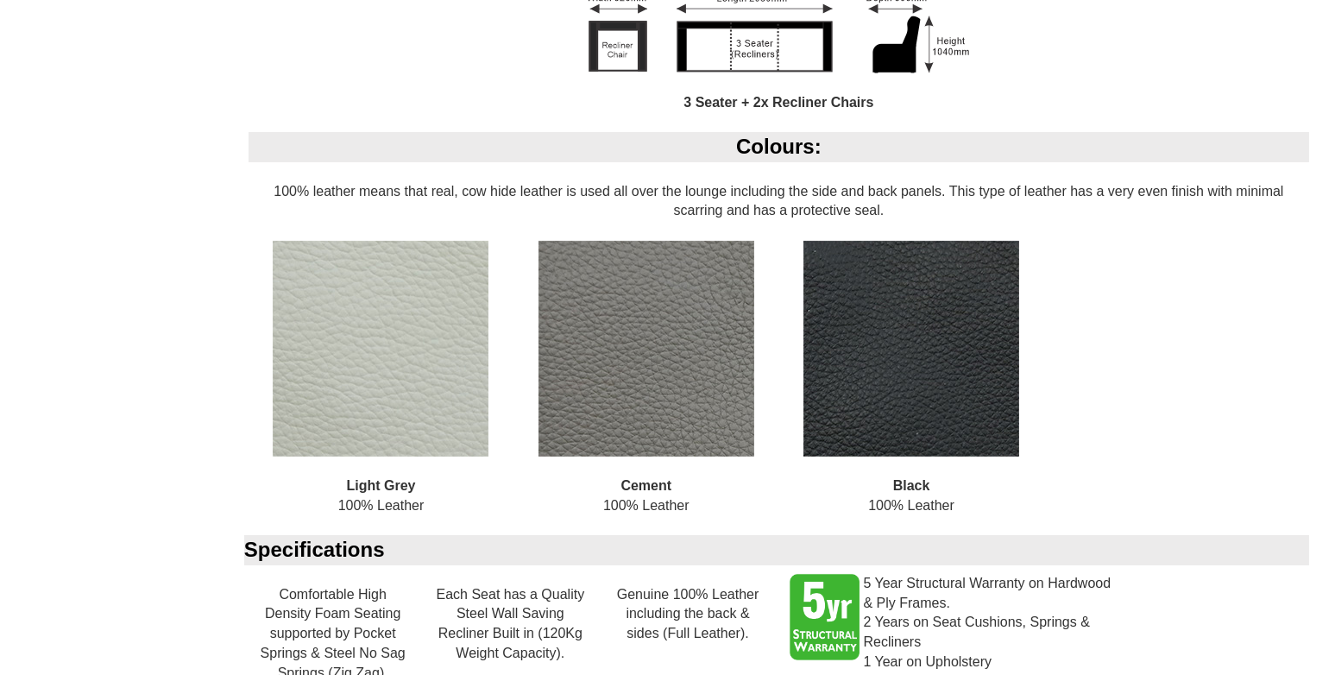
scroll to position [1380, 0]
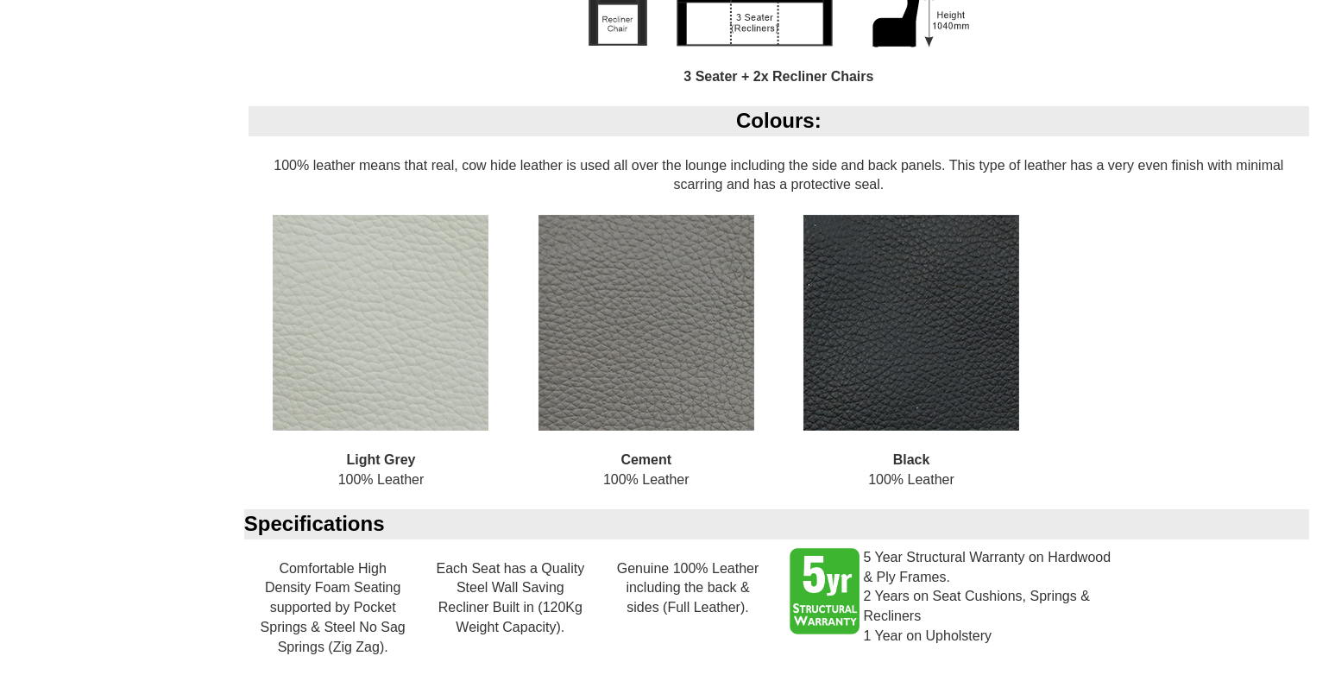
click at [609, 386] on img at bounding box center [646, 323] width 216 height 216
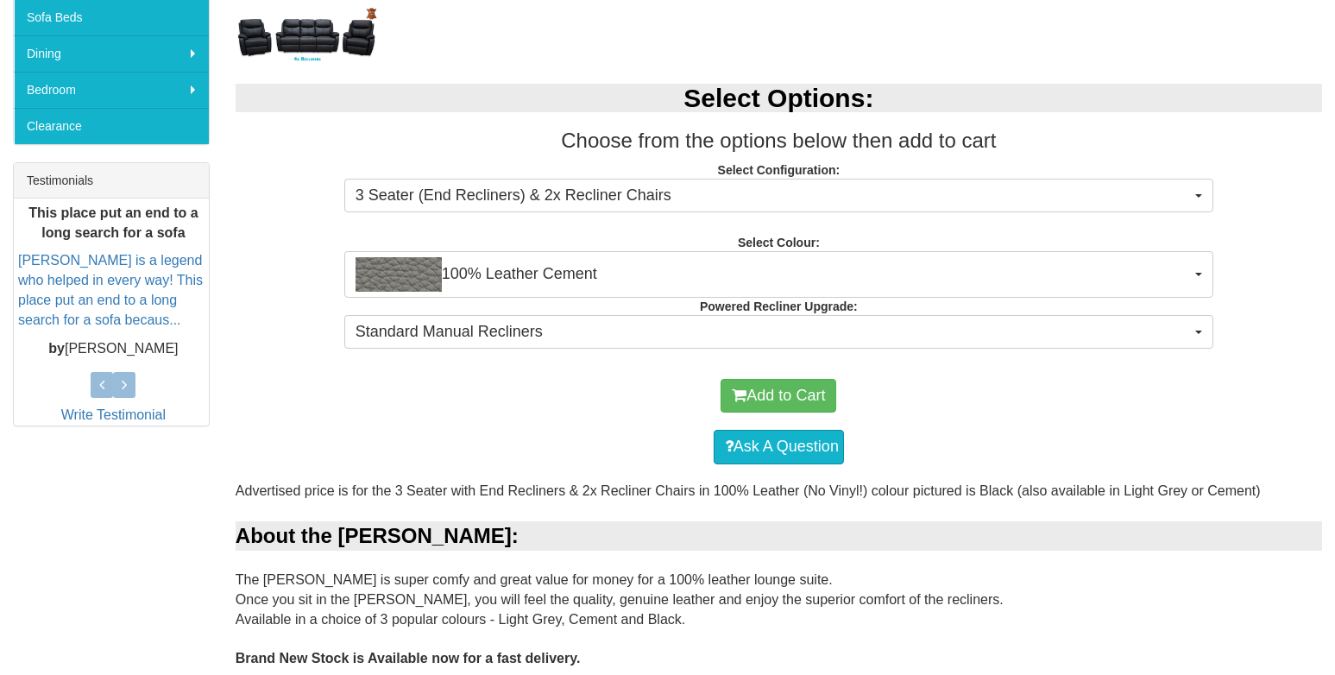
scroll to position [561, 0]
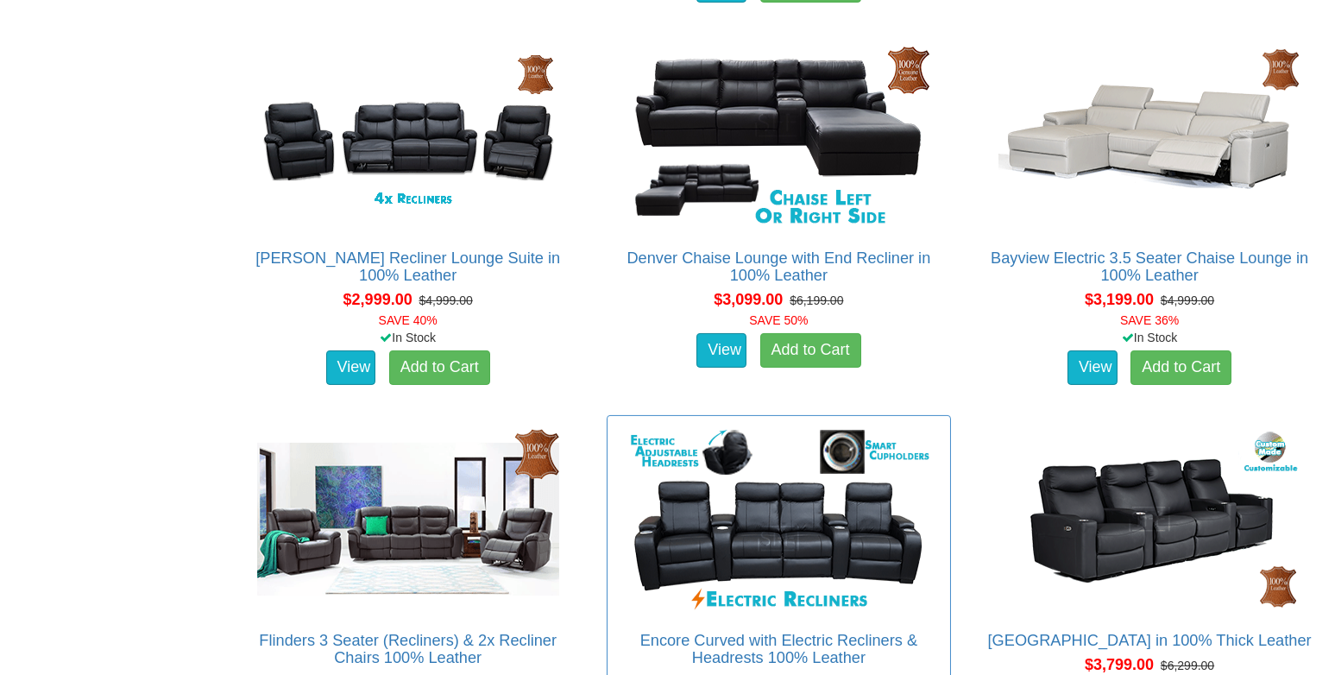
scroll to position [1466, 0]
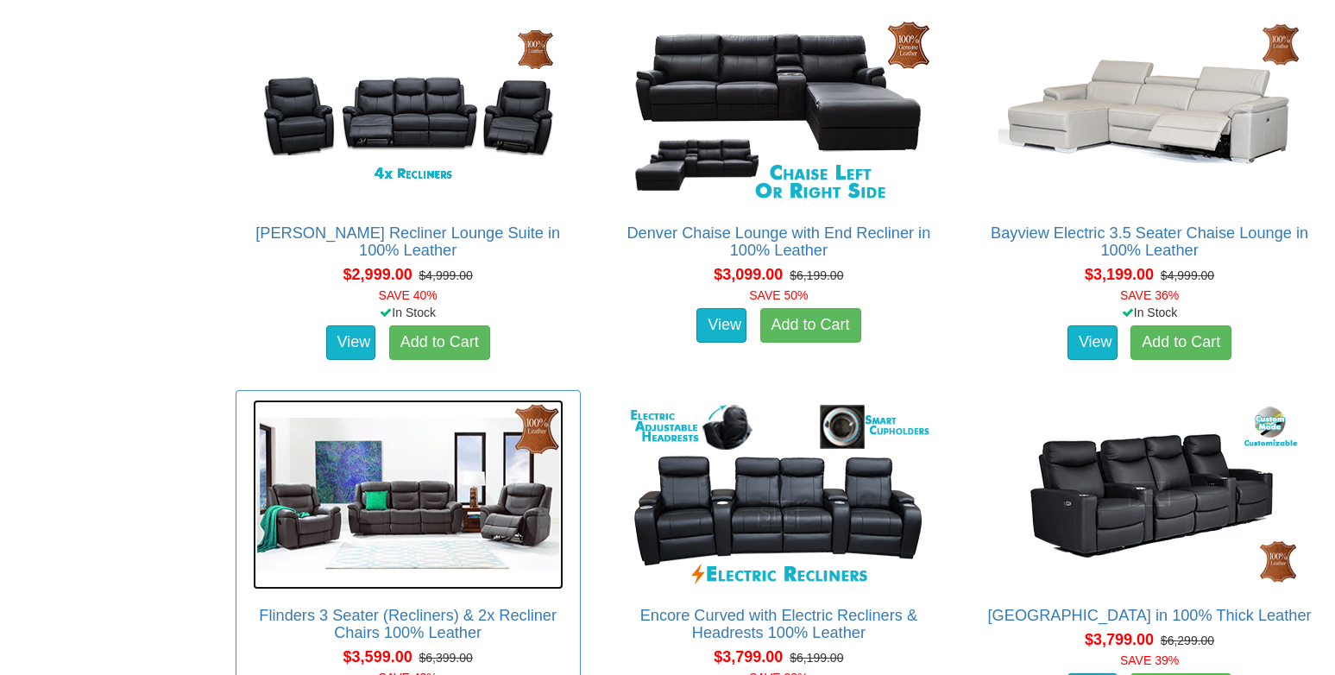
click at [399, 511] on img at bounding box center [408, 494] width 311 height 190
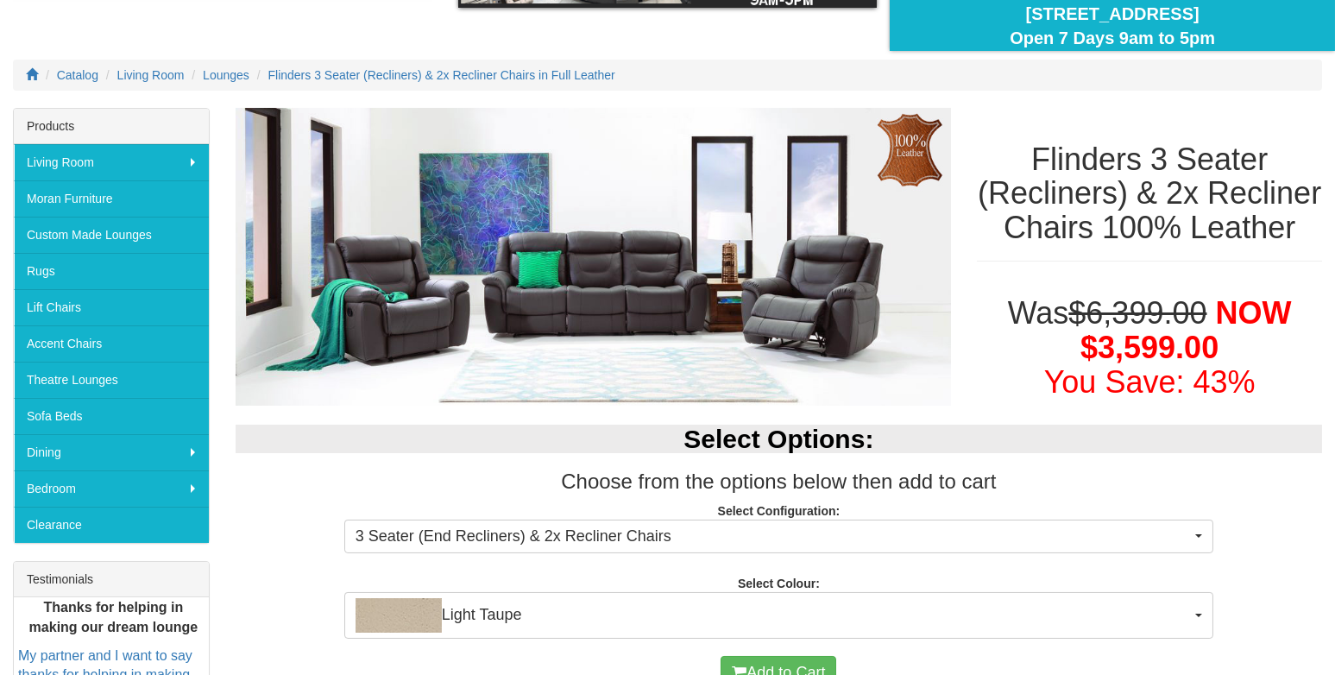
scroll to position [259, 0]
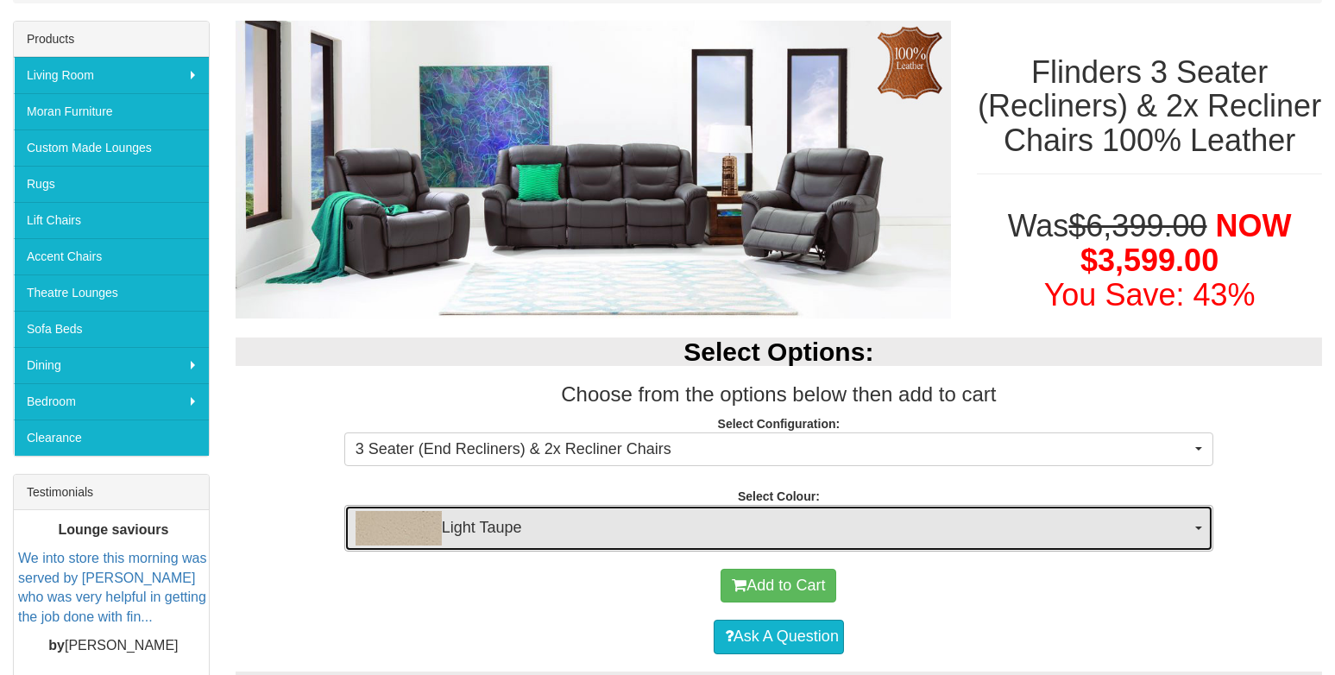
click at [1201, 526] on span "button" at bounding box center [1198, 527] width 7 height 3
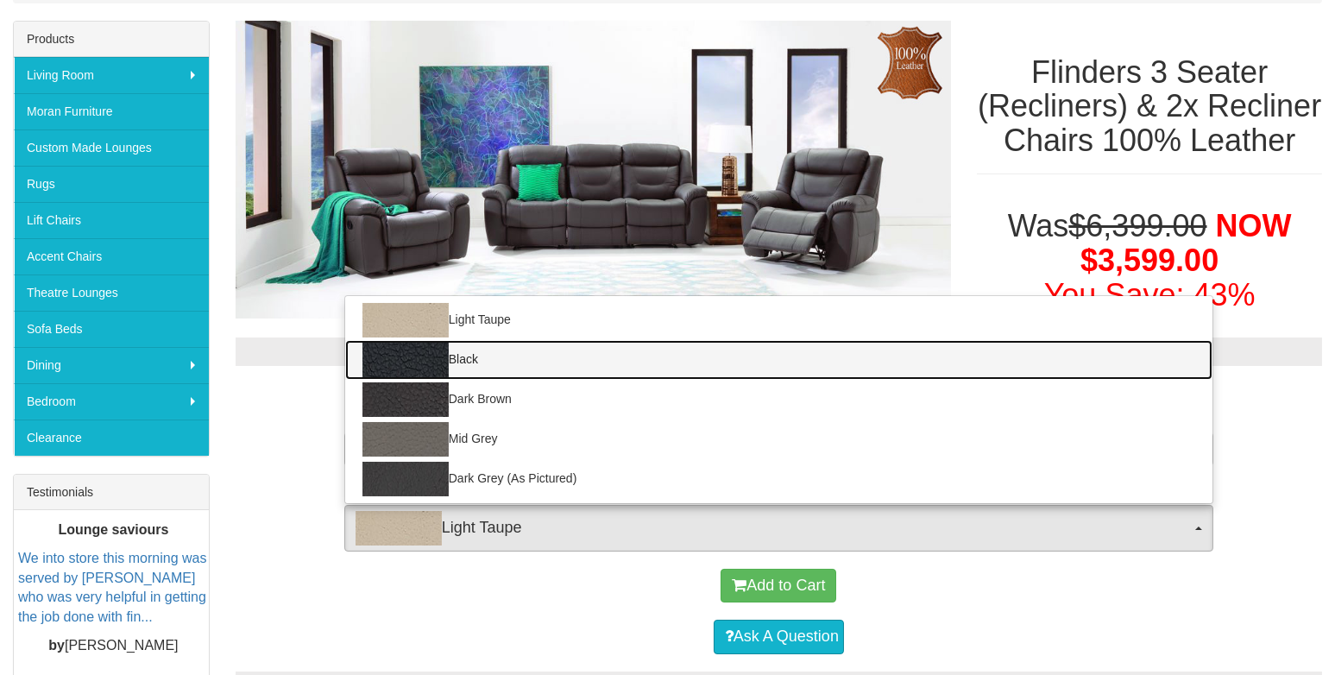
click at [397, 367] on img at bounding box center [405, 360] width 86 height 35
select select "184"
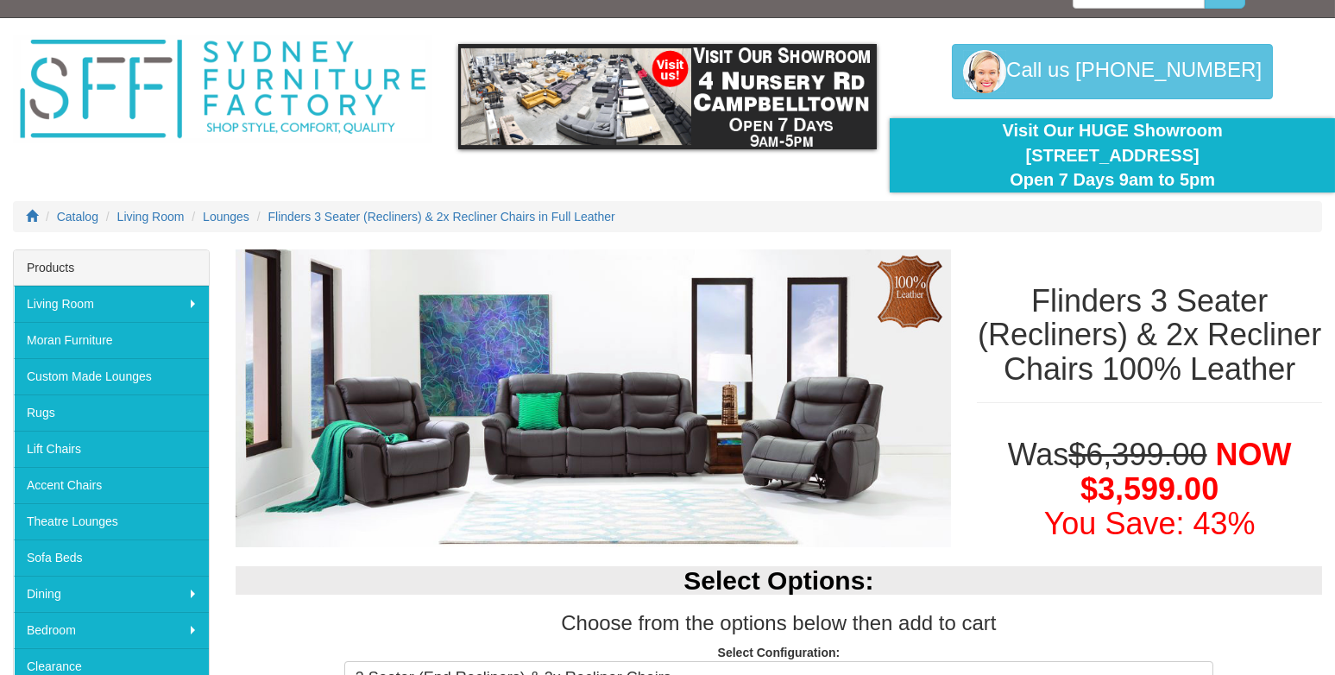
scroll to position [0, 0]
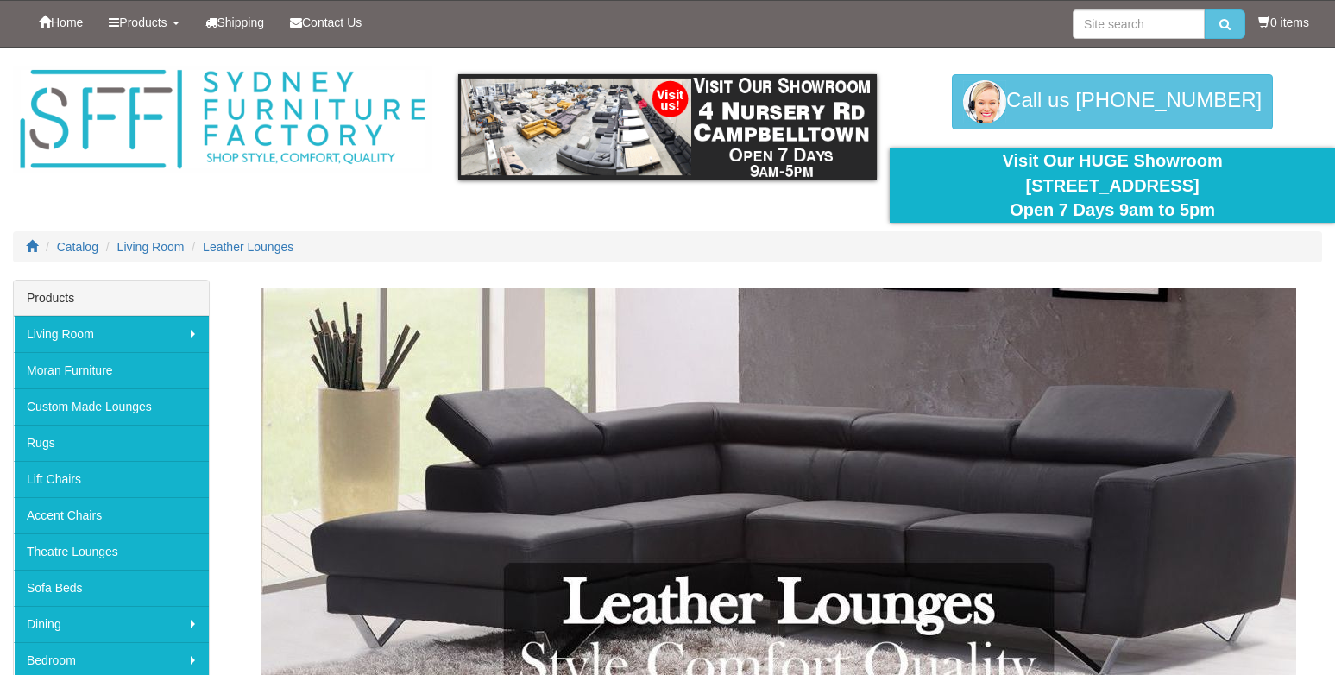
scroll to position [1466, 0]
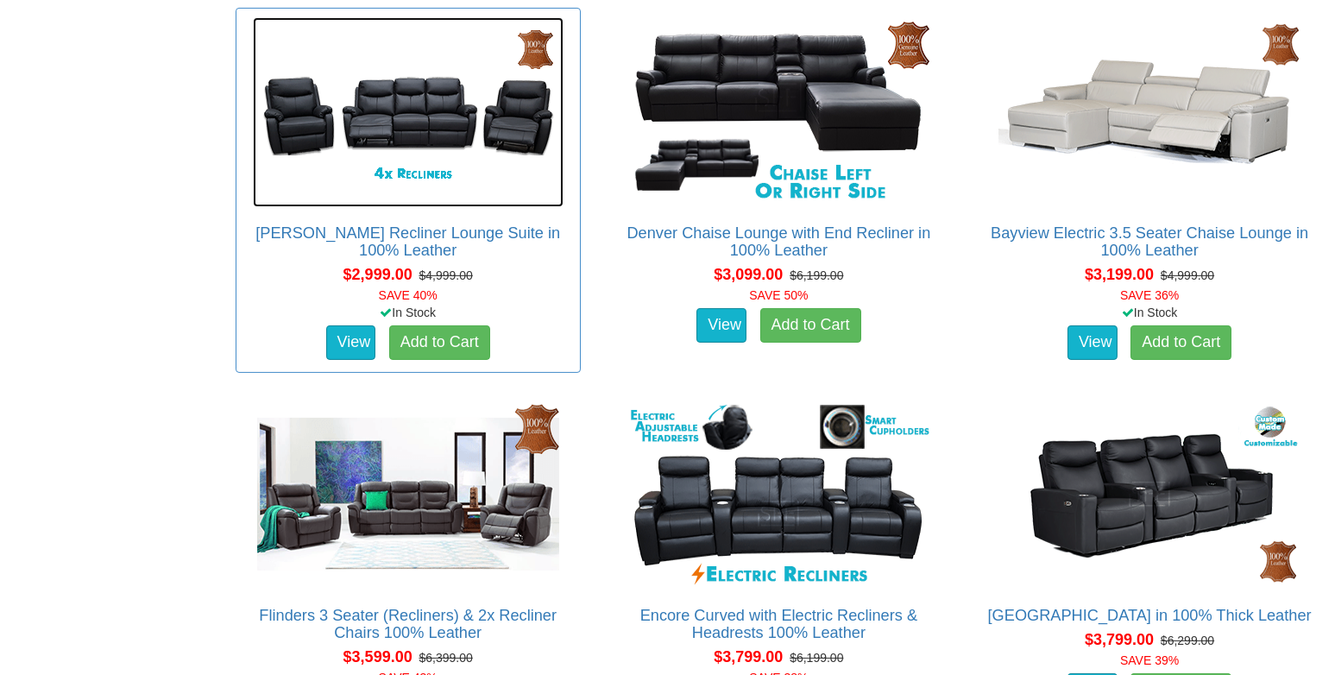
click at [381, 118] on img at bounding box center [408, 112] width 311 height 190
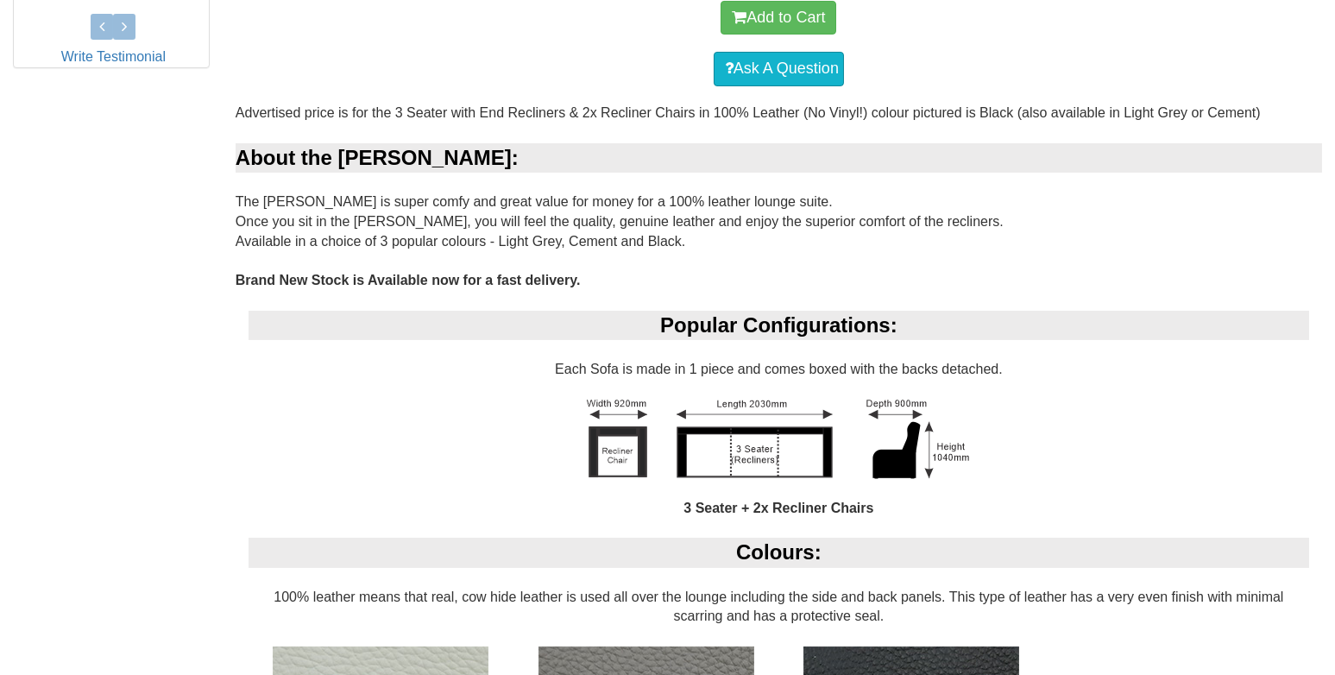
scroll to position [949, 0]
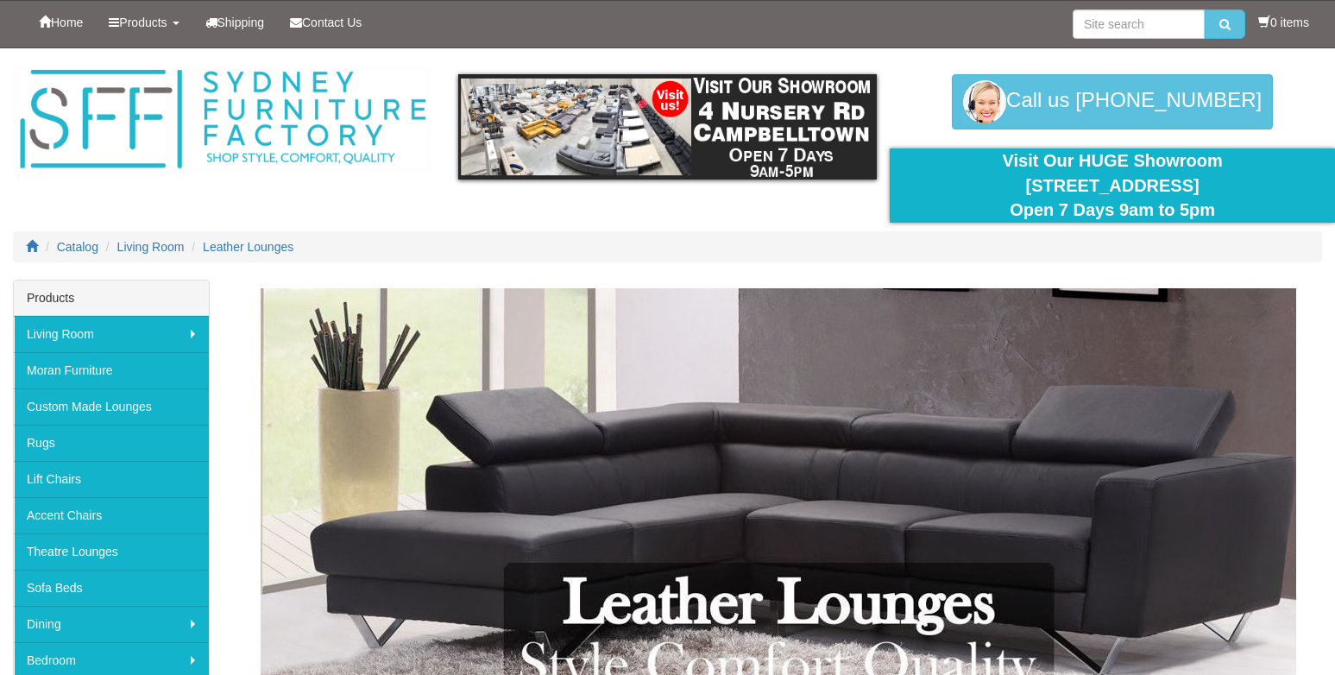
scroll to position [1466, 0]
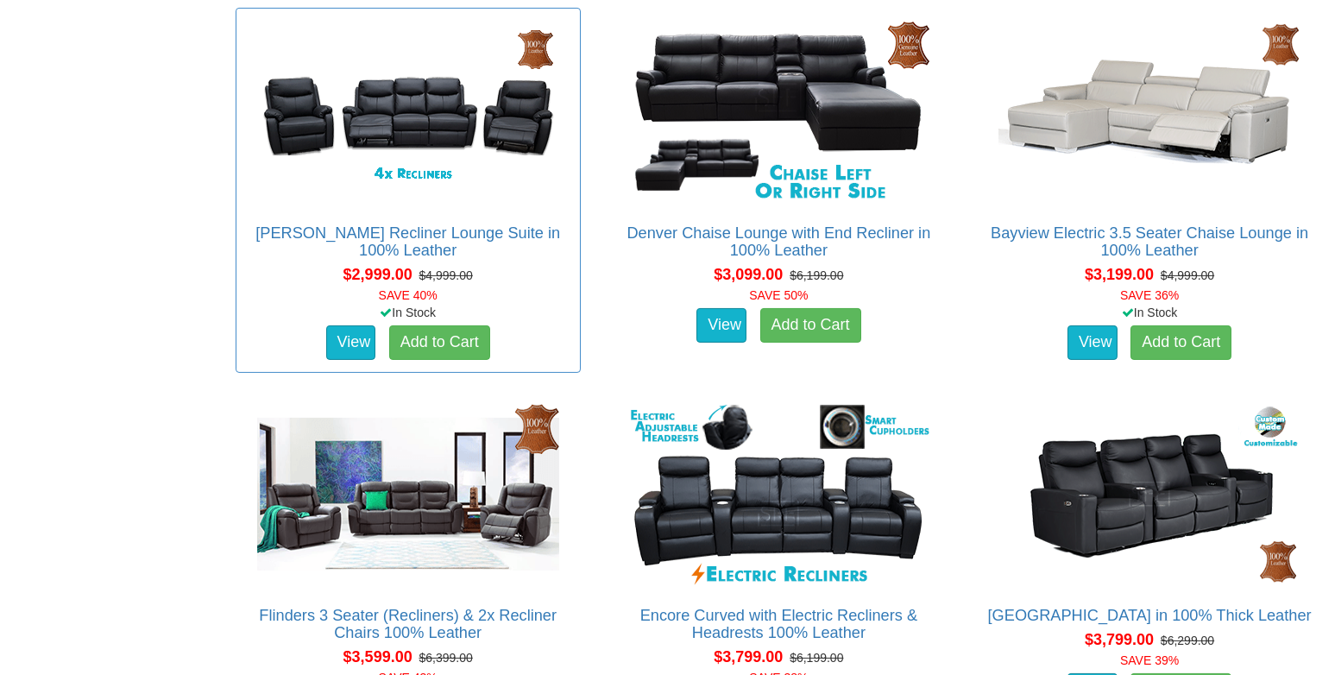
click at [439, 268] on del "$4,999.00" at bounding box center [444, 275] width 53 height 14
drag, startPoint x: 437, startPoint y: 267, endPoint x: 167, endPoint y: 490, distance: 349.3
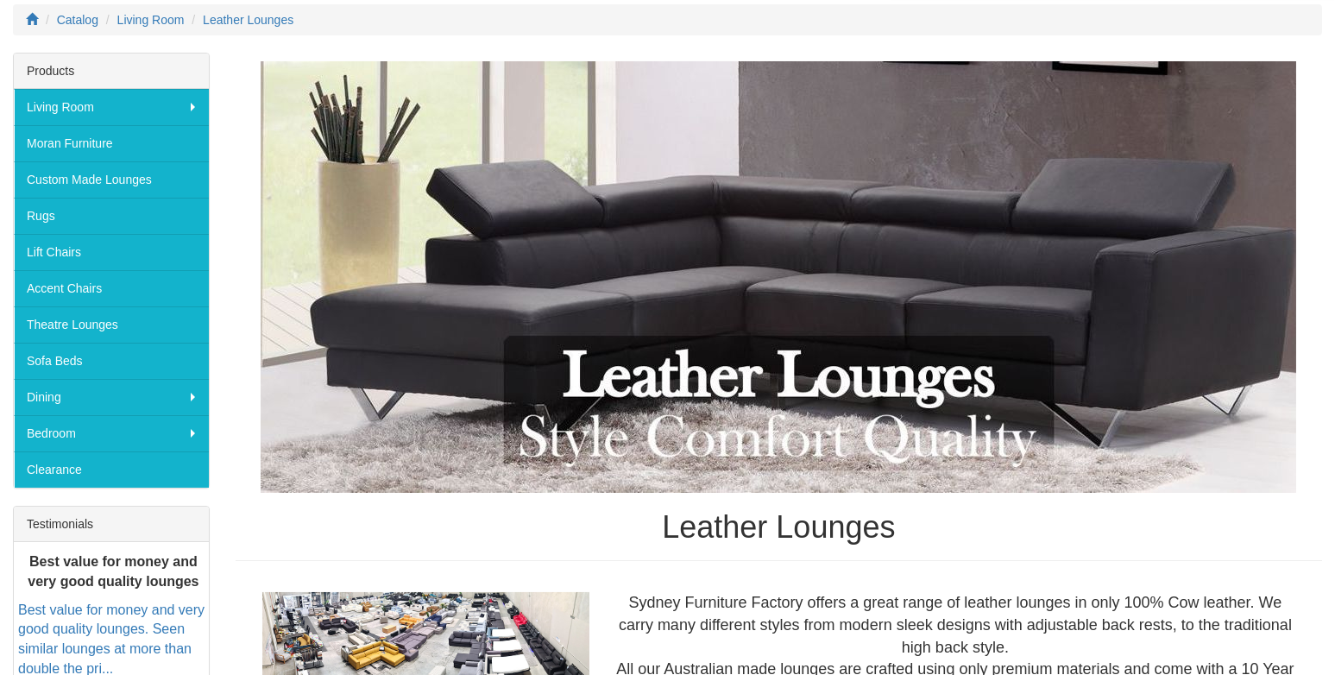
scroll to position [0, 0]
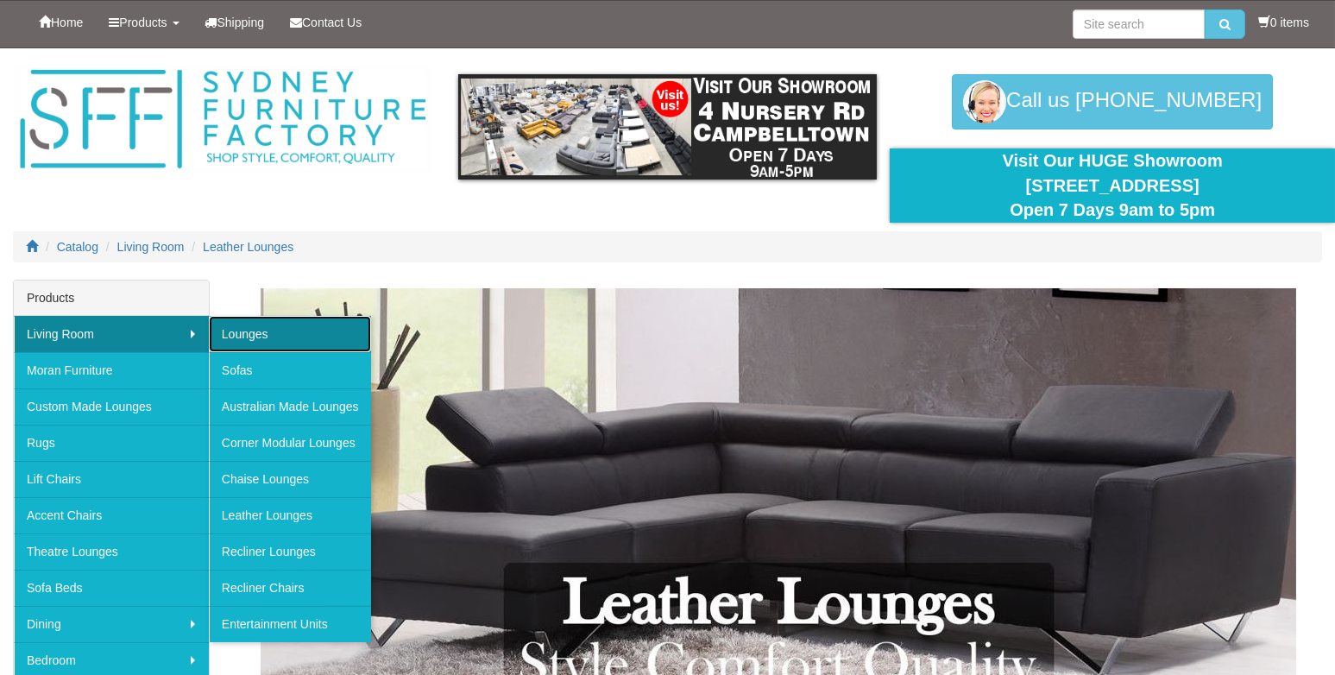
click at [237, 331] on link "Lounges" at bounding box center [290, 334] width 162 height 36
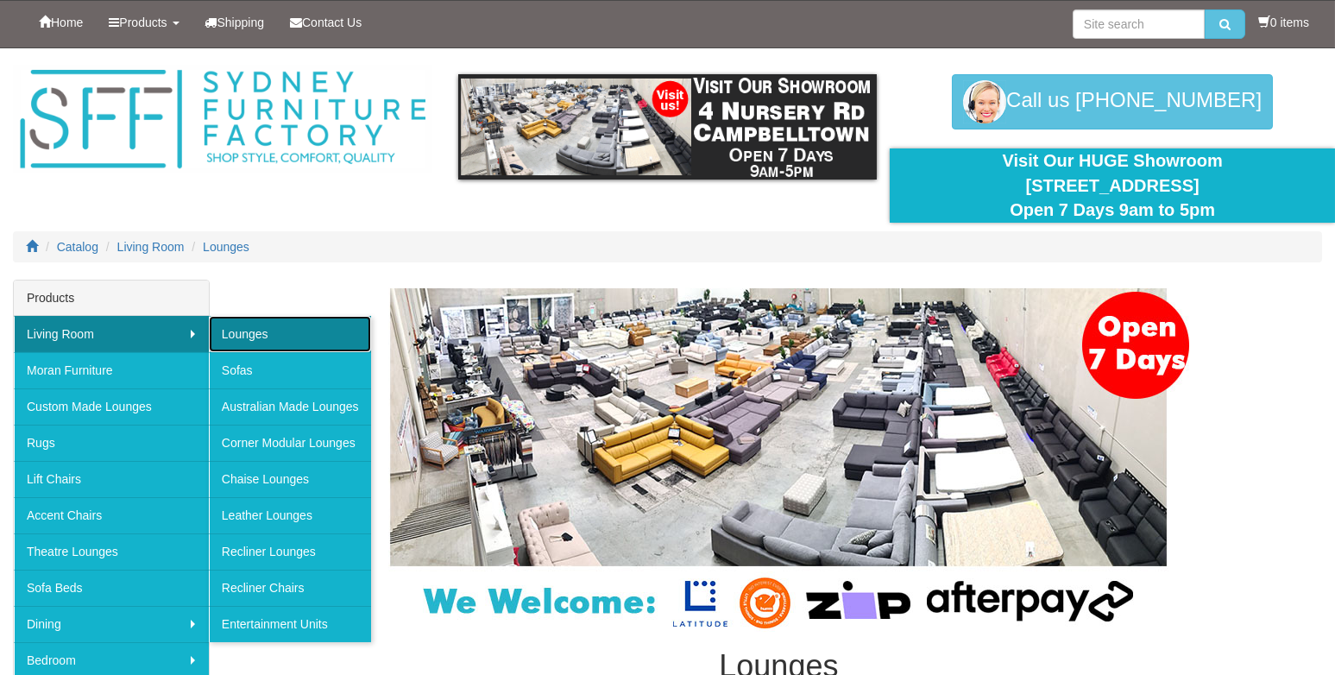
click at [226, 331] on link "Lounges" at bounding box center [290, 334] width 162 height 36
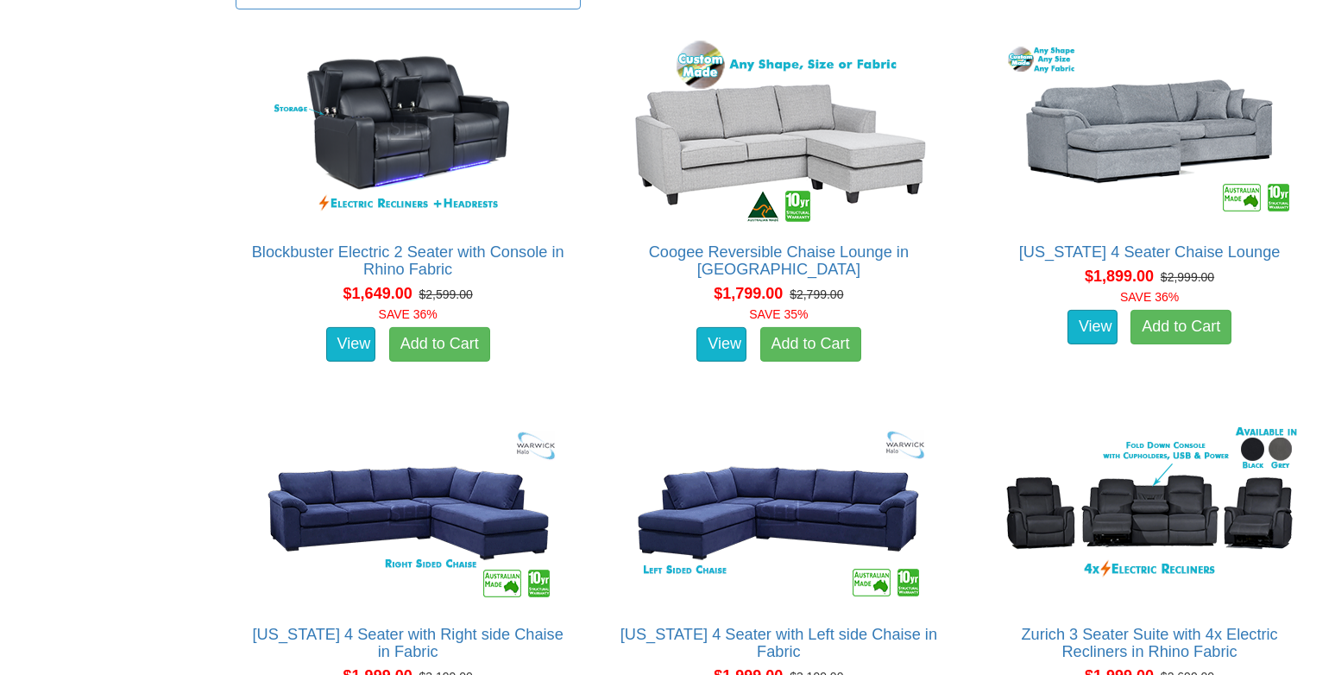
scroll to position [2157, 0]
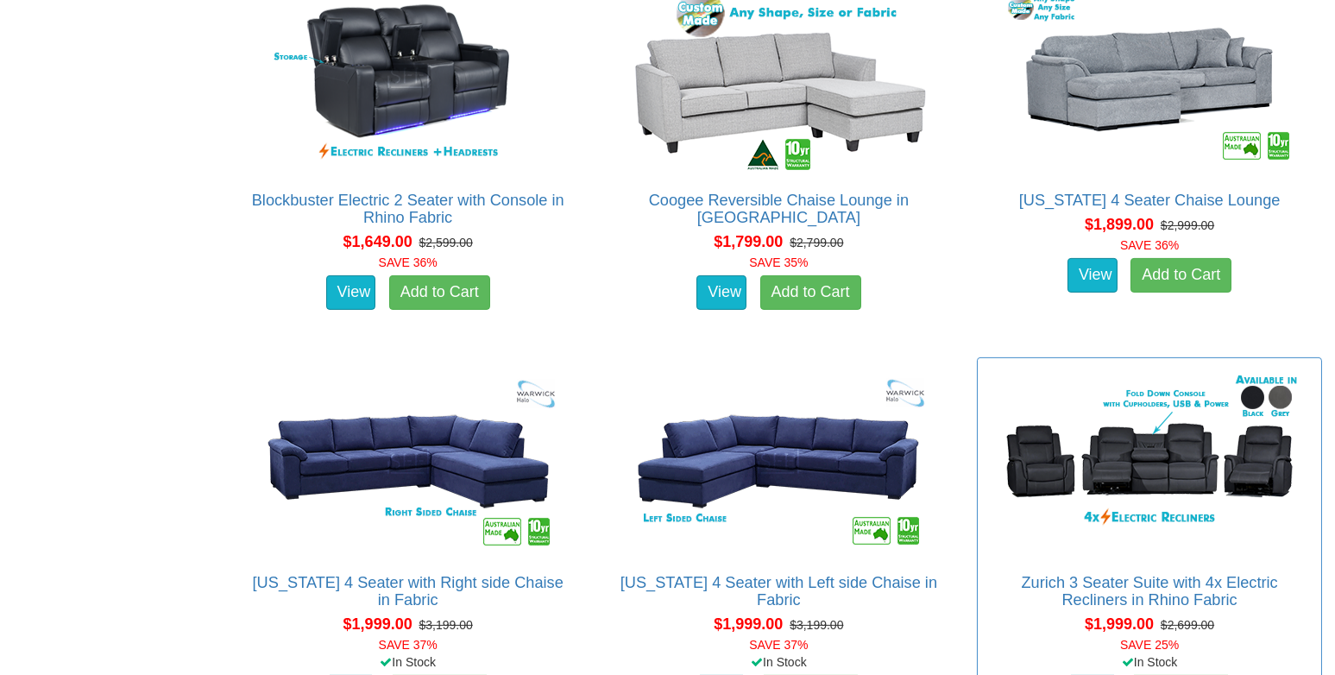
click at [1045, 566] on div "Zurich 3 Seater Suite with 4x Electric Recliners in Rhino Fabric Pictured above…" at bounding box center [1149, 539] width 345 height 365
click at [1050, 586] on link "Zurich 3 Seater Suite with 4x Electric Recliners in Rhino Fabric" at bounding box center [1150, 591] width 256 height 35
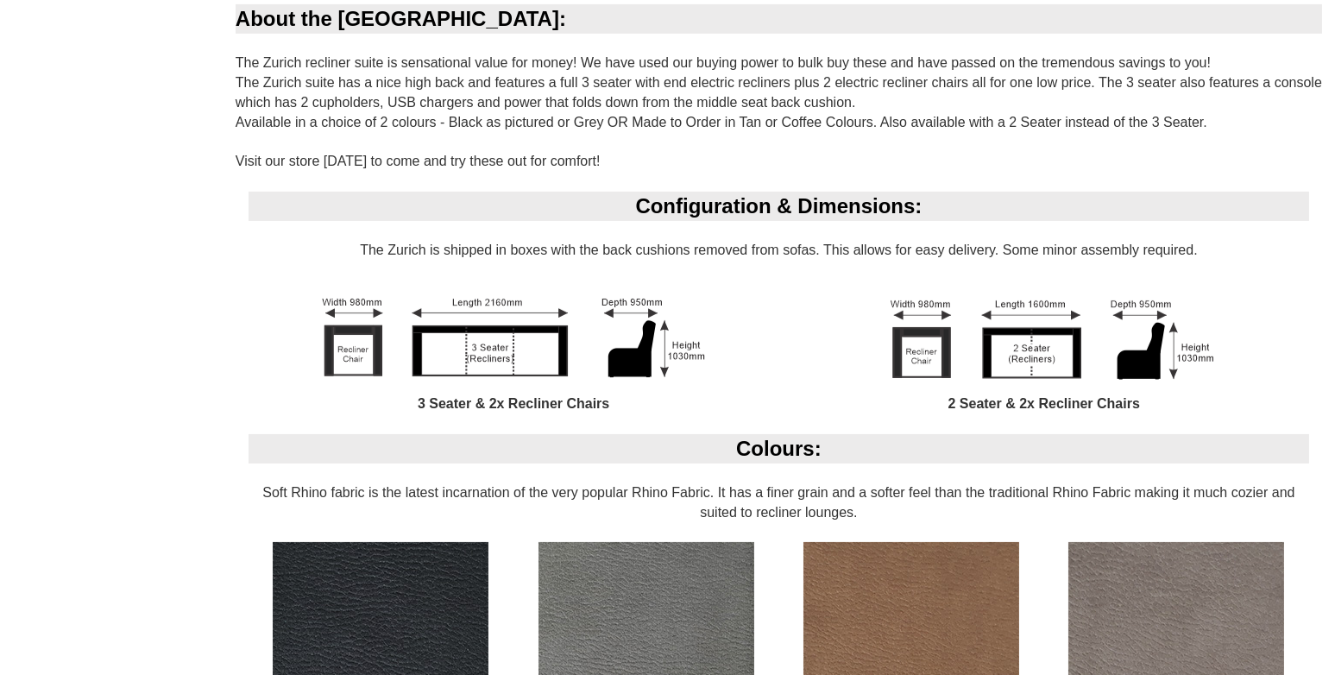
scroll to position [1207, 0]
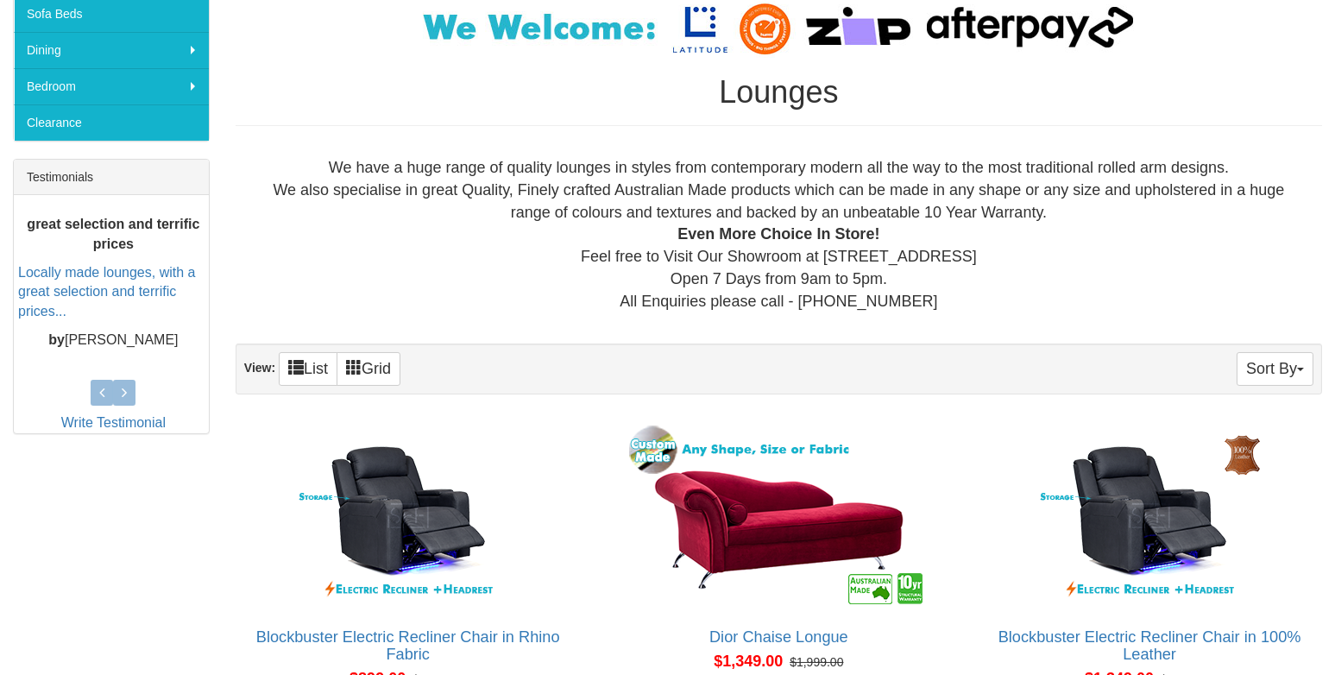
scroll to position [603, 0]
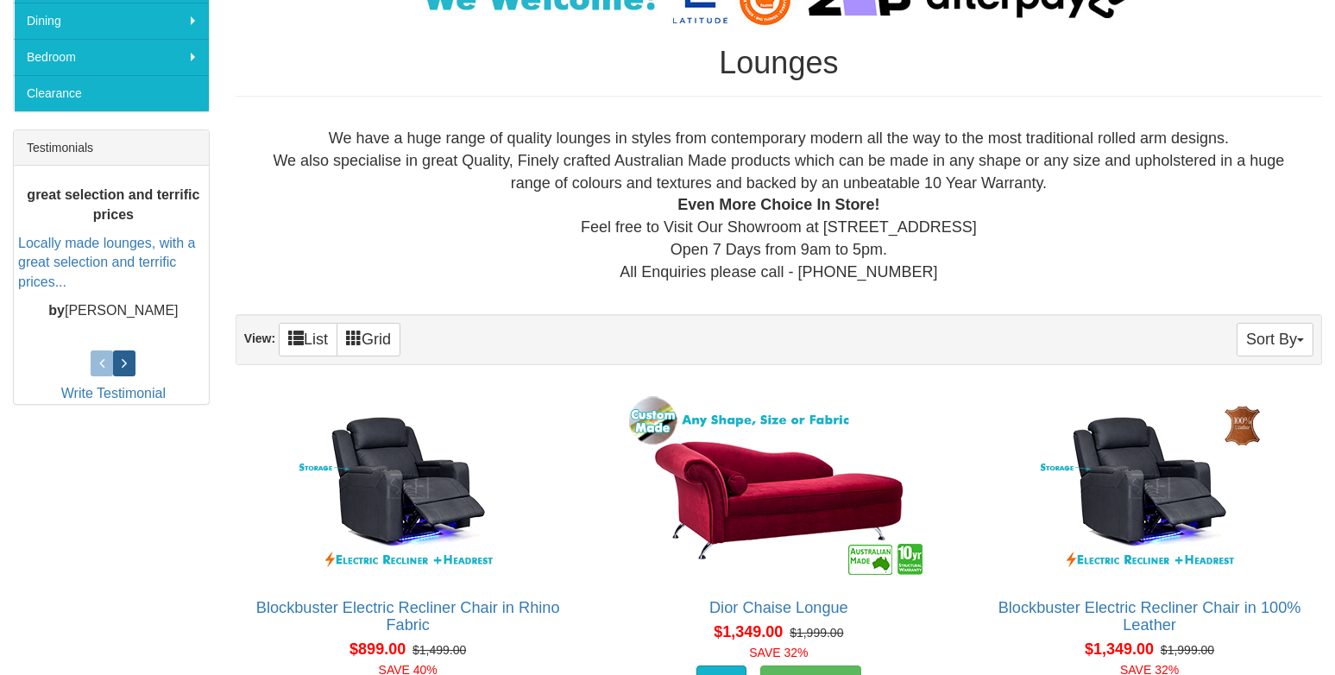
click at [122, 362] on icon at bounding box center [124, 363] width 5 height 16
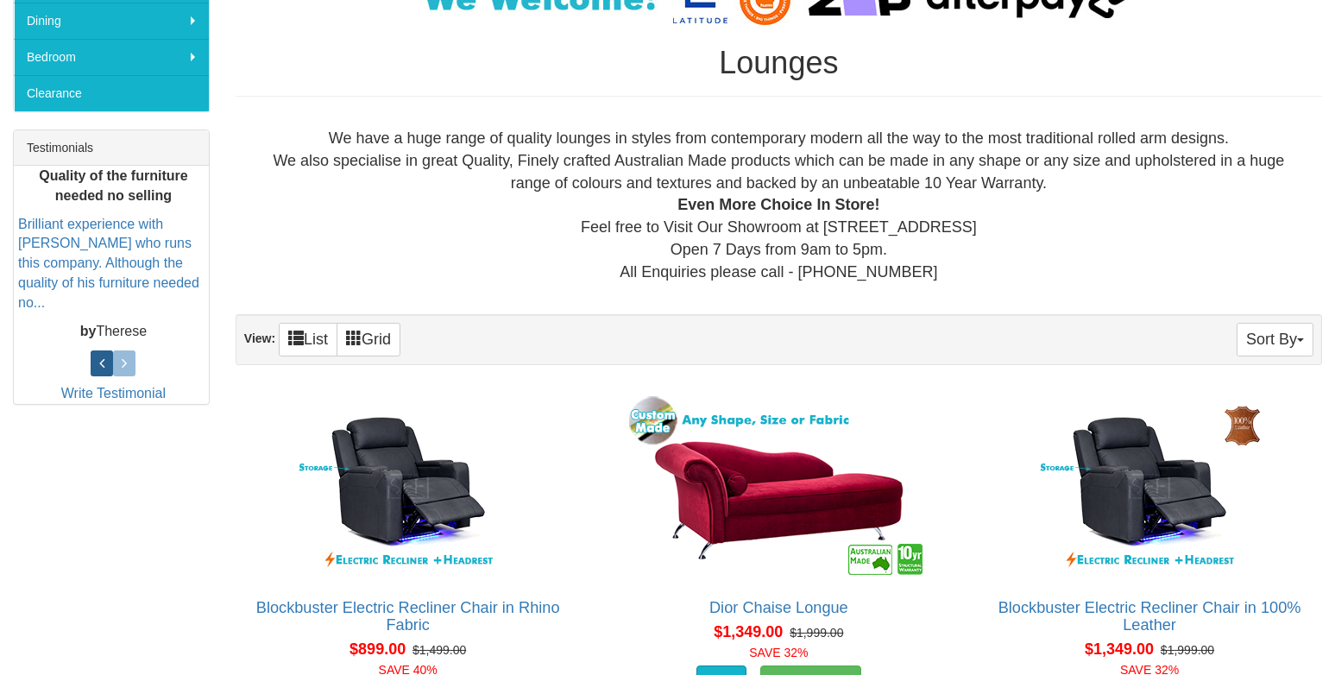
click at [104, 360] on icon at bounding box center [101, 363] width 5 height 16
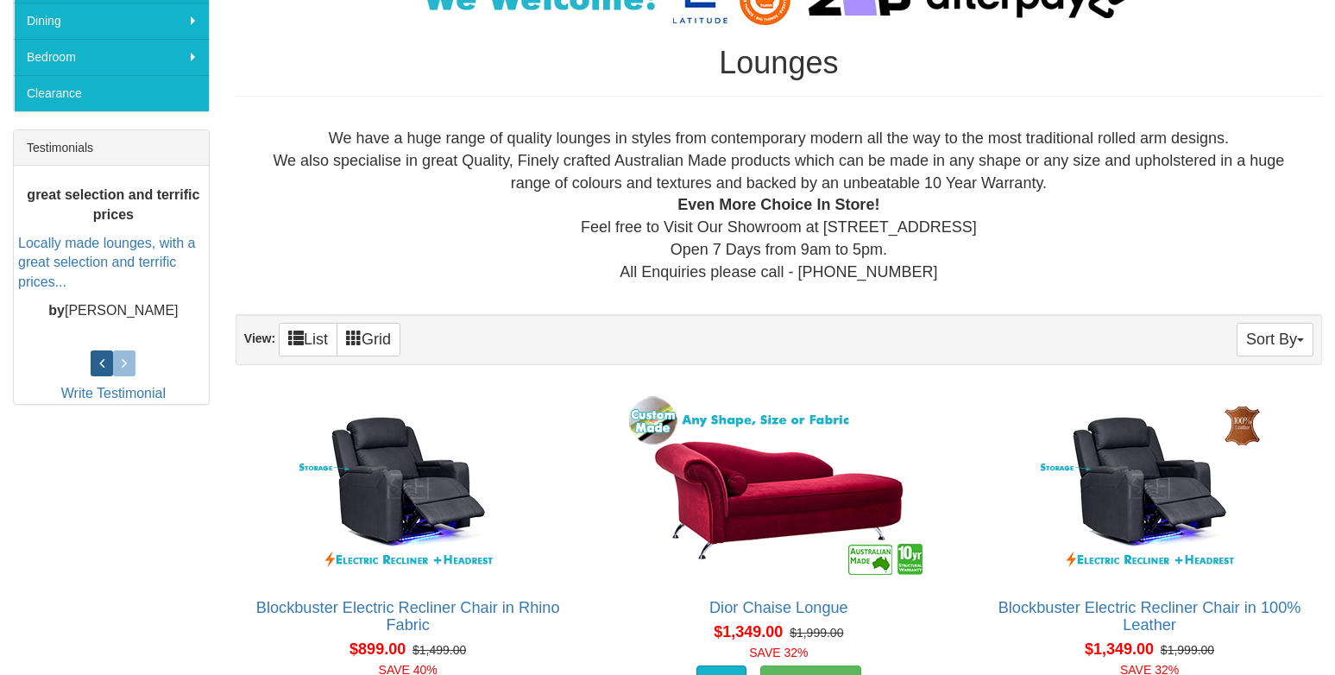
click at [104, 360] on icon at bounding box center [101, 363] width 5 height 16
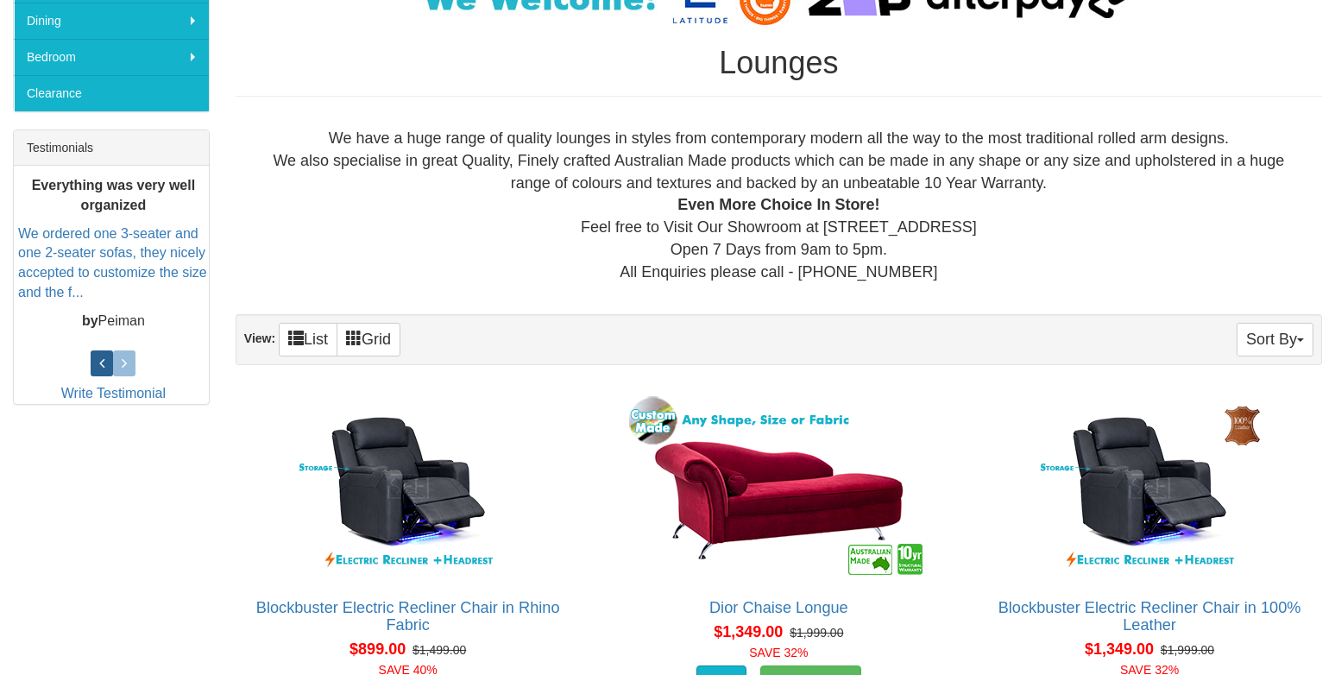
click at [101, 356] on icon at bounding box center [101, 363] width 5 height 16
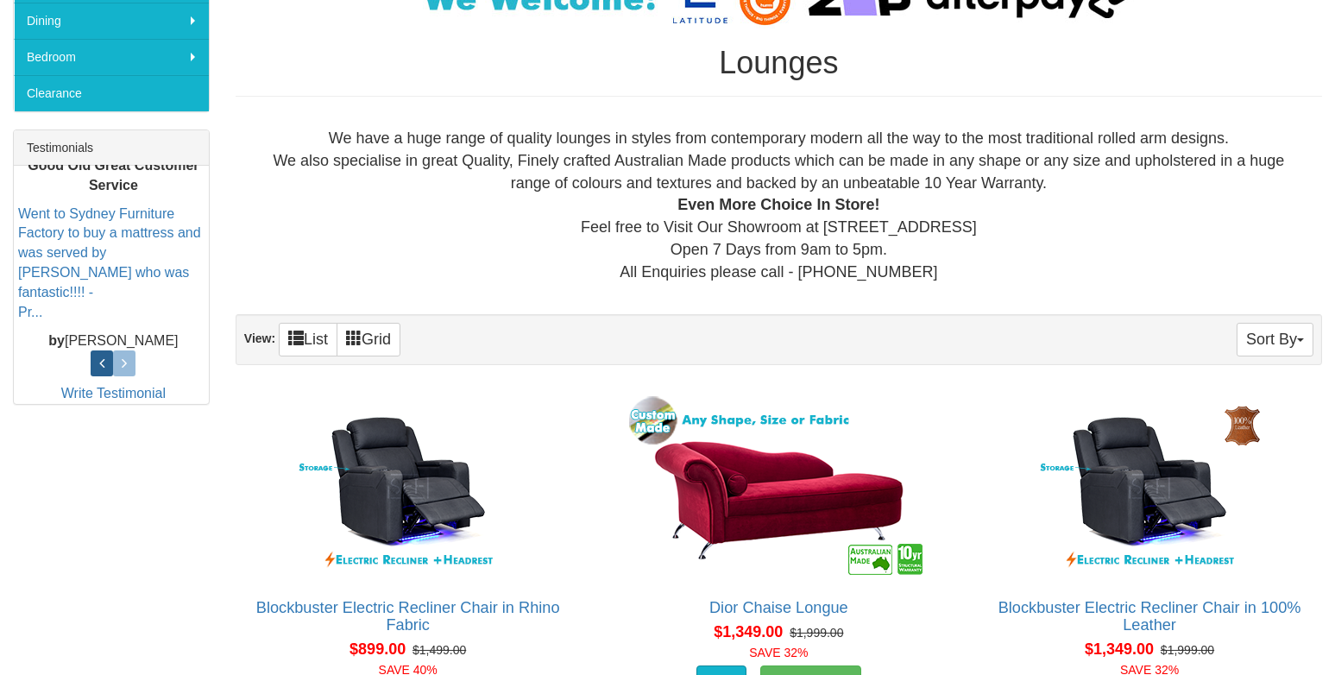
click at [101, 356] on icon at bounding box center [101, 363] width 5 height 16
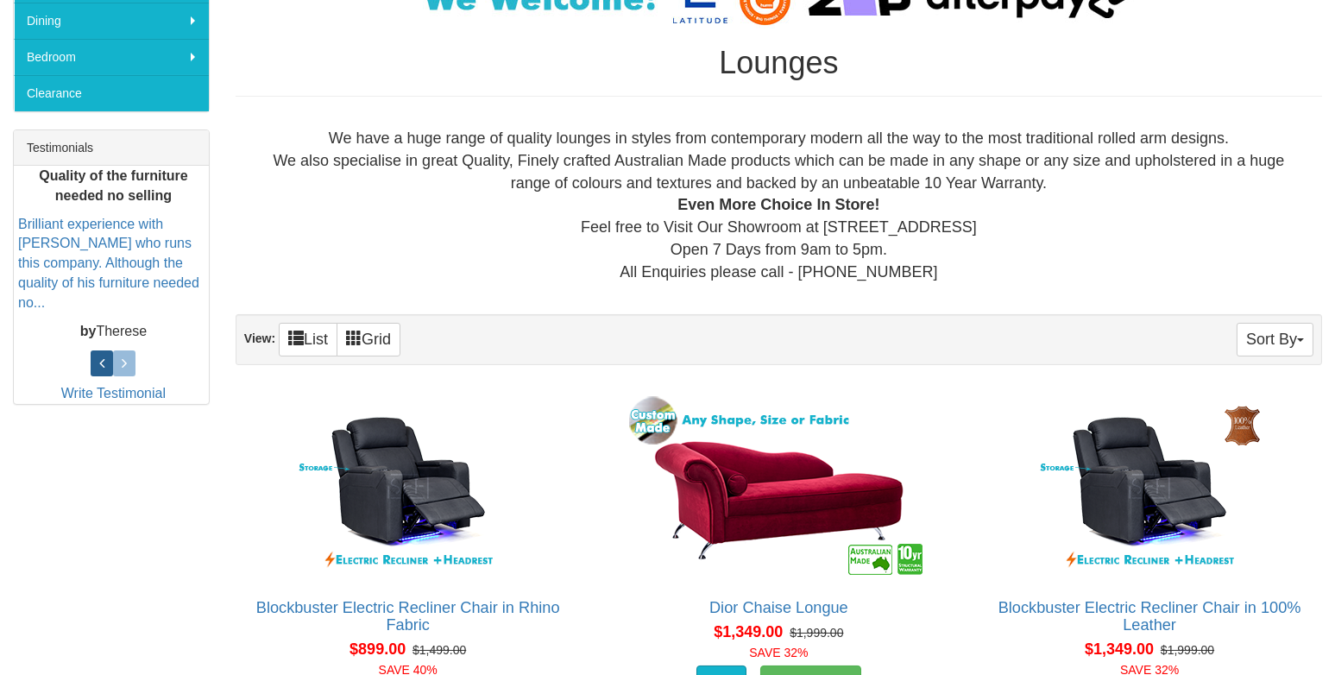
click at [101, 356] on icon at bounding box center [101, 363] width 5 height 16
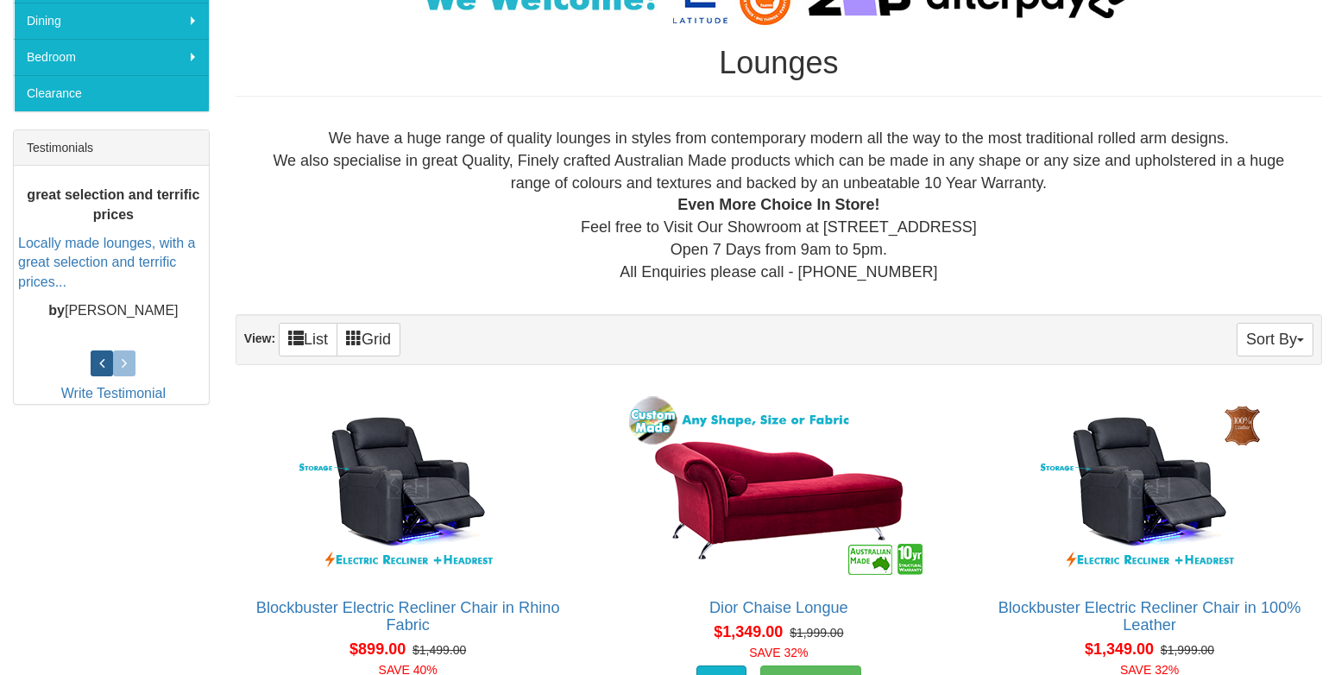
click at [101, 356] on icon at bounding box center [101, 363] width 5 height 16
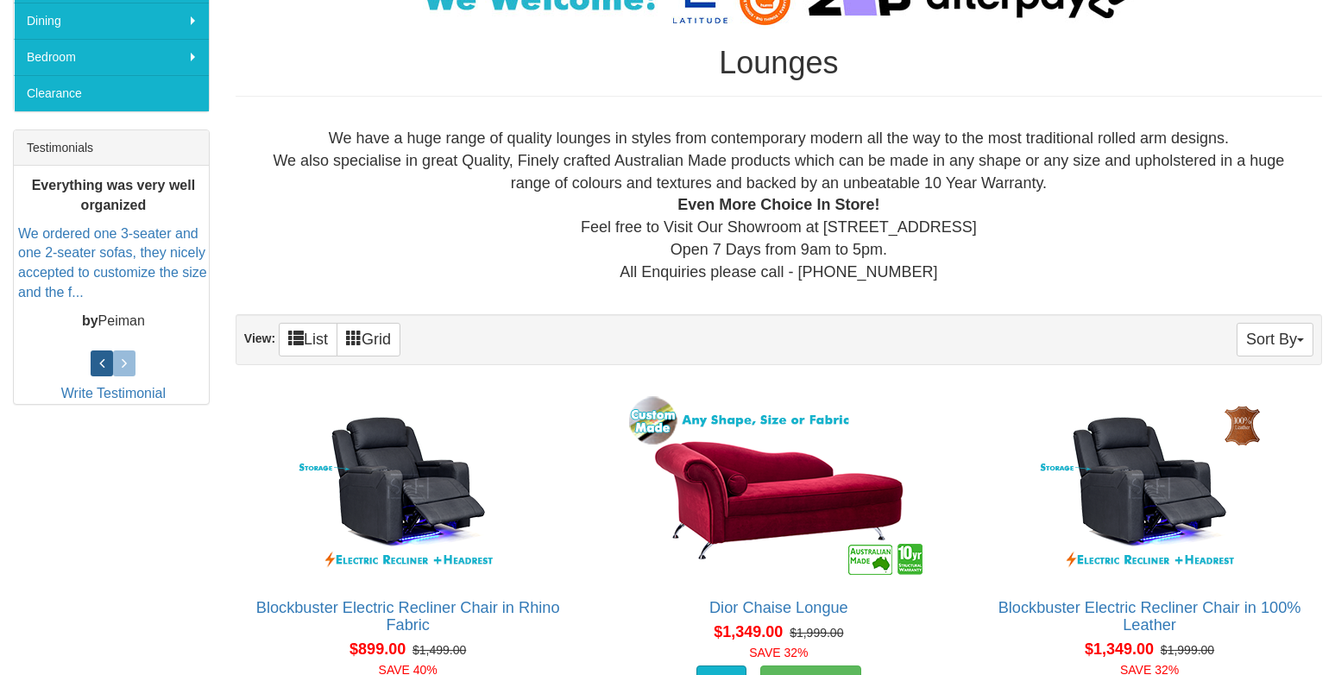
click at [101, 355] on icon at bounding box center [101, 363] width 5 height 16
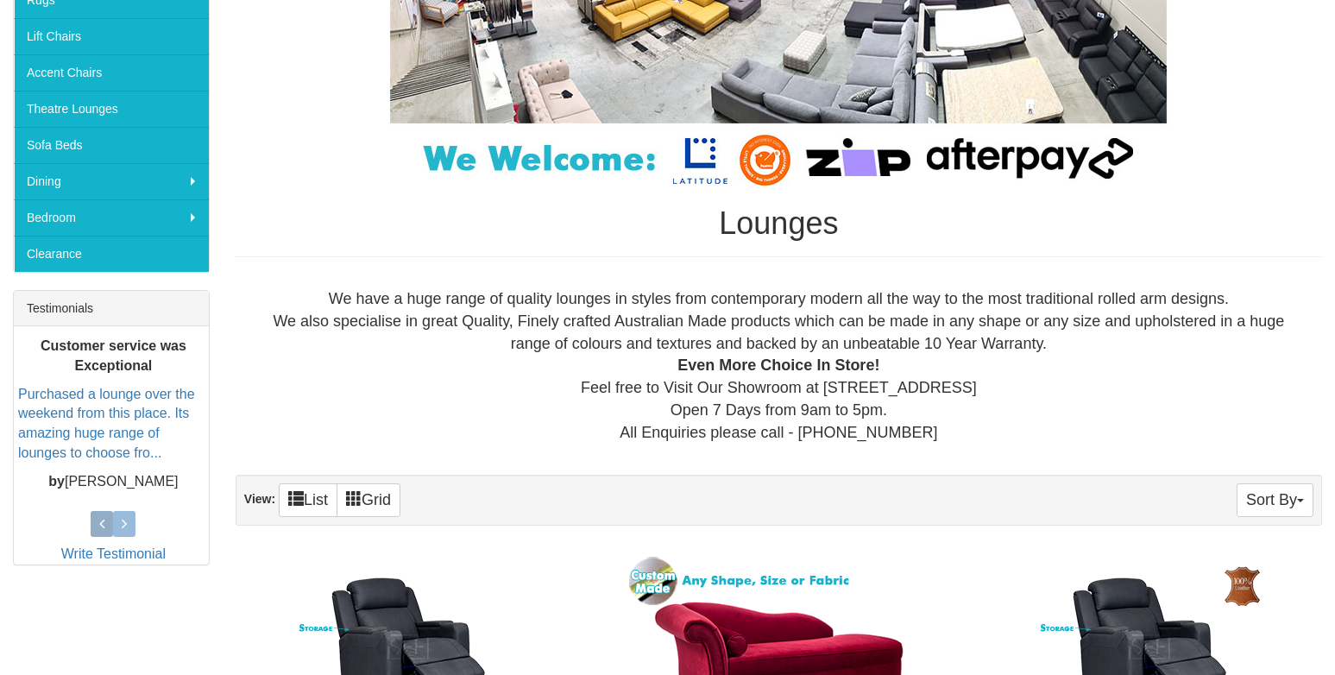
scroll to position [431, 0]
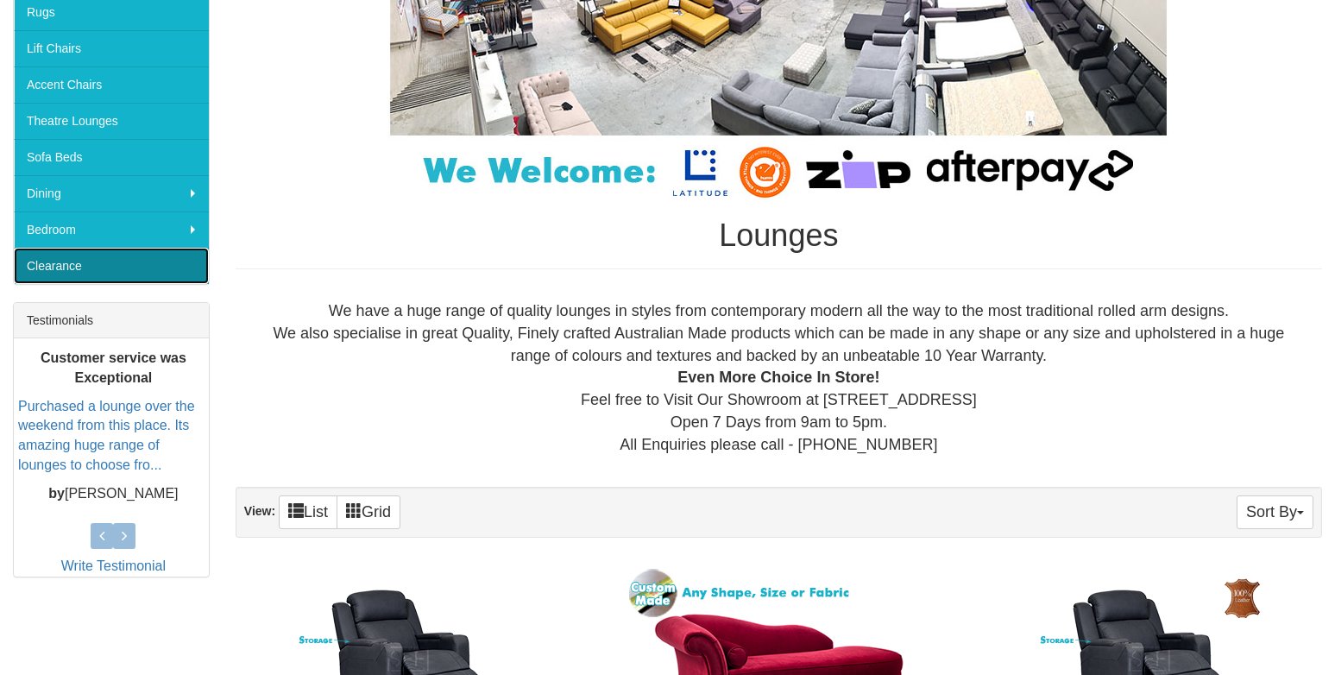
click at [83, 260] on link "Clearance" at bounding box center [111, 266] width 195 height 36
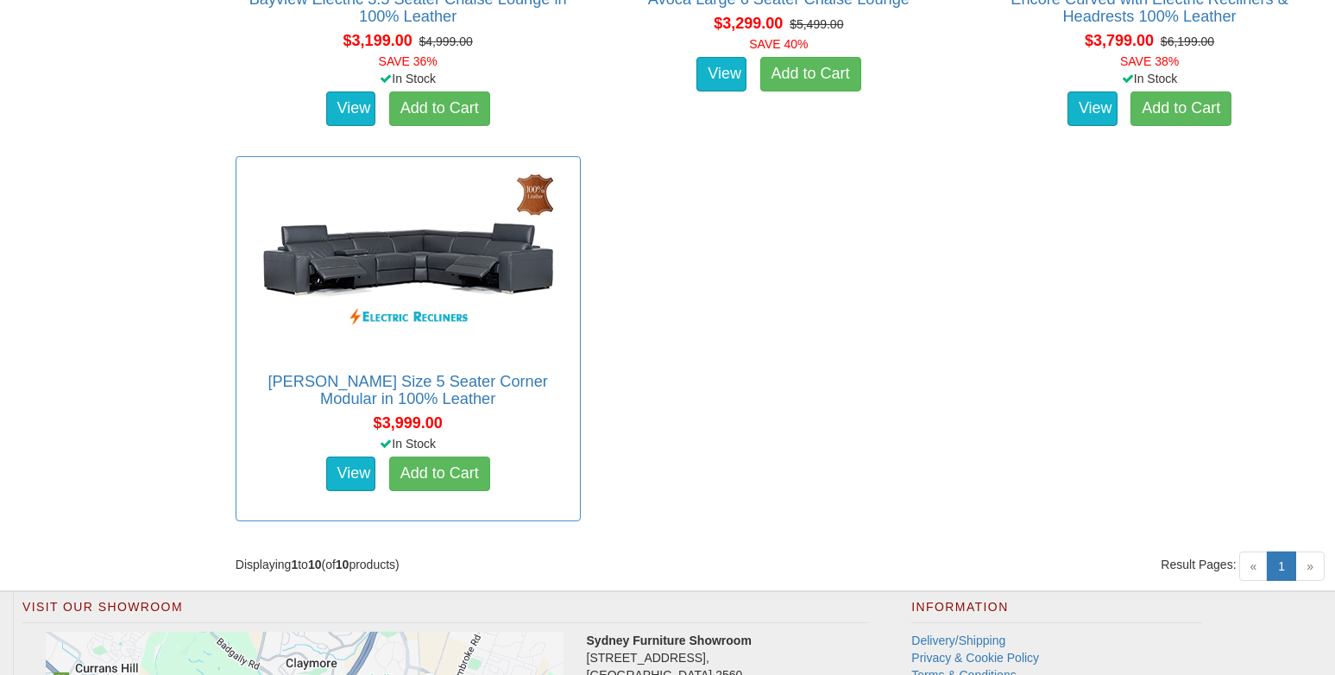
scroll to position [1725, 0]
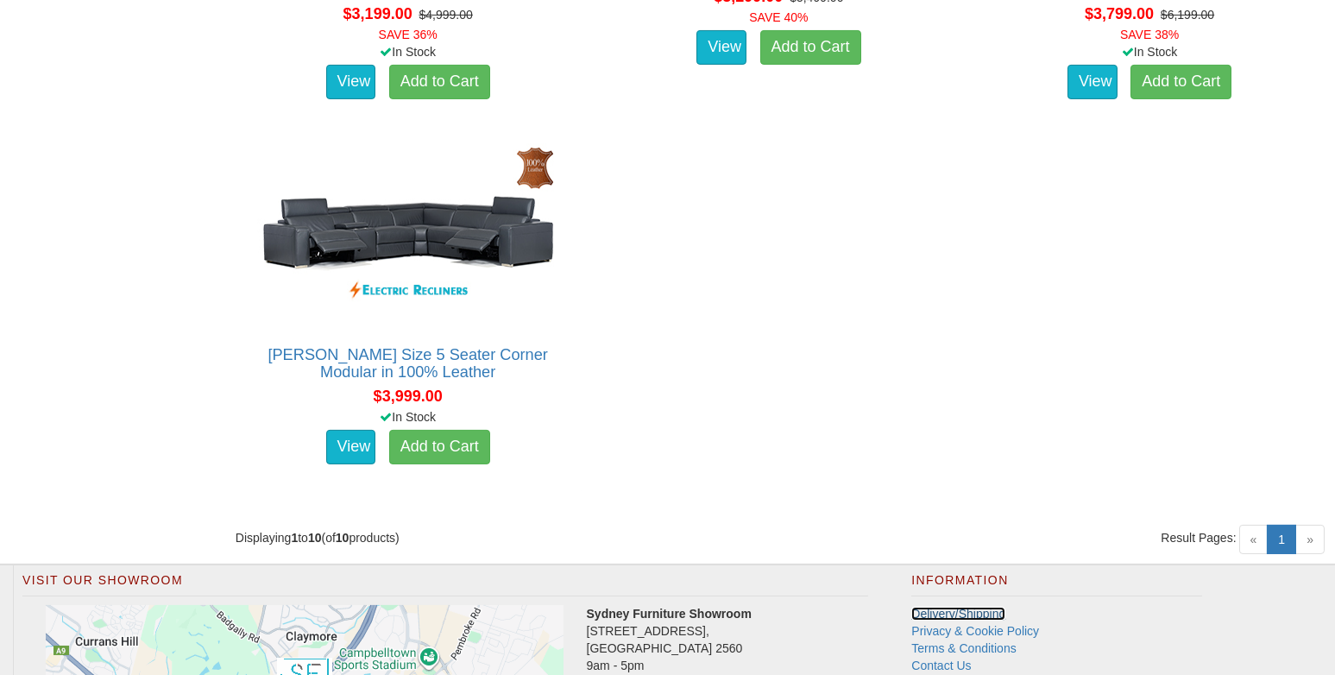
click at [917, 613] on link "Delivery/Shipping" at bounding box center [958, 614] width 94 height 14
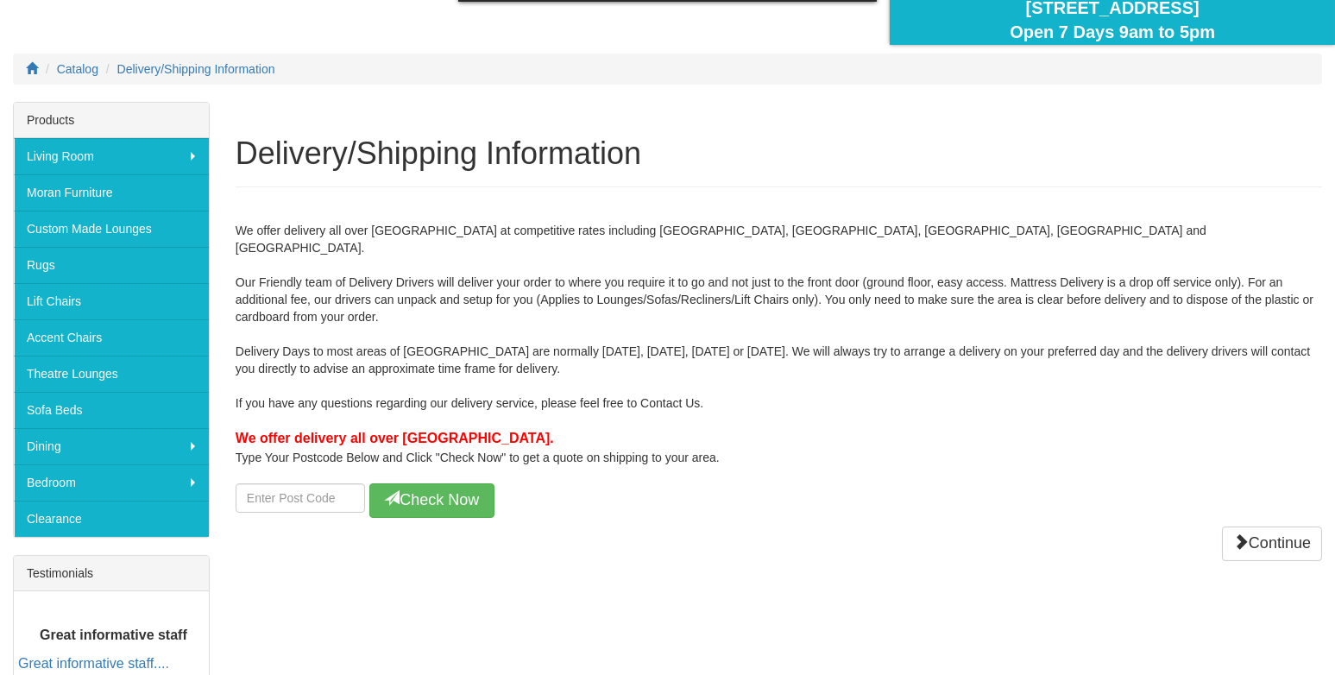
scroll to position [259, 0]
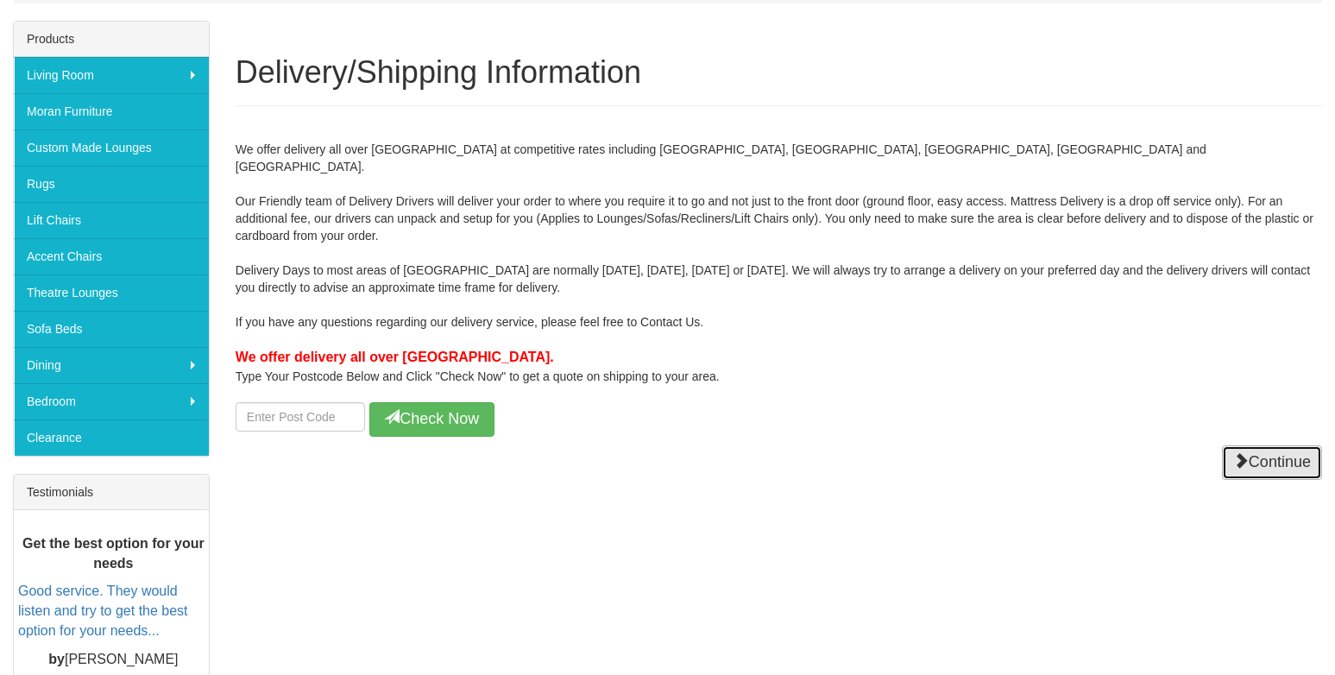
click at [1238, 452] on span at bounding box center [1241, 460] width 16 height 16
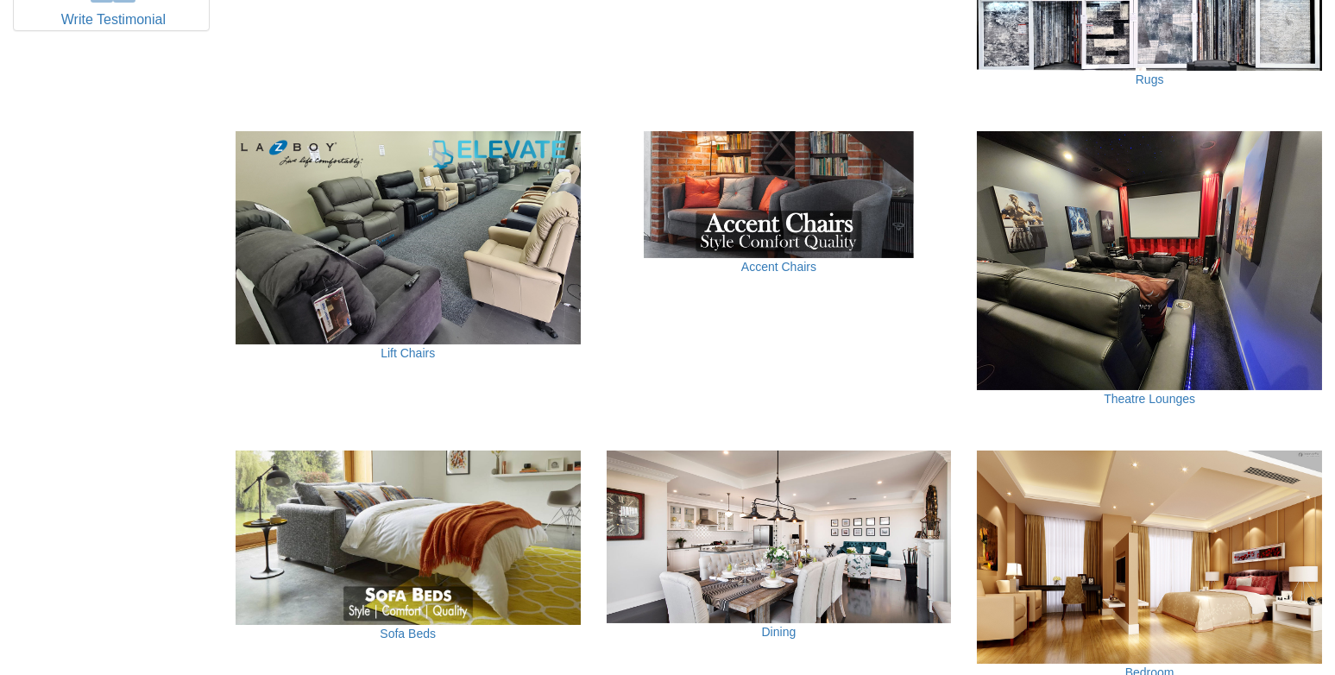
scroll to position [949, 0]
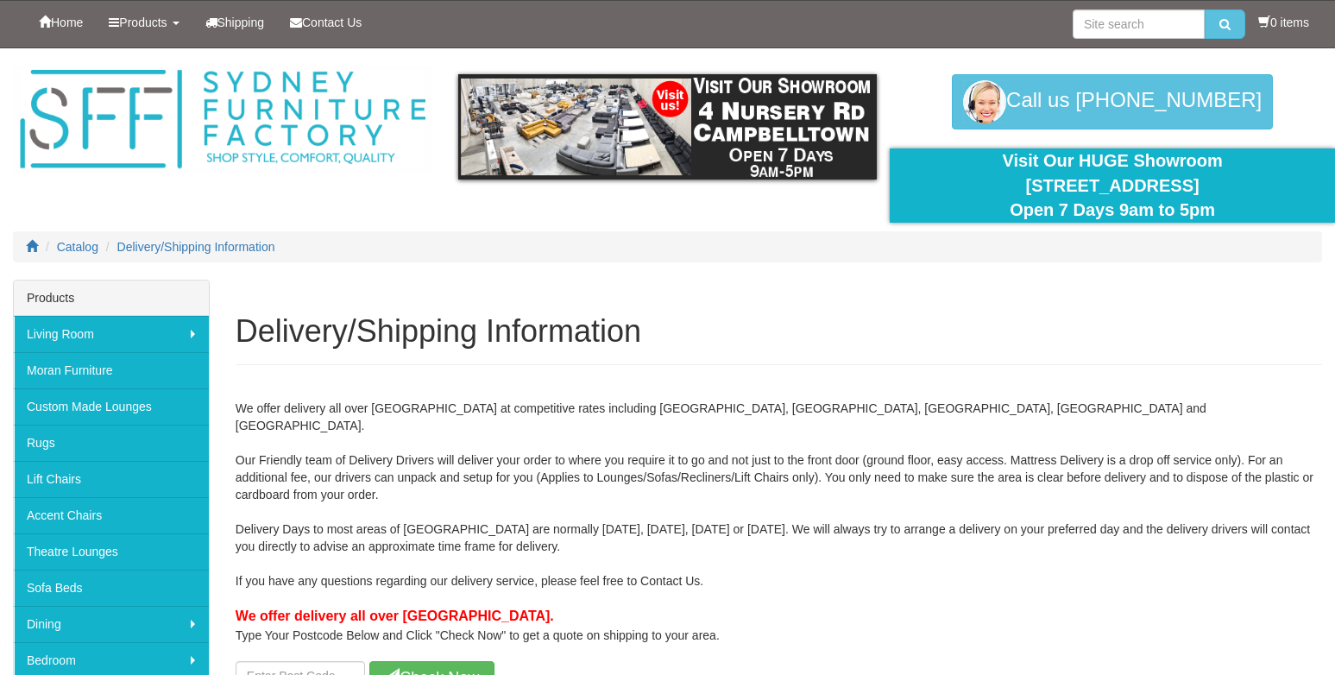
scroll to position [259, 0]
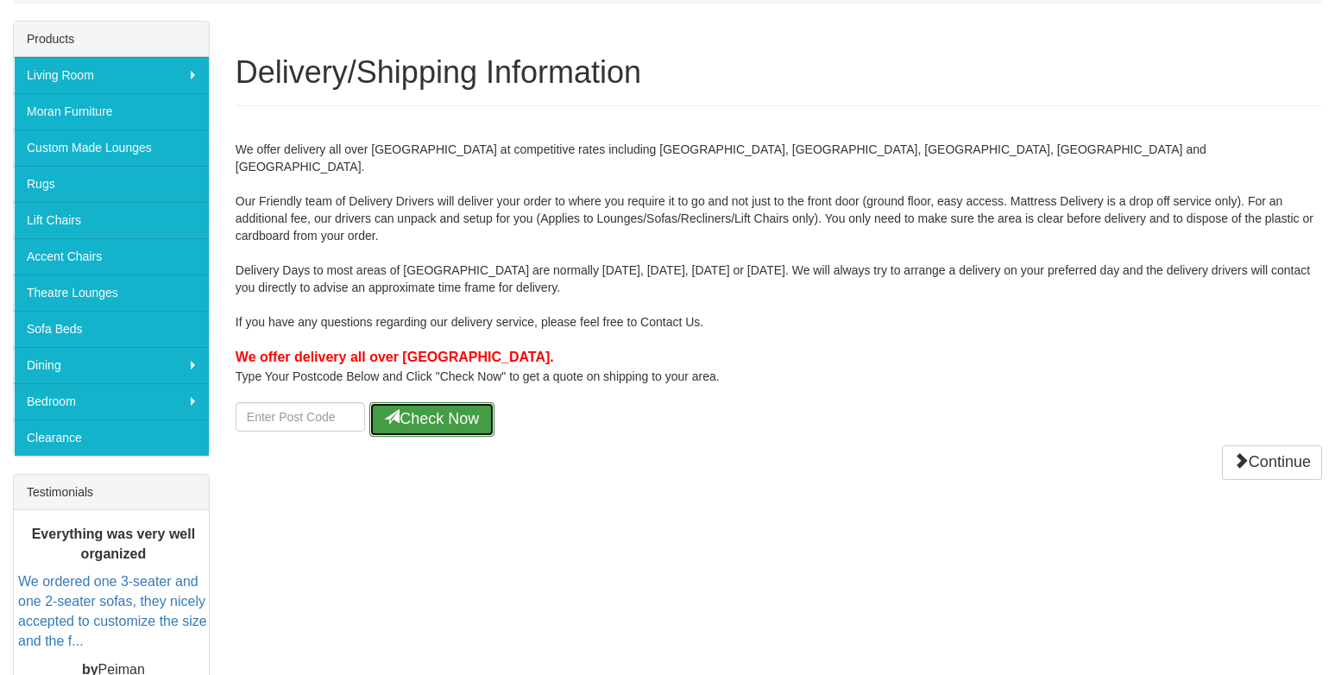
click at [414, 403] on button "Check Now" at bounding box center [431, 419] width 125 height 35
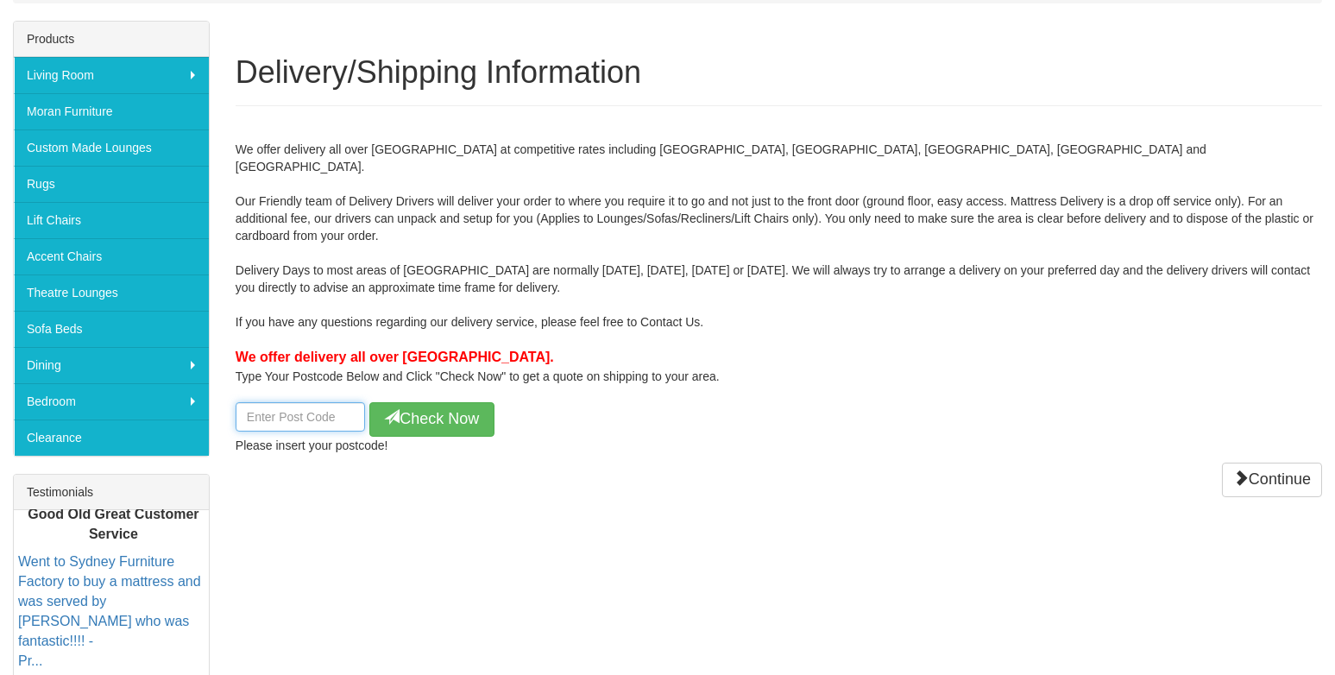
click at [343, 408] on input "number" at bounding box center [300, 416] width 129 height 29
type input "2170"
click at [431, 404] on button "Check Now" at bounding box center [431, 419] width 125 height 35
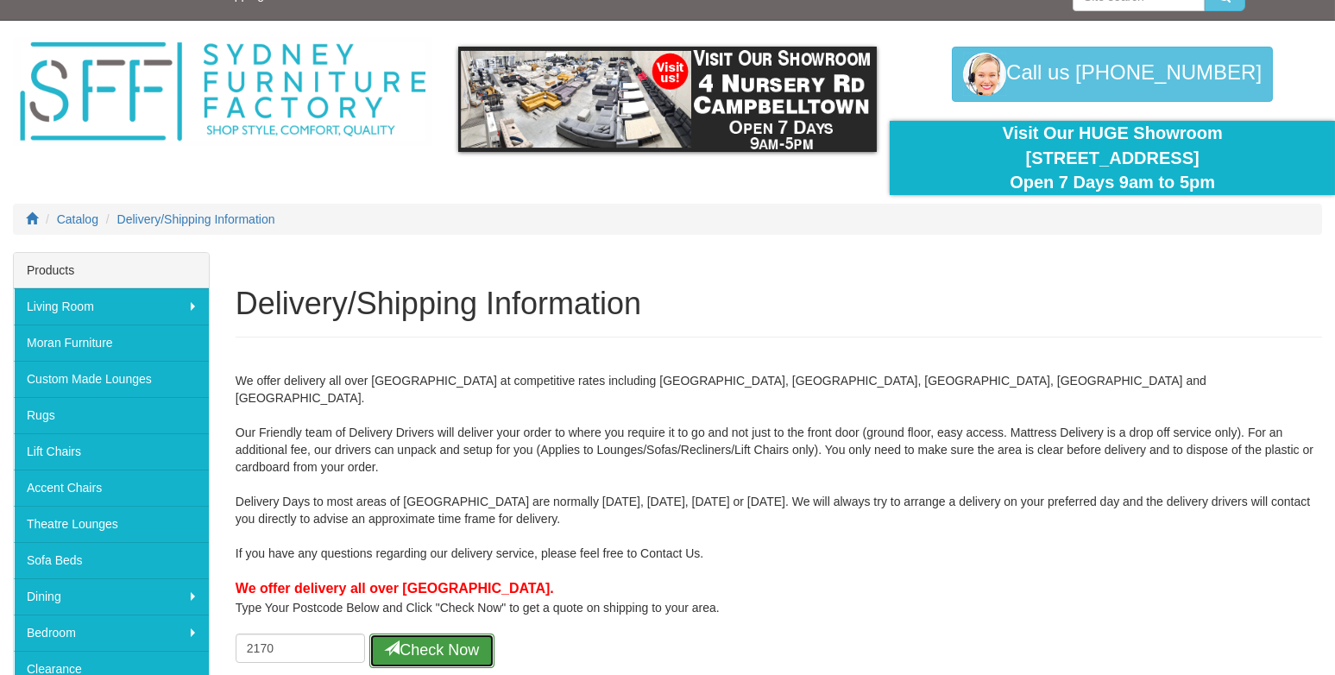
scroll to position [0, 0]
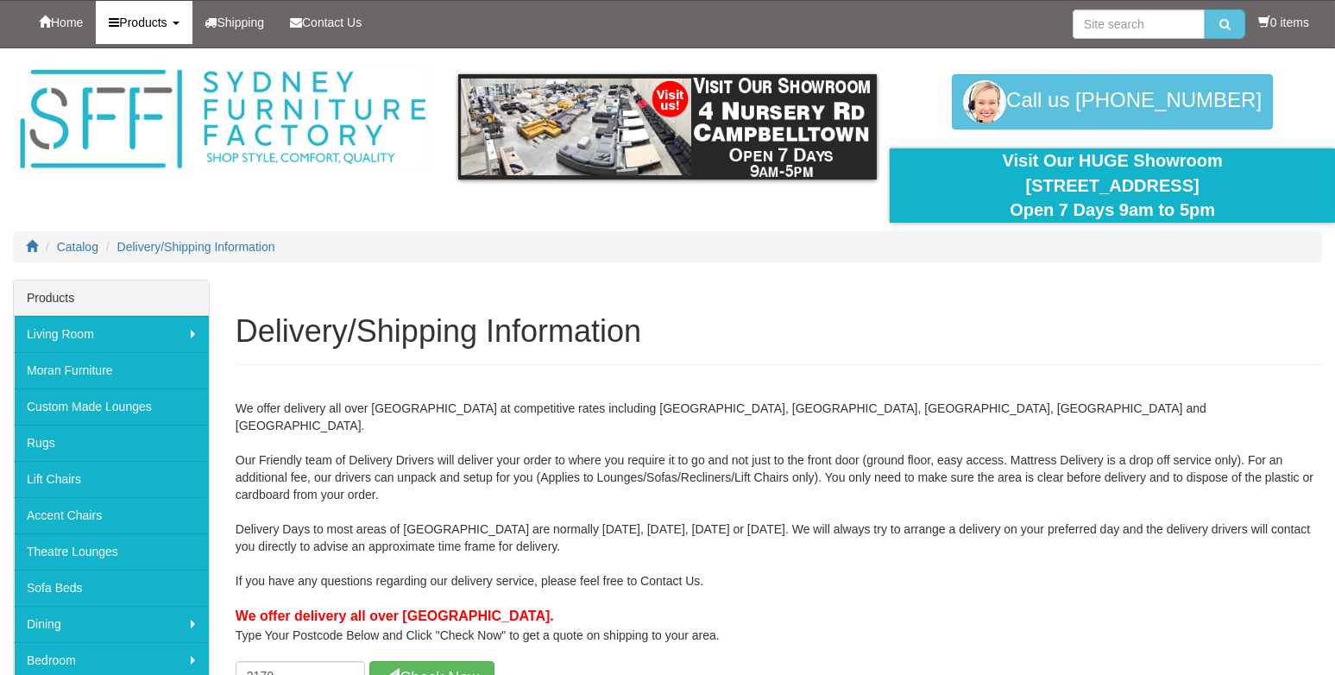
click at [157, 23] on span "Products" at bounding box center [142, 23] width 47 height 14
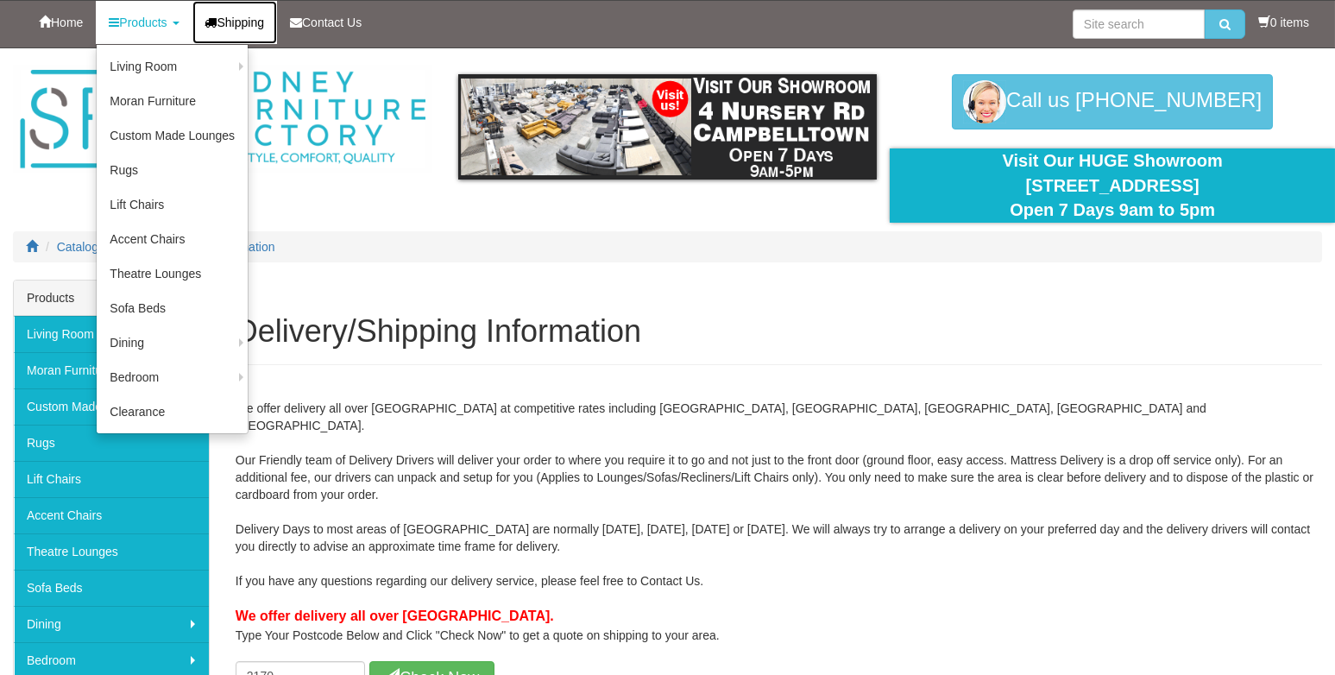
click at [222, 23] on span "Shipping" at bounding box center [240, 23] width 47 height 14
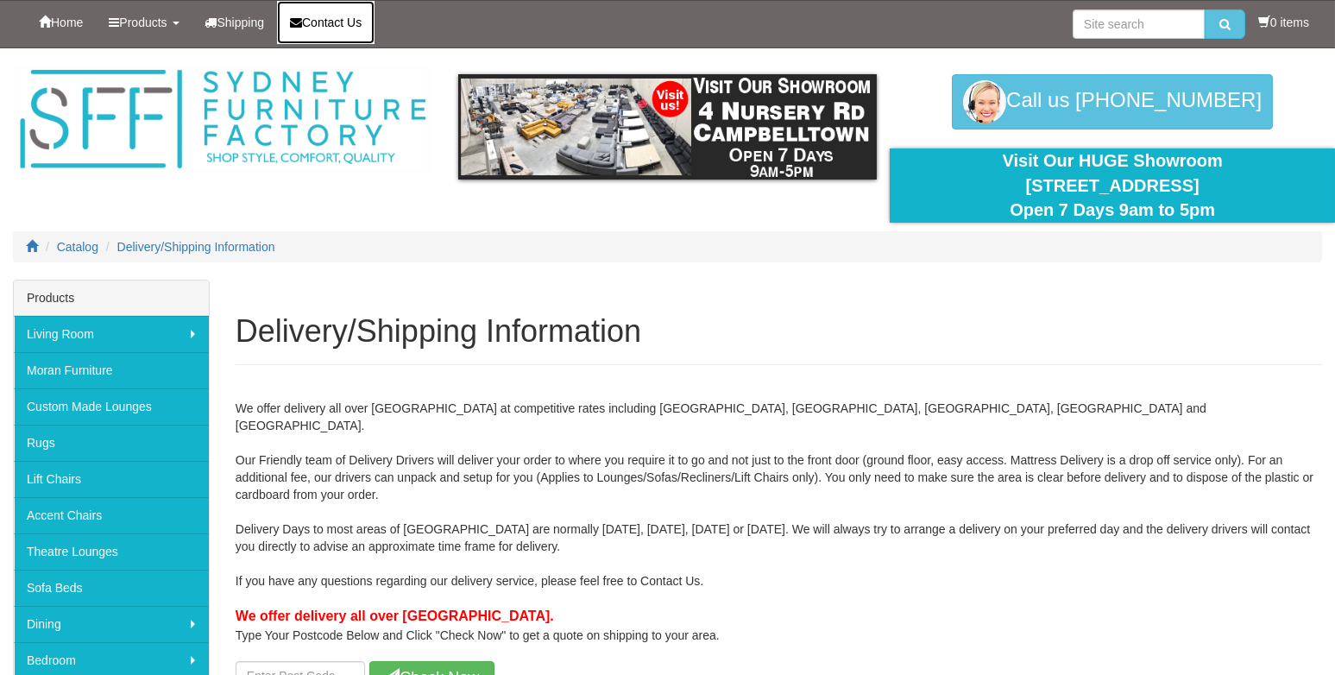
click at [296, 20] on link "Contact Us" at bounding box center [325, 22] width 97 height 43
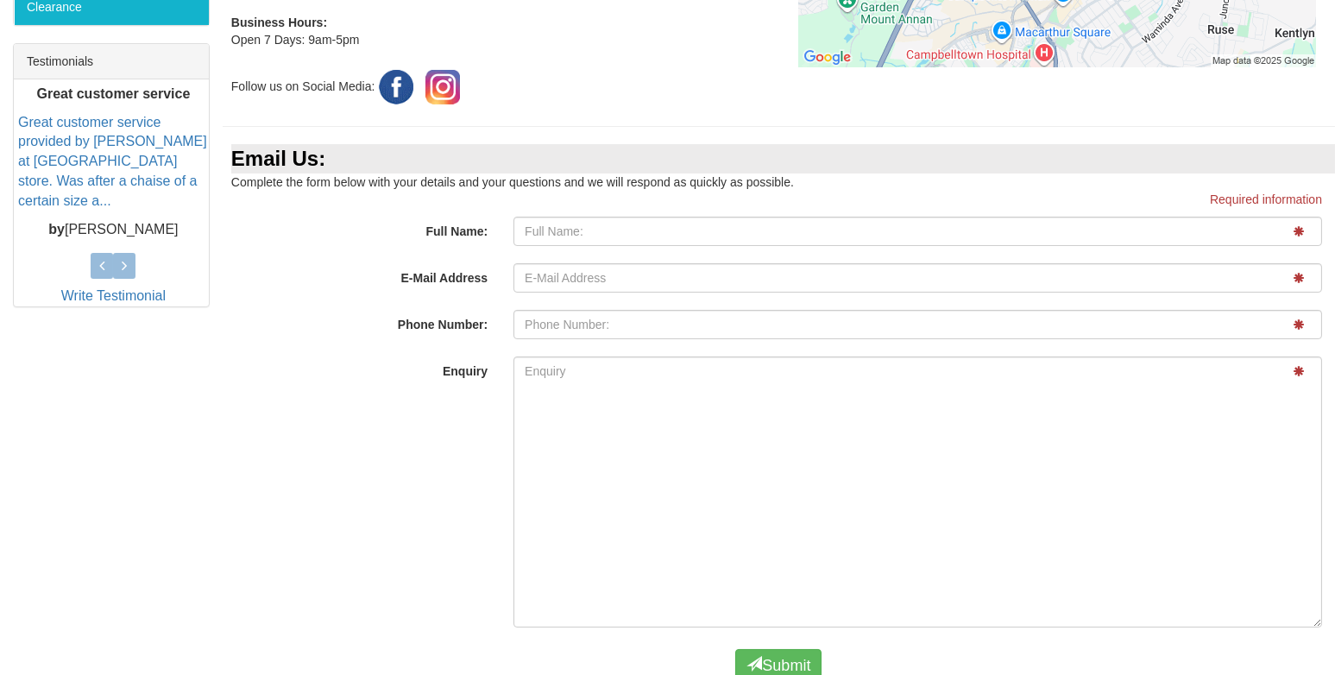
scroll to position [776, 0]
